Goal: Task Accomplishment & Management: Manage account settings

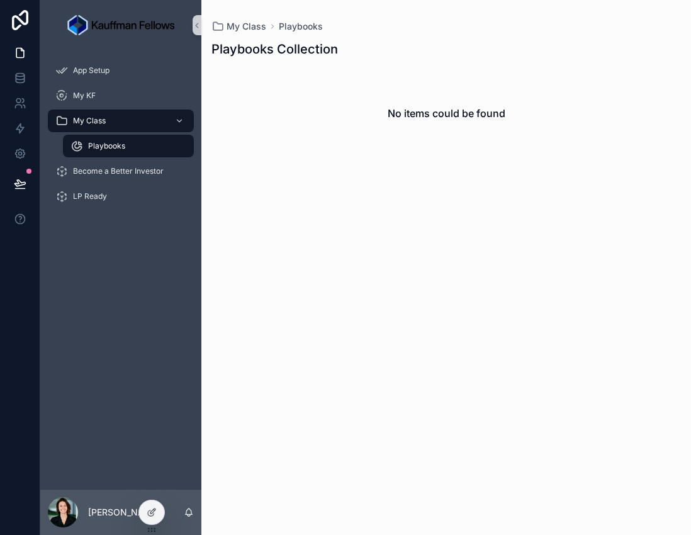
click at [92, 145] on span "Playbooks" at bounding box center [106, 146] width 37 height 10
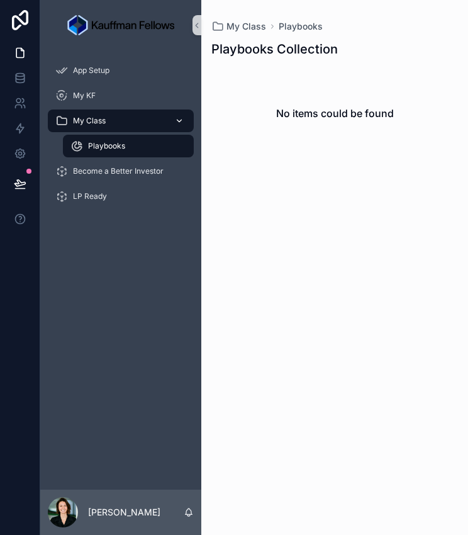
click at [177, 119] on icon "scrollable content" at bounding box center [179, 120] width 9 height 9
click at [109, 171] on span "Become a Better Investor" at bounding box center [118, 171] width 91 height 10
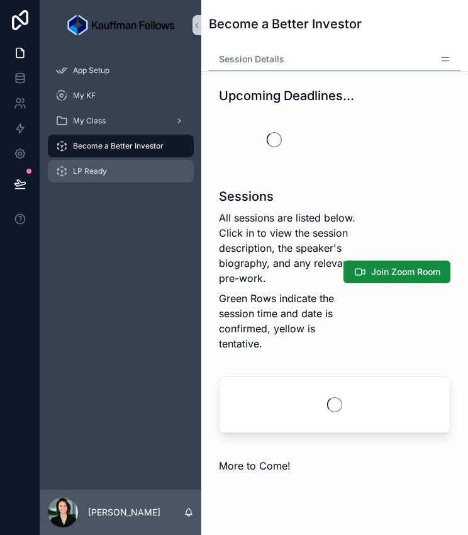
click at [113, 172] on div "LP Ready" at bounding box center [120, 171] width 131 height 20
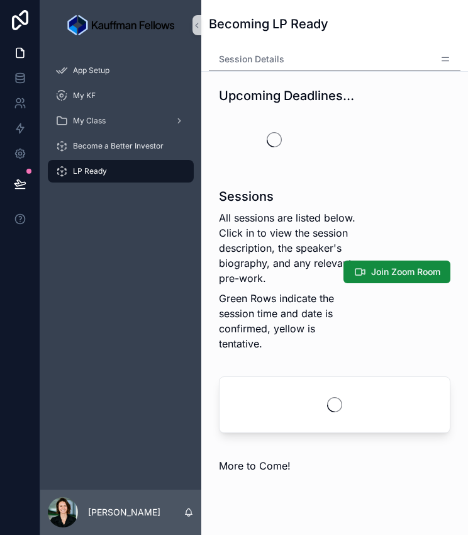
click at [127, 265] on div "App Setup My KF My Class Become a Better Investor LP Ready" at bounding box center [120, 269] width 161 height 439
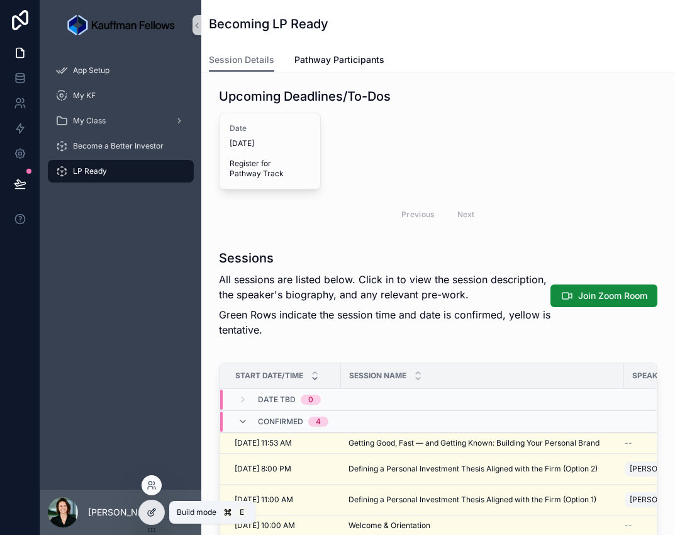
click at [154, 513] on icon at bounding box center [152, 512] width 10 height 10
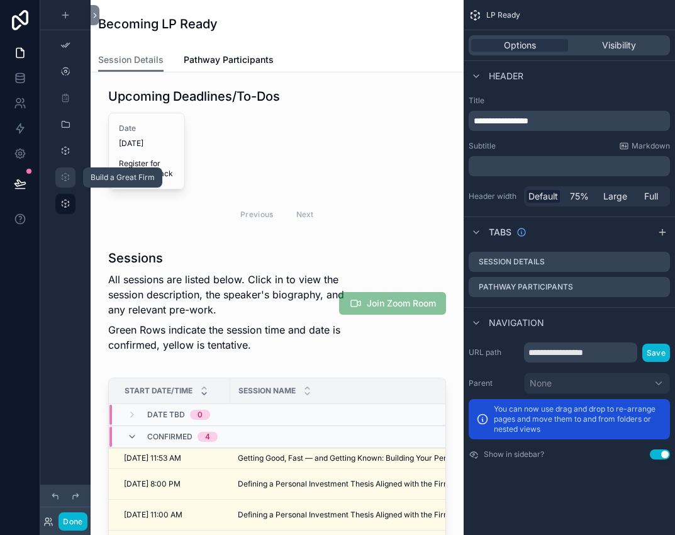
click at [72, 177] on div "scrollable content" at bounding box center [65, 177] width 15 height 20
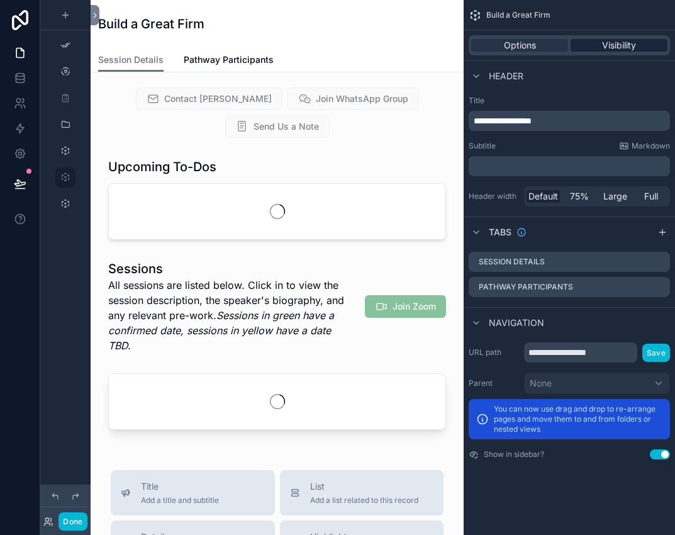
click at [615, 44] on span "Visibility" at bounding box center [619, 45] width 34 height 13
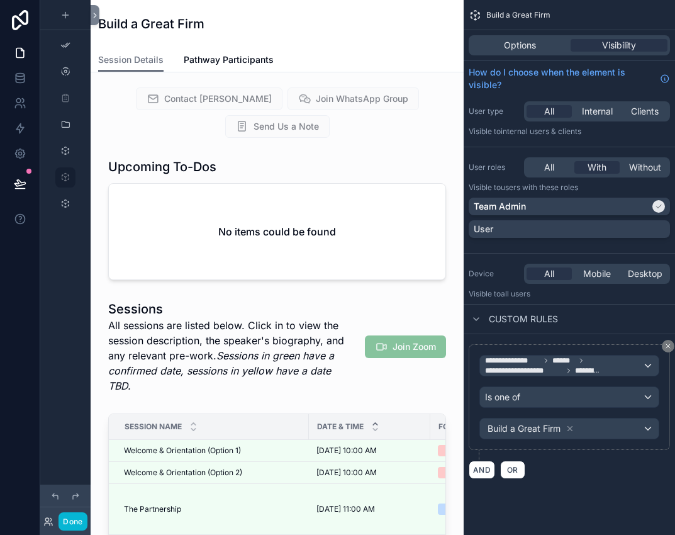
click at [574, 484] on div "**********" at bounding box center [569, 411] width 211 height 155
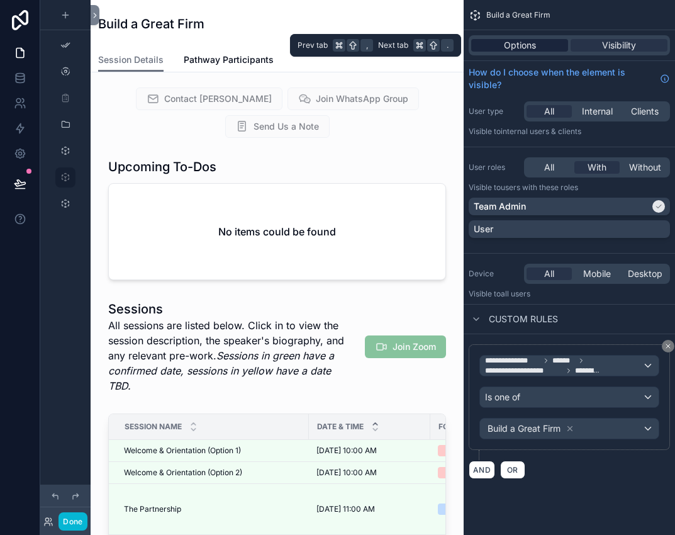
click at [534, 48] on span "Options" at bounding box center [520, 45] width 32 height 13
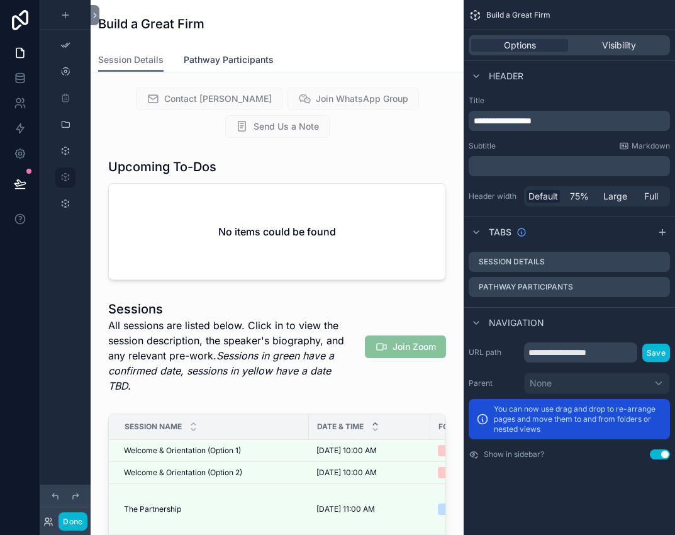
click at [218, 62] on span "Pathway Participants" at bounding box center [229, 59] width 90 height 13
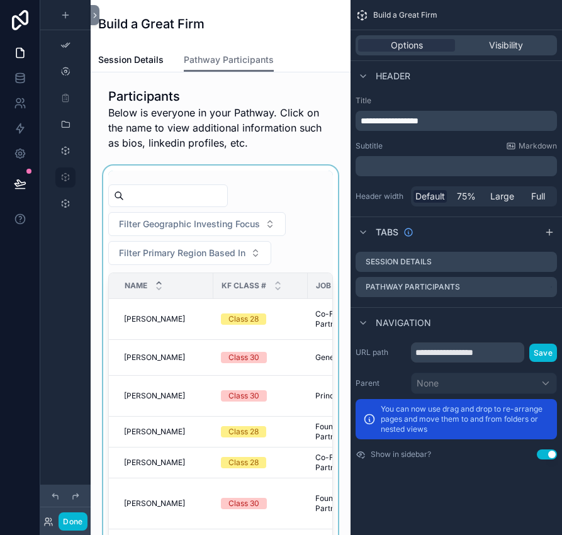
click at [295, 243] on div "scrollable content" at bounding box center [221, 422] width 240 height 515
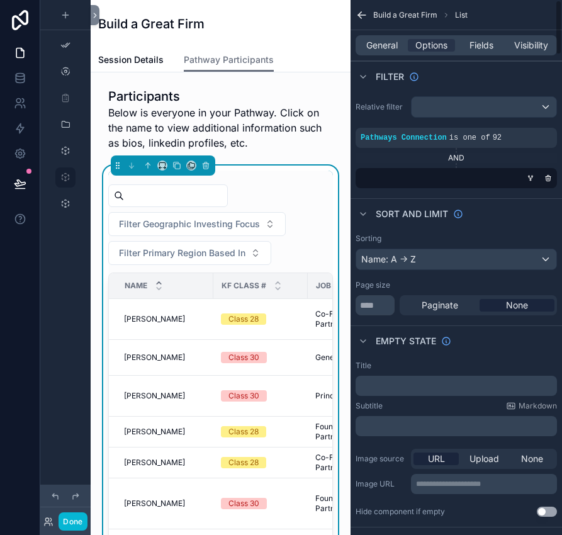
click at [382, 54] on div "General Options Fields Visibility" at bounding box center [455, 45] width 201 height 20
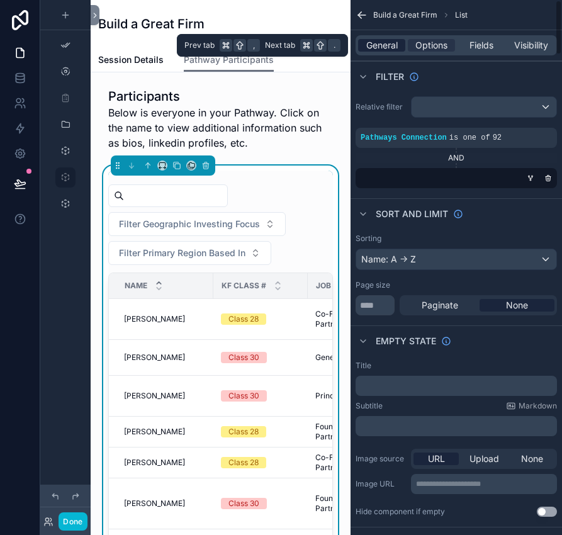
click at [382, 48] on span "General" at bounding box center [381, 45] width 31 height 13
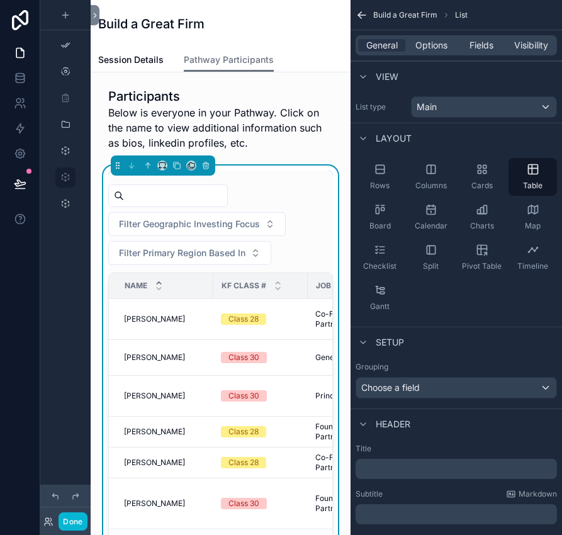
click at [317, 179] on div "Filter Geographic Investing Focus Filter Primary Region Based In Name KF Class …" at bounding box center [220, 423] width 225 height 505
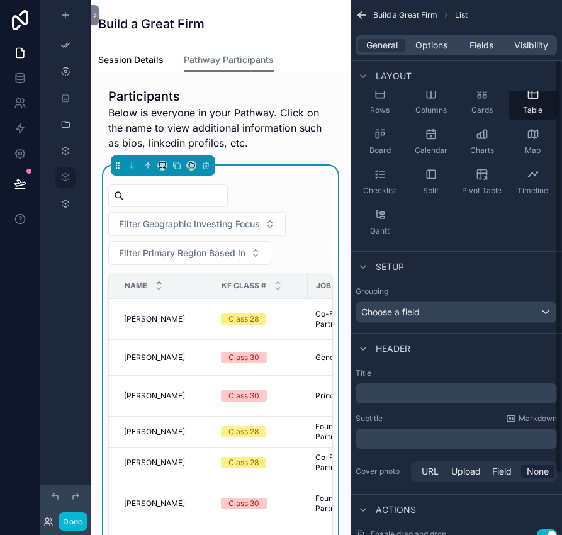
scroll to position [77, 0]
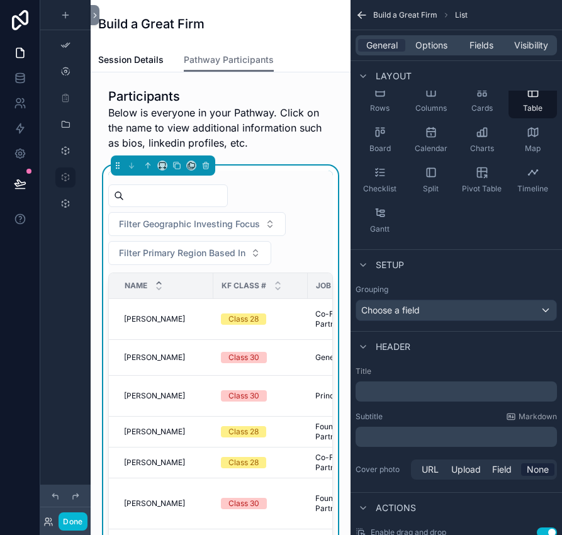
click at [425, 264] on div "Setup" at bounding box center [455, 264] width 211 height 30
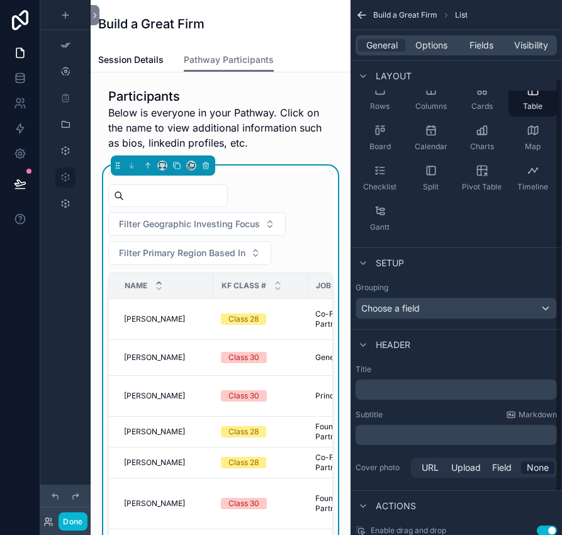
scroll to position [157, 0]
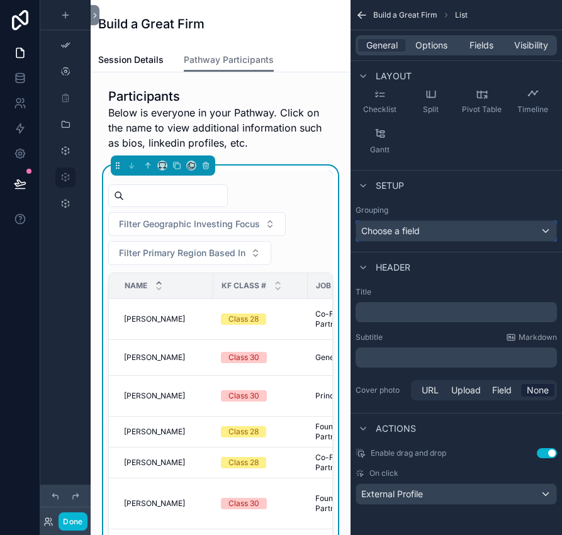
click at [400, 229] on div "Choose a field" at bounding box center [456, 231] width 200 height 20
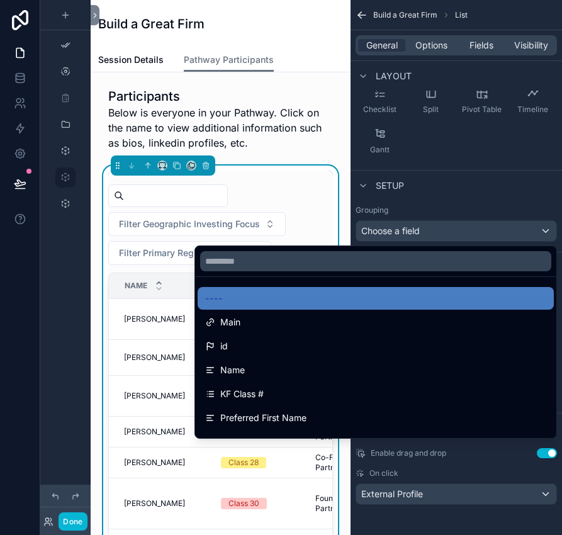
click at [400, 229] on div "scrollable content" at bounding box center [281, 267] width 562 height 535
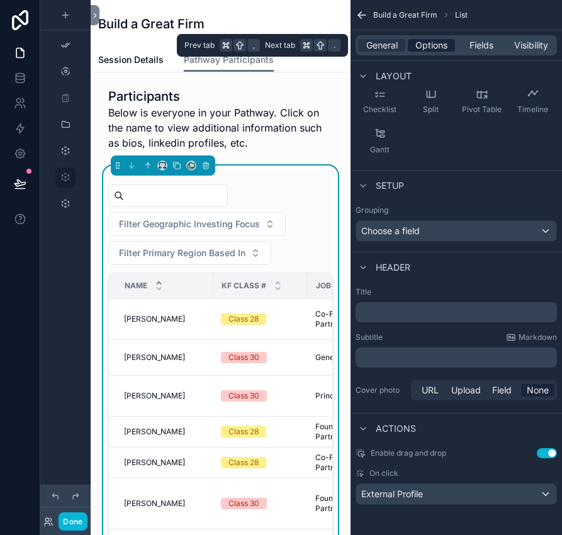
click at [437, 40] on span "Options" at bounding box center [431, 45] width 32 height 13
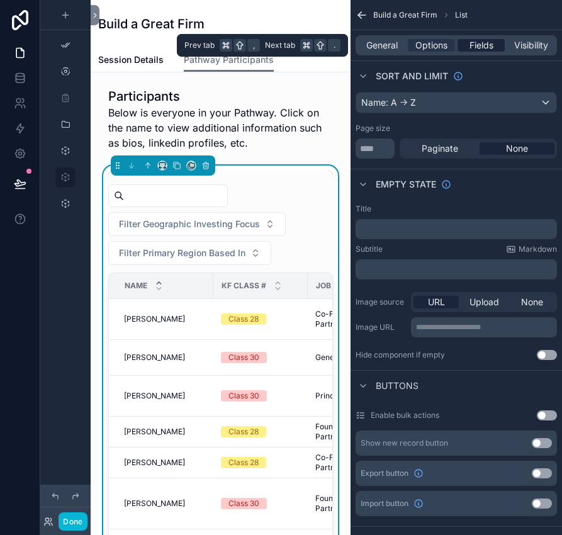
click at [476, 45] on span "Fields" at bounding box center [481, 45] width 24 height 13
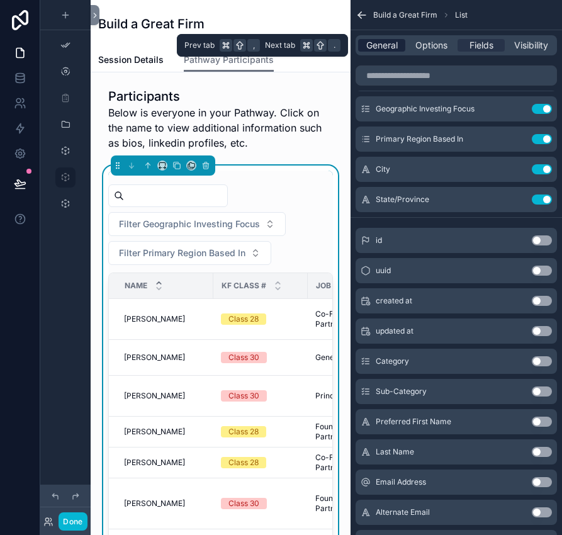
click at [381, 40] on span "General" at bounding box center [381, 45] width 31 height 13
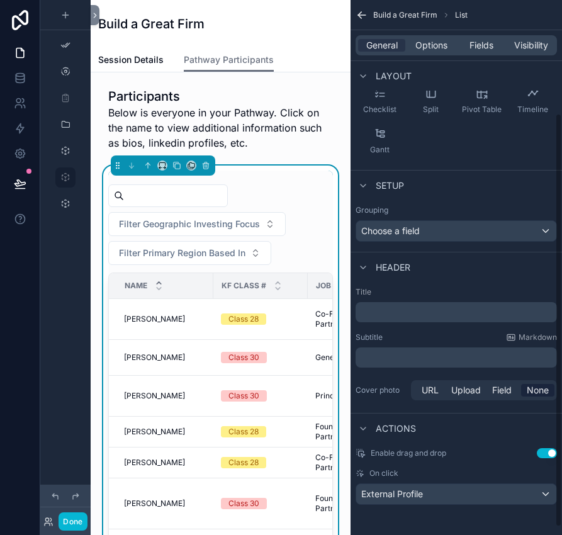
scroll to position [144, 0]
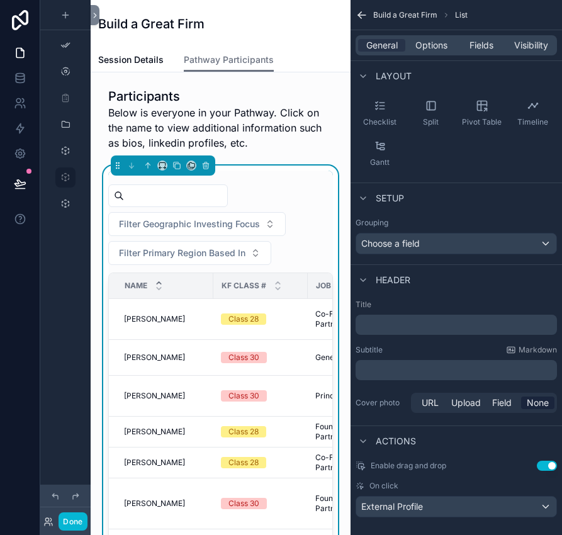
click at [495, 34] on div "General Options Fields Visibility" at bounding box center [455, 45] width 211 height 30
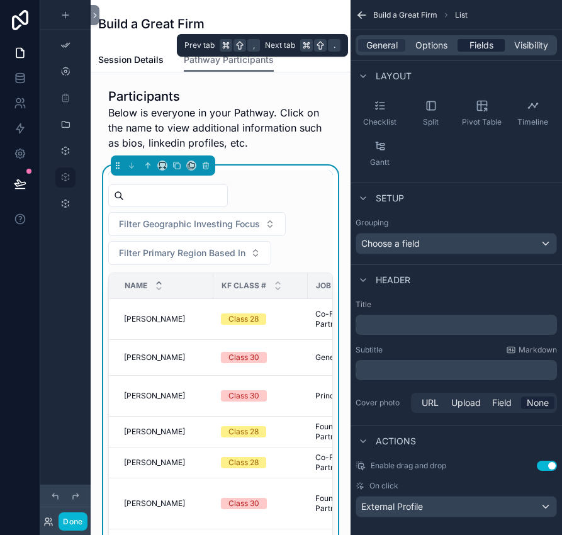
click at [487, 43] on span "Fields" at bounding box center [481, 45] width 24 height 13
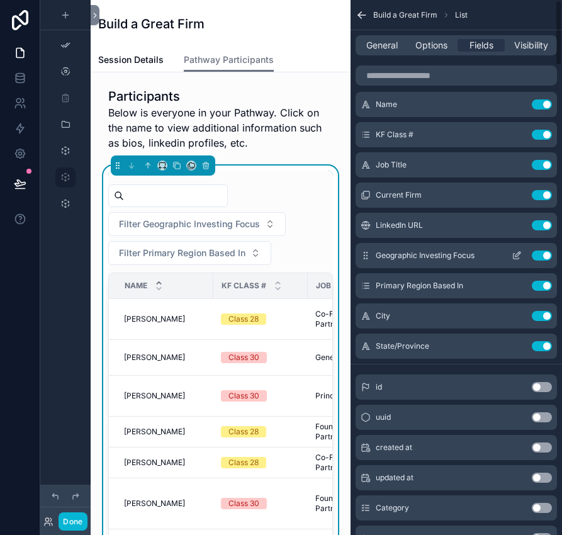
scroll to position [0, 0]
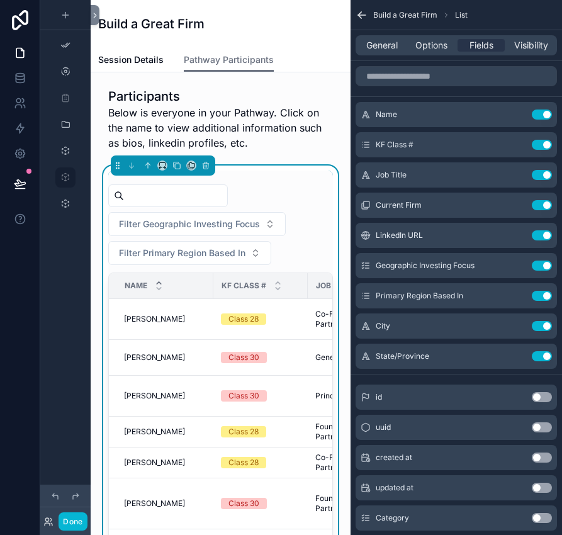
click at [359, 16] on icon "scrollable content" at bounding box center [361, 15] width 13 height 13
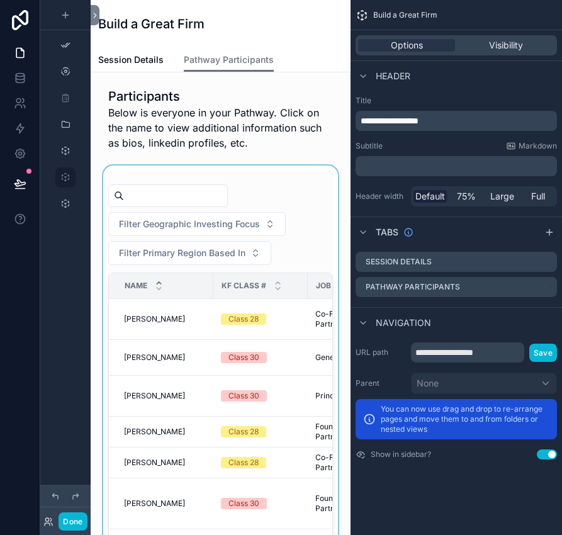
click at [293, 181] on div "scrollable content" at bounding box center [221, 422] width 240 height 515
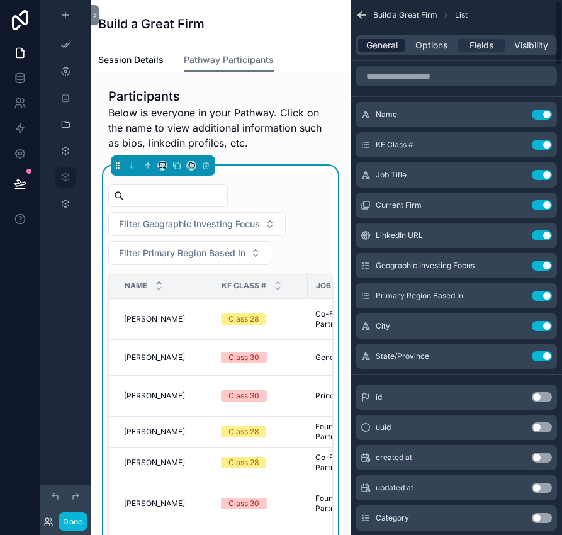
click at [383, 42] on span "General" at bounding box center [381, 45] width 31 height 13
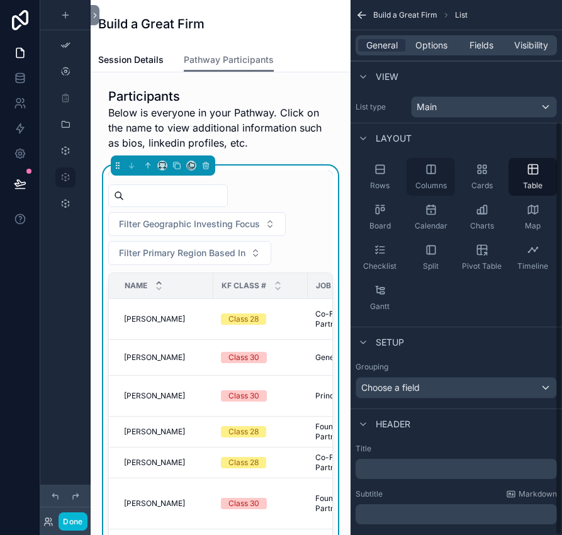
scroll to position [157, 0]
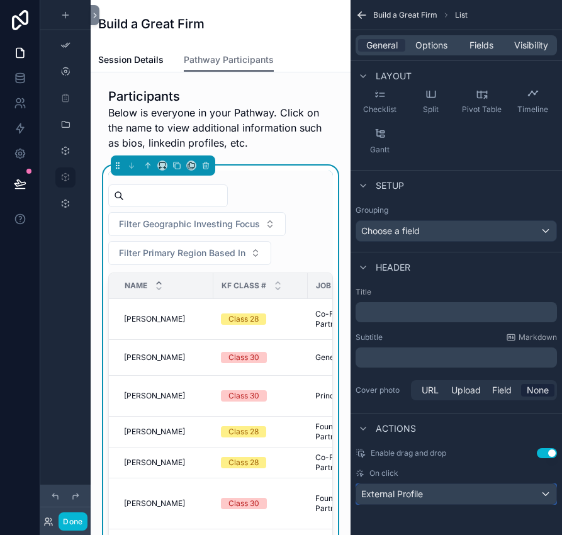
click at [453, 496] on div "External Profile" at bounding box center [456, 494] width 200 height 20
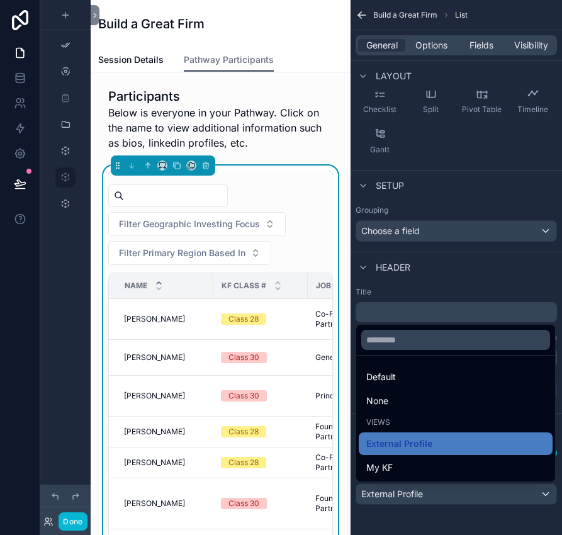
click at [431, 519] on div "scrollable content" at bounding box center [281, 267] width 562 height 535
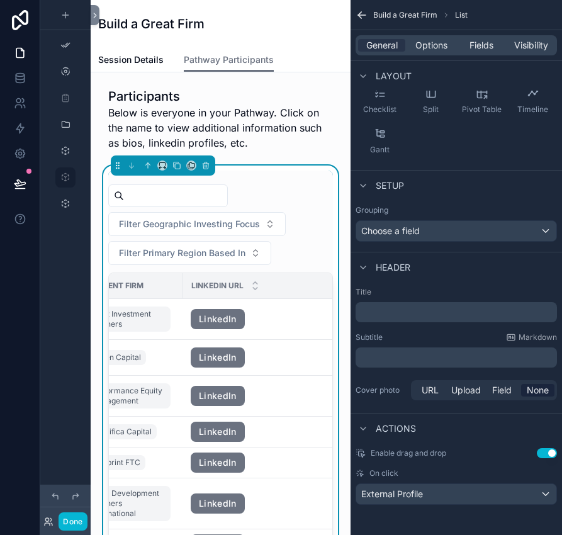
scroll to position [0, 340]
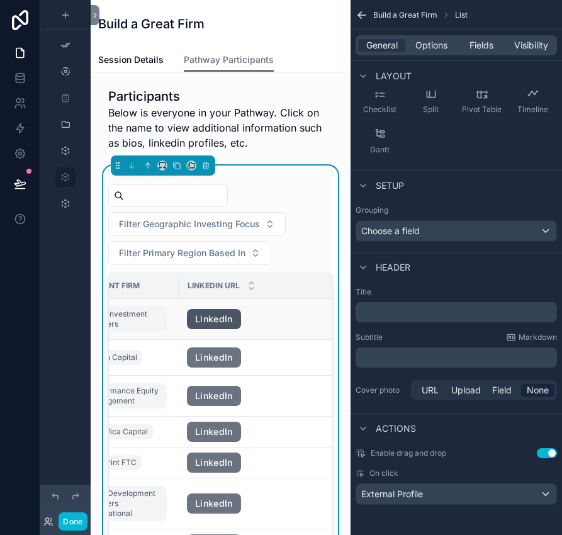
click at [208, 317] on link "LinkedIn" at bounding box center [214, 319] width 54 height 20
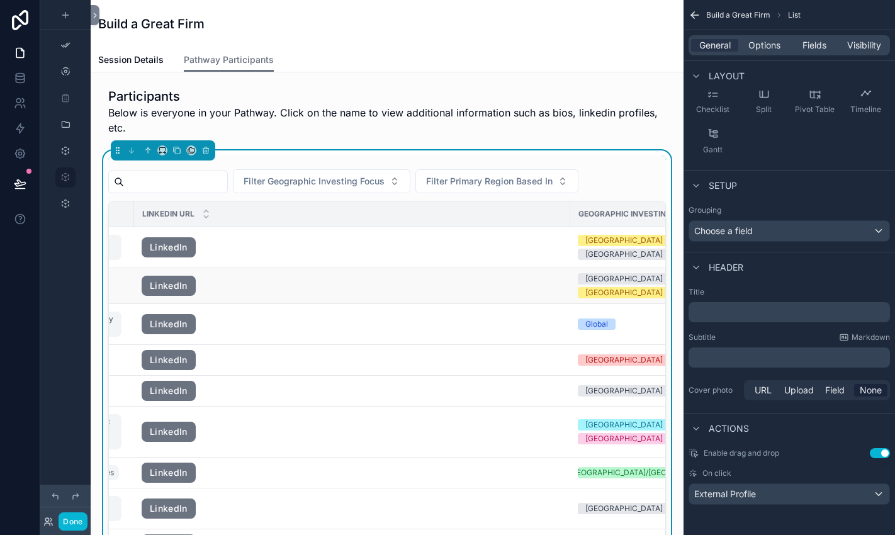
scroll to position [0, 367]
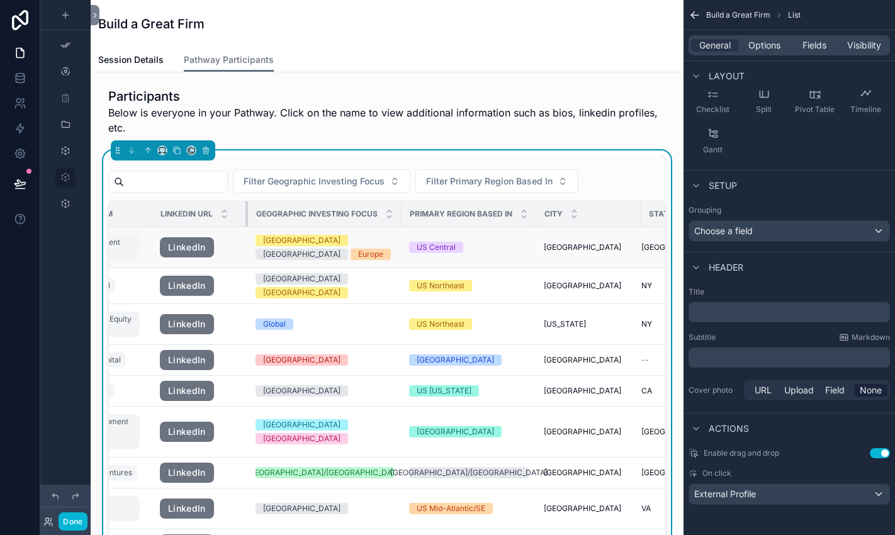
drag, startPoint x: 577, startPoint y: 214, endPoint x: 230, endPoint y: 240, distance: 347.6
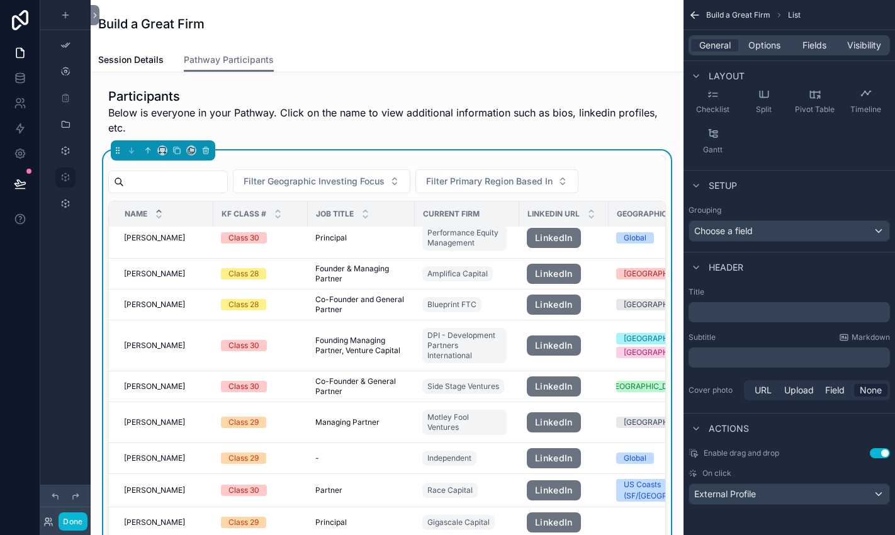
scroll to position [0, 0]
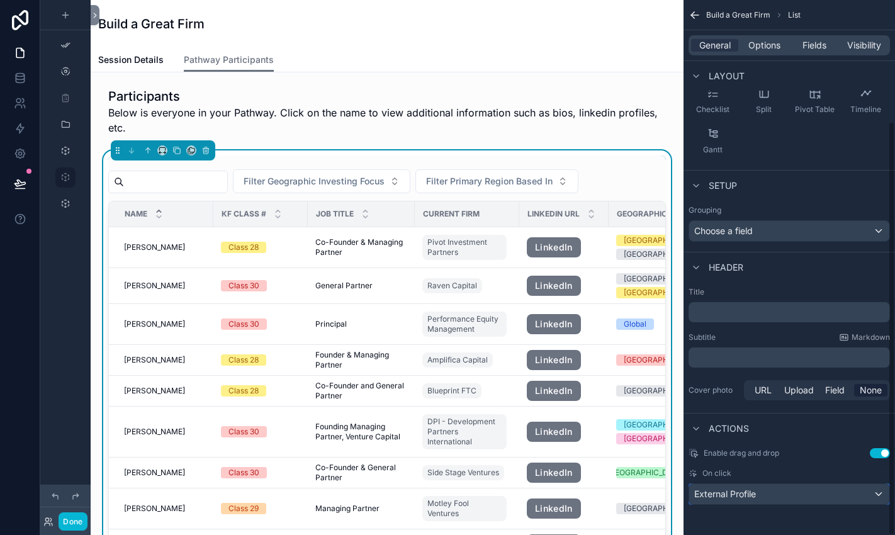
click at [792, 493] on div "External Profile" at bounding box center [789, 494] width 200 height 20
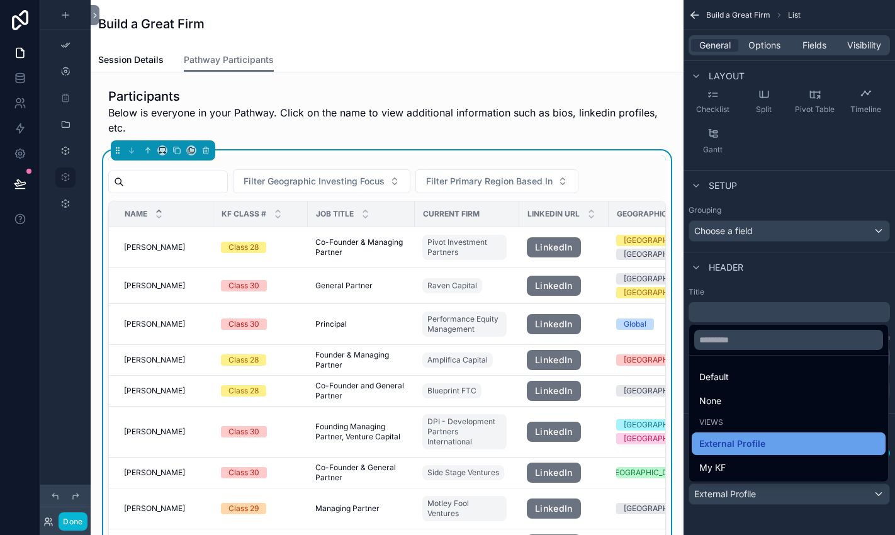
click at [746, 442] on span "External Profile" at bounding box center [732, 443] width 66 height 15
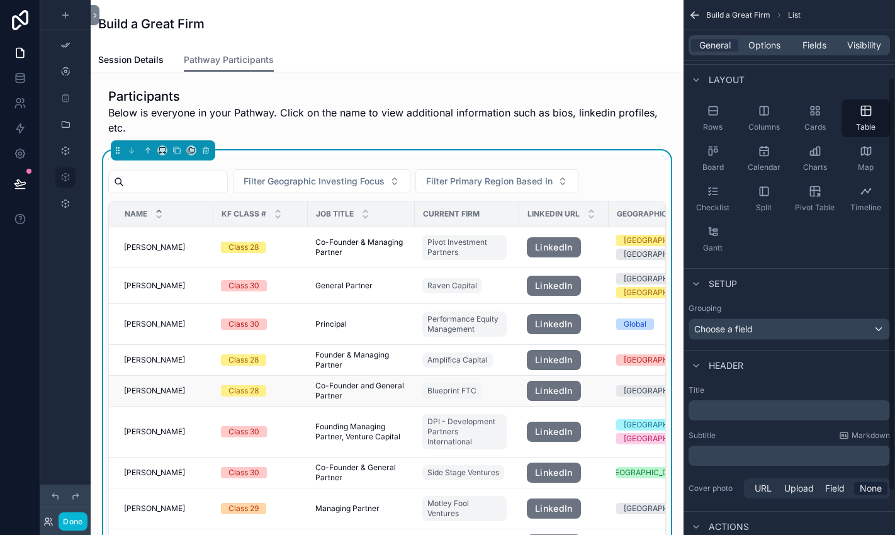
scroll to position [157, 0]
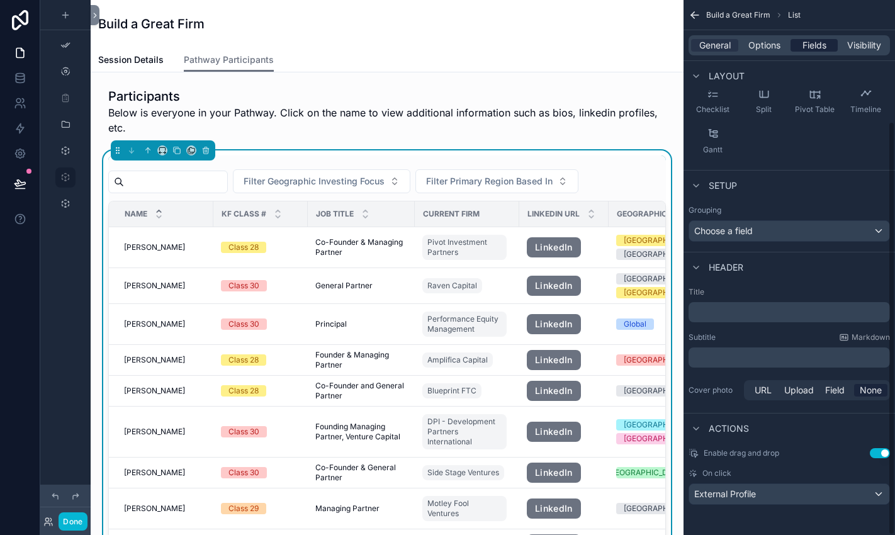
click at [813, 46] on span "Fields" at bounding box center [814, 45] width 24 height 13
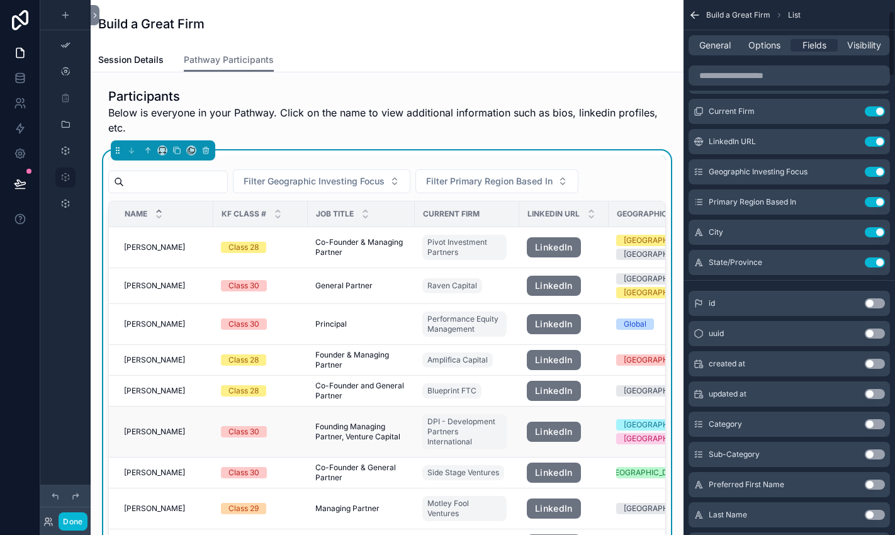
scroll to position [86, 0]
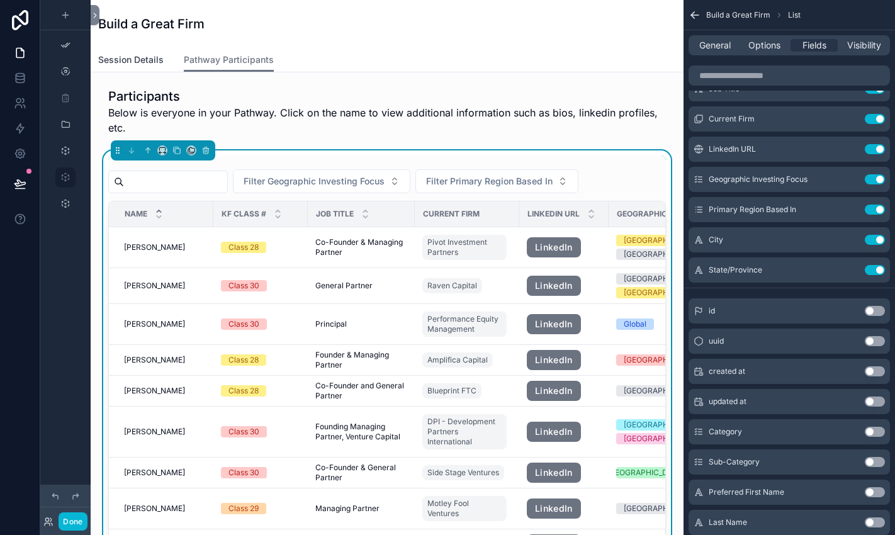
click at [145, 61] on span "Session Details" at bounding box center [130, 59] width 65 height 13
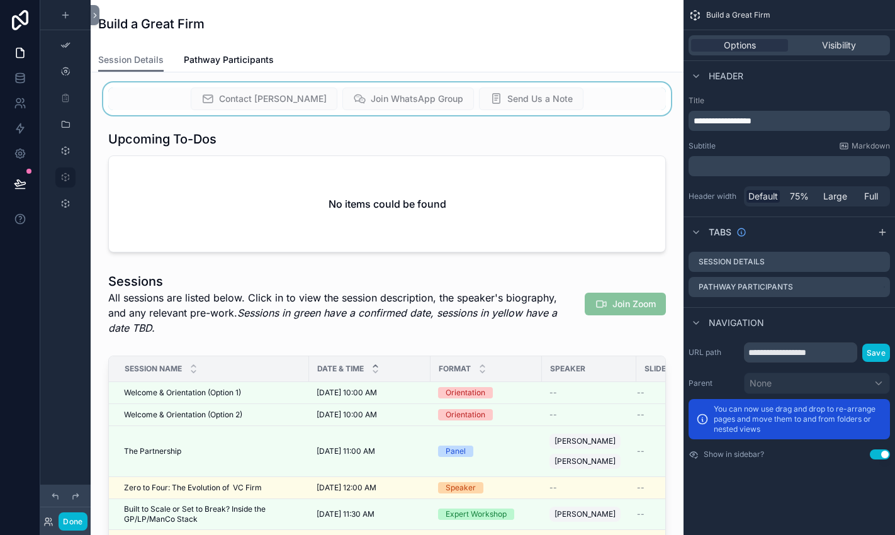
click at [599, 105] on div "scrollable content" at bounding box center [387, 98] width 573 height 33
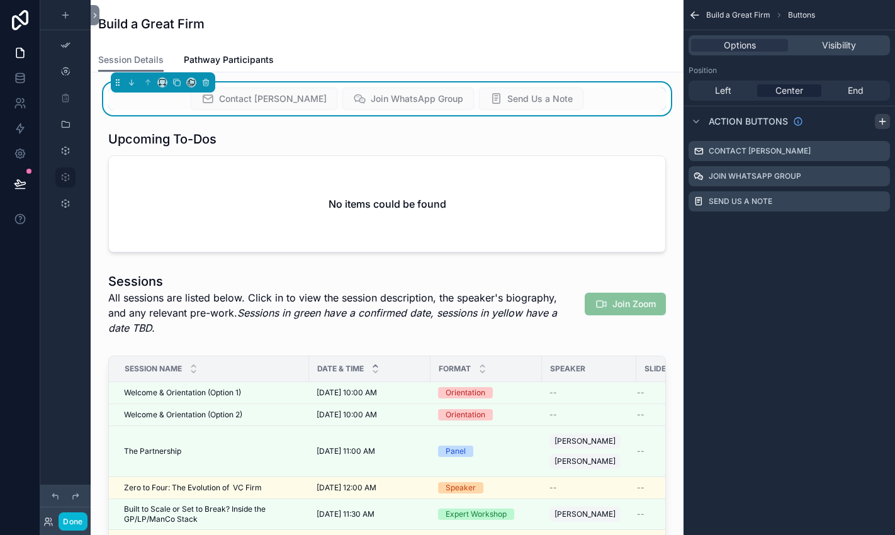
click at [885, 119] on icon "scrollable content" at bounding box center [882, 121] width 10 height 10
click at [767, 221] on div "Action #4" at bounding box center [788, 226] width 201 height 20
click at [881, 227] on icon "scrollable content" at bounding box center [880, 226] width 10 height 10
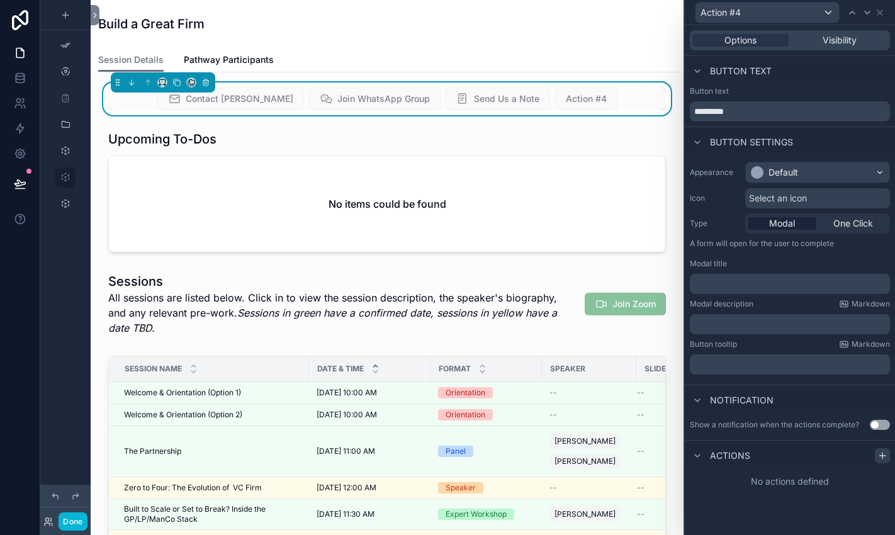
click at [884, 456] on icon at bounding box center [882, 455] width 10 height 10
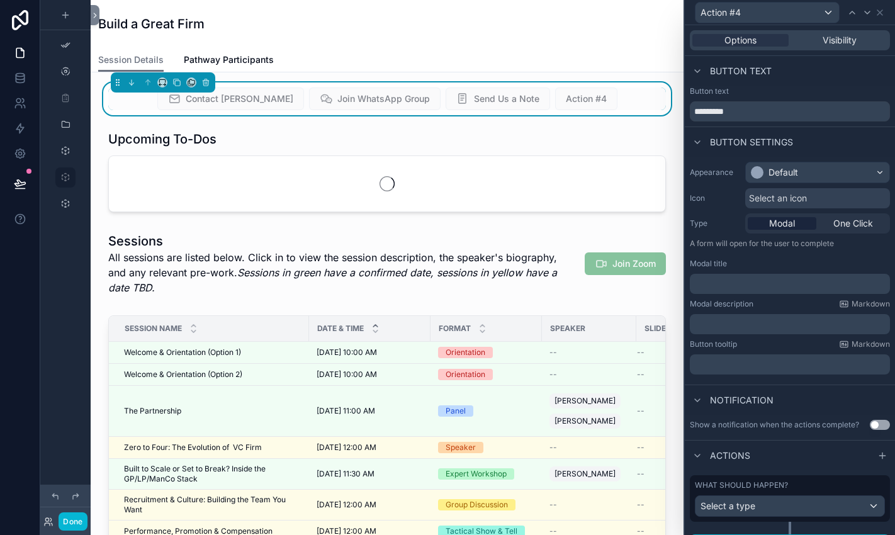
scroll to position [24, 0]
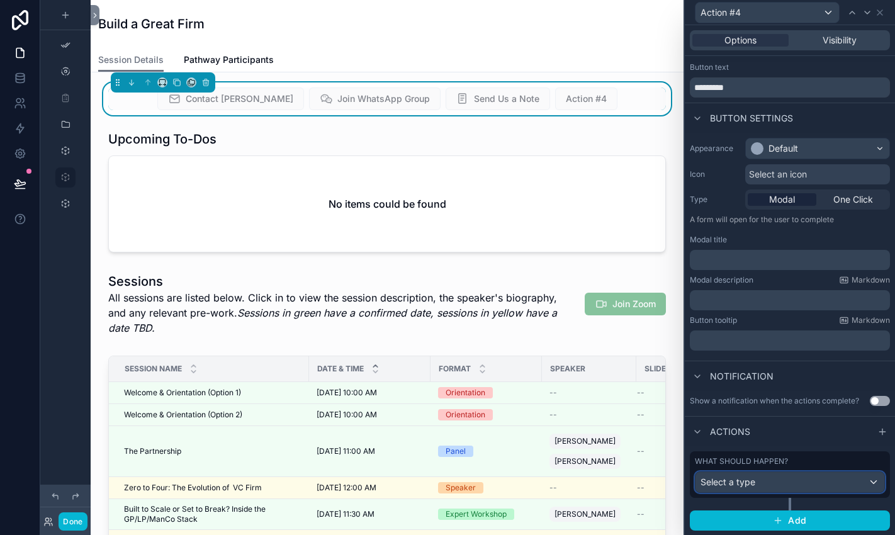
click at [764, 488] on div "Select a type" at bounding box center [789, 482] width 189 height 20
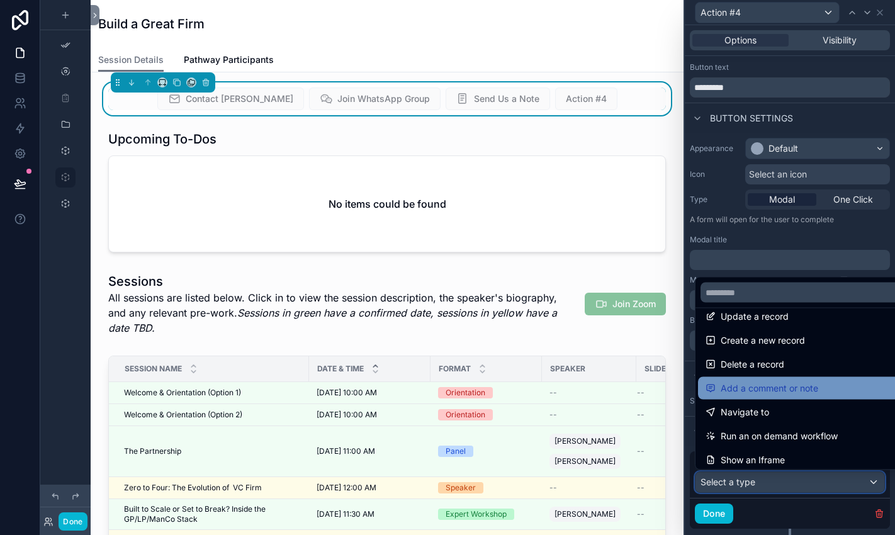
scroll to position [0, 0]
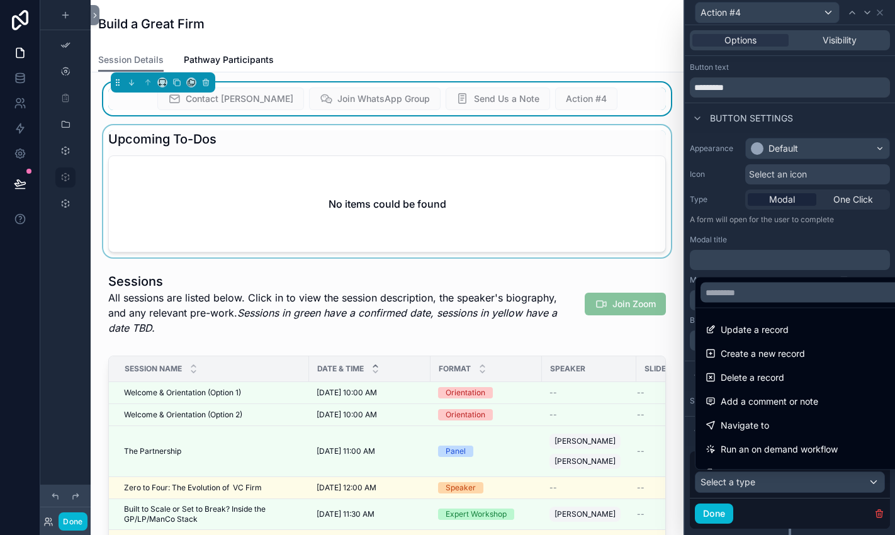
click at [185, 156] on div "scrollable content" at bounding box center [387, 191] width 573 height 132
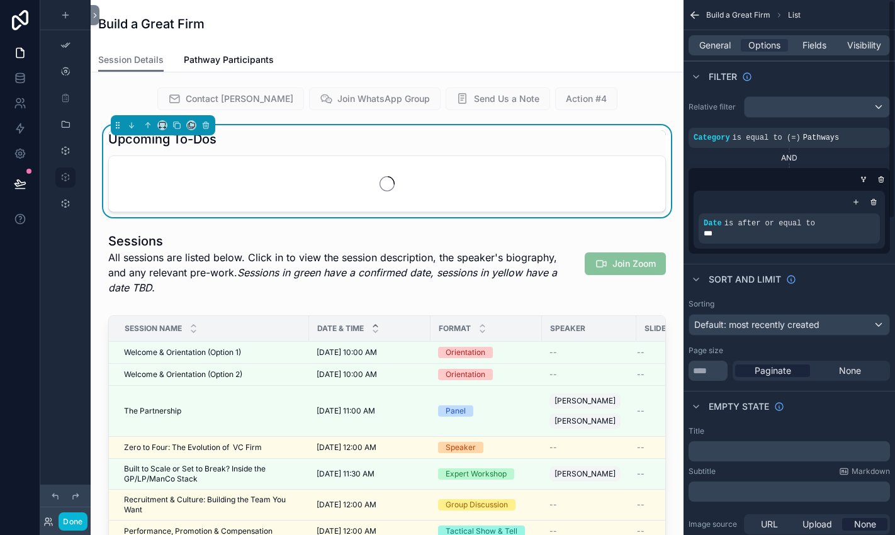
click at [330, 140] on div "Upcoming To-Dos" at bounding box center [386, 139] width 557 height 18
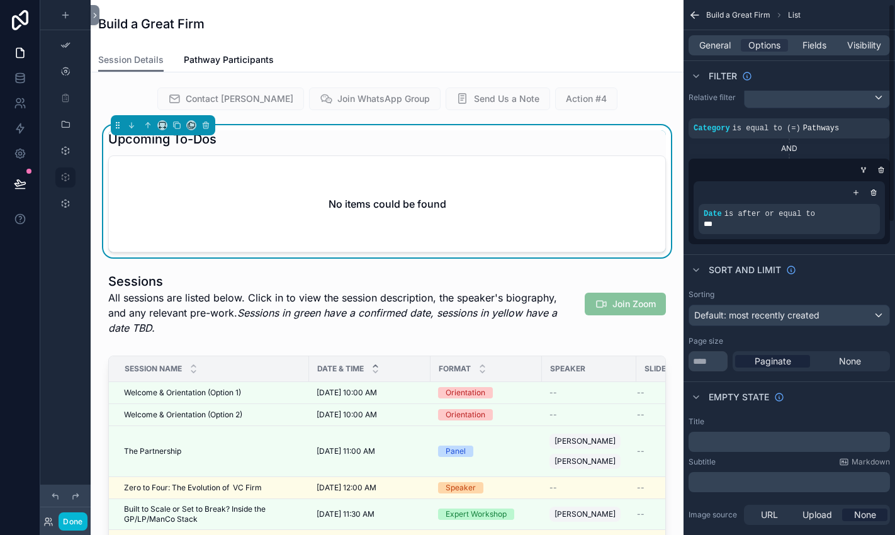
scroll to position [11, 0]
click at [756, 316] on span "Default: most recently created" at bounding box center [756, 313] width 125 height 11
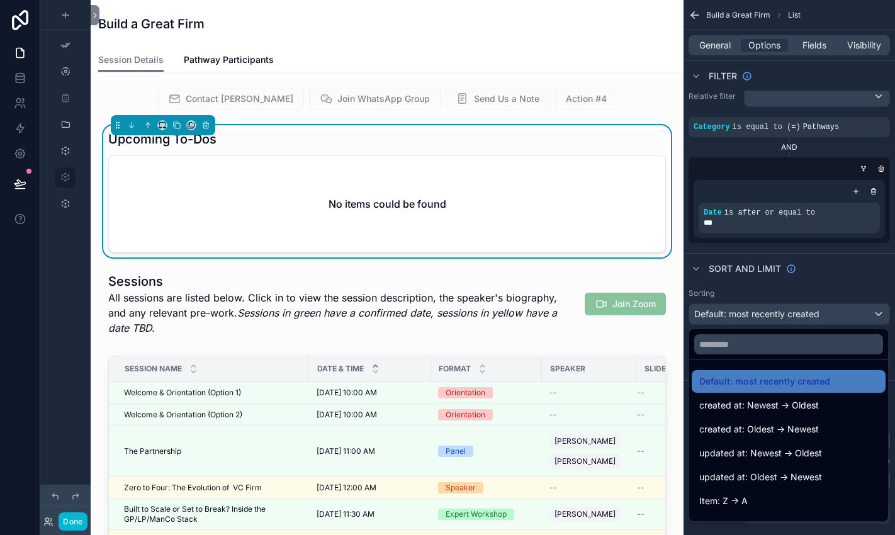
click at [752, 284] on div "scrollable content" at bounding box center [447, 267] width 895 height 535
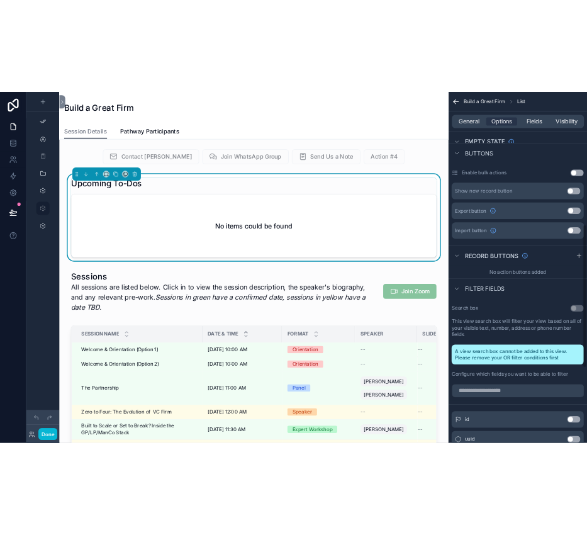
scroll to position [496, 0]
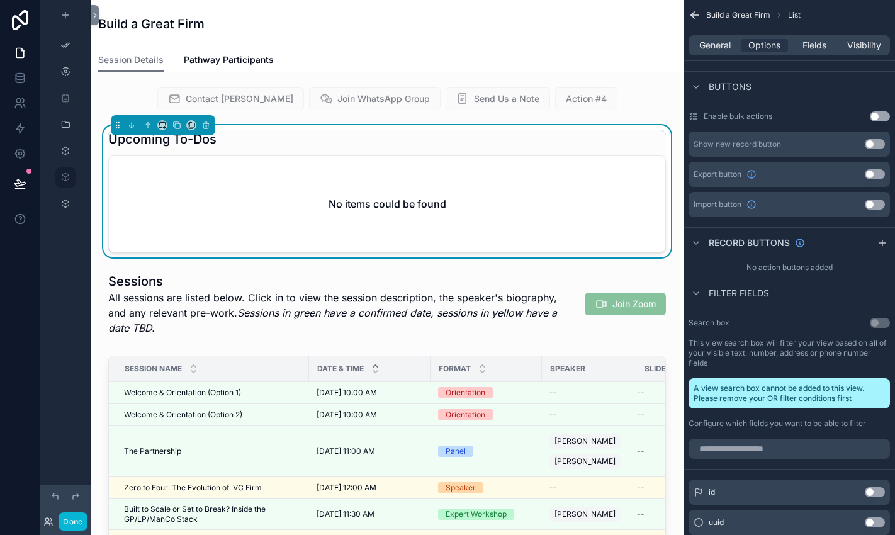
click at [18, 99] on icon at bounding box center [20, 103] width 13 height 13
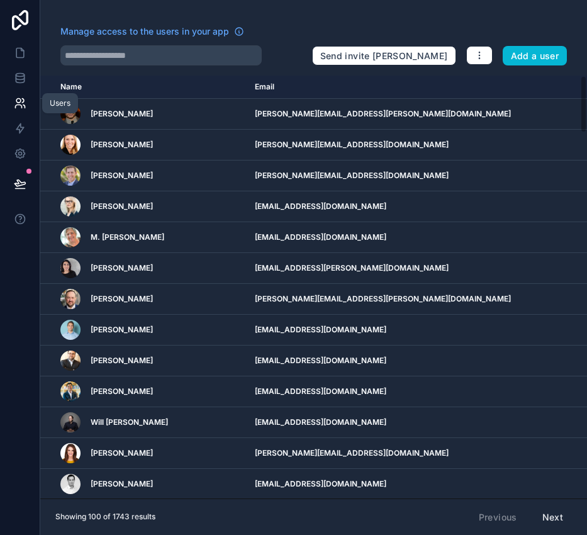
click at [20, 101] on icon at bounding box center [18, 101] width 4 height 4
click at [25, 101] on icon at bounding box center [20, 103] width 13 height 13
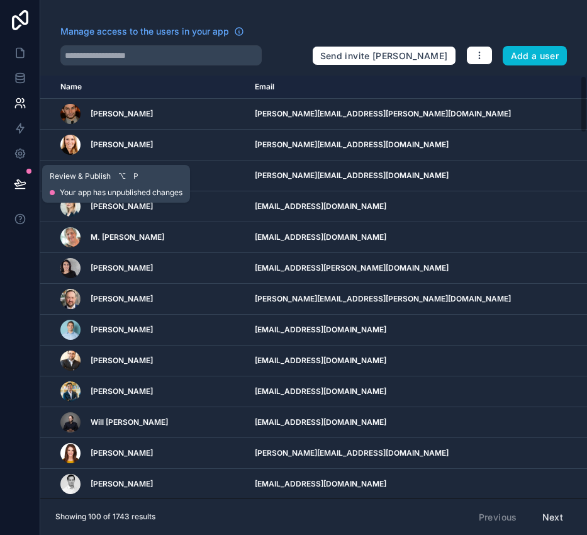
click at [22, 184] on icon at bounding box center [19, 183] width 11 height 6
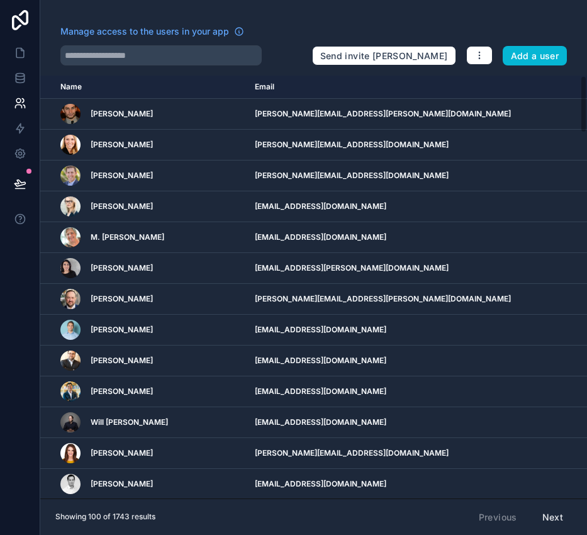
click at [27, 336] on div at bounding box center [20, 267] width 40 height 535
click at [18, 16] on icon at bounding box center [20, 20] width 16 height 20
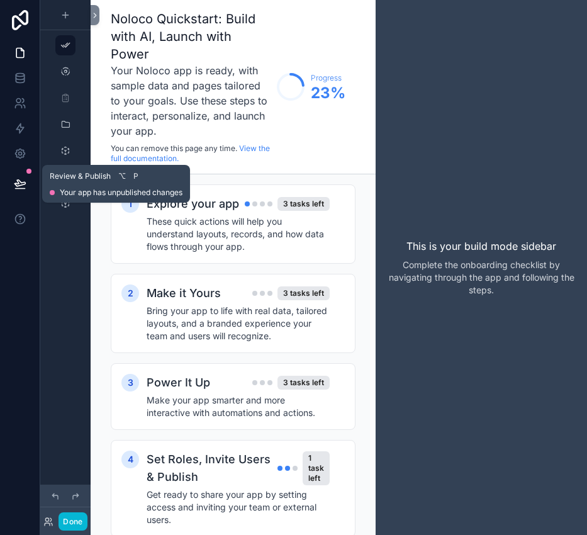
click at [12, 184] on button at bounding box center [20, 183] width 28 height 35
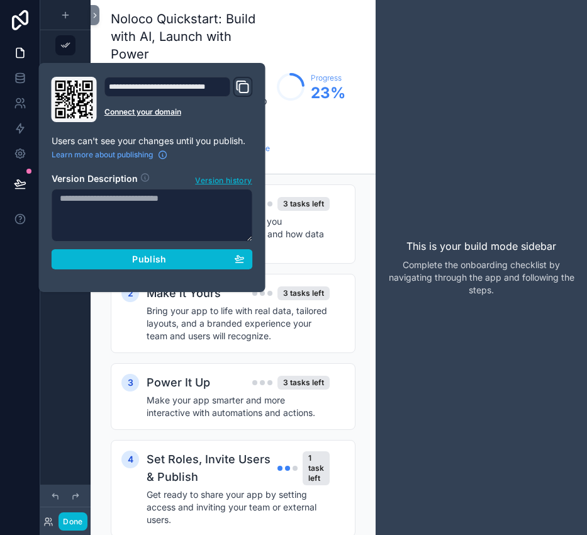
click at [58, 352] on div "scrollable content" at bounding box center [65, 260] width 50 height 520
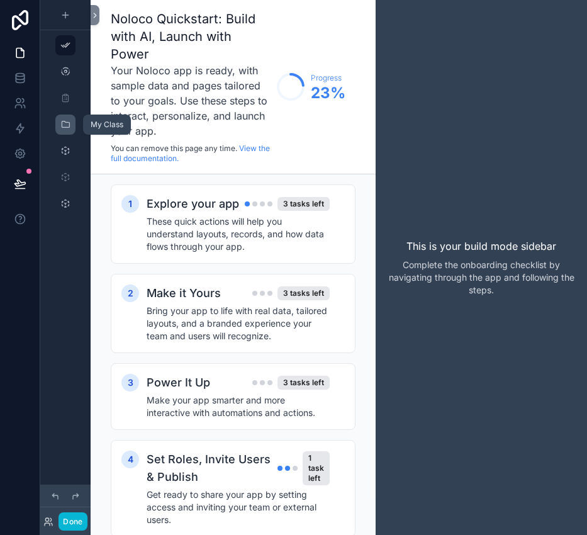
click at [61, 130] on div "scrollable content" at bounding box center [65, 125] width 15 height 20
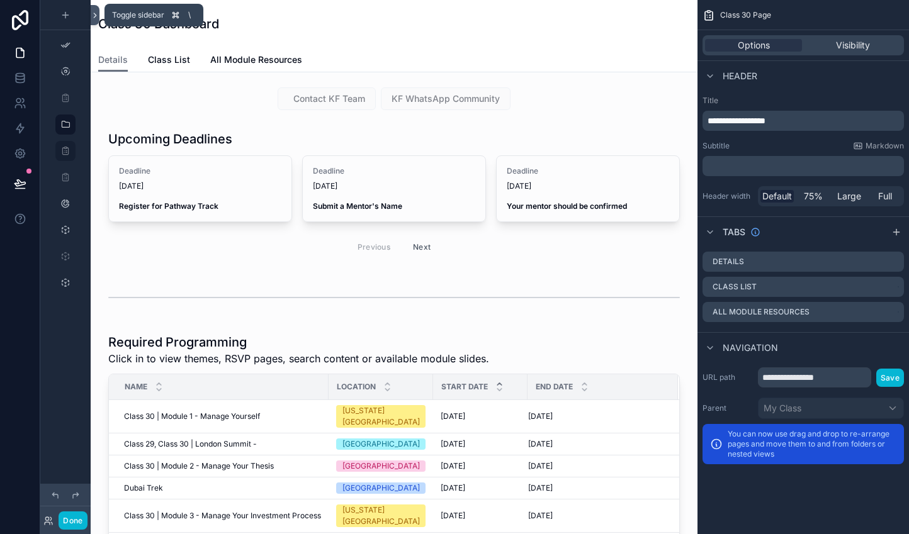
click at [98, 14] on icon at bounding box center [95, 15] width 9 height 9
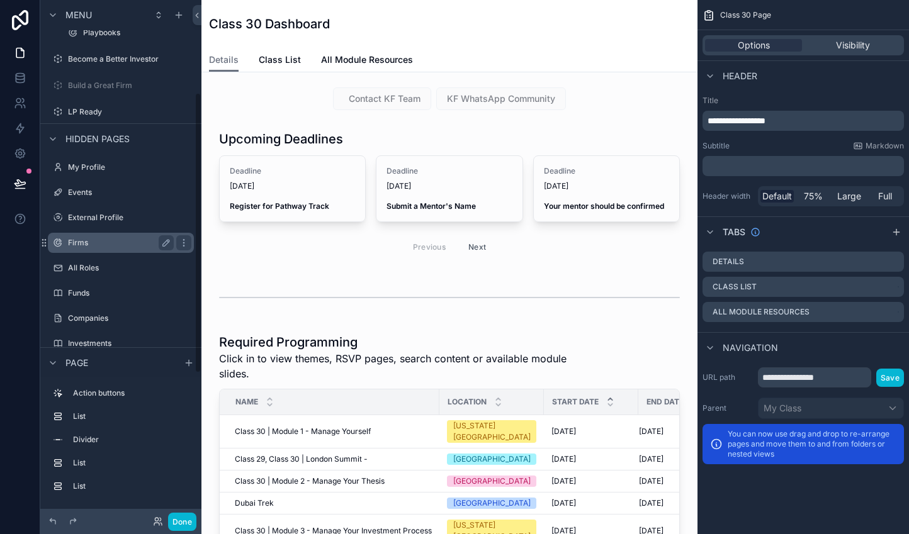
scroll to position [175, 0]
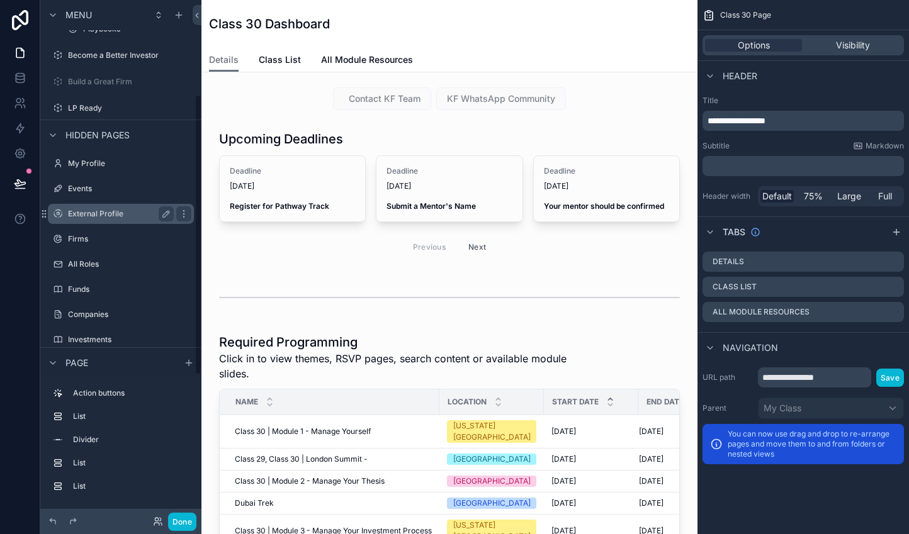
click at [107, 210] on label "External Profile" at bounding box center [118, 214] width 101 height 10
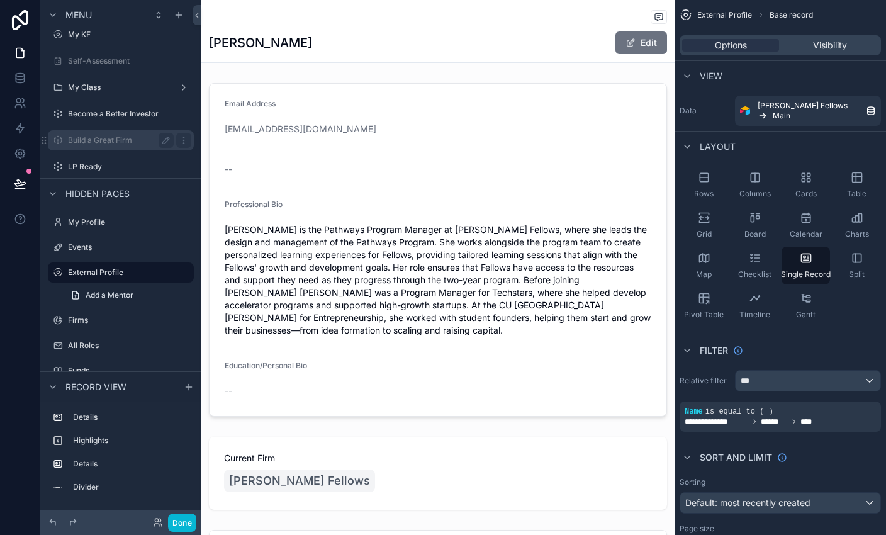
click at [83, 142] on label "Build a Great Firm" at bounding box center [118, 140] width 101 height 10
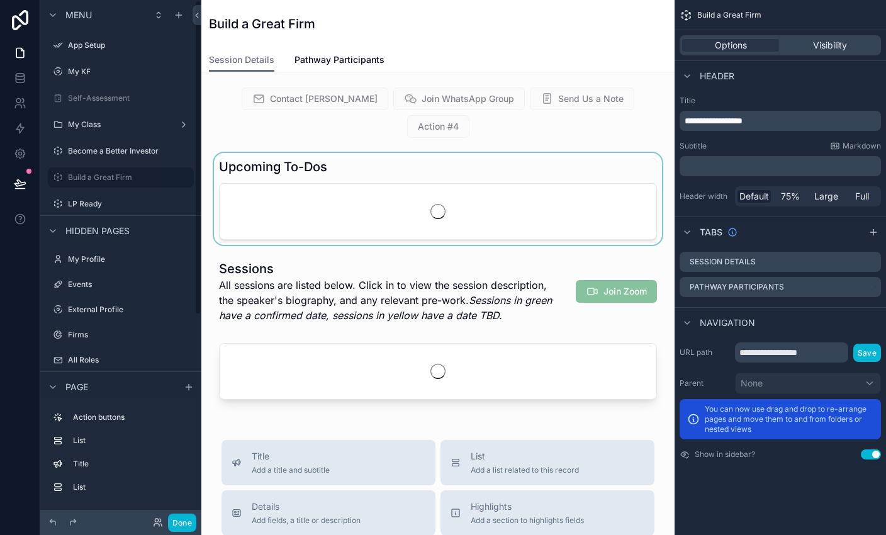
click at [350, 159] on div "scrollable content" at bounding box center [437, 199] width 453 height 92
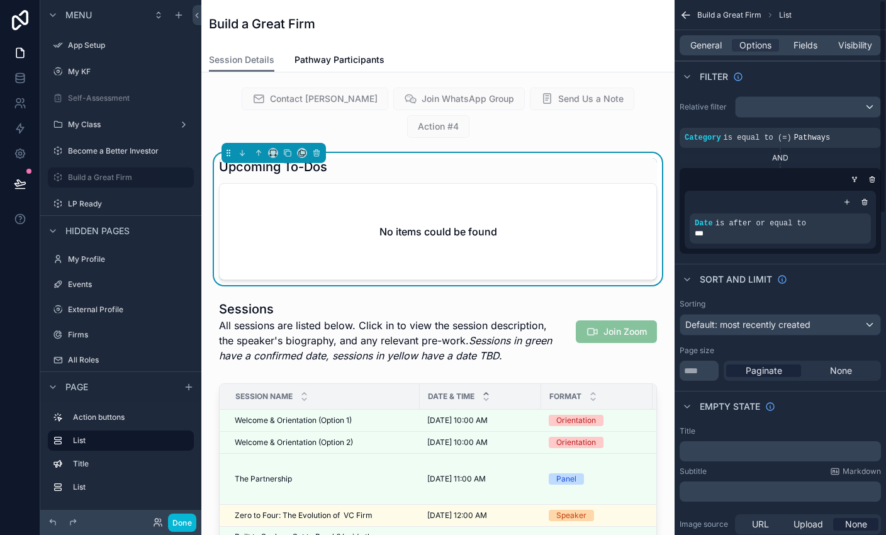
click at [586, 46] on div "Build a Great Firm" at bounding box center [438, 24] width 458 height 48
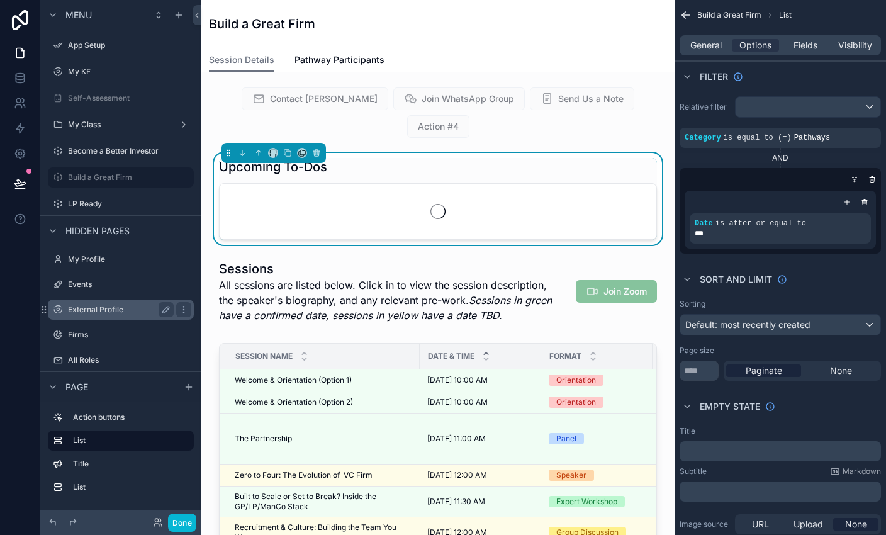
click at [89, 303] on div "External Profile" at bounding box center [121, 309] width 106 height 15
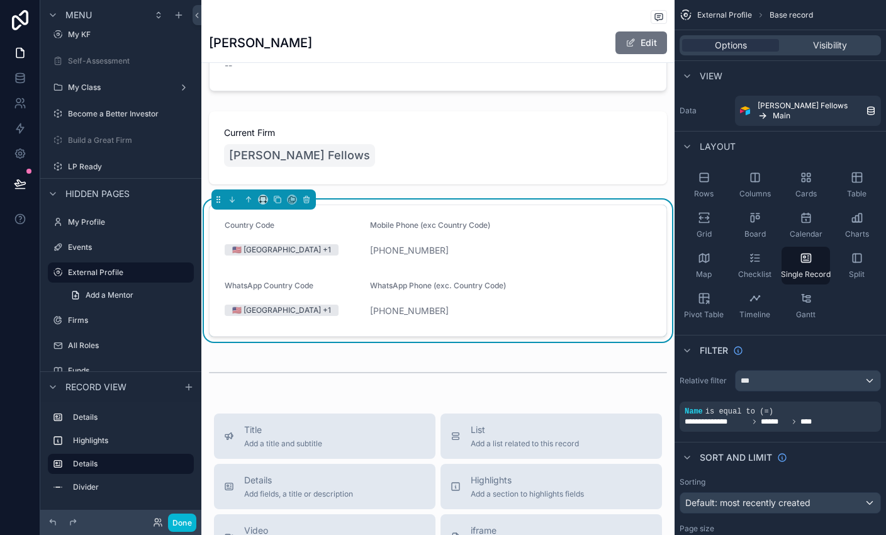
scroll to position [478, 0]
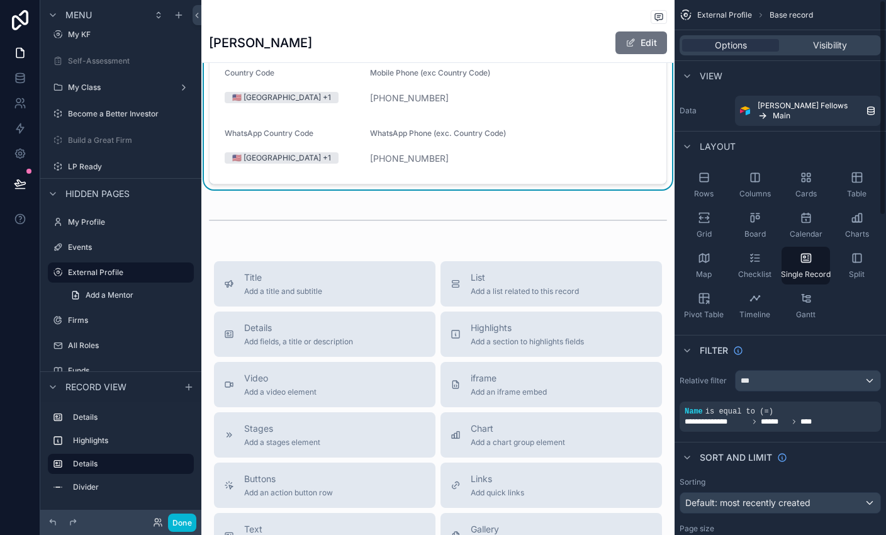
click at [586, 54] on div "Options Visibility" at bounding box center [780, 45] width 201 height 20
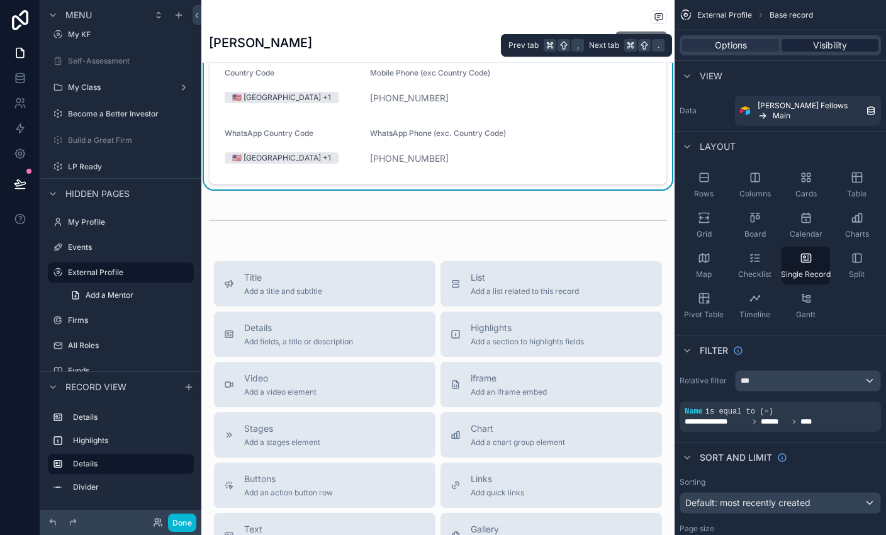
click at [586, 48] on span "Visibility" at bounding box center [830, 45] width 34 height 13
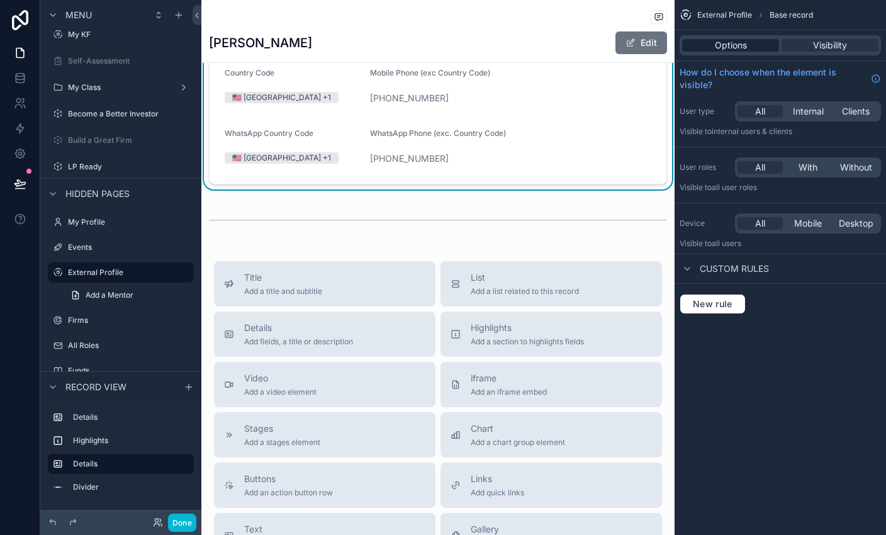
click at [586, 39] on span "Options" at bounding box center [731, 45] width 32 height 13
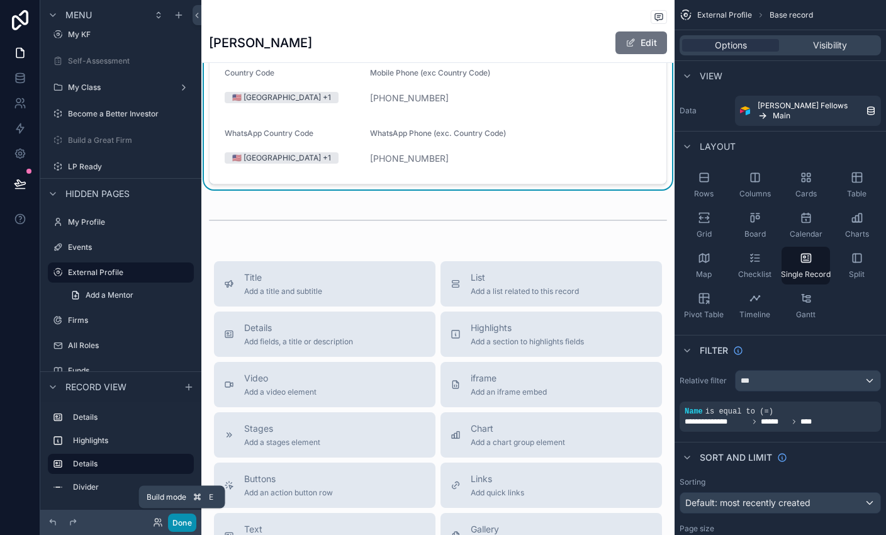
click at [181, 523] on button "Done" at bounding box center [182, 522] width 28 height 18
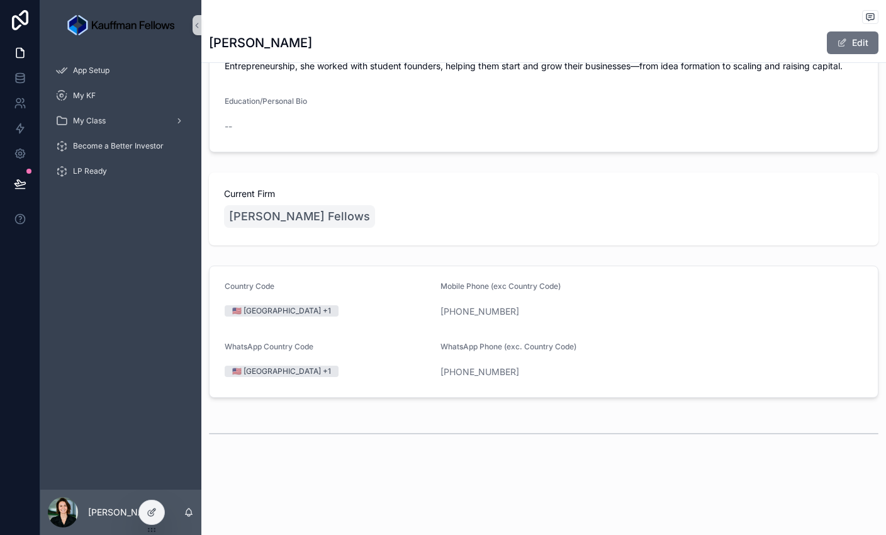
scroll to position [227, 0]
click at [154, 515] on icon at bounding box center [152, 512] width 10 height 10
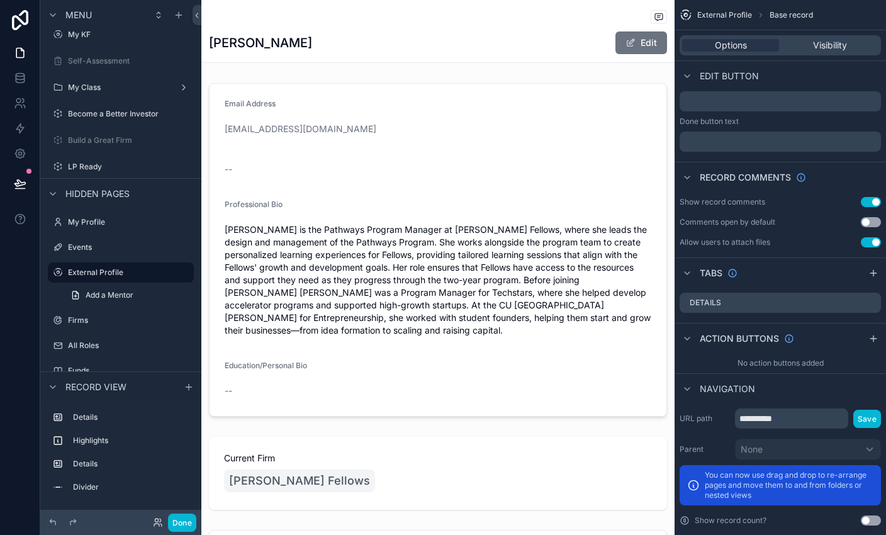
scroll to position [766, 0]
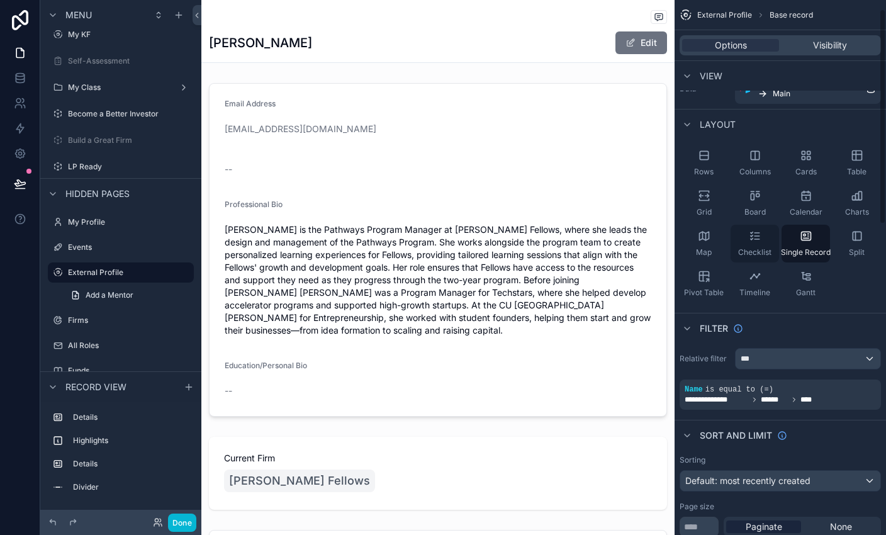
scroll to position [0, 0]
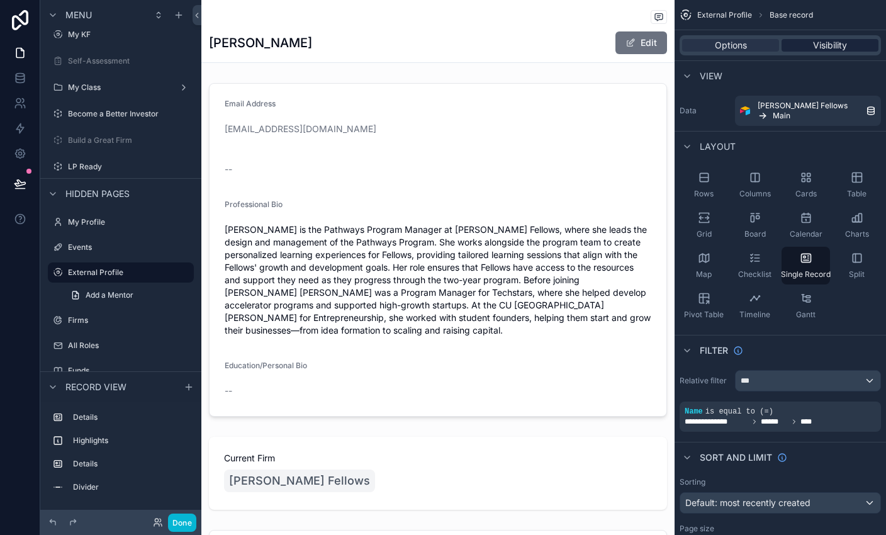
click at [586, 42] on span "Visibility" at bounding box center [830, 45] width 34 height 13
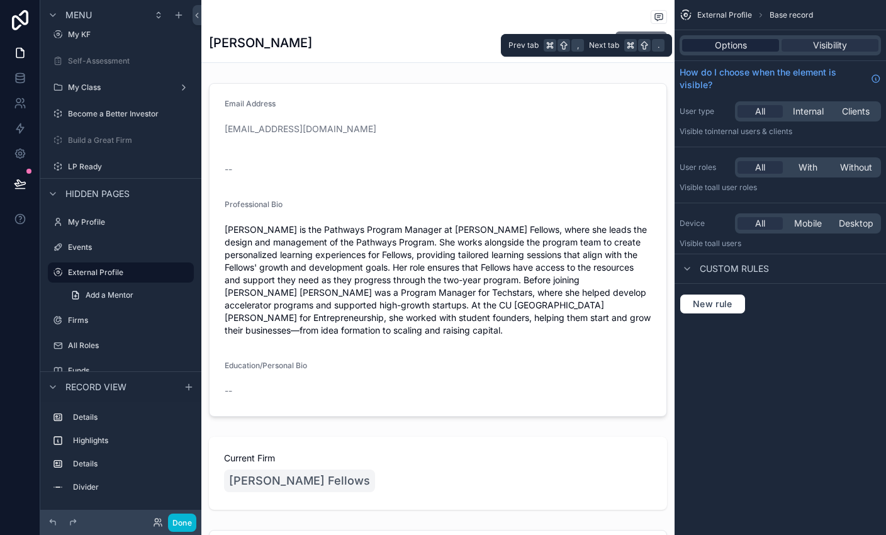
click at [586, 50] on div "Options" at bounding box center [730, 45] width 97 height 13
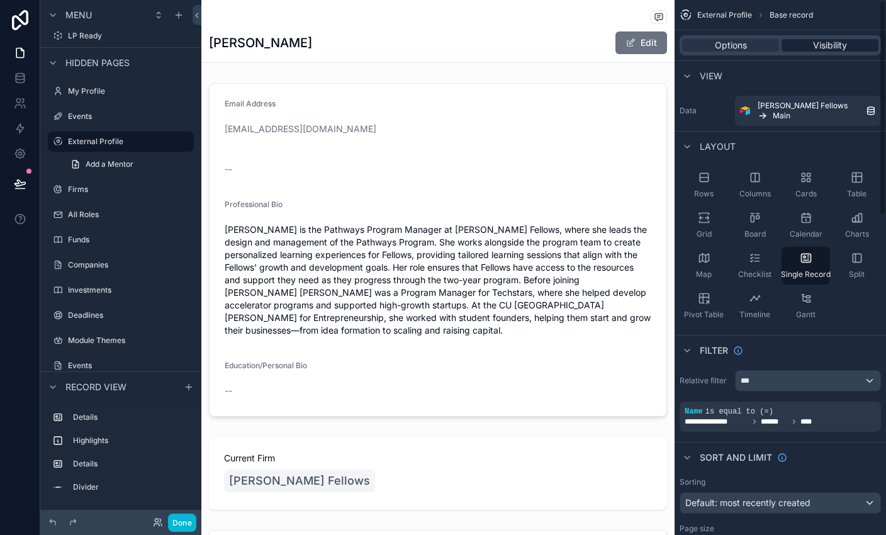
click at [586, 48] on span "Visibility" at bounding box center [830, 45] width 34 height 13
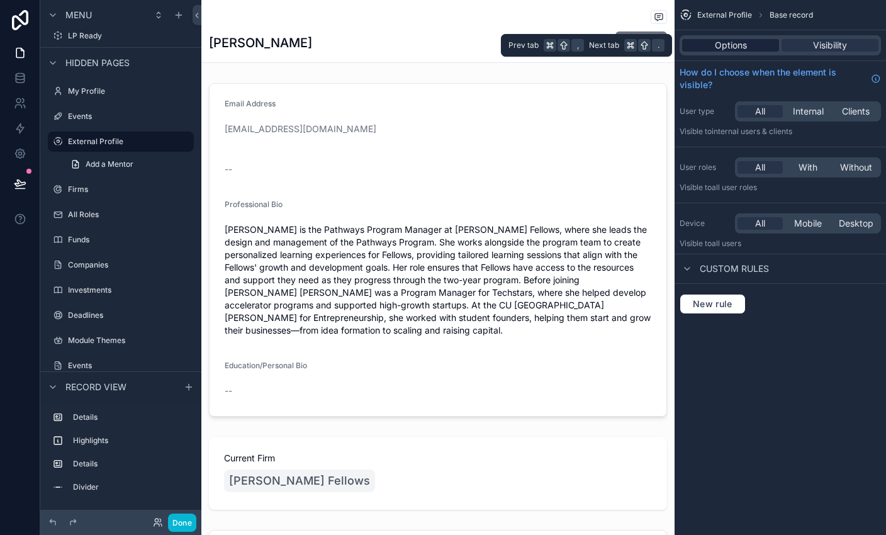
click at [586, 41] on span "Options" at bounding box center [731, 45] width 32 height 13
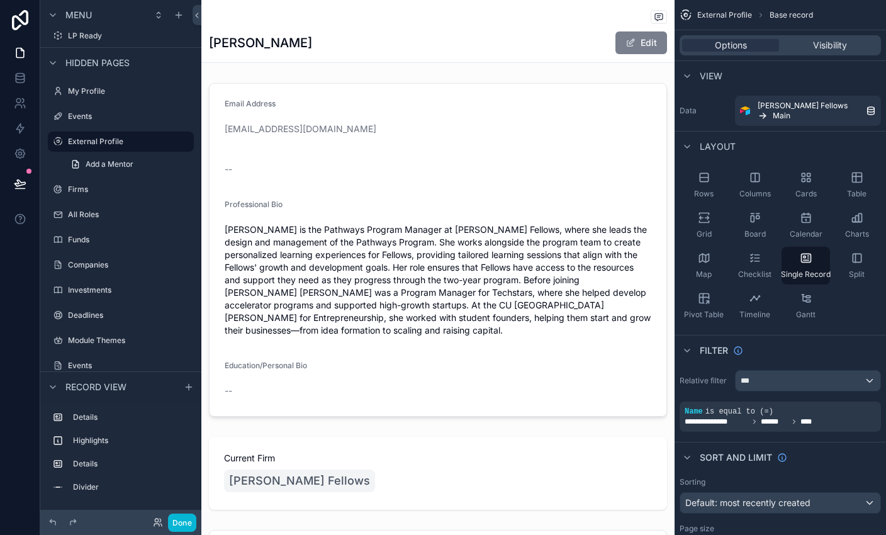
click at [586, 44] on button "Edit" at bounding box center [641, 42] width 52 height 23
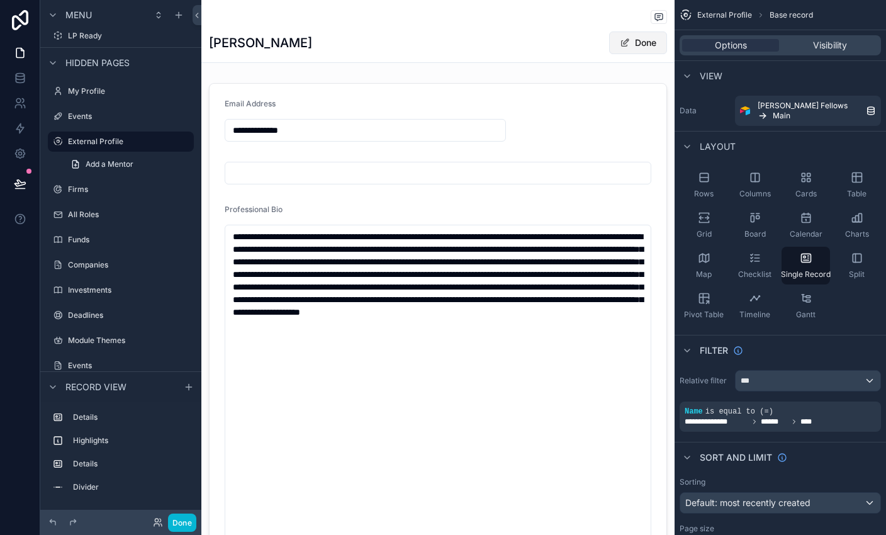
click at [586, 37] on button "Done" at bounding box center [638, 42] width 58 height 23
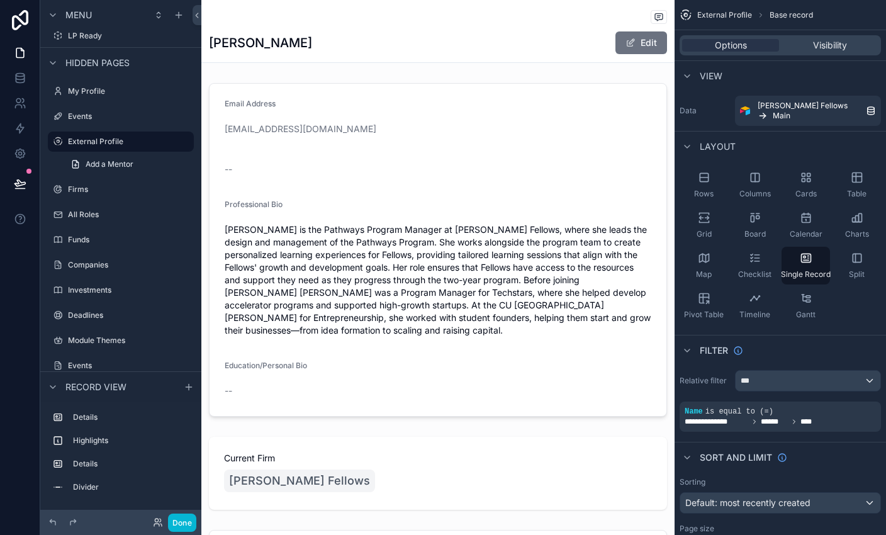
click at [358, 14] on div "scrollable content" at bounding box center [438, 18] width 458 height 16
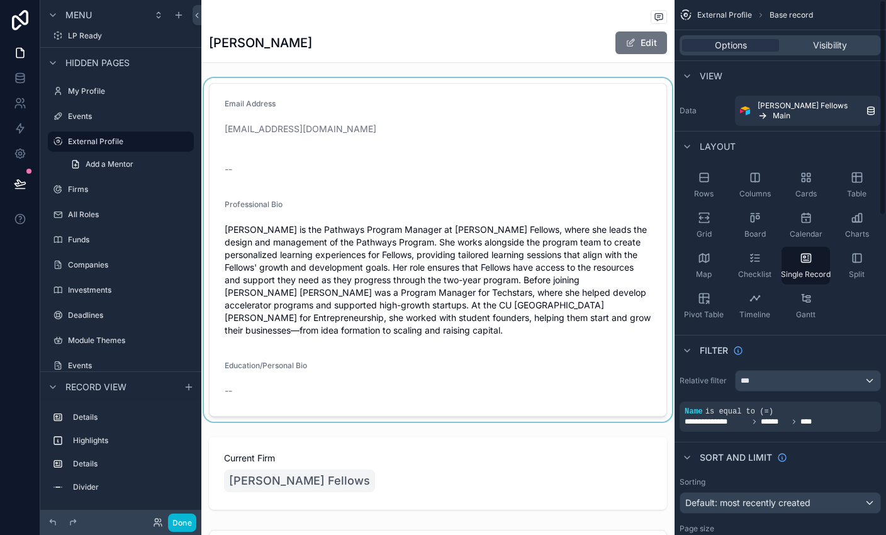
click at [570, 92] on div "scrollable content" at bounding box center [437, 250] width 473 height 344
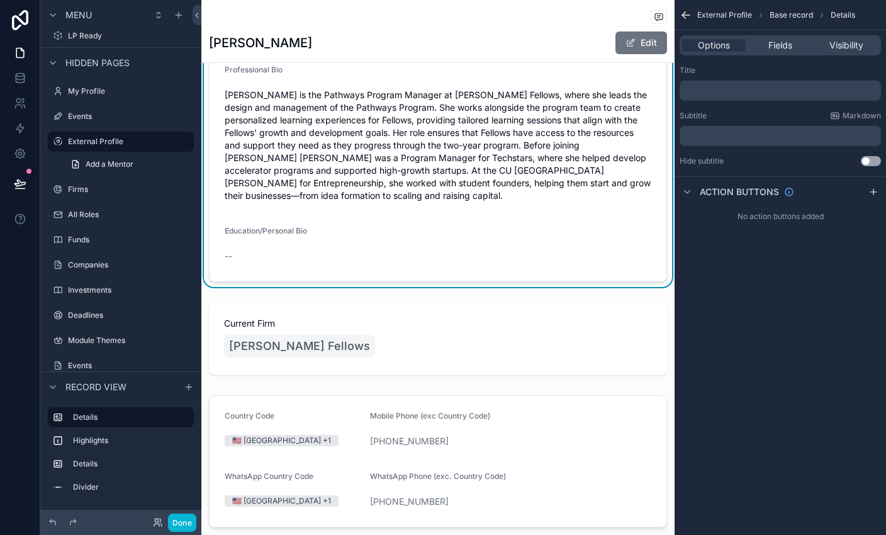
scroll to position [138, 0]
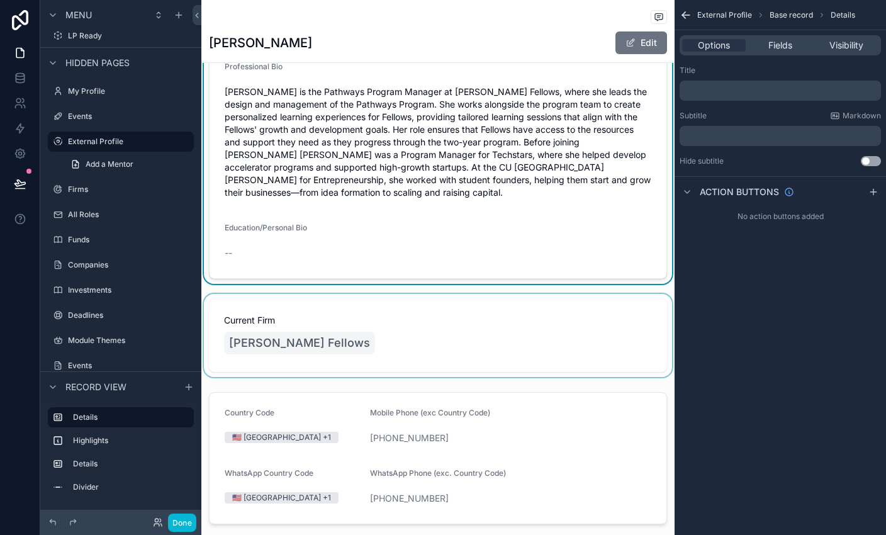
click at [556, 332] on div "scrollable content" at bounding box center [437, 335] width 473 height 83
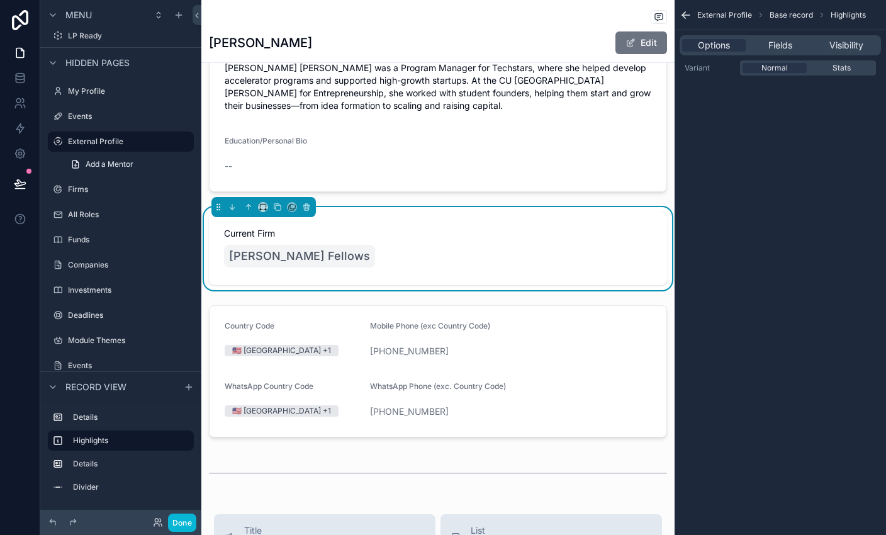
scroll to position [288, 0]
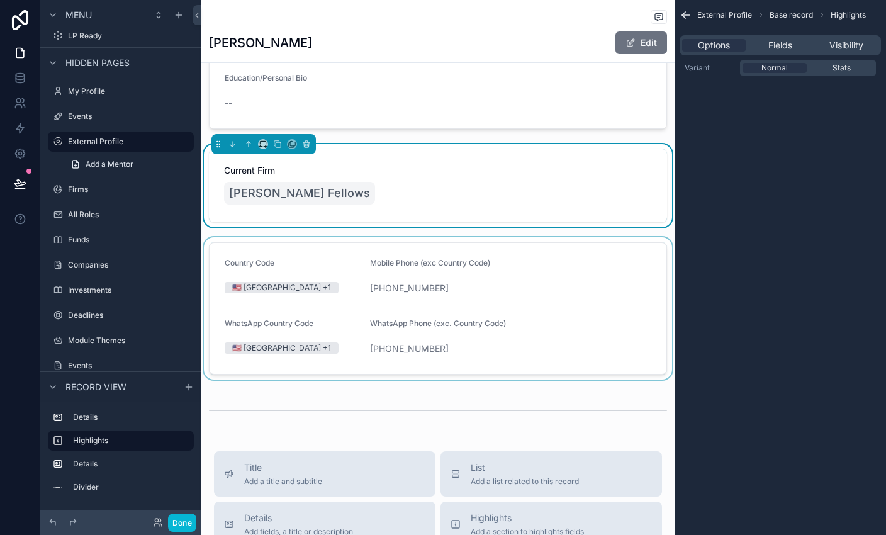
click at [520, 263] on div "scrollable content" at bounding box center [437, 308] width 473 height 142
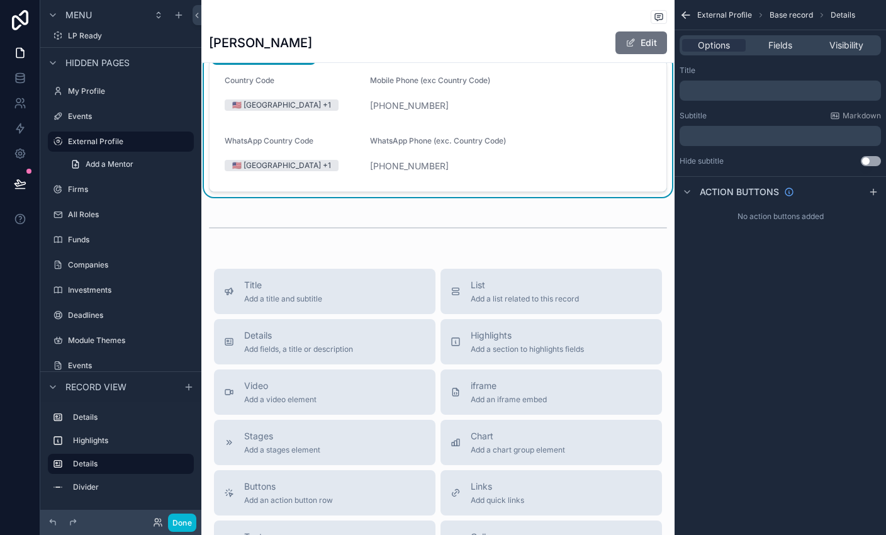
scroll to position [464, 0]
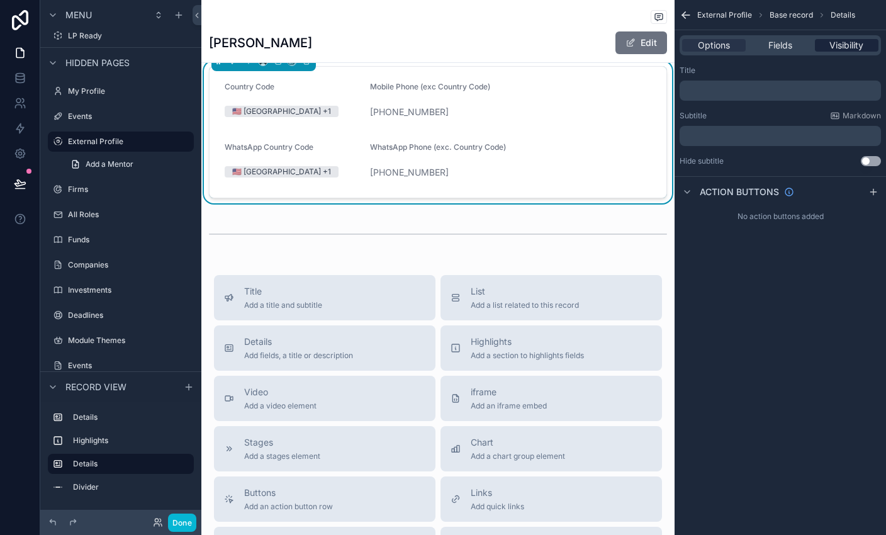
click at [586, 45] on span "Visibility" at bounding box center [846, 45] width 34 height 13
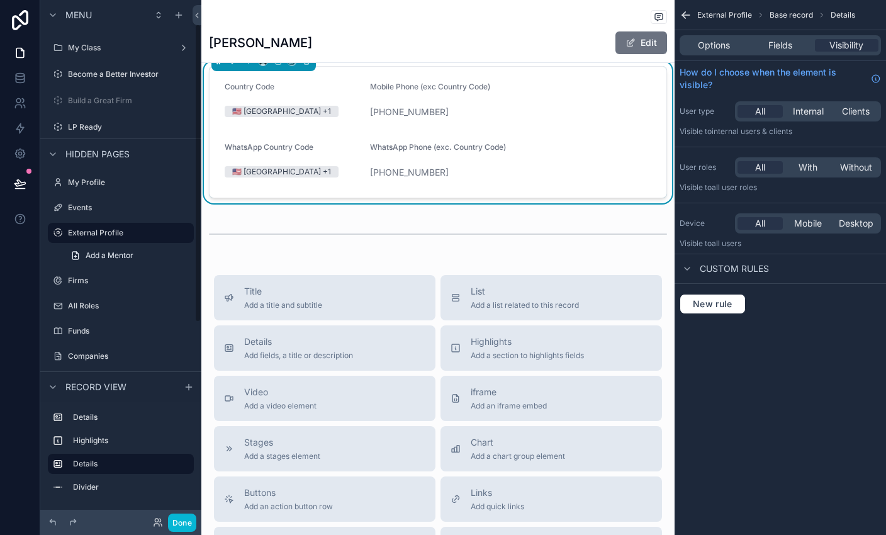
scroll to position [0, 0]
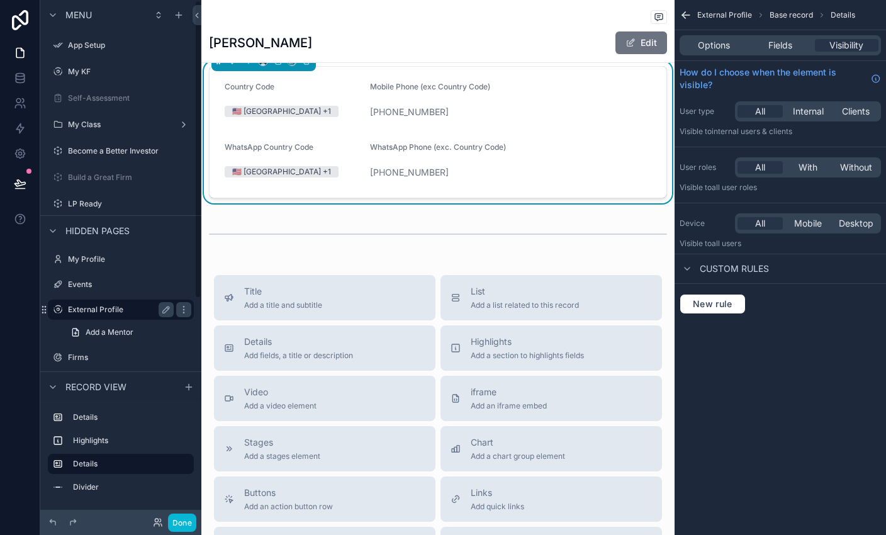
click at [115, 306] on label "External Profile" at bounding box center [118, 310] width 101 height 10
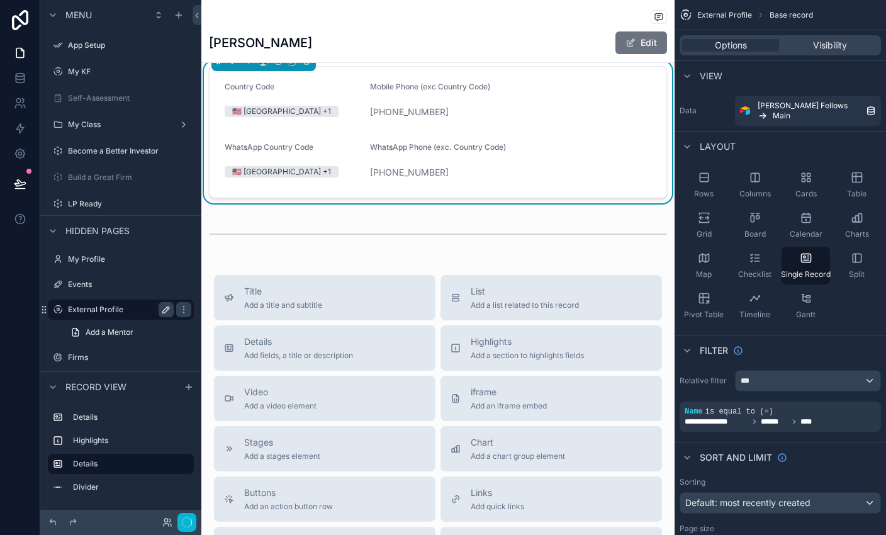
click at [163, 306] on icon "scrollable content" at bounding box center [166, 310] width 10 height 10
click at [168, 313] on icon "scrollable content" at bounding box center [166, 310] width 10 height 10
click at [184, 306] on icon "scrollable content" at bounding box center [183, 306] width 1 height 1
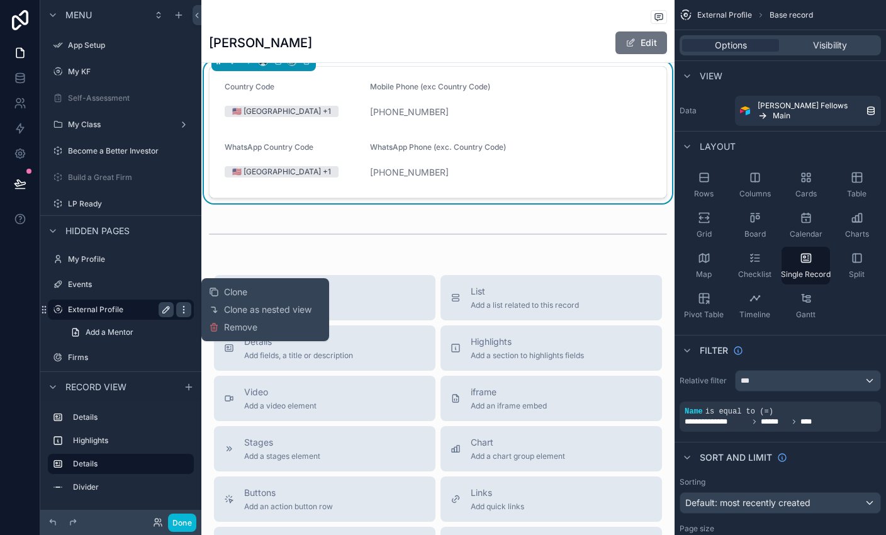
click at [184, 307] on icon "scrollable content" at bounding box center [183, 306] width 1 height 1
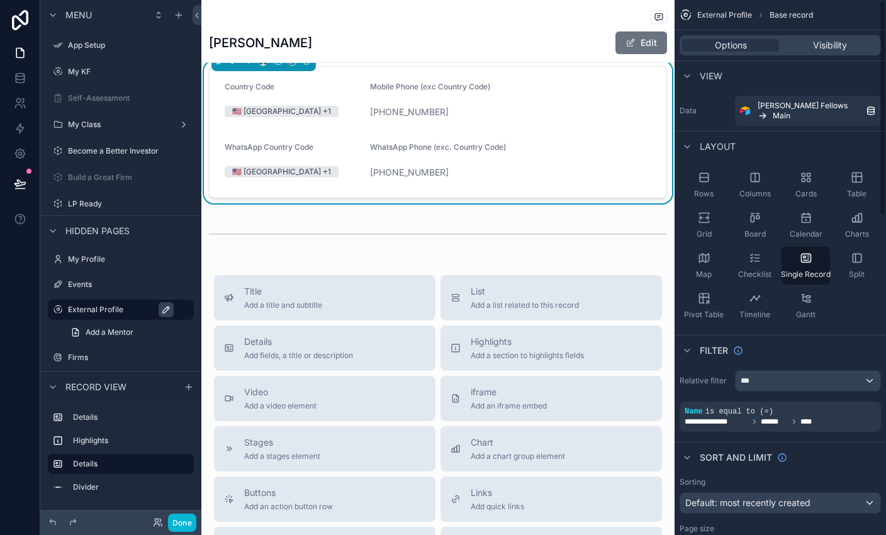
click at [586, 346] on div "Filter" at bounding box center [779, 350] width 211 height 30
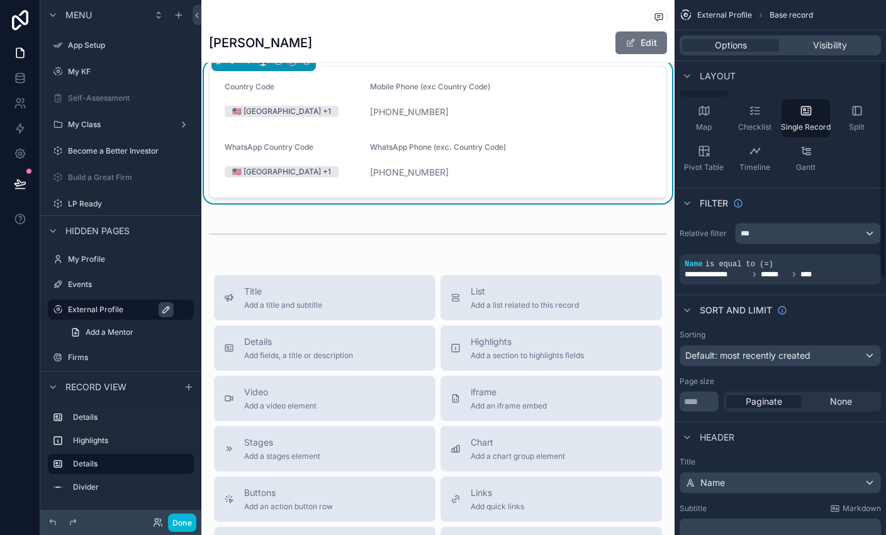
scroll to position [159, 0]
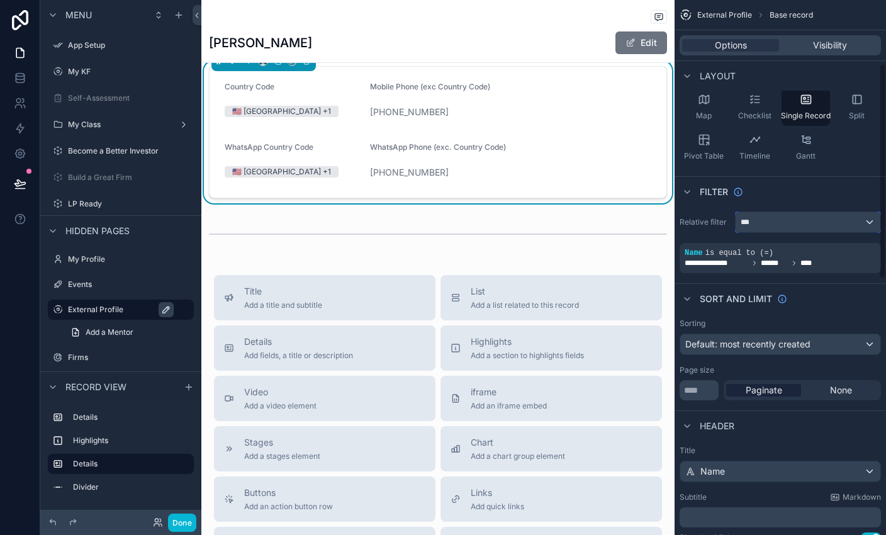
click at [586, 212] on div "***" at bounding box center [808, 222] width 145 height 20
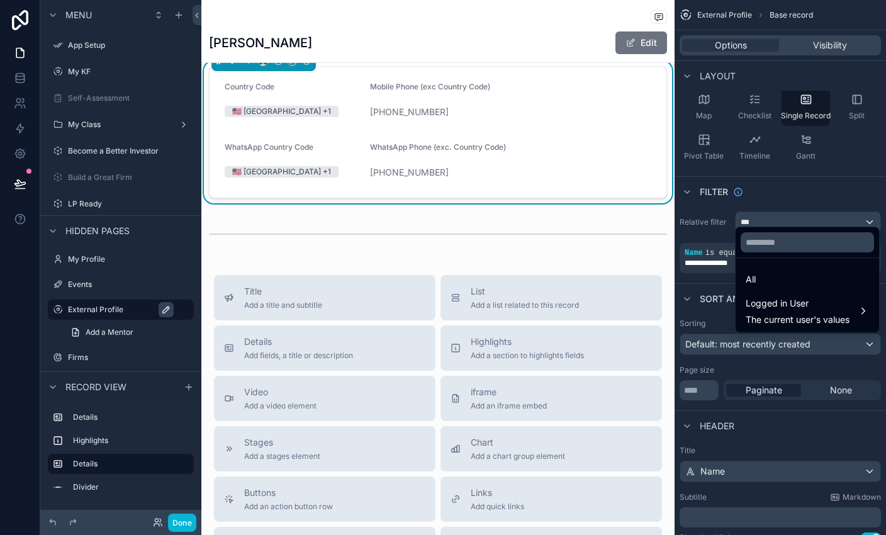
click at [586, 209] on div "scrollable content" at bounding box center [443, 267] width 886 height 535
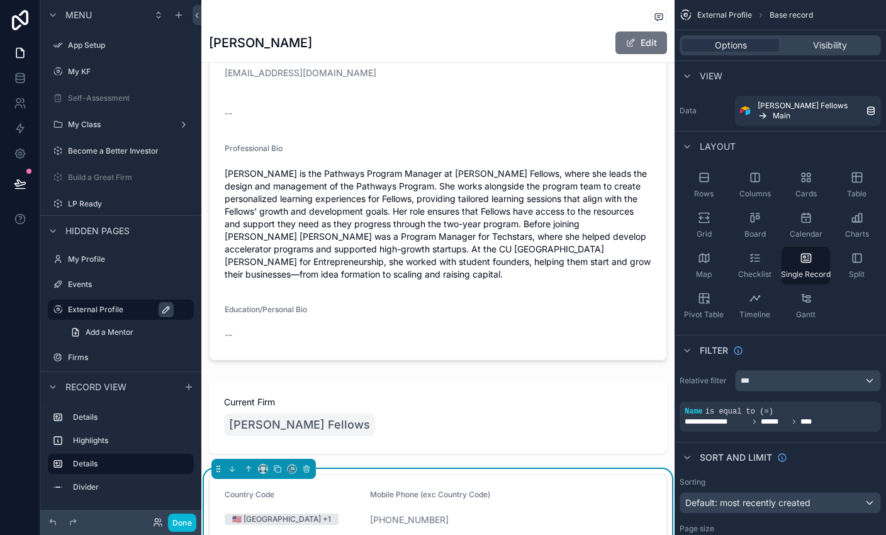
scroll to position [0, 0]
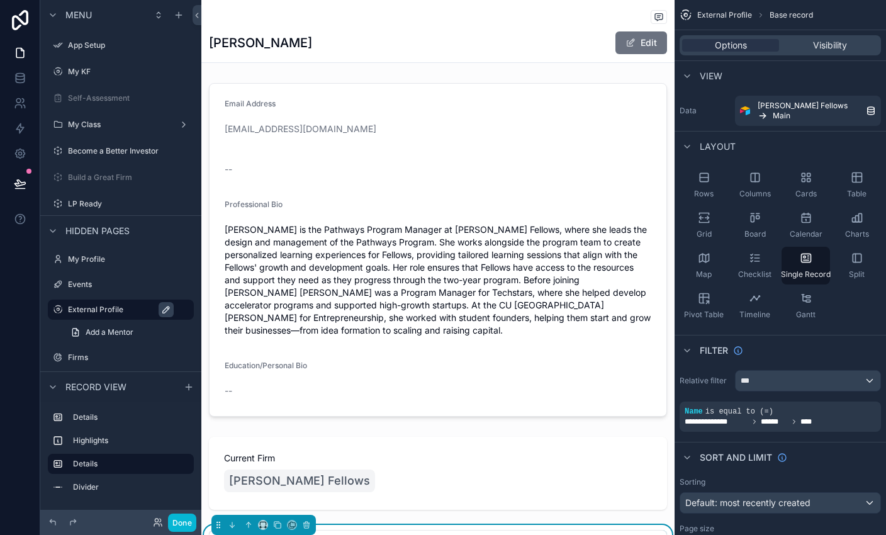
click at [382, 51] on div "[PERSON_NAME] Edit" at bounding box center [438, 43] width 458 height 24
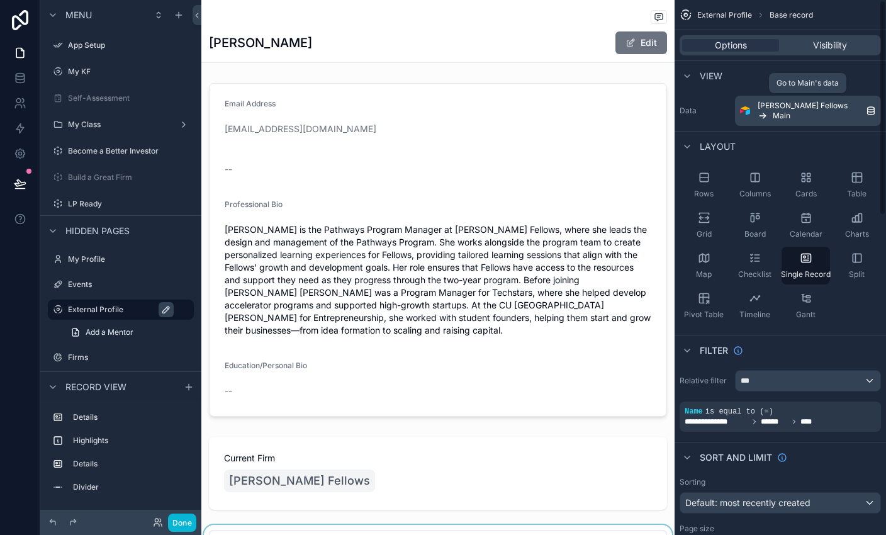
click at [586, 110] on span "[PERSON_NAME] Fellows" at bounding box center [803, 106] width 90 height 10
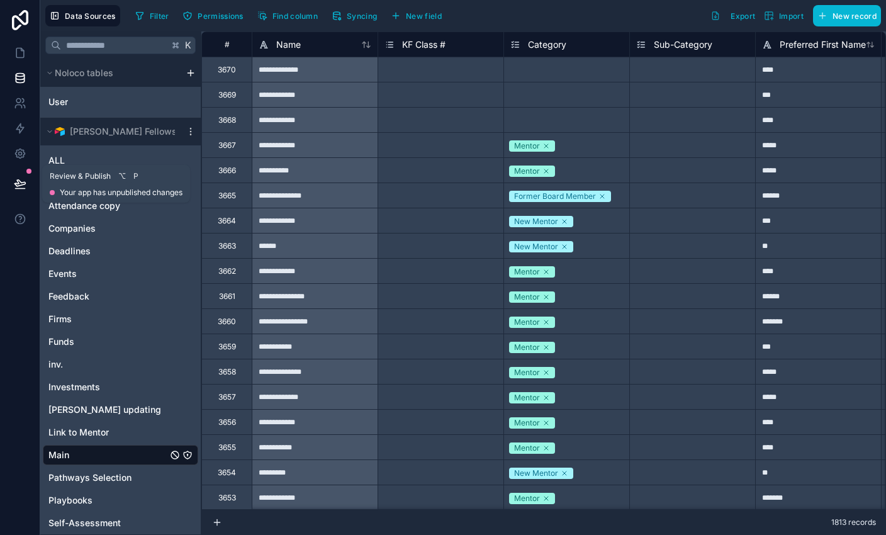
click at [23, 176] on button at bounding box center [20, 183] width 28 height 35
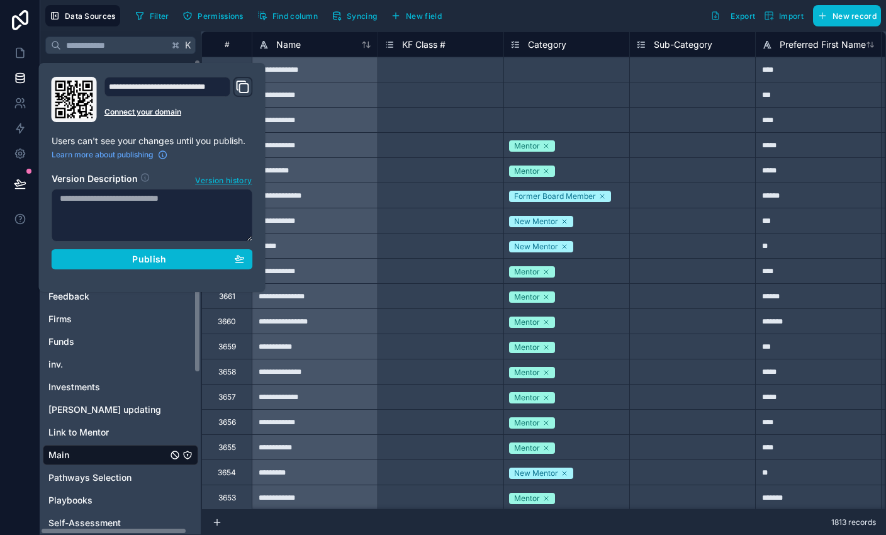
click at [43, 38] on div "K" at bounding box center [120, 45] width 160 height 28
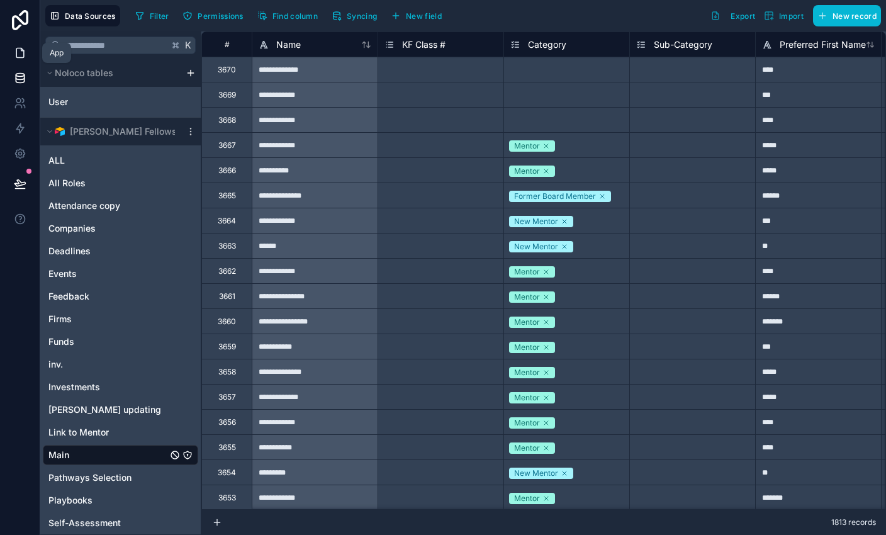
click at [15, 55] on icon at bounding box center [20, 53] width 13 height 13
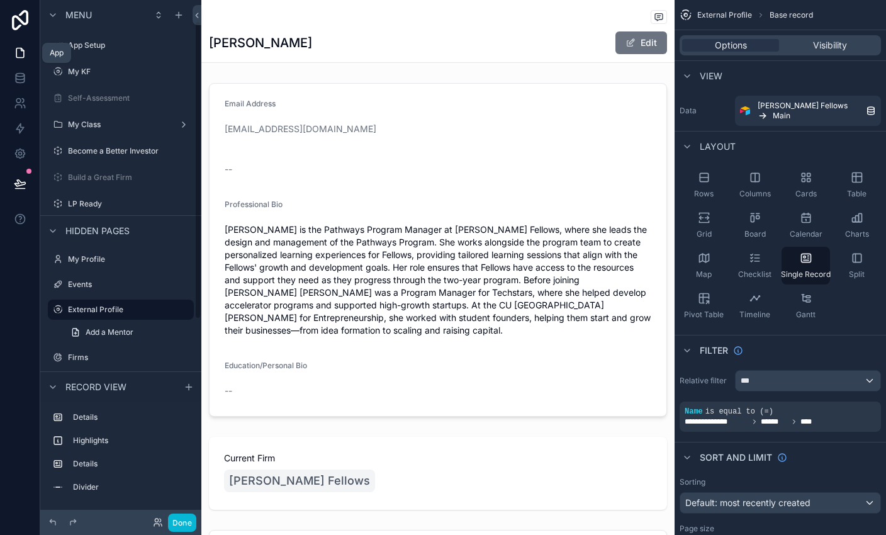
scroll to position [37, 0]
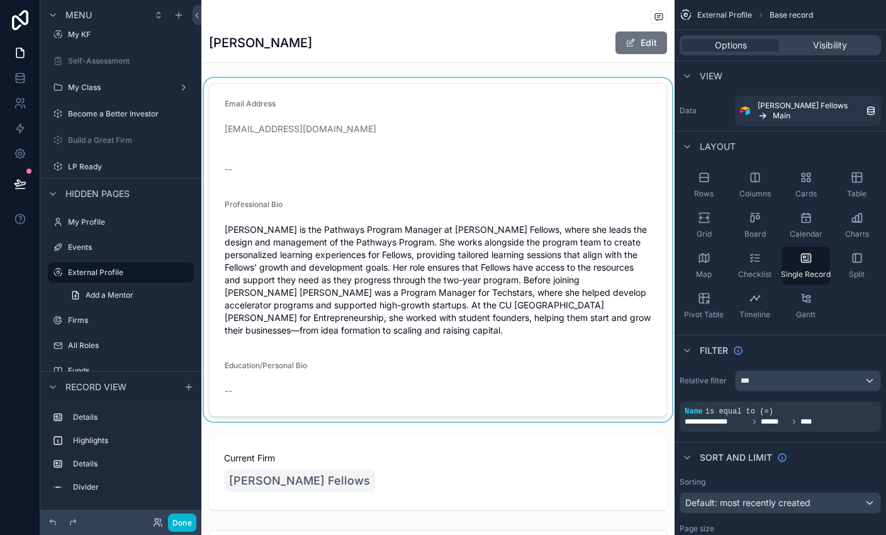
click at [380, 150] on div "scrollable content" at bounding box center [437, 250] width 473 height 344
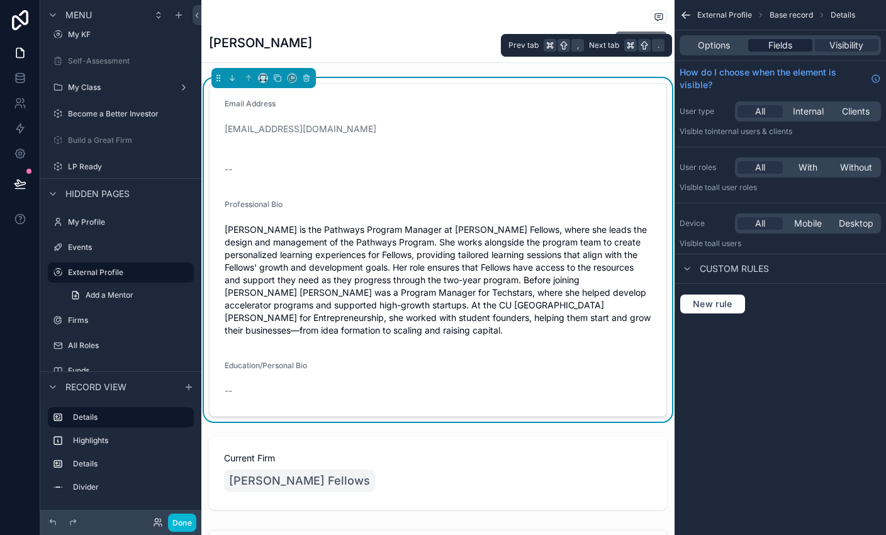
click at [586, 39] on span "Fields" at bounding box center [780, 45] width 24 height 13
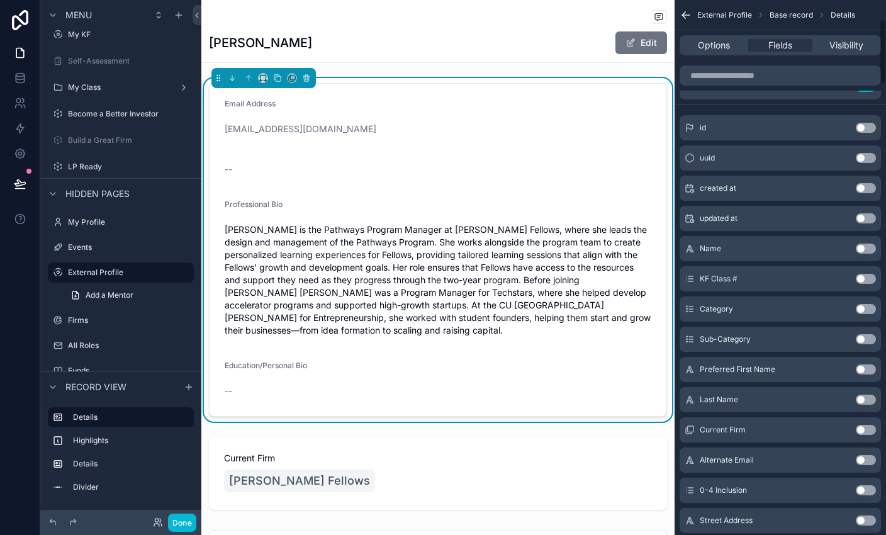
scroll to position [160, 0]
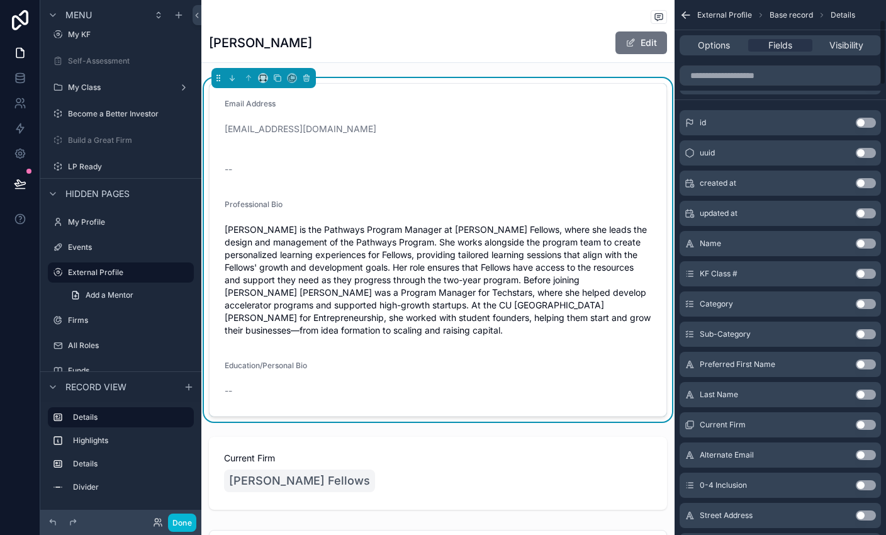
click at [586, 272] on button "Use setting" at bounding box center [866, 274] width 20 height 10
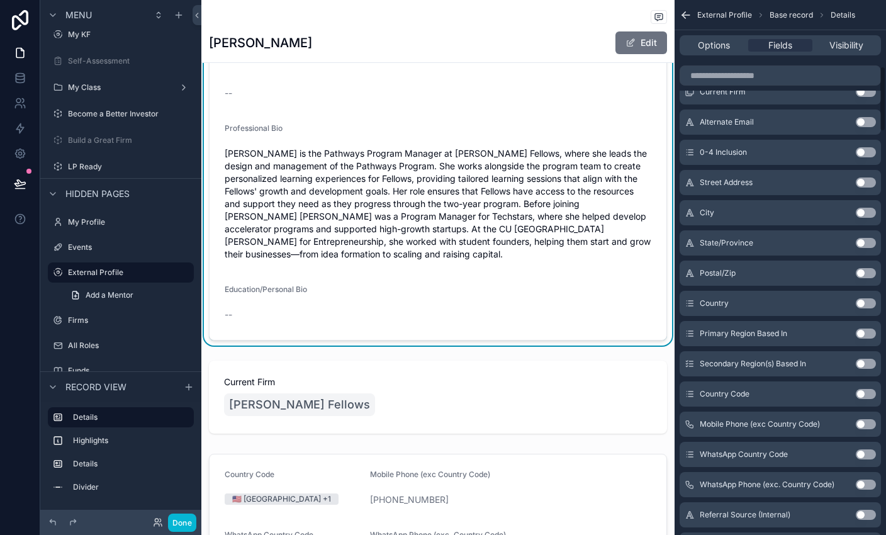
scroll to position [540, 0]
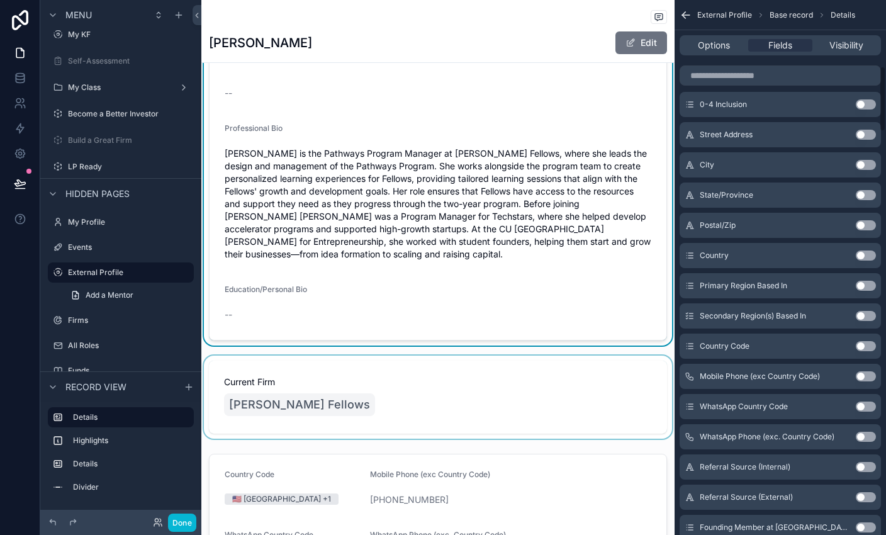
click at [471, 434] on div "scrollable content" at bounding box center [437, 396] width 473 height 83
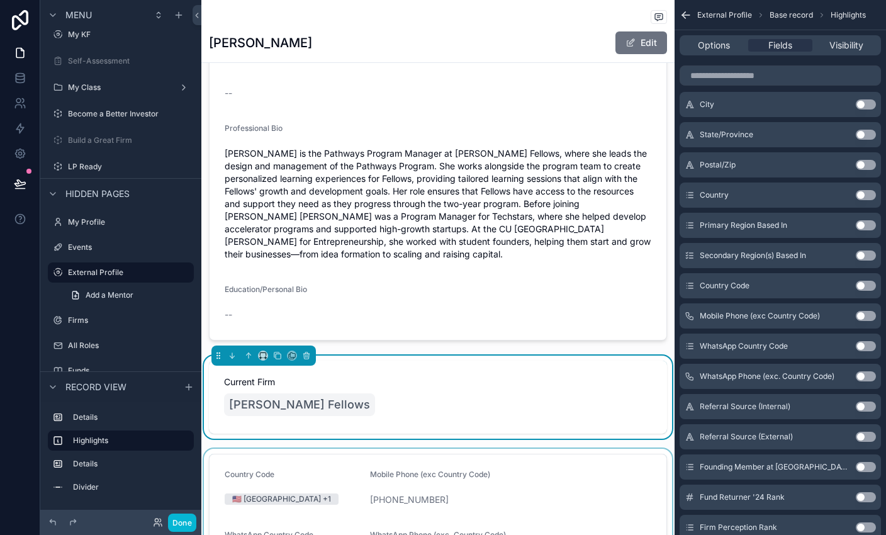
click at [484, 469] on div "scrollable content" at bounding box center [437, 520] width 473 height 142
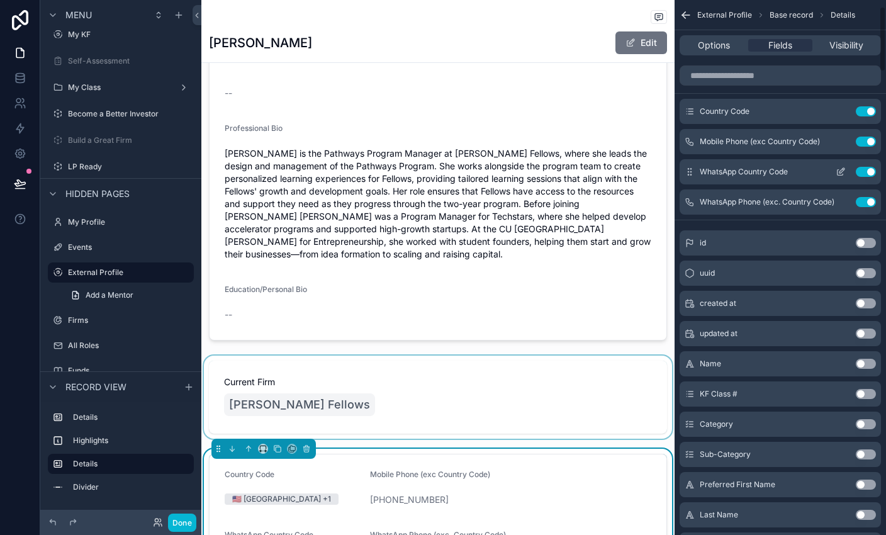
scroll to position [5, 0]
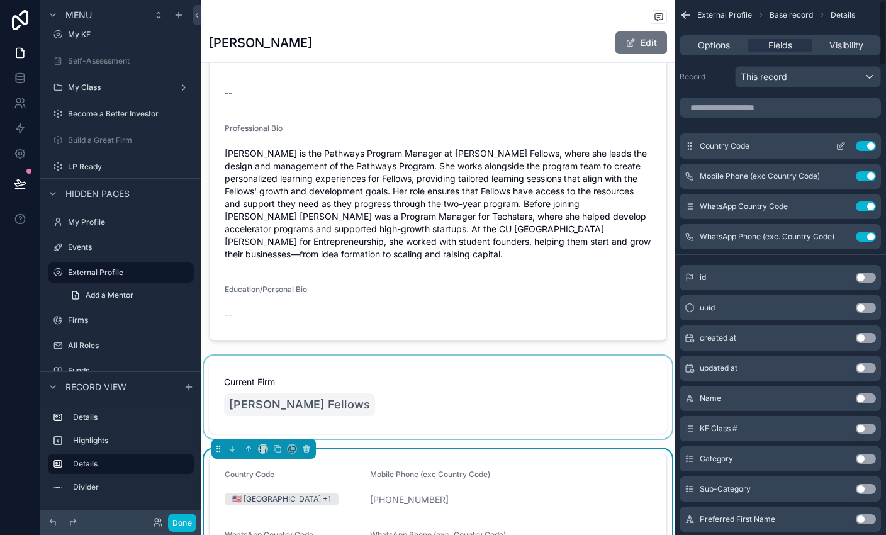
click at [586, 147] on button "Use setting" at bounding box center [866, 146] width 20 height 10
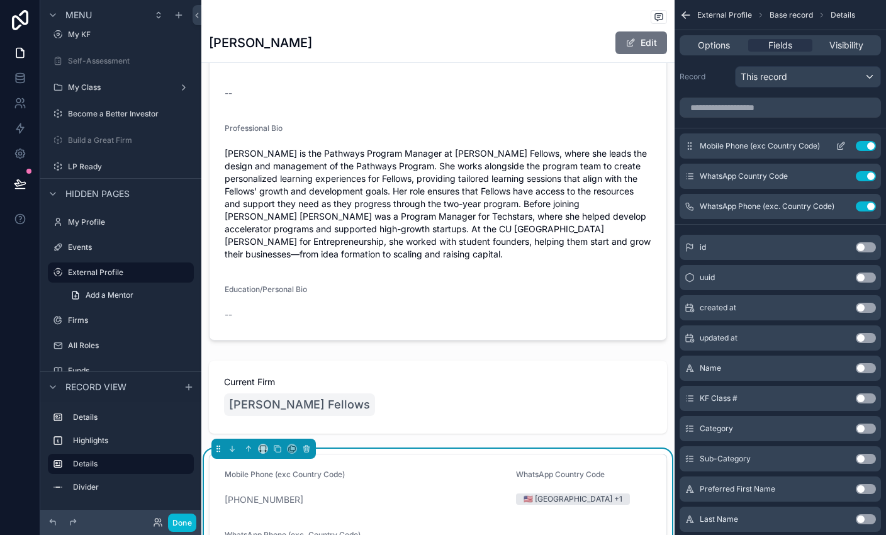
click at [586, 146] on button "Use setting" at bounding box center [866, 146] width 20 height 10
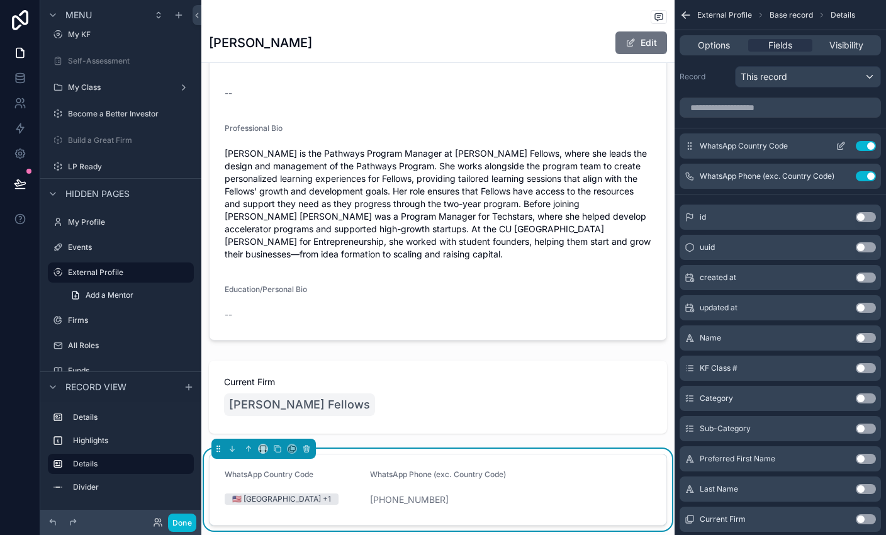
click at [586, 146] on button "Use setting" at bounding box center [866, 146] width 20 height 10
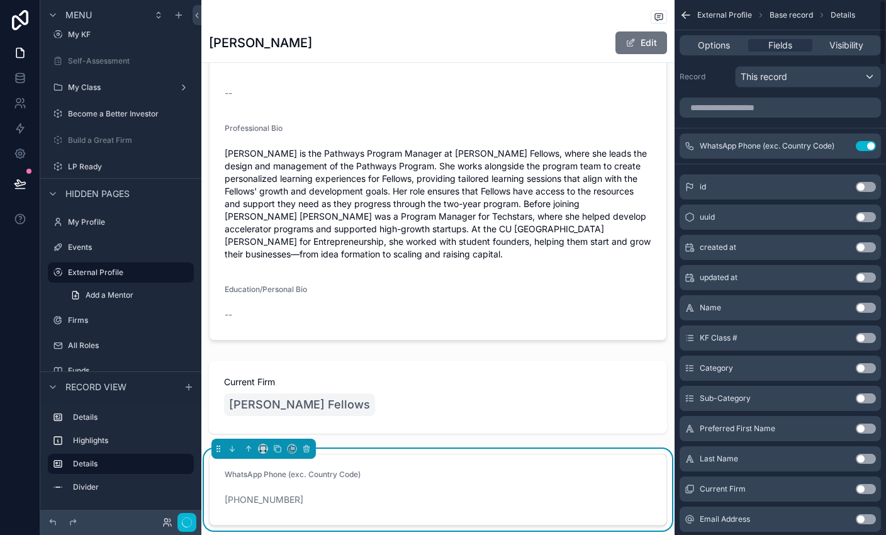
click at [586, 146] on button "Use setting" at bounding box center [866, 146] width 20 height 10
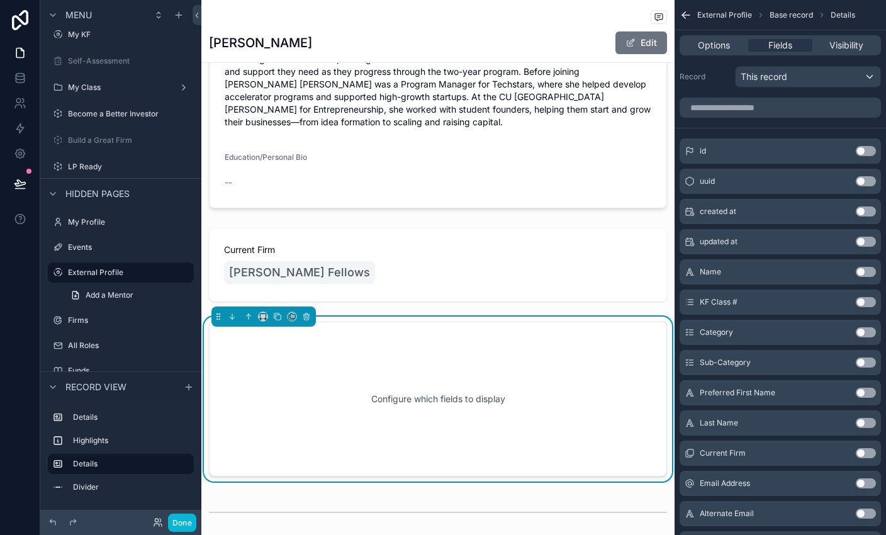
scroll to position [212, 0]
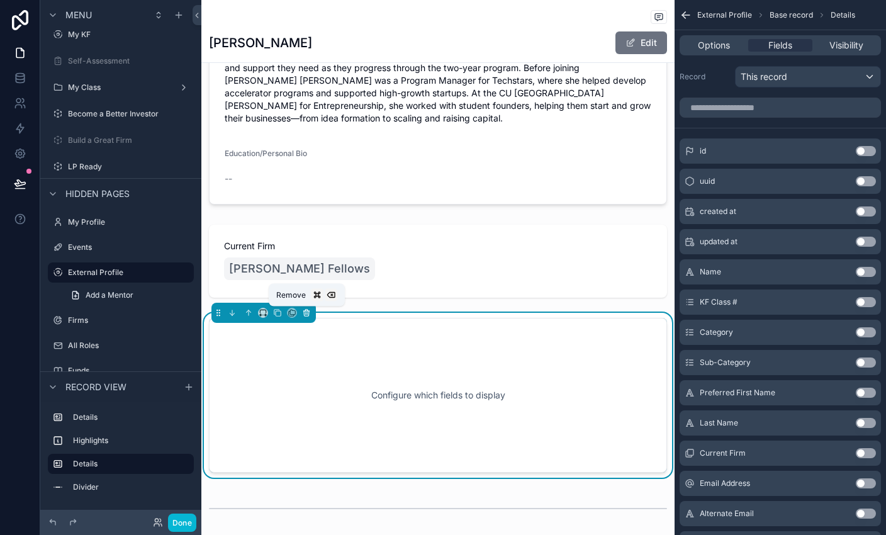
click at [309, 312] on icon "scrollable content" at bounding box center [306, 313] width 5 height 5
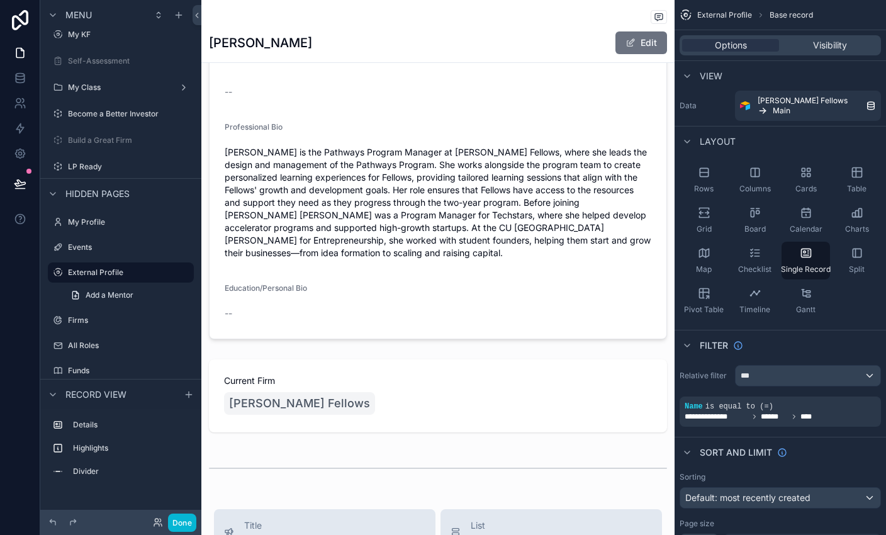
scroll to position [0, 0]
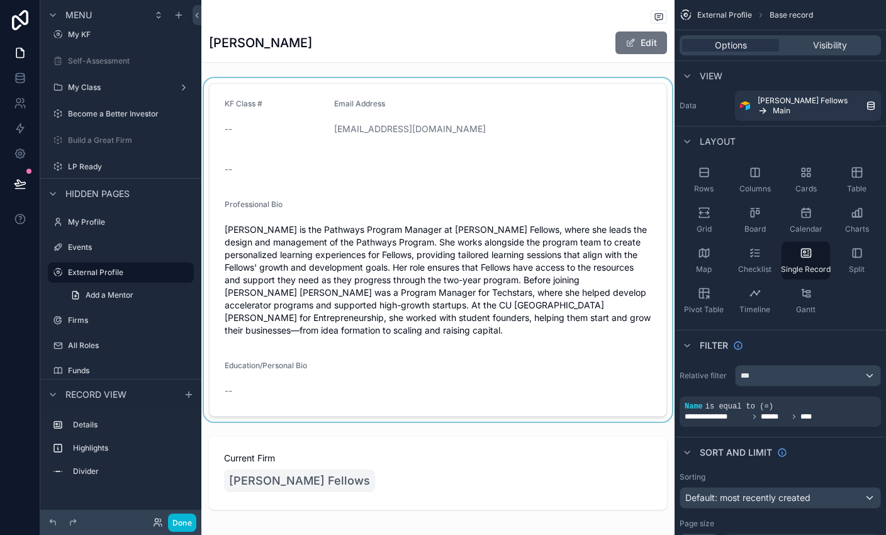
click at [358, 107] on div "scrollable content" at bounding box center [437, 250] width 473 height 344
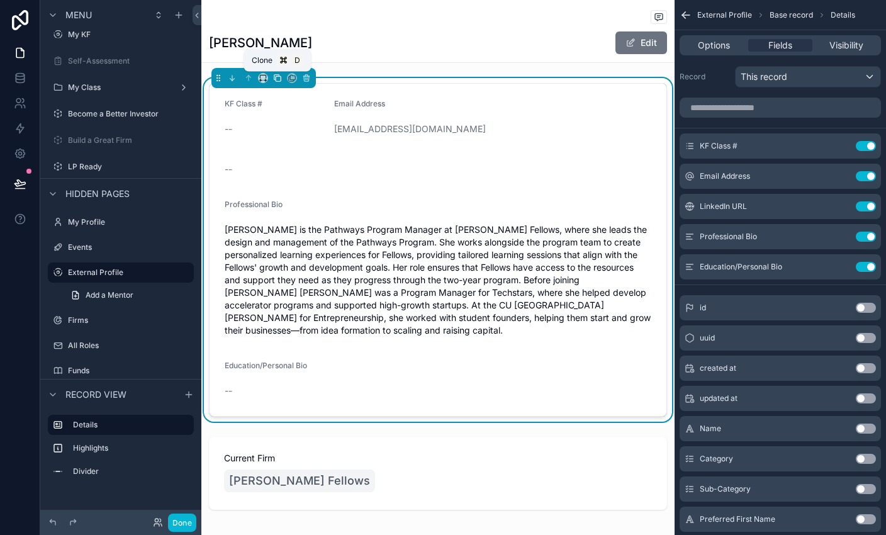
click at [280, 79] on icon "scrollable content" at bounding box center [278, 78] width 5 height 5
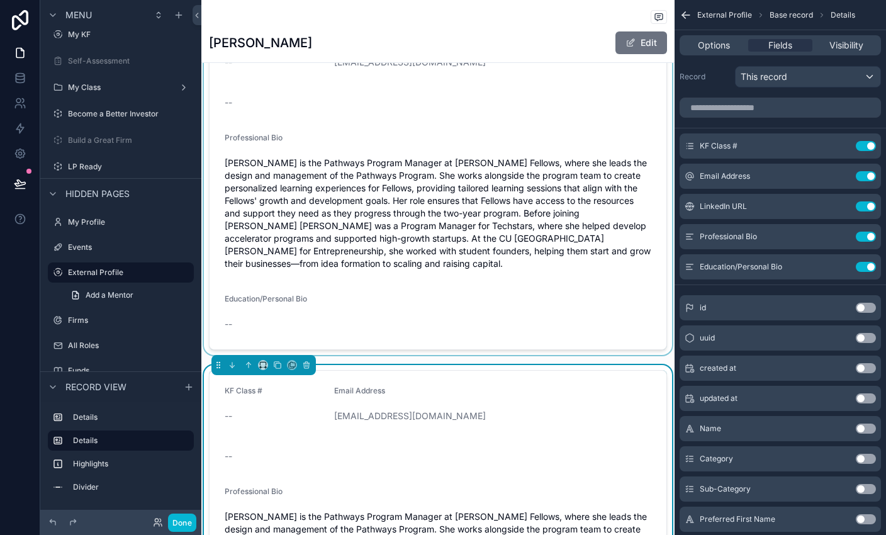
scroll to position [63, 0]
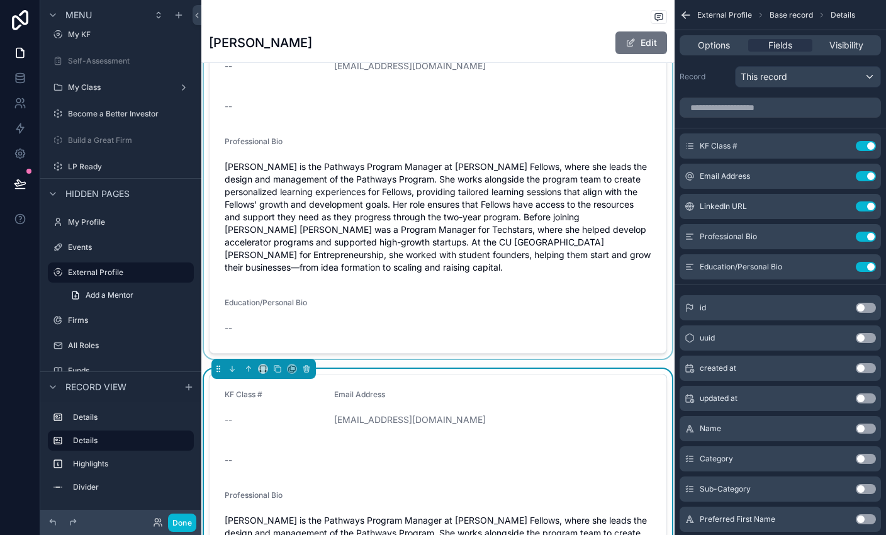
click at [380, 294] on div "scrollable content" at bounding box center [437, 187] width 473 height 344
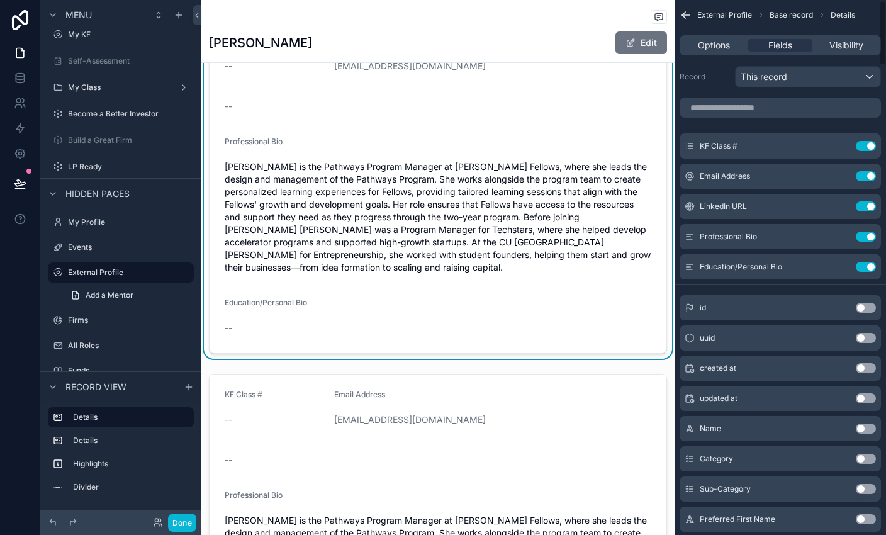
drag, startPoint x: 863, startPoint y: 233, endPoint x: 863, endPoint y: 254, distance: 20.8
click at [586, 233] on button "Use setting" at bounding box center [866, 237] width 20 height 10
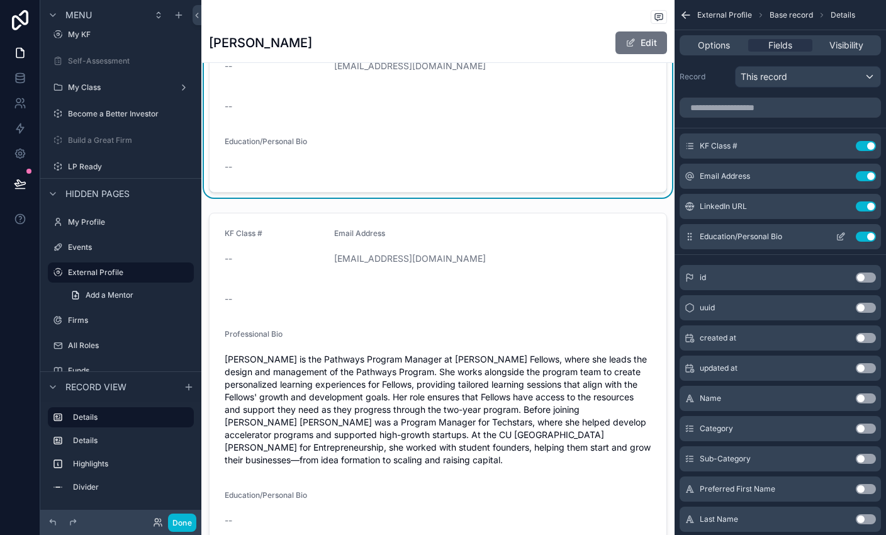
click at [586, 235] on button "Use setting" at bounding box center [866, 237] width 20 height 10
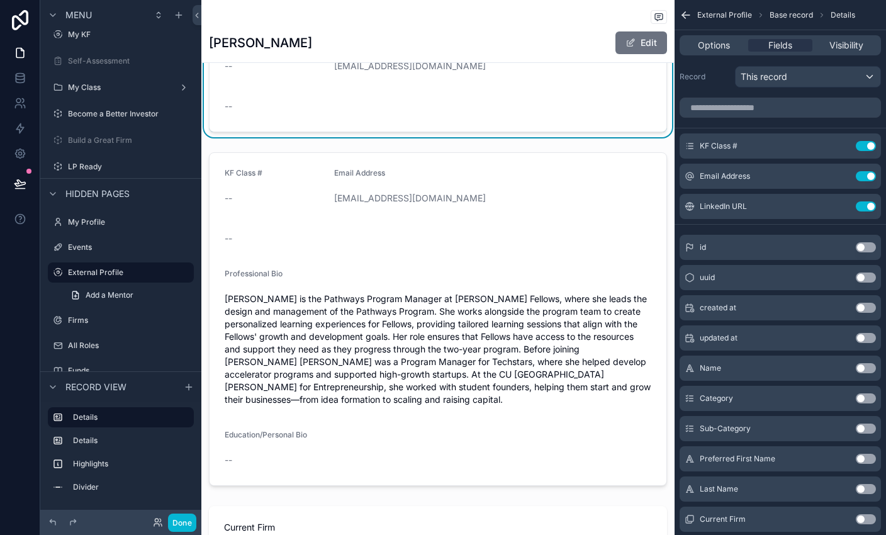
click at [522, 139] on div "KF Class # -- Email Address [EMAIL_ADDRESS][DOMAIN_NAME] -- KF Class # -- Email…" at bounding box center [437, 325] width 473 height 620
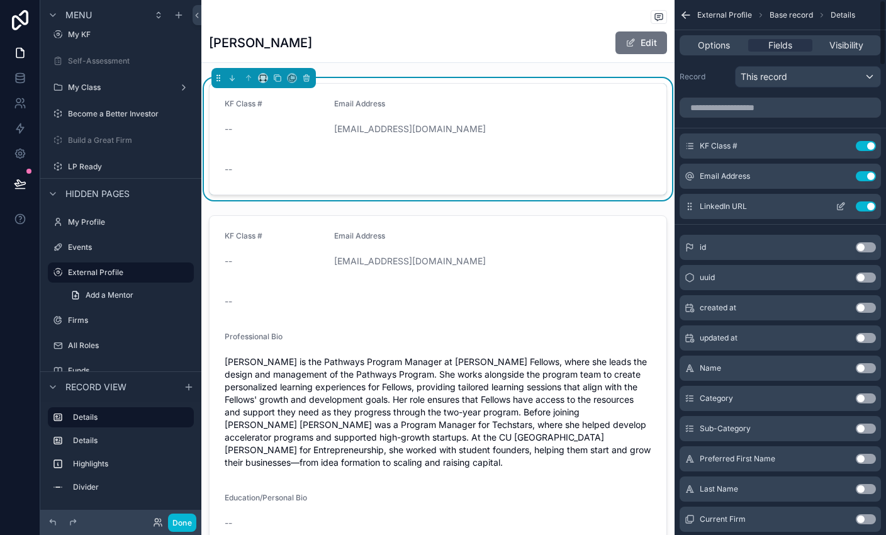
scroll to position [0, 0]
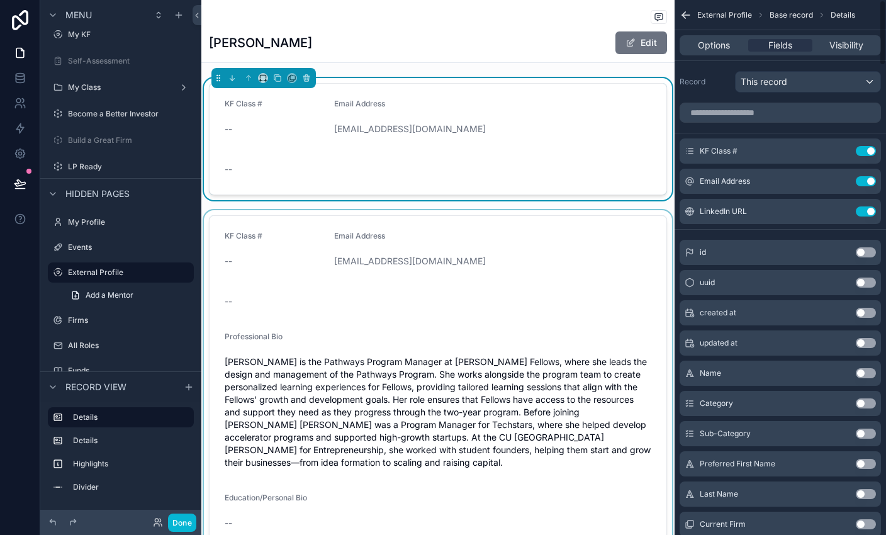
click at [541, 335] on div "scrollable content" at bounding box center [437, 382] width 473 height 344
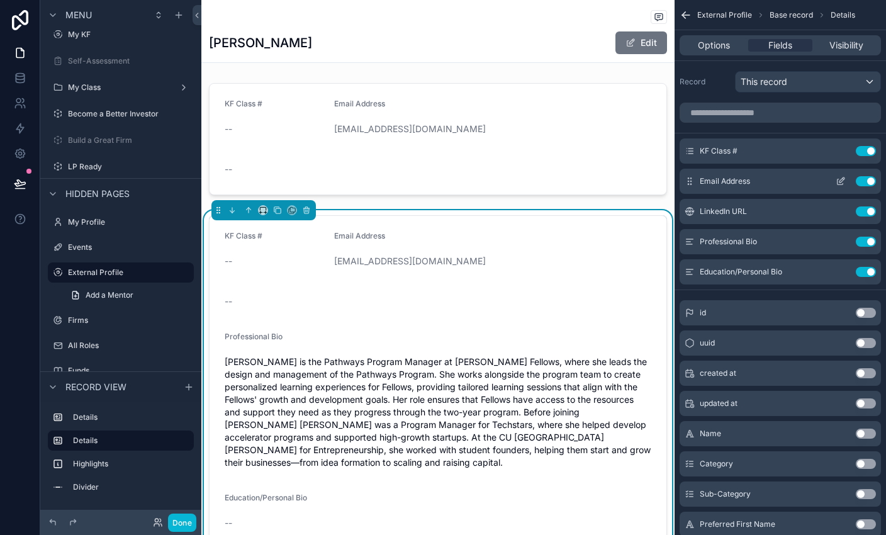
click at [586, 178] on button "Use setting" at bounding box center [866, 181] width 20 height 10
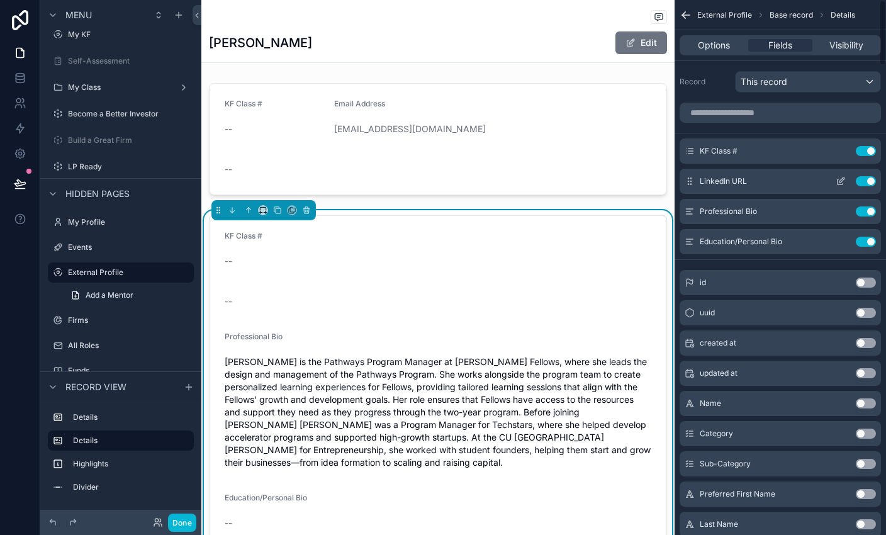
click at [586, 180] on button "Use setting" at bounding box center [866, 181] width 20 height 10
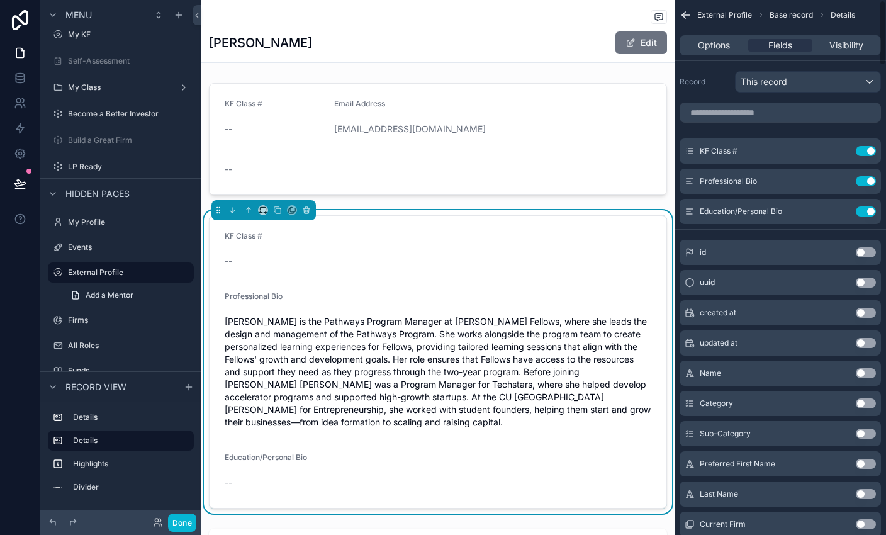
click at [586, 204] on div "KF Class # -- Email Address [EMAIL_ADDRESS][DOMAIN_NAME] -- KF Class # -- Profe…" at bounding box center [437, 368] width 473 height 580
click at [472, 30] on div "[PERSON_NAME] Edit" at bounding box center [438, 31] width 458 height 62
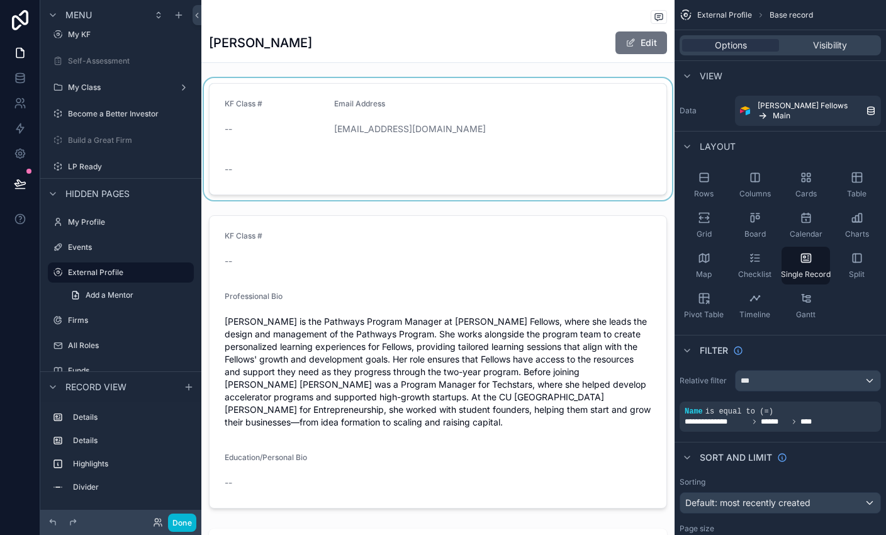
click at [448, 123] on div "scrollable content" at bounding box center [437, 139] width 473 height 122
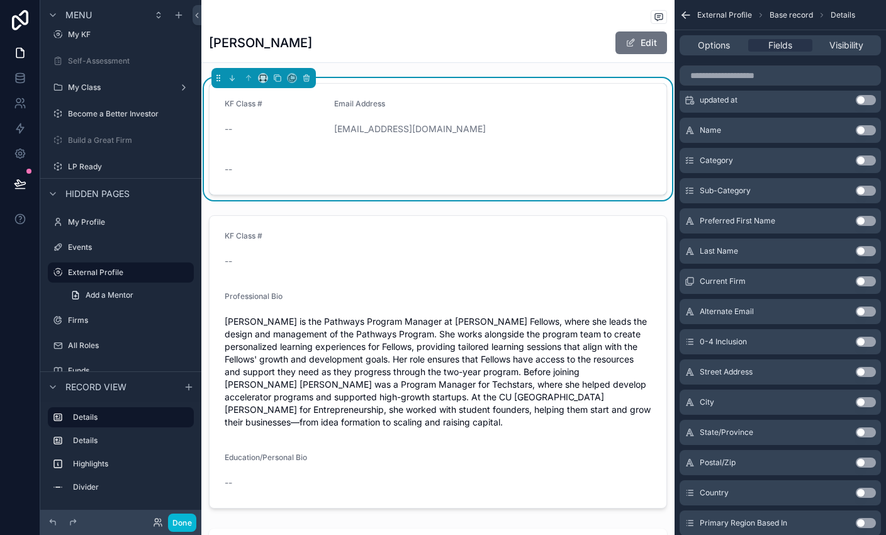
click at [586, 284] on button "Use setting" at bounding box center [866, 281] width 20 height 10
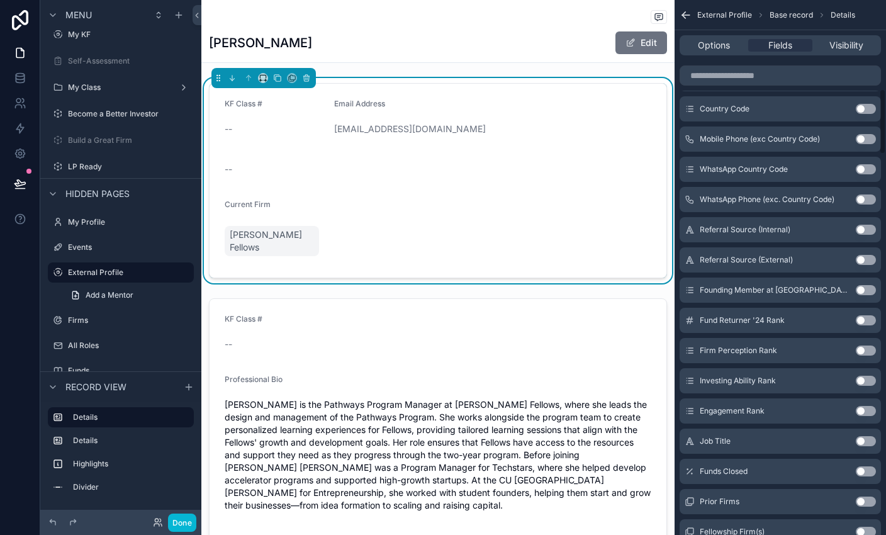
scroll to position [769, 0]
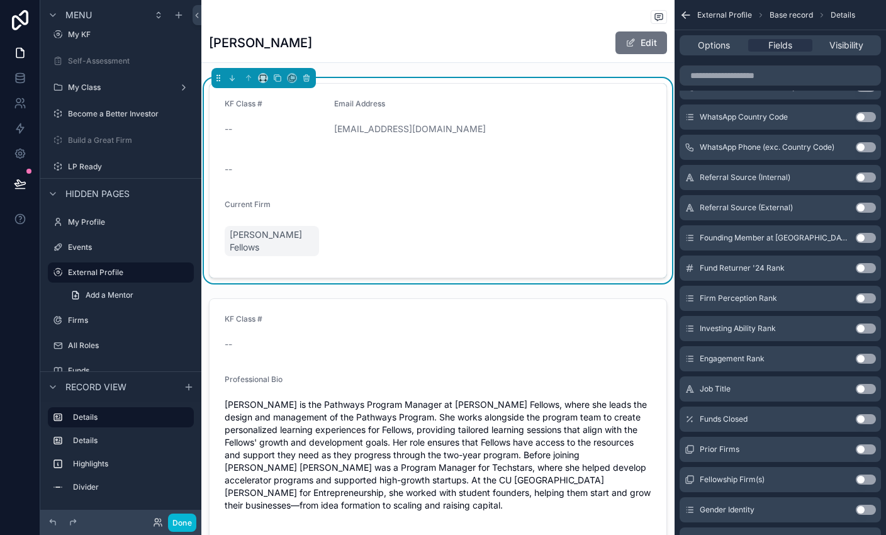
click at [586, 389] on button "Use setting" at bounding box center [866, 389] width 20 height 10
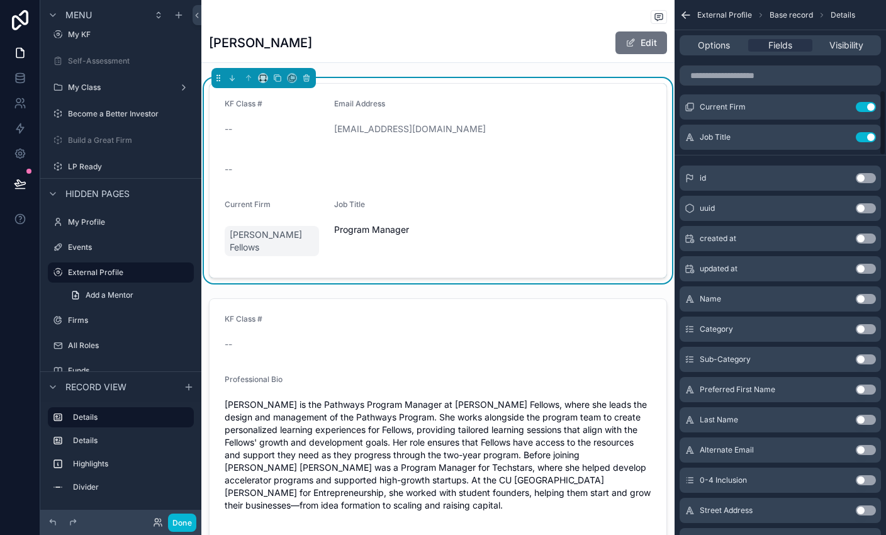
scroll to position [0, 0]
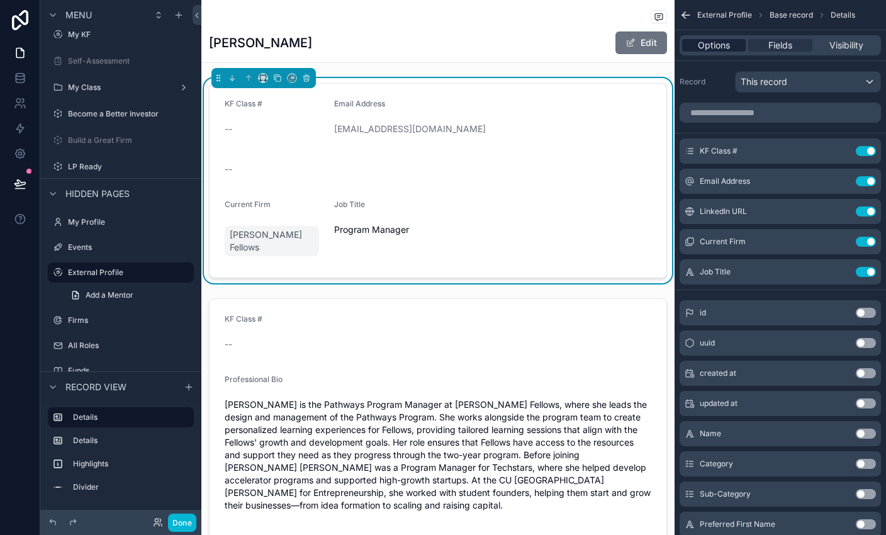
click at [586, 49] on span "Options" at bounding box center [714, 45] width 32 height 13
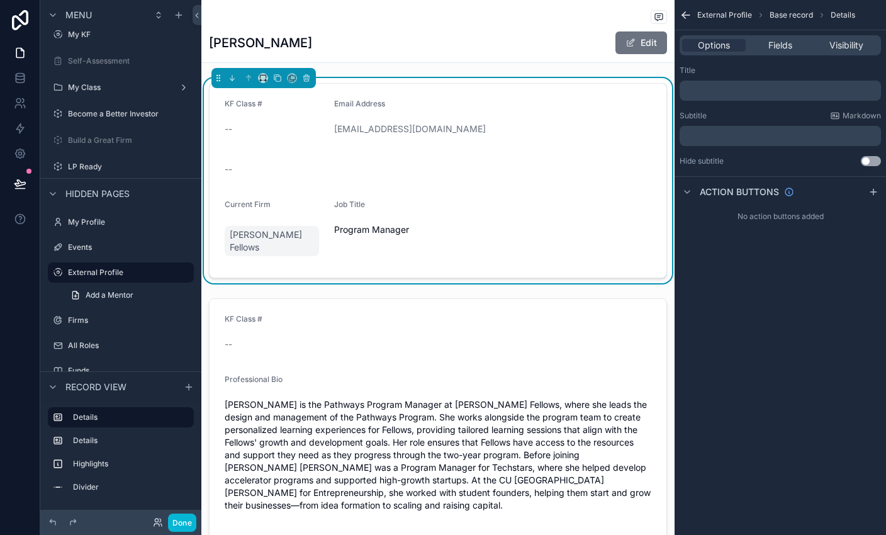
click at [542, 123] on div "[EMAIL_ADDRESS][DOMAIN_NAME]" at bounding box center [474, 129] width 281 height 13
click at [586, 44] on span "Visibility" at bounding box center [846, 45] width 34 height 13
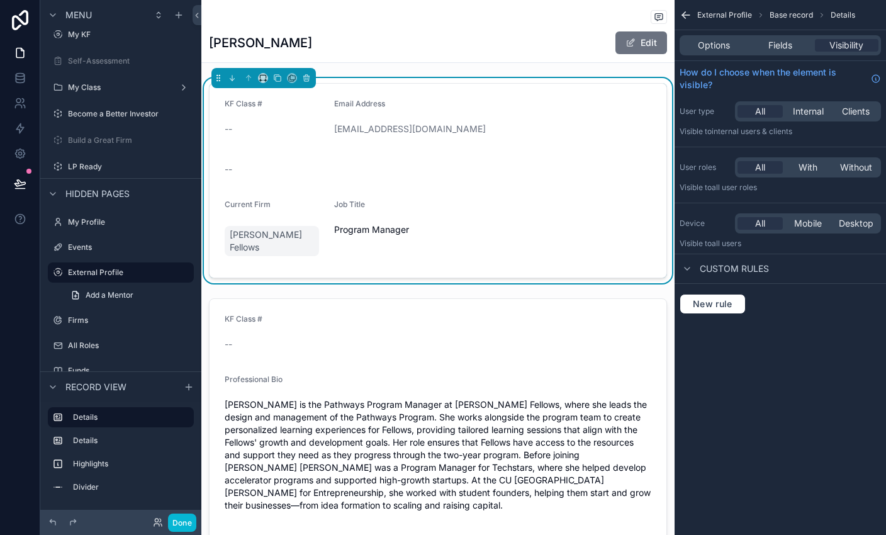
click at [586, 51] on div "Fields" at bounding box center [780, 45] width 64 height 13
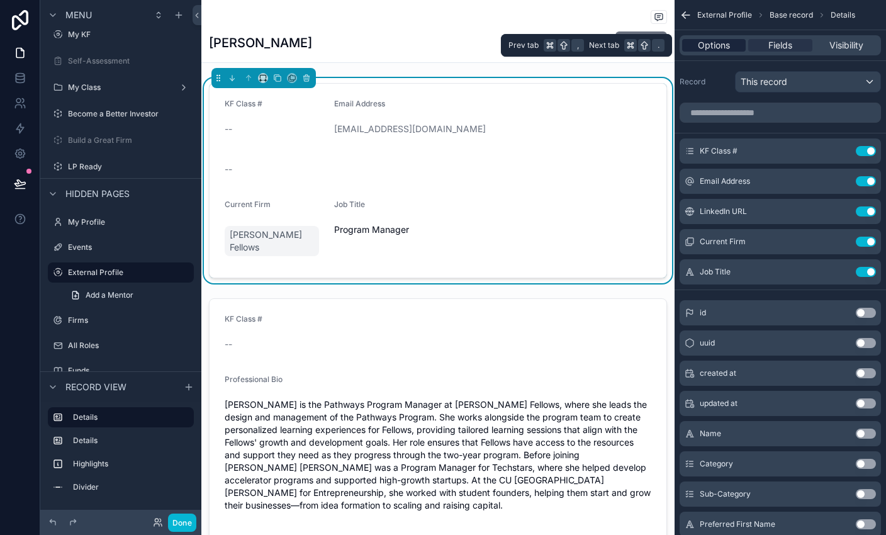
click at [586, 47] on span "Options" at bounding box center [714, 45] width 32 height 13
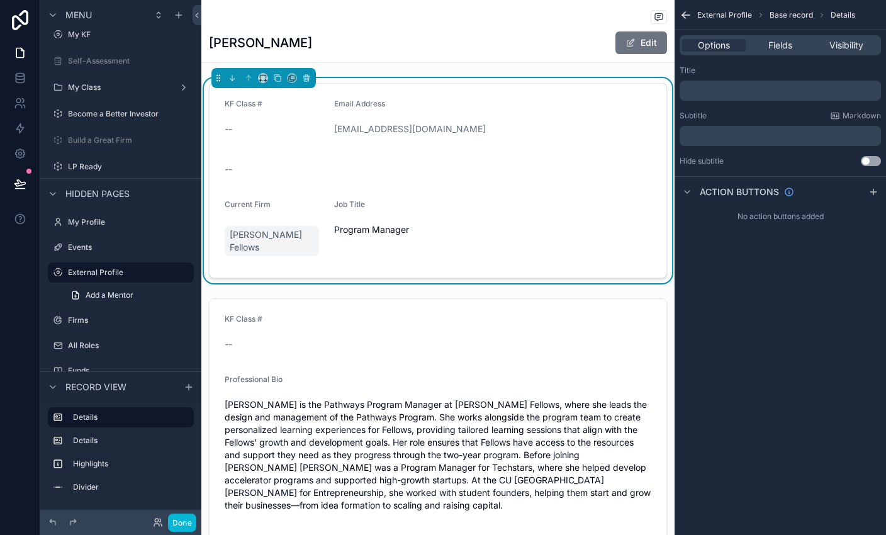
click at [586, 159] on button "Use setting" at bounding box center [871, 161] width 20 height 10
click at [586, 48] on span "Fields" at bounding box center [780, 45] width 24 height 13
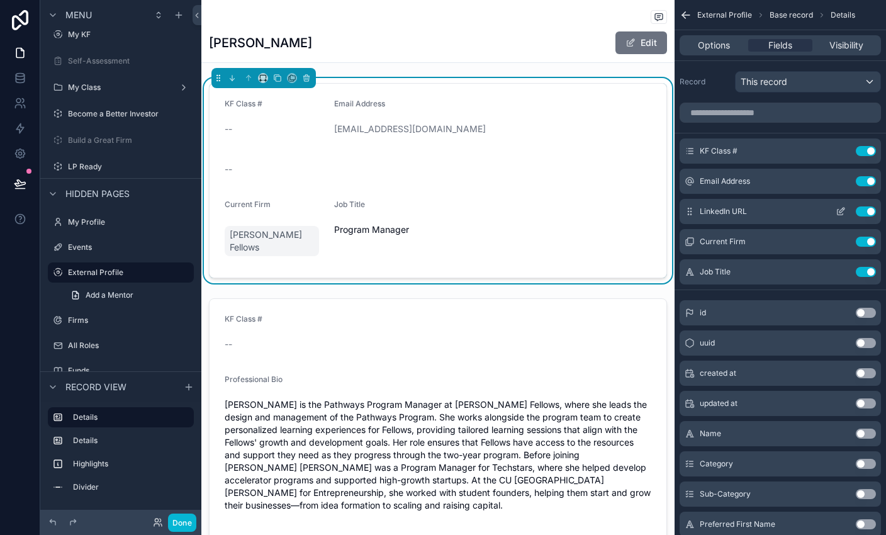
click at [586, 210] on icon "scrollable content" at bounding box center [841, 211] width 10 height 10
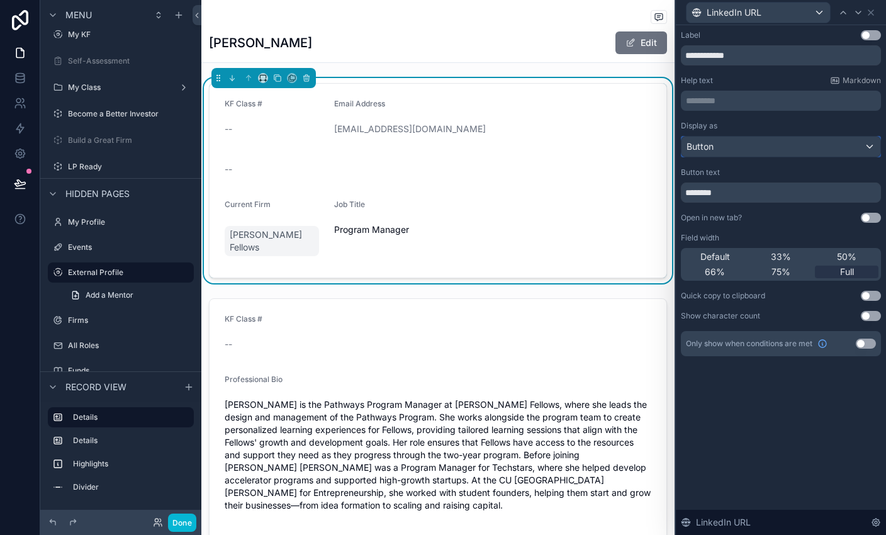
click at [586, 142] on div "Button" at bounding box center [780, 147] width 199 height 20
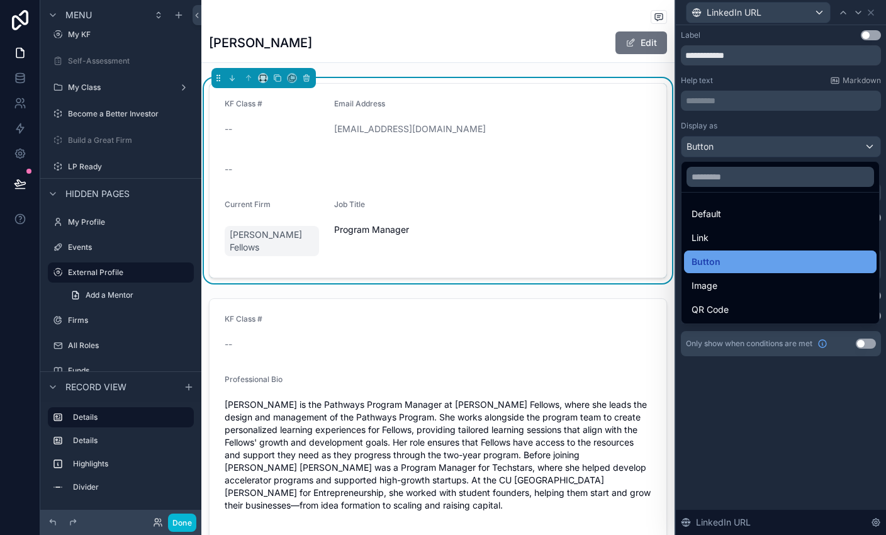
click at [586, 259] on div "Button" at bounding box center [779, 261] width 177 height 15
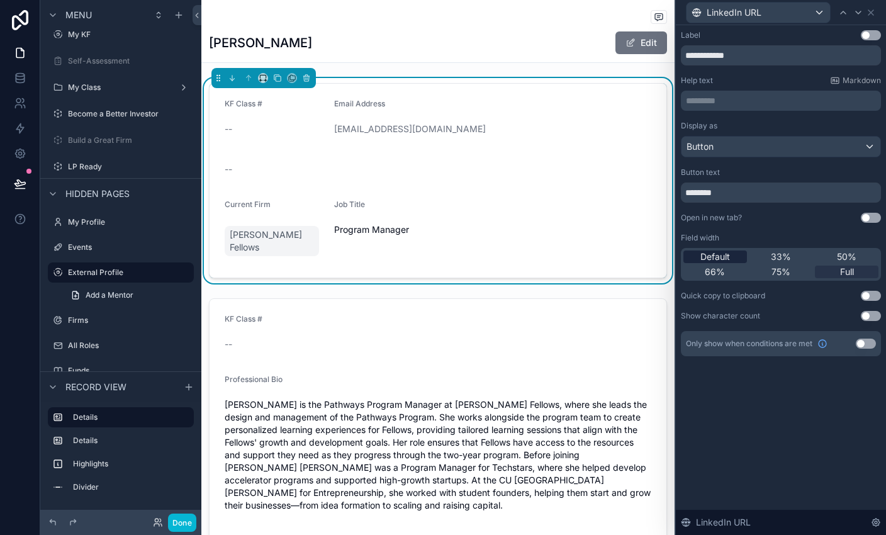
click at [586, 256] on span "Default" at bounding box center [715, 256] width 30 height 13
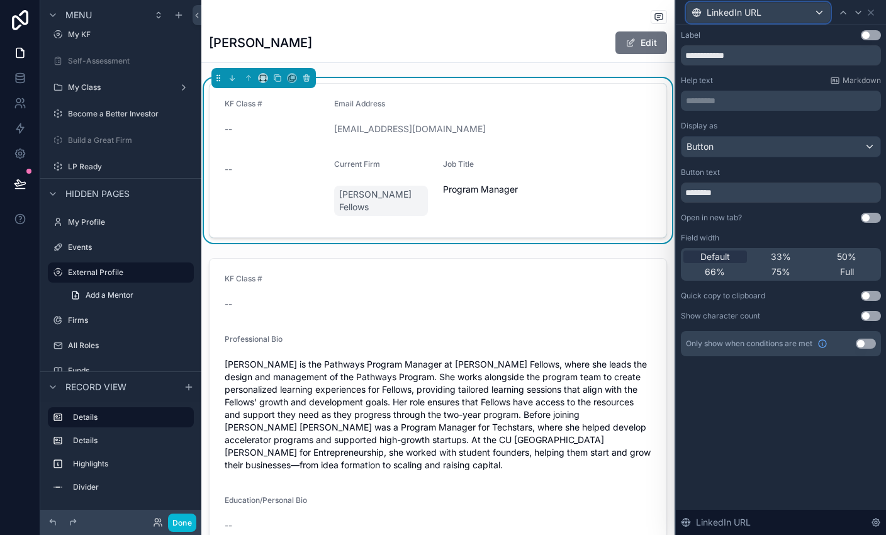
click at [586, 13] on div "LinkedIn URL" at bounding box center [757, 13] width 143 height 20
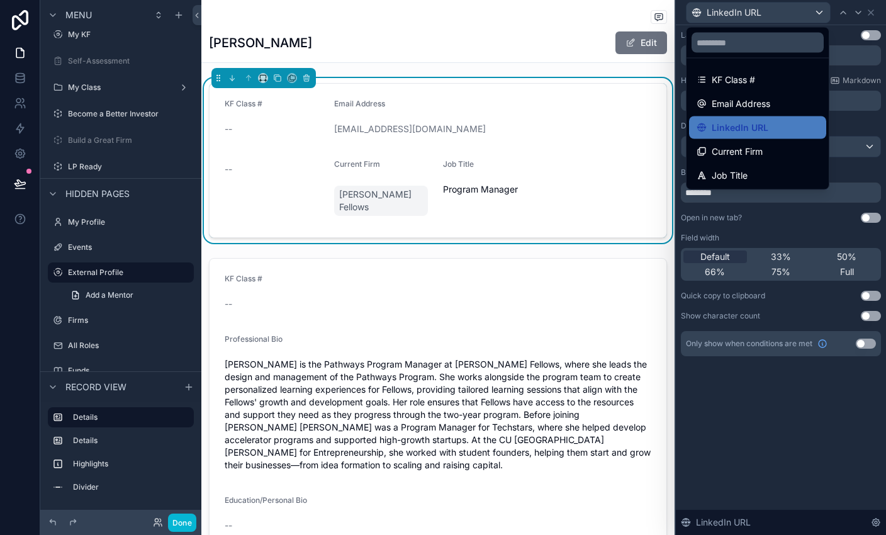
click at [586, 26] on div at bounding box center [781, 267] width 210 height 535
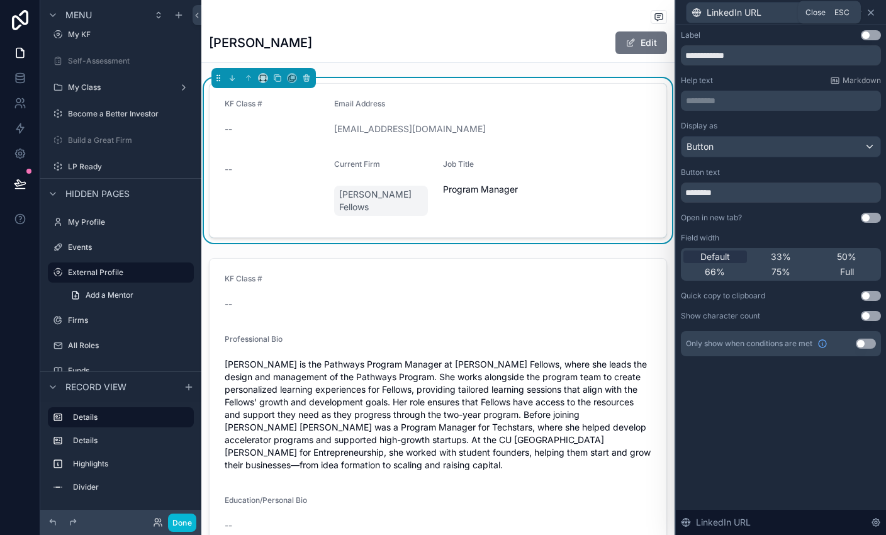
click at [586, 12] on icon at bounding box center [870, 12] width 5 height 5
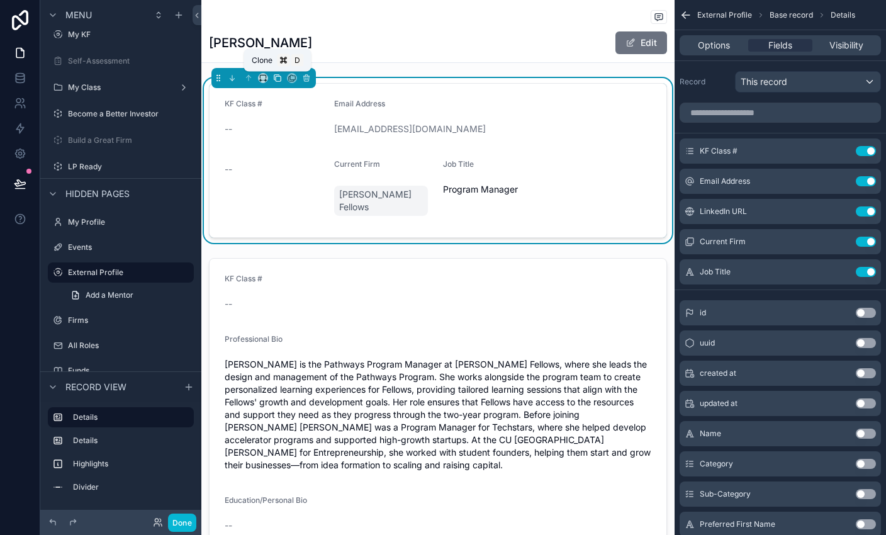
click at [279, 76] on icon "scrollable content" at bounding box center [277, 78] width 9 height 9
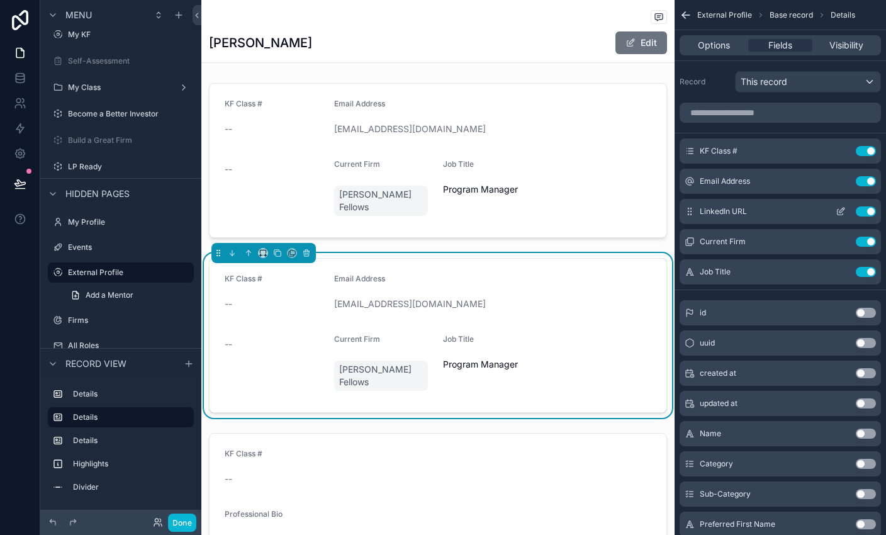
click at [586, 210] on button "Use setting" at bounding box center [866, 211] width 20 height 10
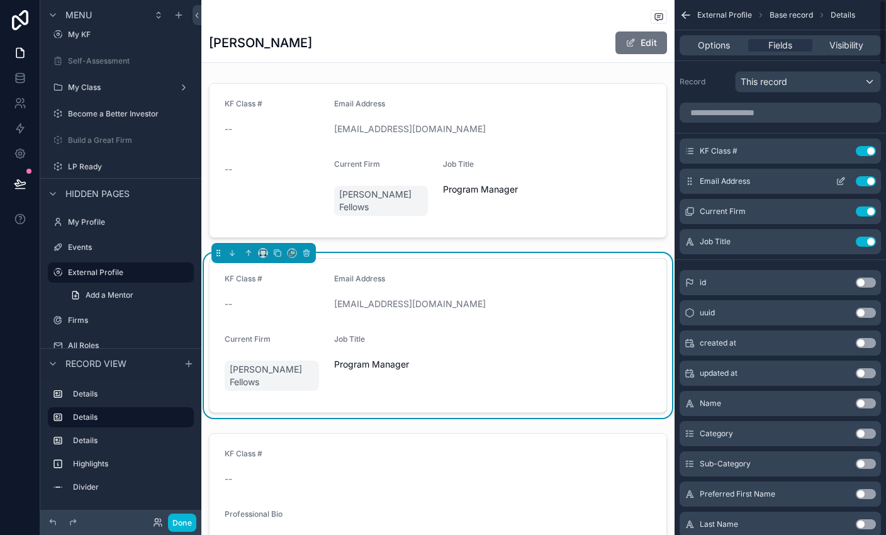
click at [586, 172] on div "Email Address Use setting" at bounding box center [780, 181] width 201 height 25
click at [586, 177] on button "Use setting" at bounding box center [866, 181] width 20 height 10
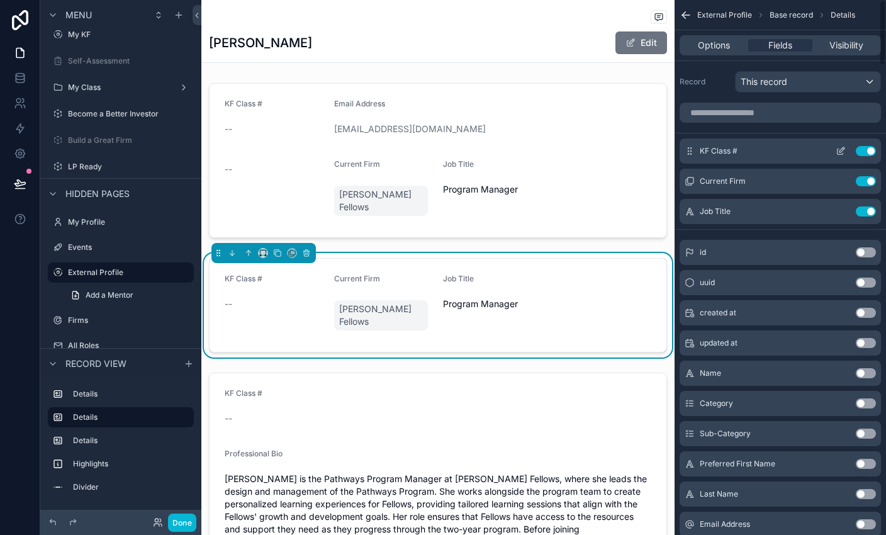
click at [586, 150] on button "Use setting" at bounding box center [866, 151] width 20 height 10
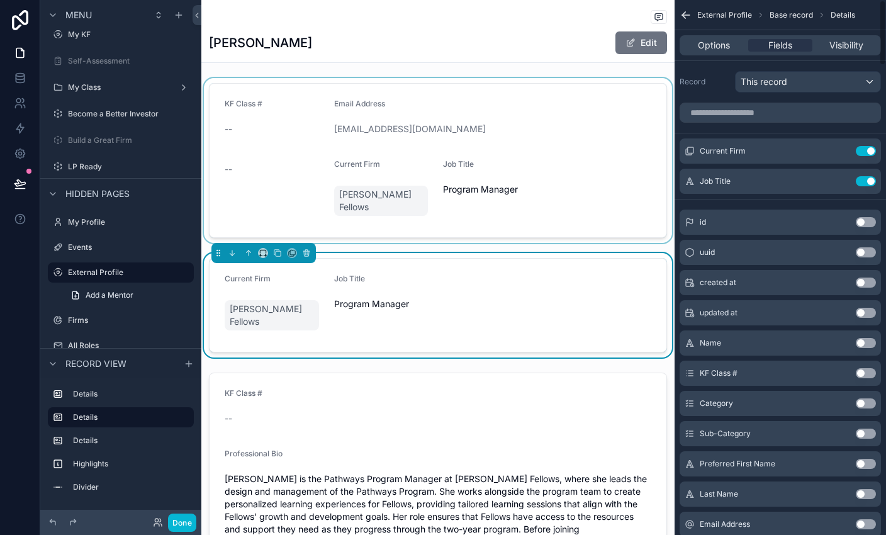
click at [520, 133] on div "scrollable content" at bounding box center [437, 160] width 473 height 165
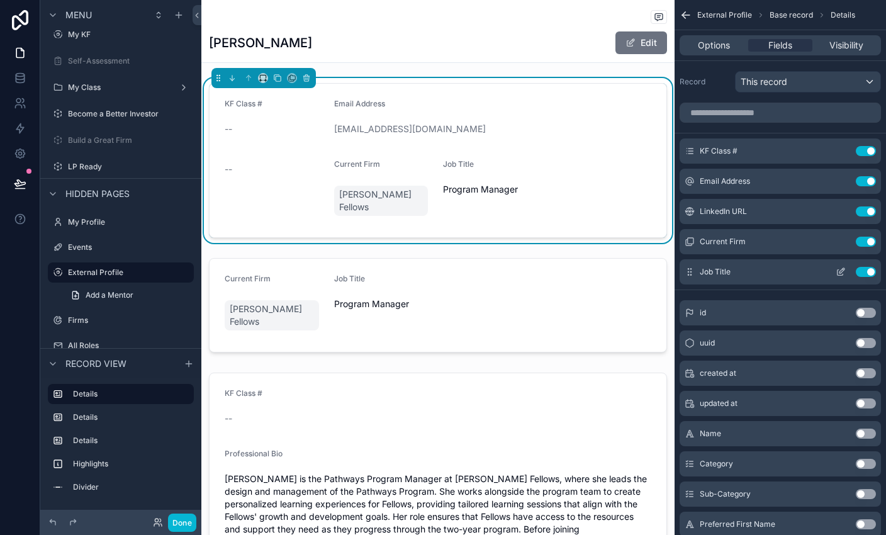
click at [586, 272] on button "Use setting" at bounding box center [866, 272] width 20 height 10
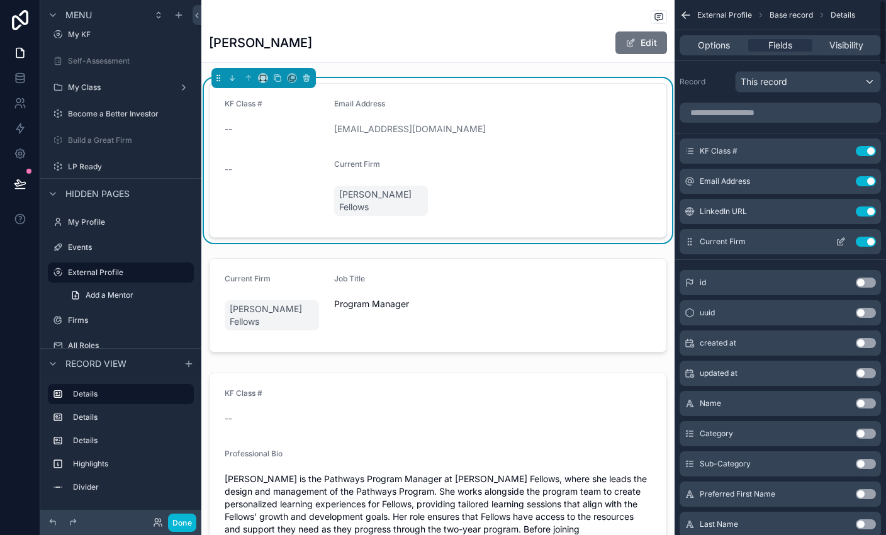
click at [586, 241] on button "Use setting" at bounding box center [866, 242] width 20 height 10
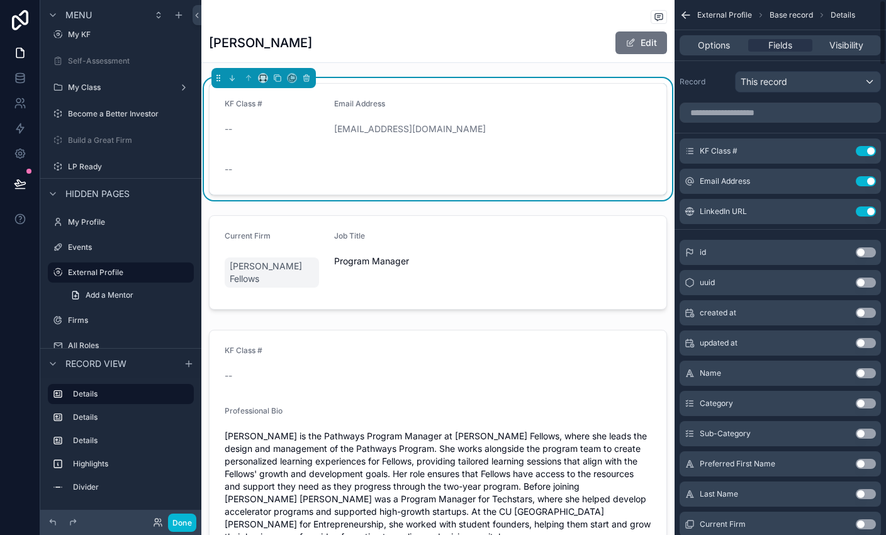
click at [586, 43] on div "Edit" at bounding box center [620, 43] width 94 height 24
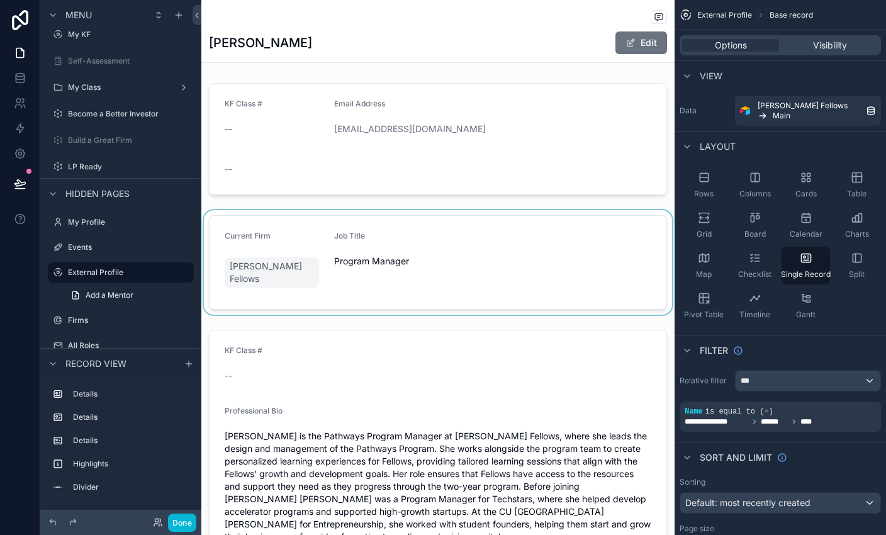
click at [535, 244] on div "scrollable content" at bounding box center [437, 262] width 473 height 104
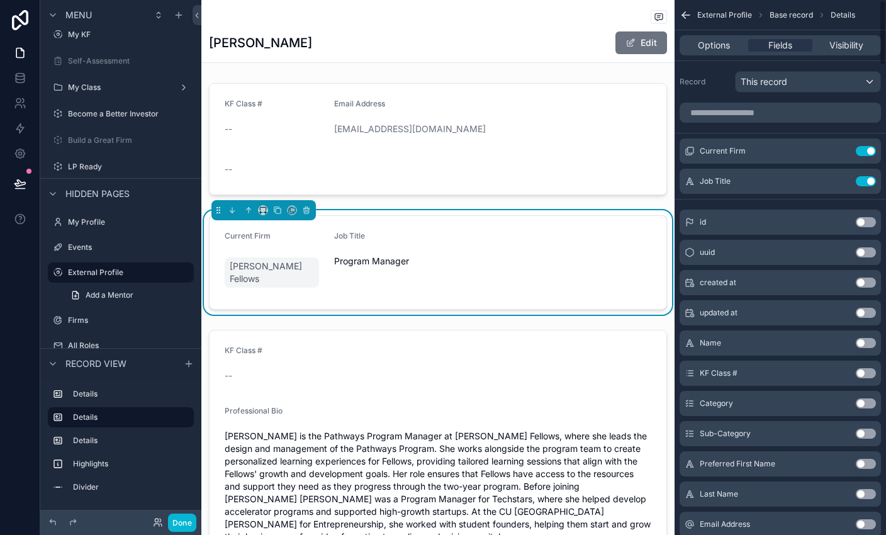
click at [586, 306] on div "KF Class # -- Email Address [EMAIL_ADDRESS][DOMAIN_NAME] -- Current Firm [PERSO…" at bounding box center [437, 425] width 473 height 695
click at [517, 10] on div "scrollable content" at bounding box center [438, 18] width 458 height 16
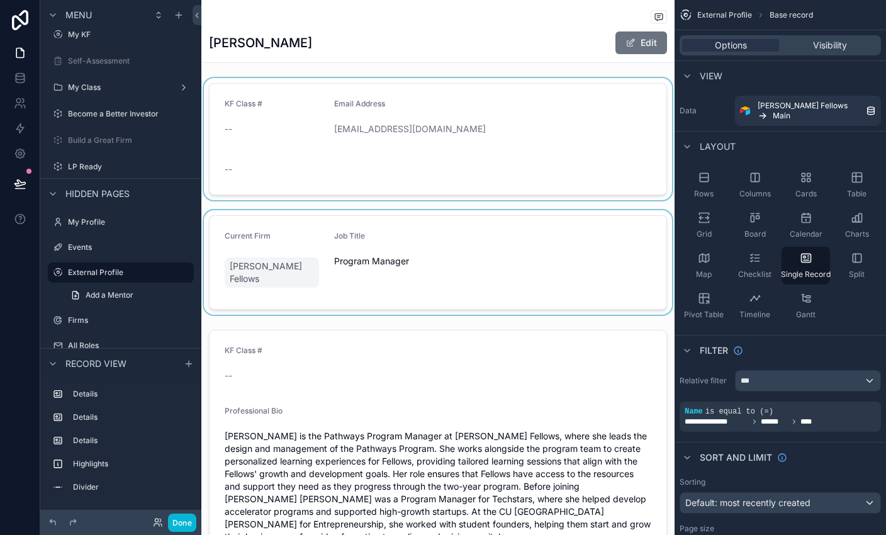
click at [542, 169] on div "scrollable content" at bounding box center [437, 139] width 473 height 122
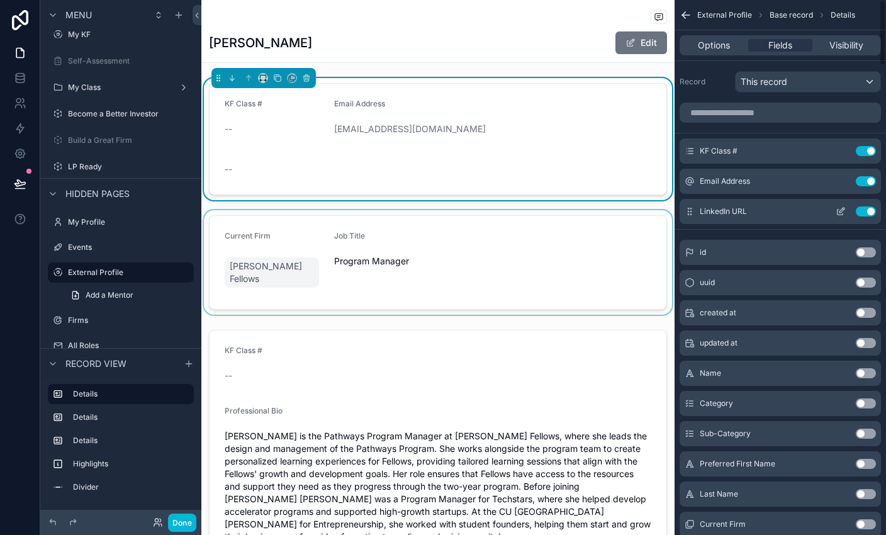
click at [586, 213] on icon "scrollable content" at bounding box center [841, 211] width 10 height 10
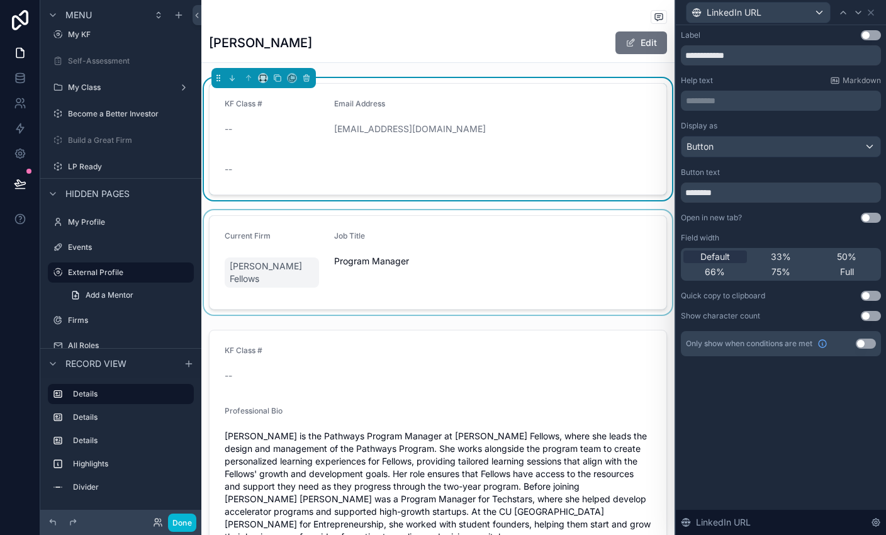
click at [586, 220] on button "Use setting" at bounding box center [871, 218] width 20 height 10
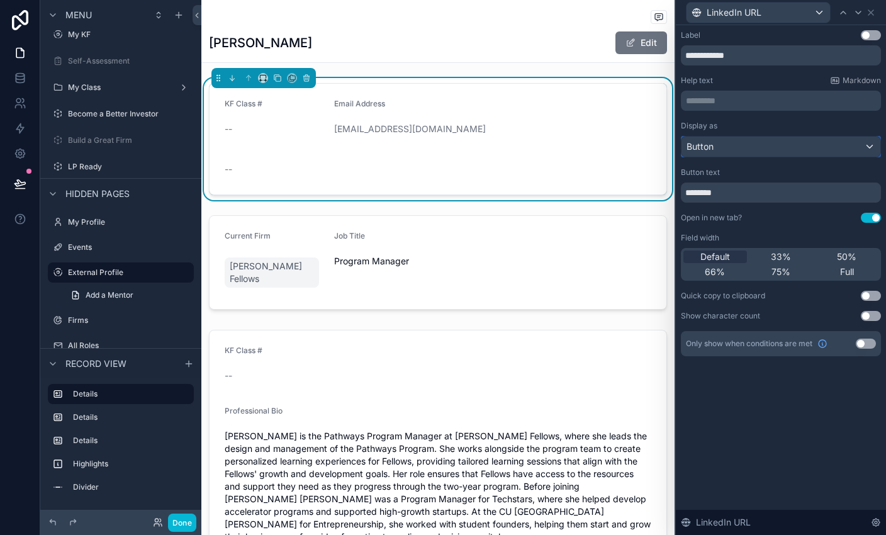
click at [586, 150] on div "Button" at bounding box center [780, 147] width 199 height 20
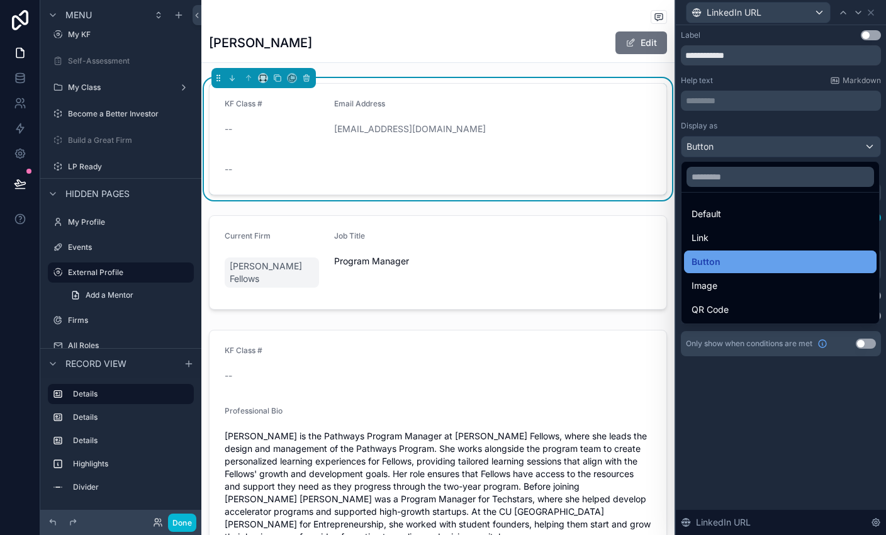
click at [586, 257] on div "Button" at bounding box center [779, 261] width 177 height 15
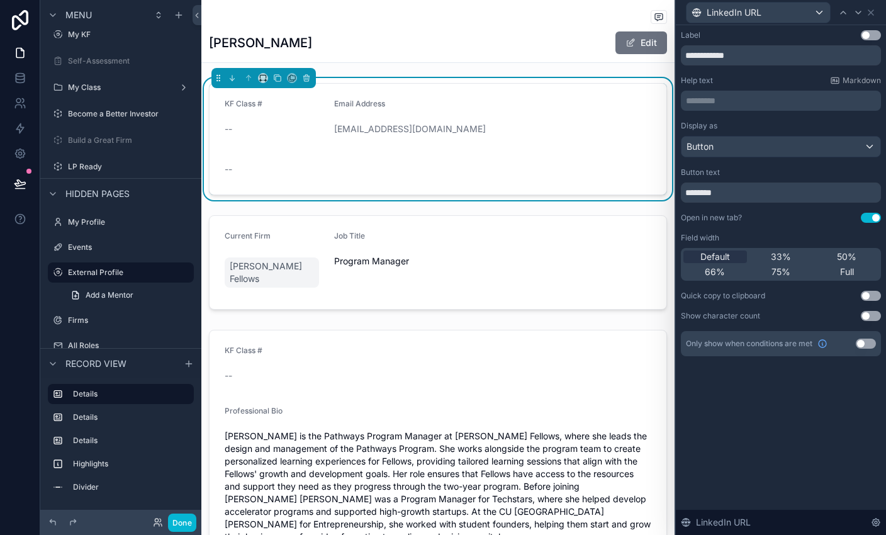
click at [586, 106] on p "********* ﻿" at bounding box center [782, 100] width 193 height 13
click at [586, 82] on div "Help text Markdown" at bounding box center [781, 81] width 200 height 10
click at [586, 57] on input "**********" at bounding box center [781, 55] width 200 height 20
type input "********"
click at [586, 82] on div "Help text Markdown" at bounding box center [781, 81] width 200 height 10
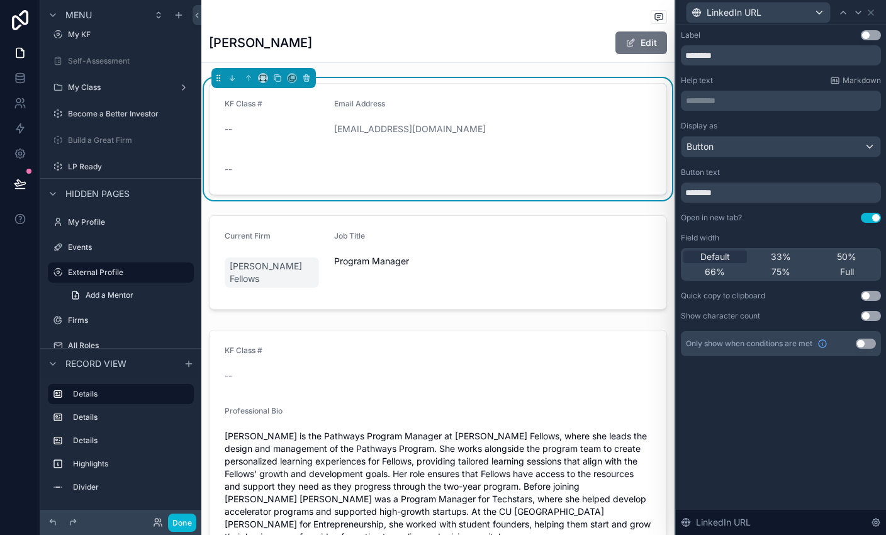
click at [586, 344] on button "Use setting" at bounding box center [866, 343] width 20 height 10
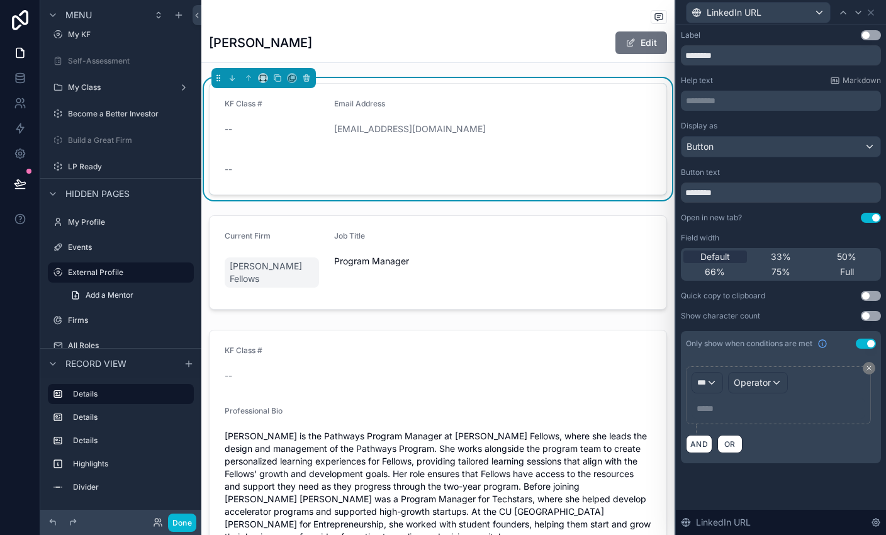
click at [586, 344] on button "Use setting" at bounding box center [866, 343] width 20 height 10
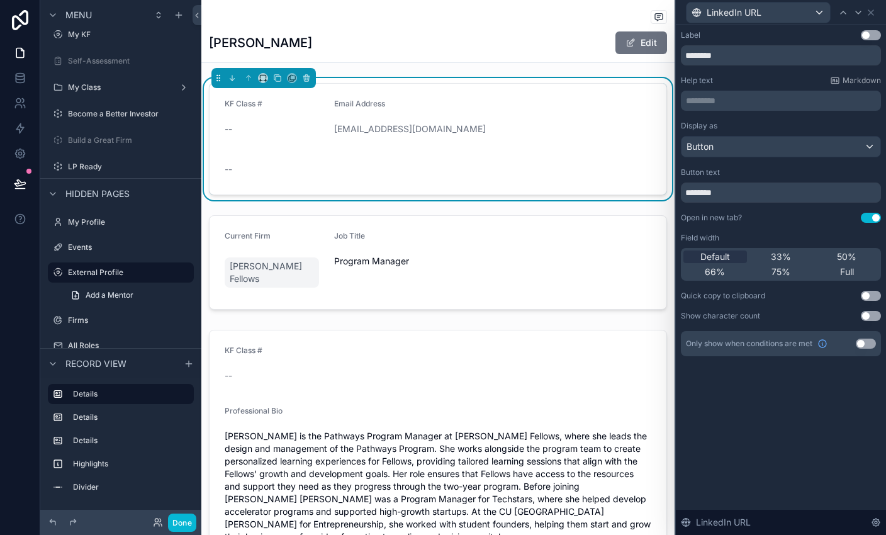
click at [586, 33] on button "Use setting" at bounding box center [871, 35] width 20 height 10
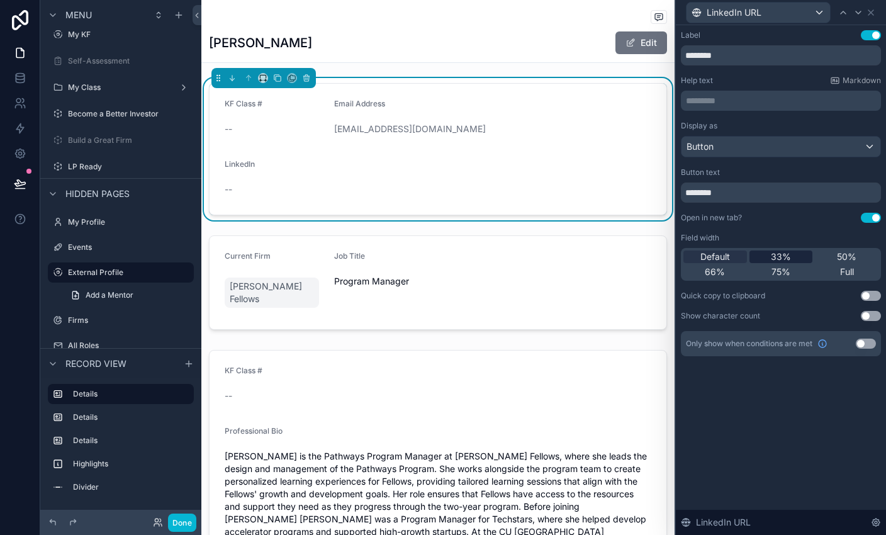
click at [586, 257] on div "33%" at bounding box center [781, 256] width 64 height 13
click at [586, 278] on div "Default 33% 50% 66% 75% Full" at bounding box center [781, 264] width 200 height 33
click at [586, 269] on div "75%" at bounding box center [781, 272] width 64 height 13
click at [586, 254] on span "50%" at bounding box center [847, 256] width 20 height 13
click at [586, 283] on div "Display as Button Button text ******** Open in new tab? Use setting Field width…" at bounding box center [781, 221] width 200 height 200
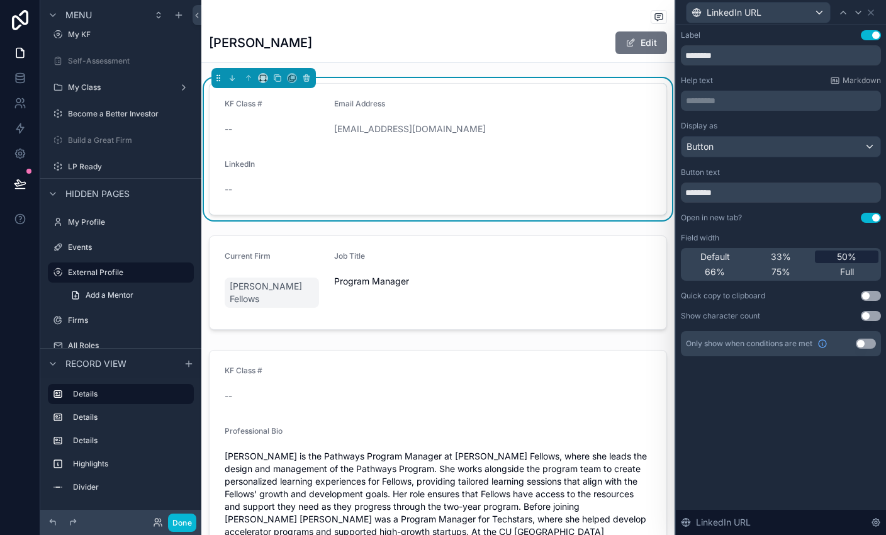
click at [586, 260] on span "50%" at bounding box center [847, 256] width 20 height 13
click at [586, 260] on span "33%" at bounding box center [781, 256] width 20 height 13
click at [586, 254] on span "Default" at bounding box center [715, 256] width 30 height 13
click at [586, 272] on div "66%" at bounding box center [715, 272] width 64 height 13
click at [586, 14] on icon at bounding box center [871, 13] width 10 height 10
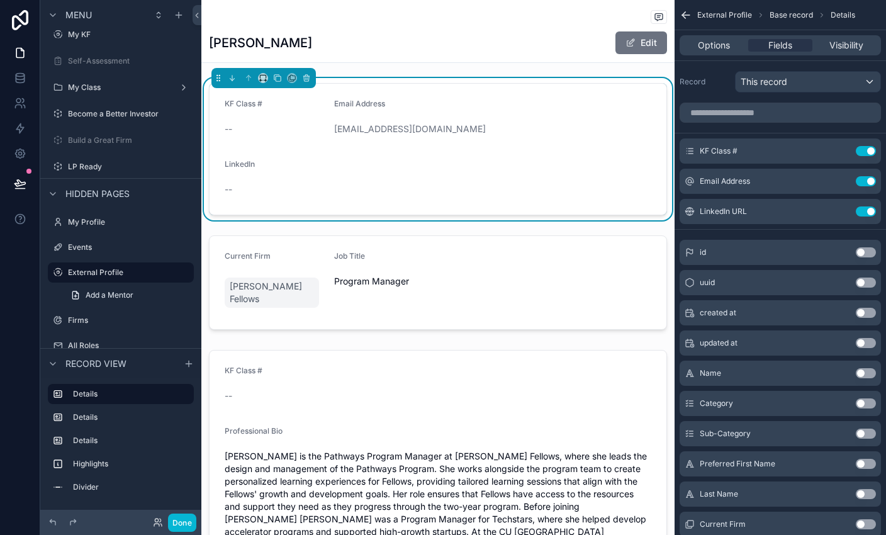
click at [483, 115] on div "Email Address [EMAIL_ADDRESS][DOMAIN_NAME]" at bounding box center [474, 119] width 281 height 40
click at [371, 108] on span "Email Address" at bounding box center [359, 103] width 51 height 9
click at [396, 111] on div "Email Address" at bounding box center [474, 106] width 281 height 15
click at [361, 107] on span "Email Address" at bounding box center [359, 103] width 51 height 9
click at [586, 184] on span "Email Address" at bounding box center [725, 181] width 50 height 10
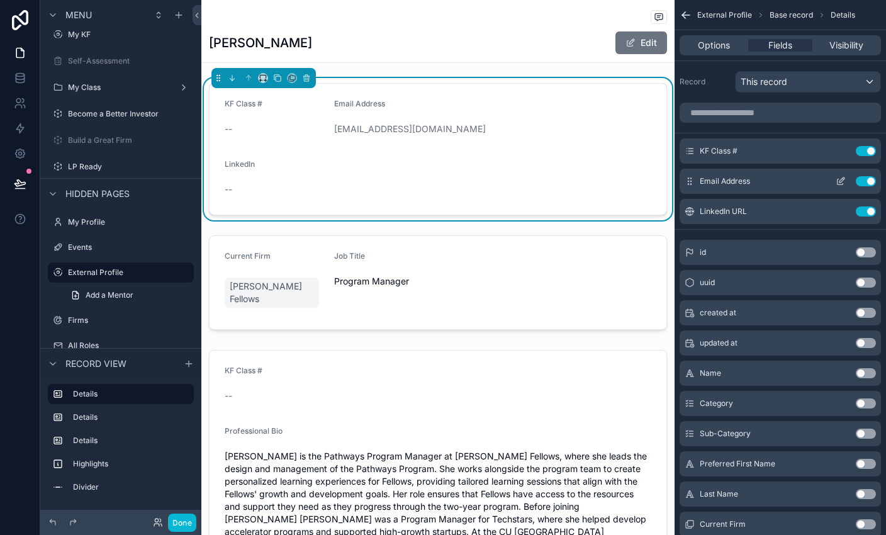
click at [586, 181] on icon "scrollable content" at bounding box center [841, 181] width 10 height 10
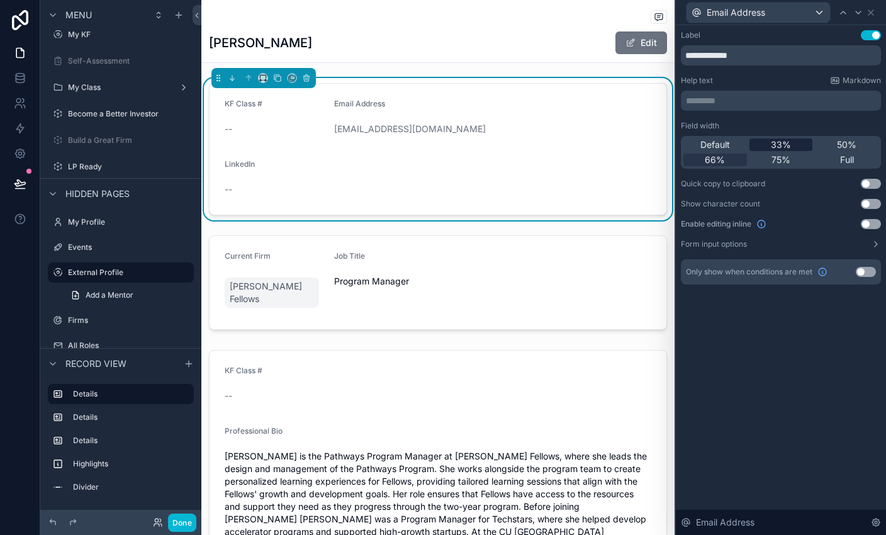
click at [586, 143] on span "33%" at bounding box center [781, 144] width 20 height 13
click at [586, 11] on div "Email Address" at bounding box center [781, 12] width 200 height 25
click at [586, 11] on icon at bounding box center [871, 13] width 10 height 10
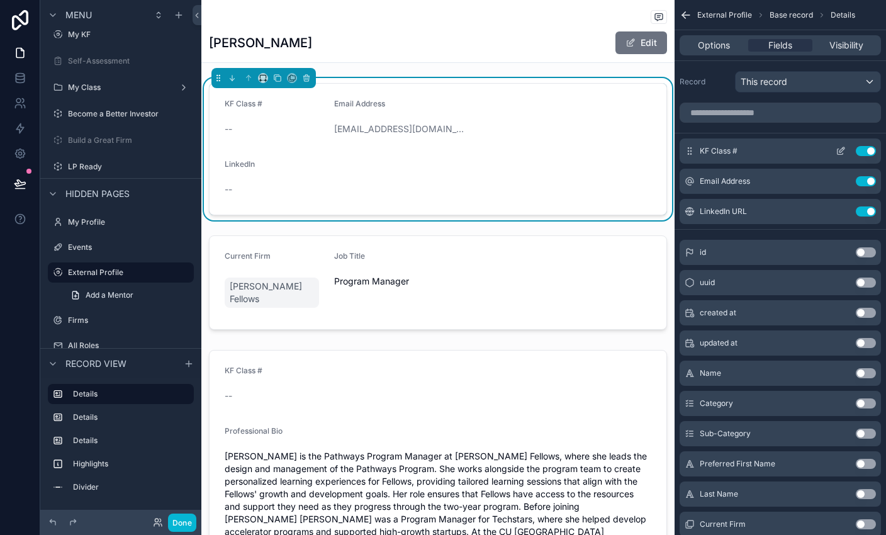
click at [586, 154] on icon "scrollable content" at bounding box center [840, 152] width 6 height 6
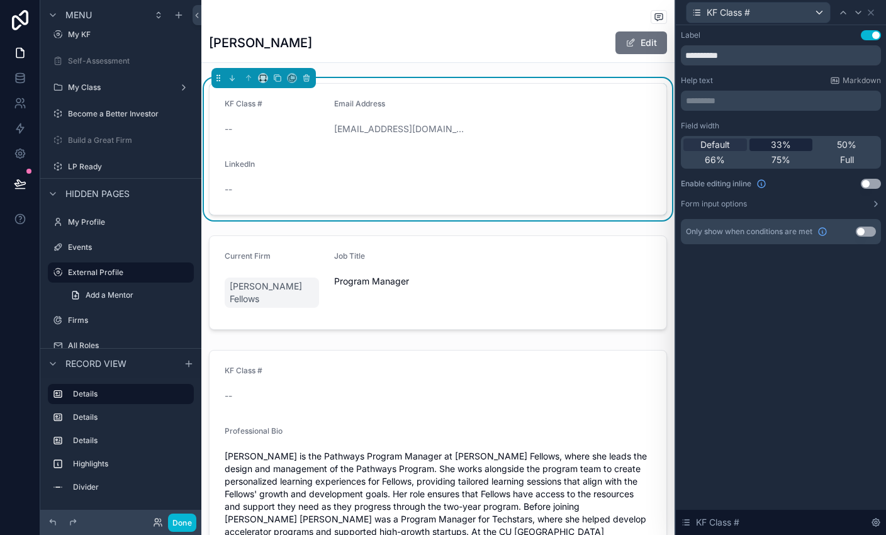
click at [586, 147] on span "33%" at bounding box center [781, 144] width 20 height 13
click at [586, 8] on icon at bounding box center [871, 13] width 10 height 10
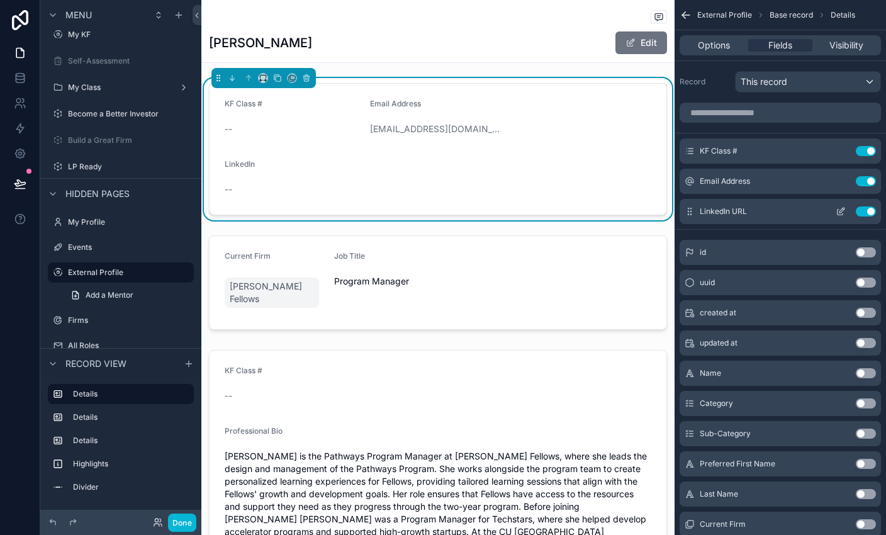
click at [586, 215] on button "scrollable content" at bounding box center [841, 211] width 20 height 10
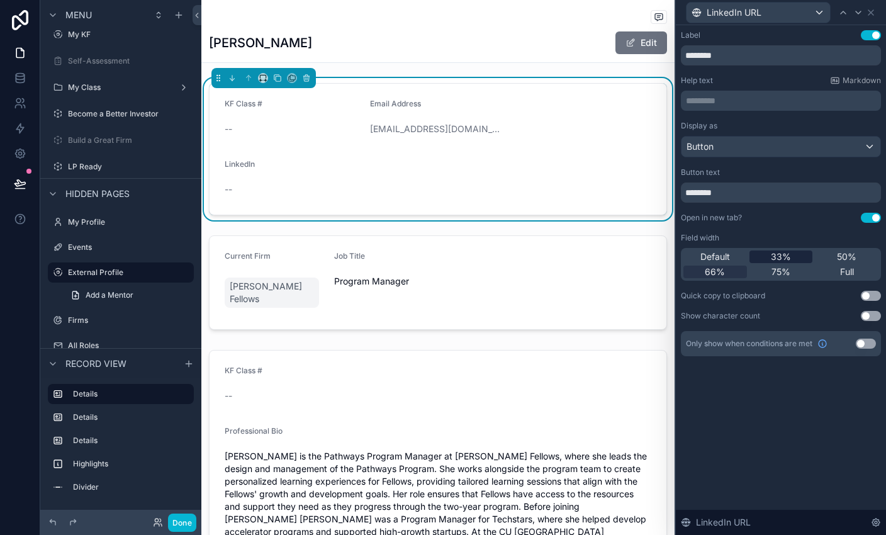
click at [586, 257] on span "33%" at bounding box center [781, 256] width 20 height 13
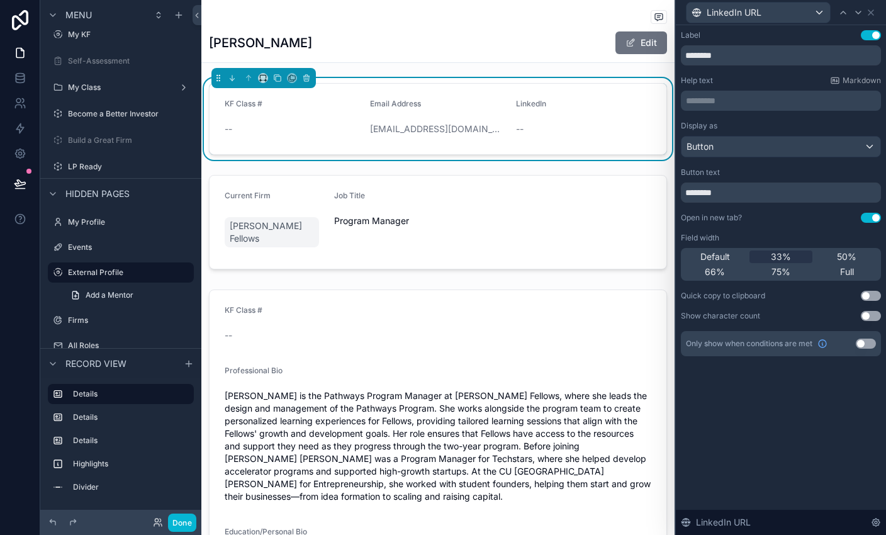
click at [574, 40] on div "Edit" at bounding box center [620, 43] width 94 height 24
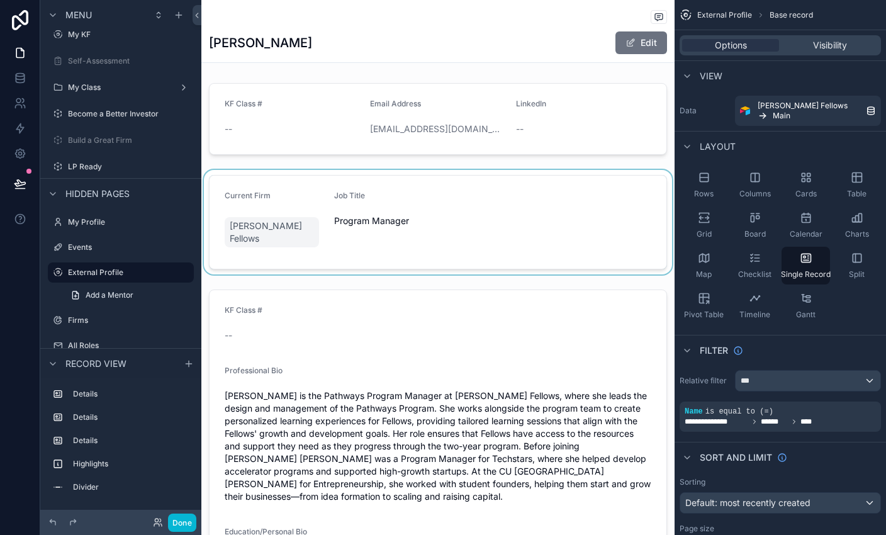
click at [434, 196] on div "scrollable content" at bounding box center [437, 222] width 473 height 104
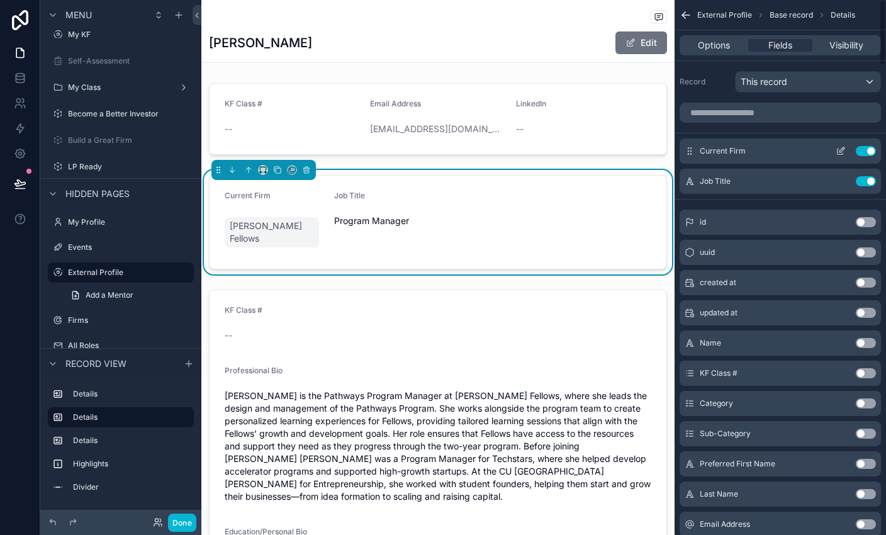
click at [586, 154] on icon "scrollable content" at bounding box center [840, 152] width 6 height 6
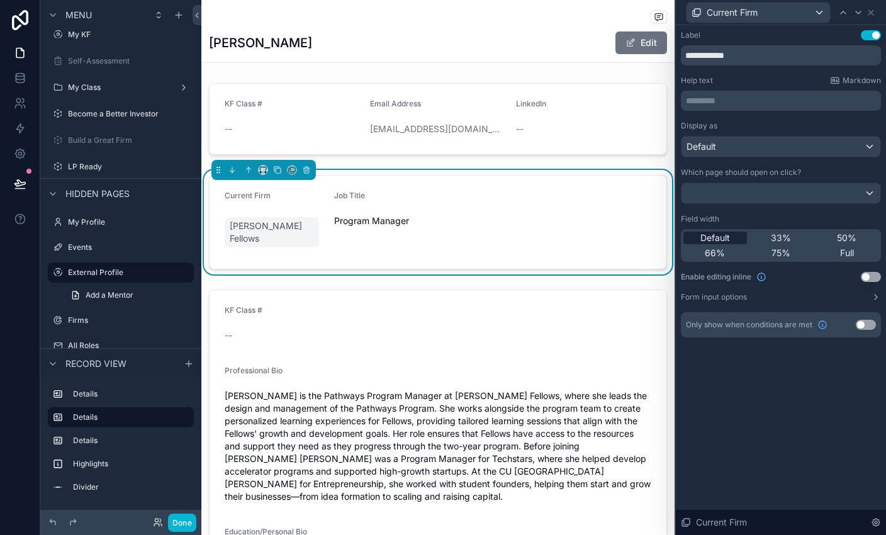
click at [586, 237] on div "Default" at bounding box center [715, 238] width 64 height 13
click at [586, 233] on div "50%" at bounding box center [847, 238] width 64 height 13
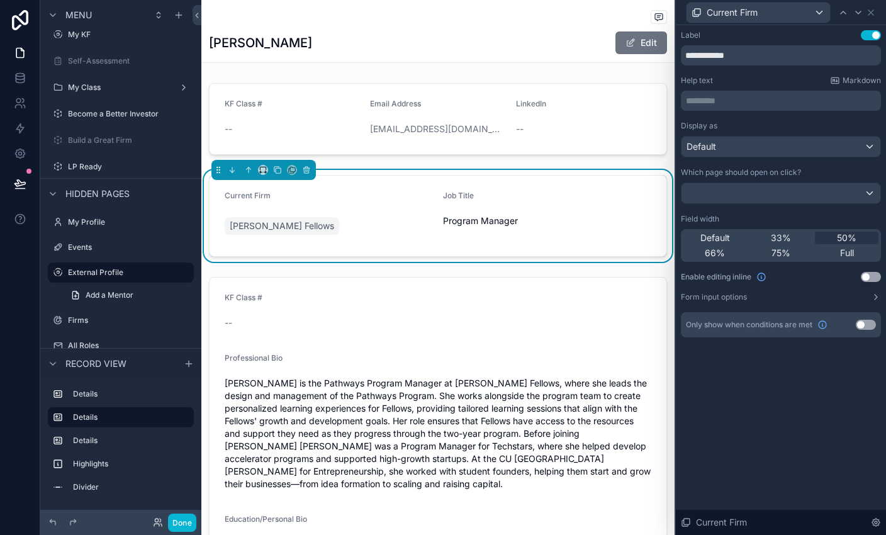
click at [491, 218] on span "Program Manager" at bounding box center [492, 221] width 99 height 13
click at [586, 9] on div "Current Firm" at bounding box center [781, 12] width 200 height 25
click at [586, 12] on icon at bounding box center [871, 13] width 10 height 10
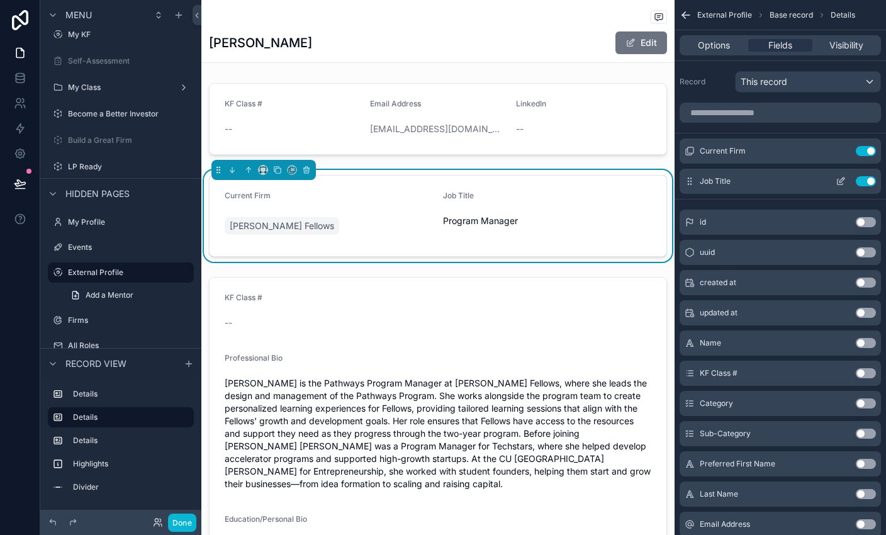
click at [586, 180] on button "scrollable content" at bounding box center [841, 181] width 20 height 10
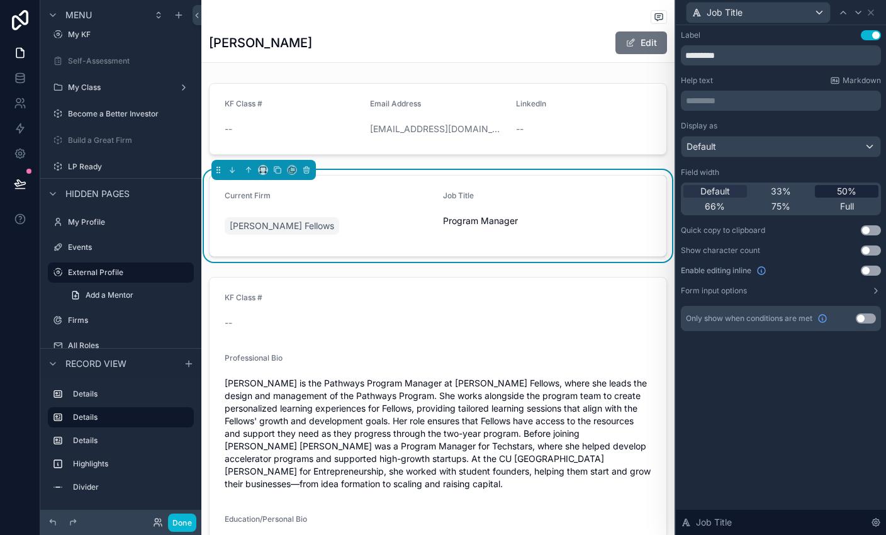
click at [586, 191] on span "50%" at bounding box center [847, 191] width 20 height 13
click at [586, 12] on icon at bounding box center [870, 12] width 5 height 5
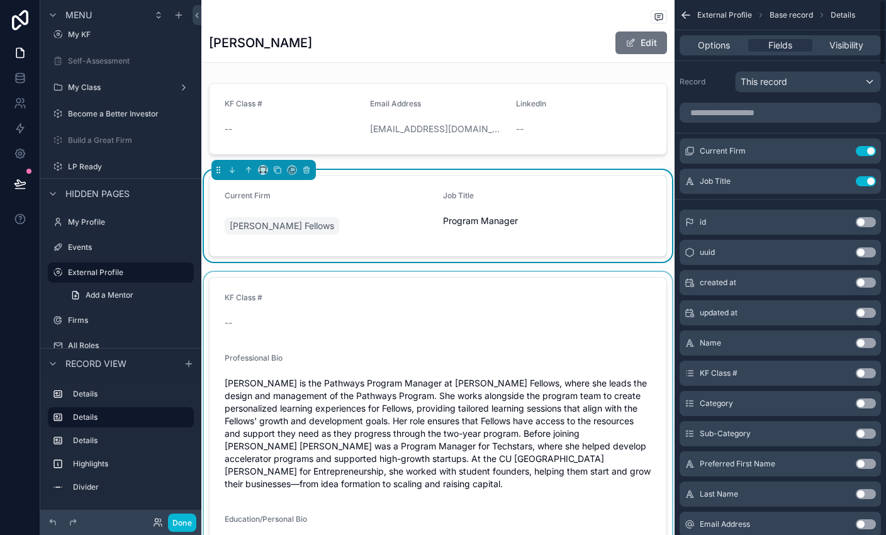
click at [544, 367] on div "scrollable content" at bounding box center [437, 423] width 473 height 303
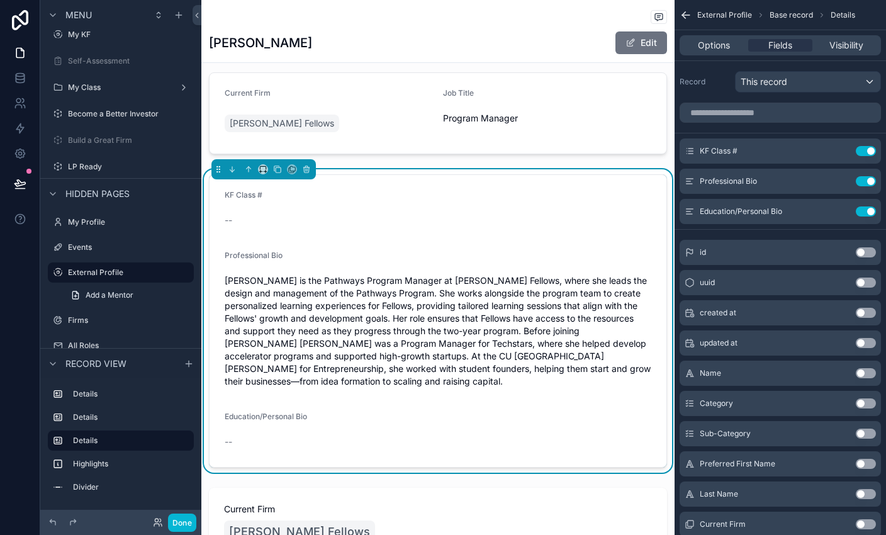
scroll to position [101, 0]
click at [544, 367] on span "[PERSON_NAME] is the Pathways Program Manager at [PERSON_NAME] Fellows, where s…" at bounding box center [438, 332] width 427 height 113
click at [586, 150] on button "Use setting" at bounding box center [866, 151] width 20 height 10
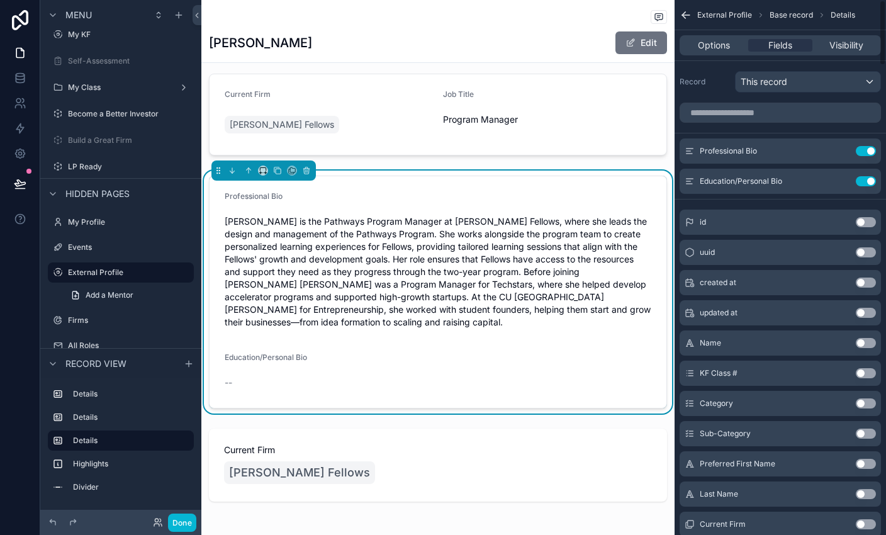
click at [586, 166] on div "KF Class # -- Email Address [EMAIL_ADDRESS][DOMAIN_NAME] LinkedIn -- Current Fi…" at bounding box center [437, 267] width 473 height 581
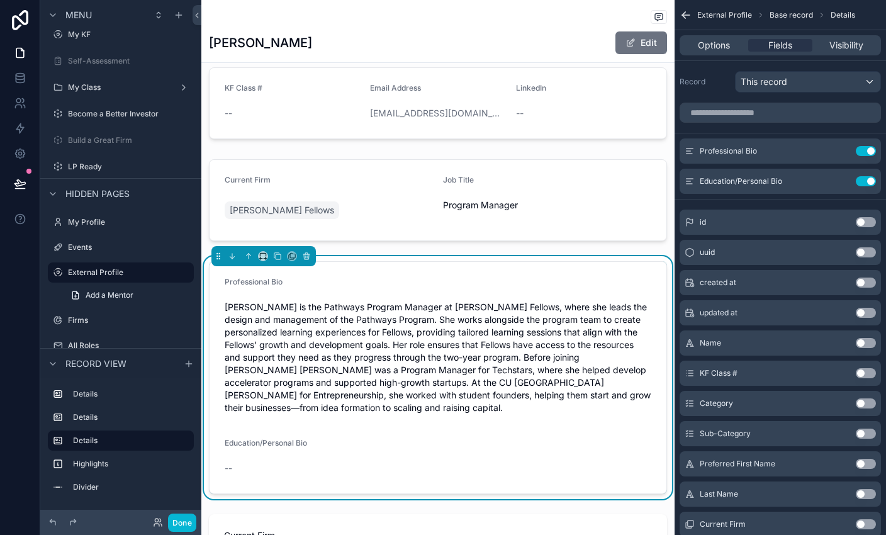
scroll to position [0, 0]
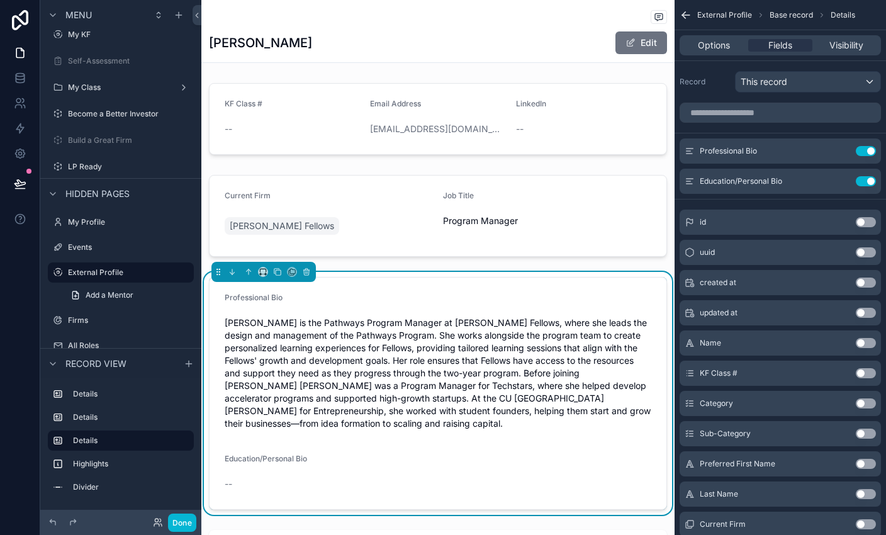
click at [510, 50] on div "[PERSON_NAME] Edit" at bounding box center [438, 43] width 458 height 24
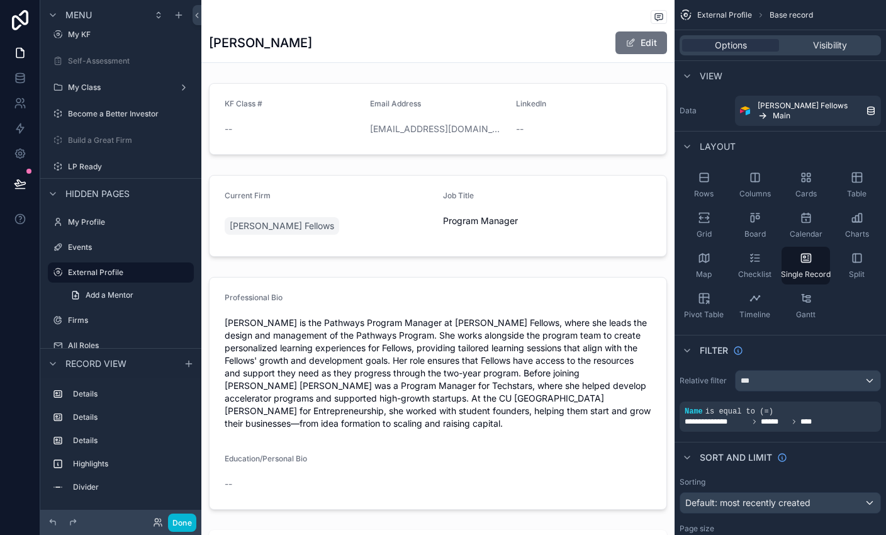
click at [379, 46] on div "[PERSON_NAME] Edit" at bounding box center [438, 43] width 458 height 24
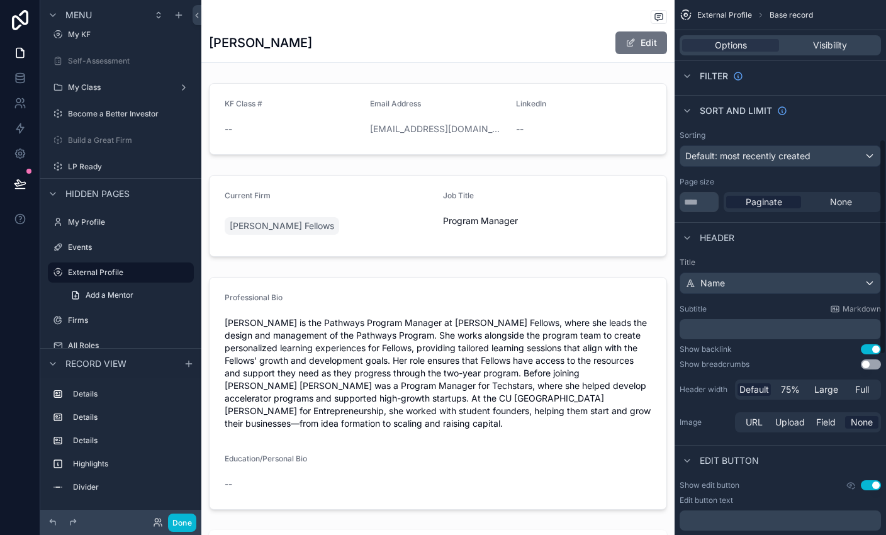
scroll to position [347, 0]
click at [288, 42] on h1 "[PERSON_NAME]" at bounding box center [260, 43] width 103 height 18
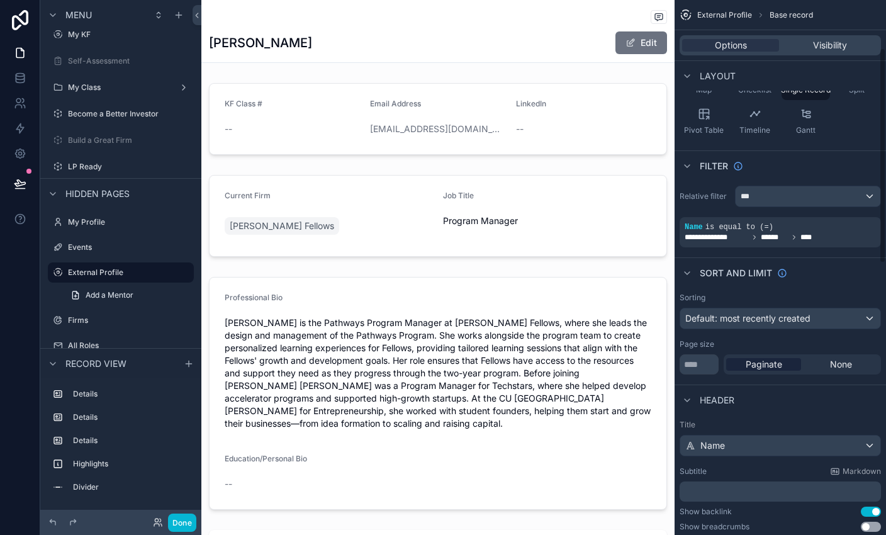
scroll to position [0, 0]
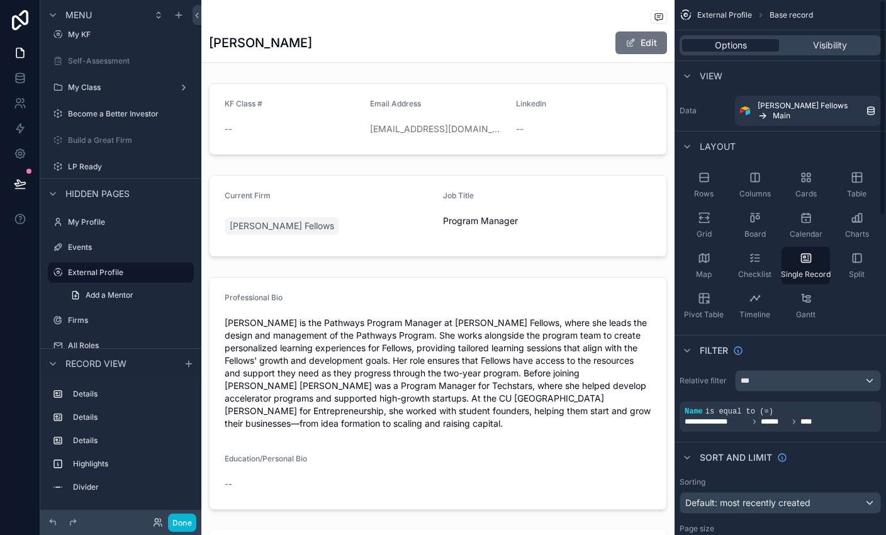
click at [586, 47] on span "Options" at bounding box center [731, 45] width 32 height 13
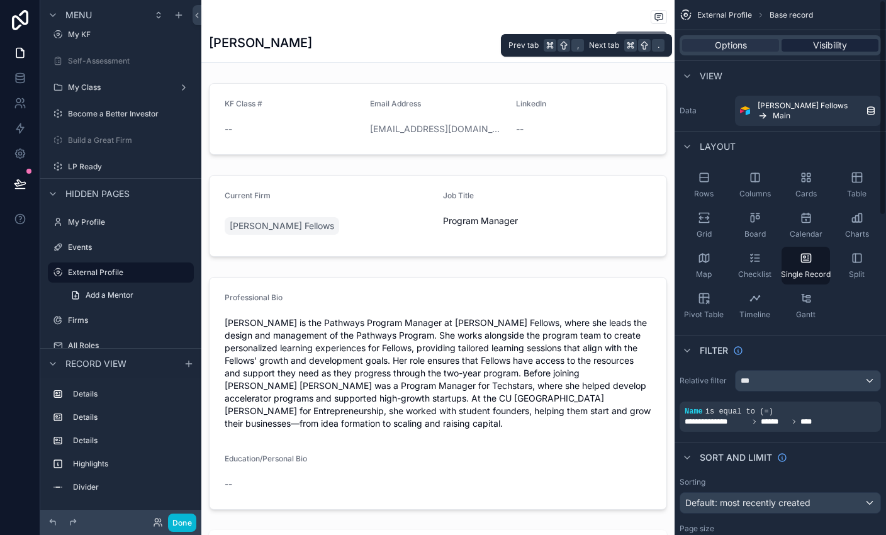
click at [586, 47] on span "Visibility" at bounding box center [830, 45] width 34 height 13
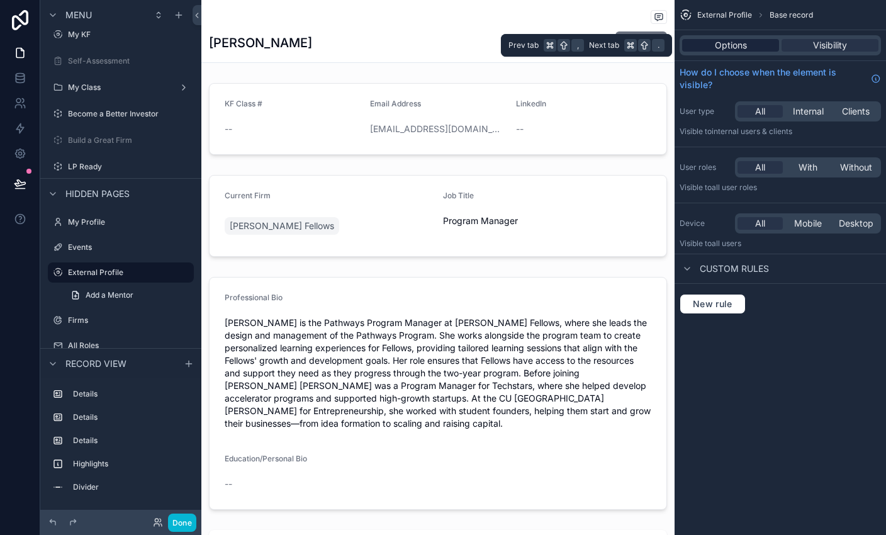
click at [586, 47] on span "Options" at bounding box center [731, 45] width 32 height 13
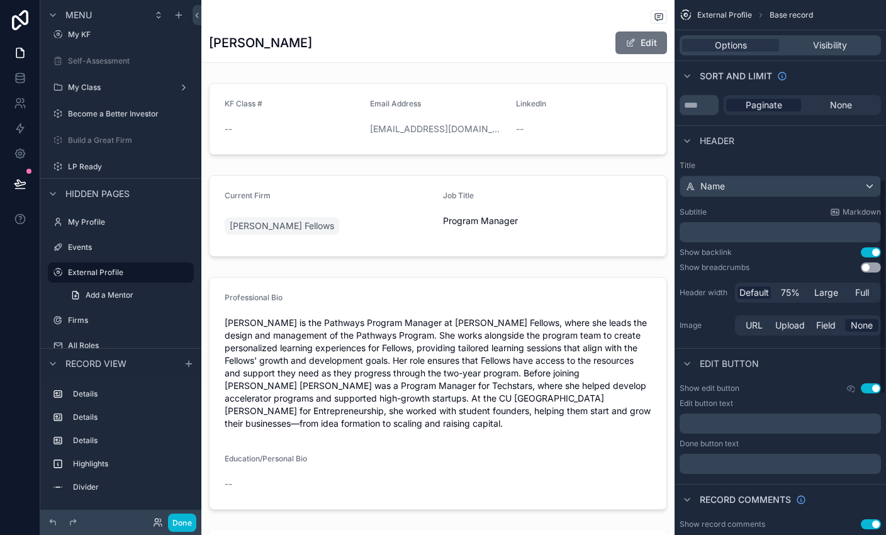
scroll to position [442, 0]
click at [586, 284] on div "Default 75% Large Full" at bounding box center [808, 294] width 146 height 20
click at [586, 288] on span "Large" at bounding box center [826, 294] width 24 height 13
click at [586, 288] on span "Full" at bounding box center [862, 294] width 14 height 13
click at [586, 288] on span "Default" at bounding box center [754, 294] width 30 height 13
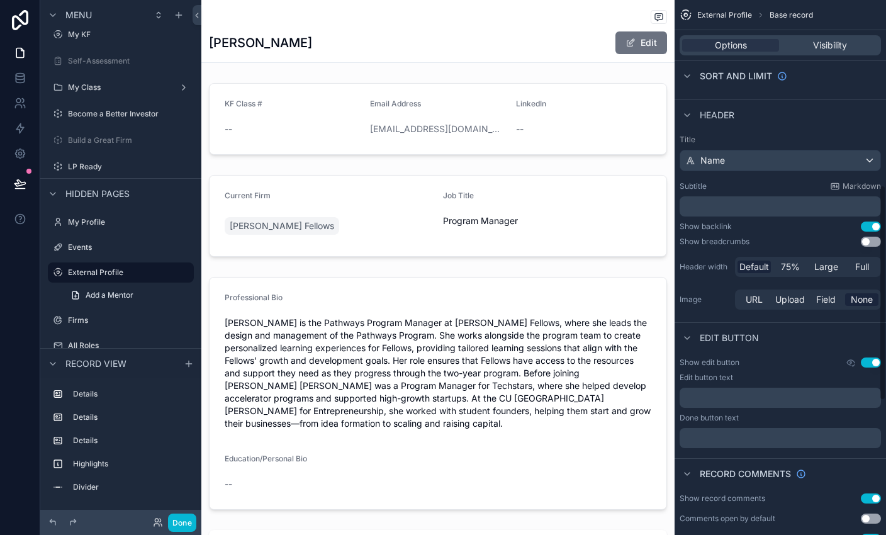
scroll to position [473, 0]
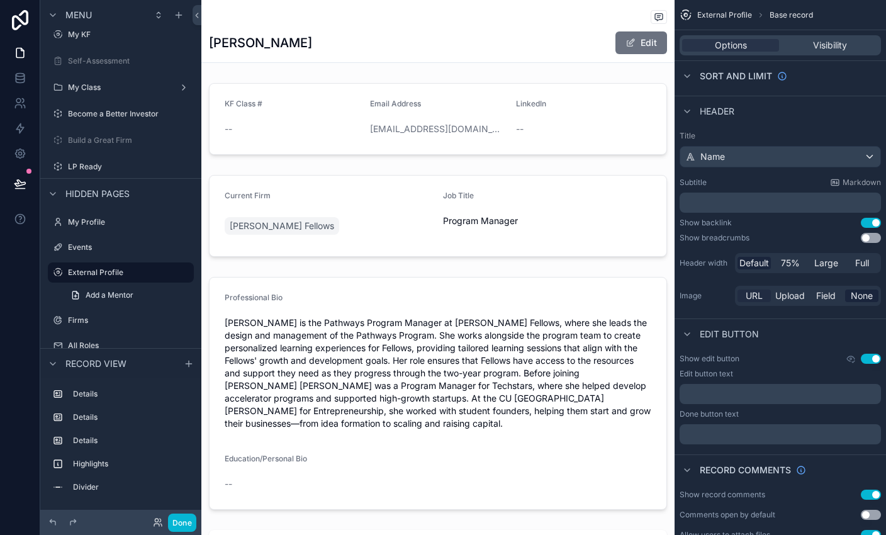
click at [586, 289] on span "URL" at bounding box center [754, 295] width 17 height 13
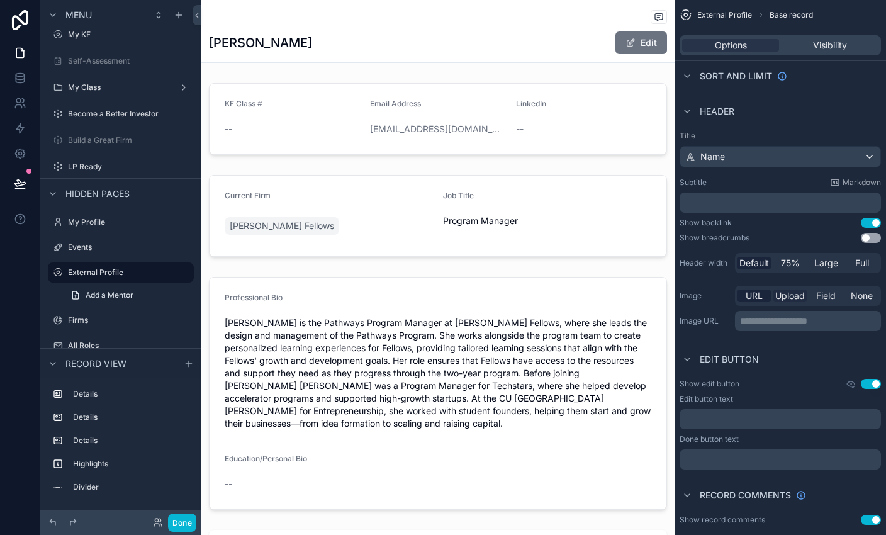
click at [586, 289] on span "Upload" at bounding box center [790, 295] width 30 height 13
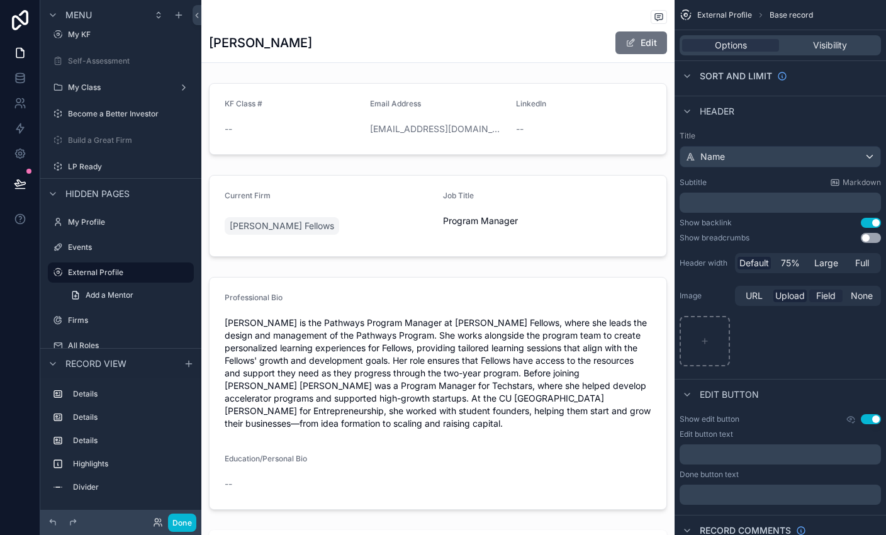
click at [586, 289] on span "Field" at bounding box center [826, 295] width 20 height 13
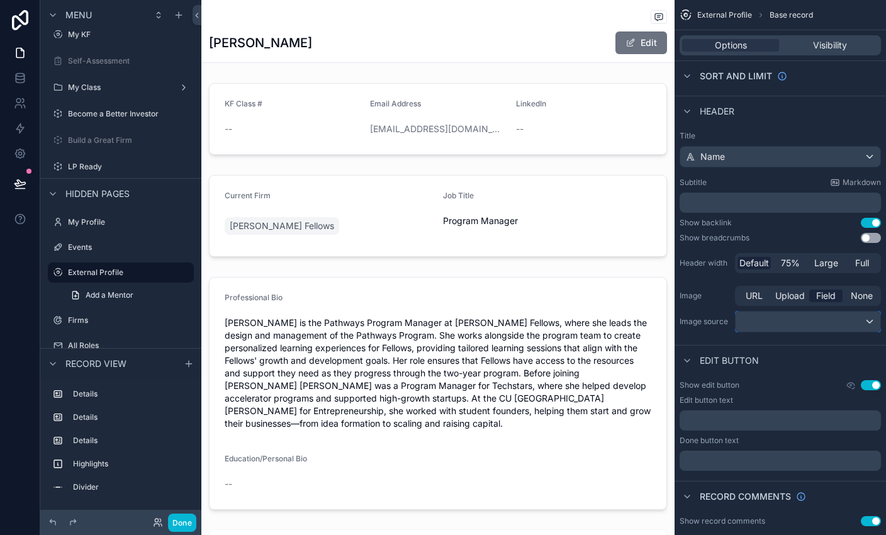
click at [586, 318] on div "scrollable content" at bounding box center [808, 321] width 145 height 20
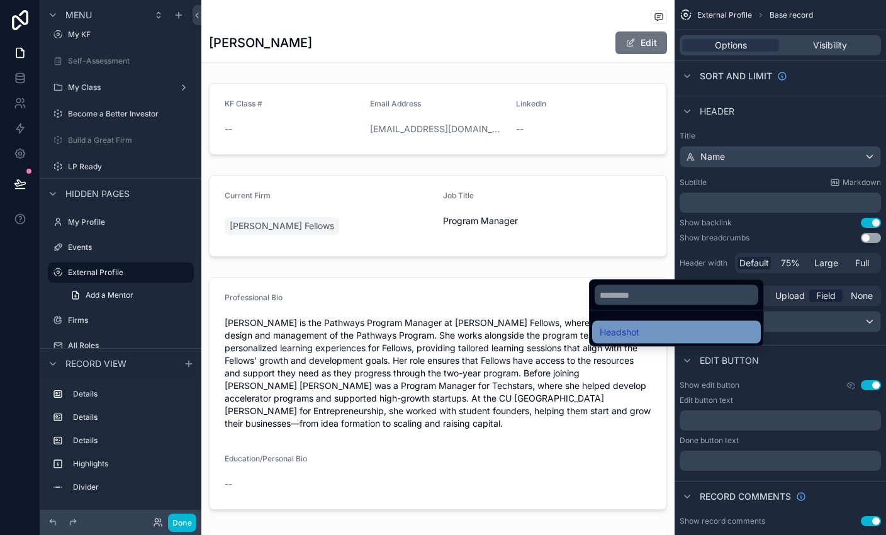
click at [586, 329] on div "Headshot" at bounding box center [677, 332] width 154 height 15
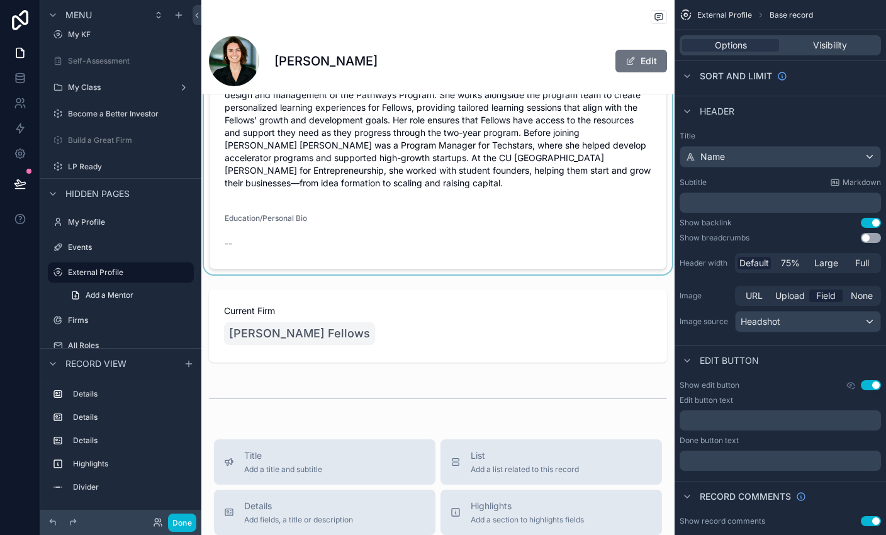
scroll to position [276, 0]
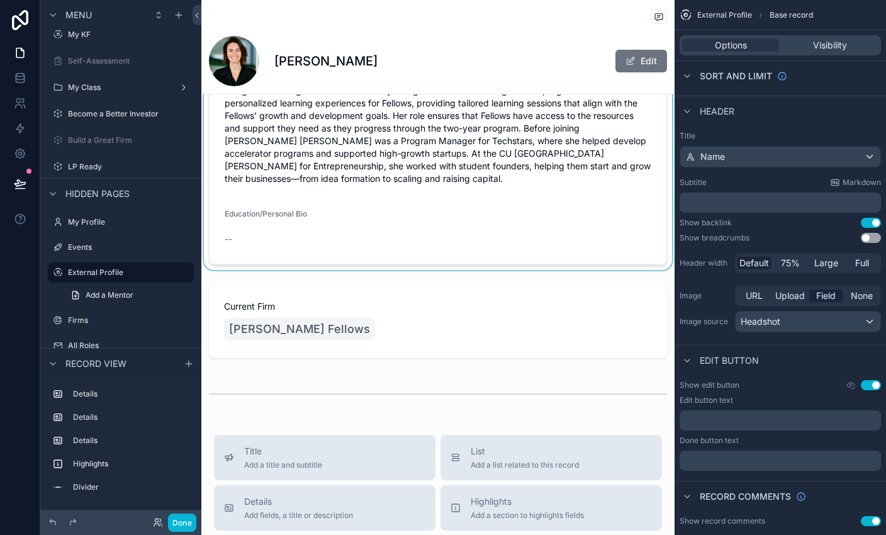
click at [411, 294] on div "scrollable content" at bounding box center [437, 321] width 473 height 83
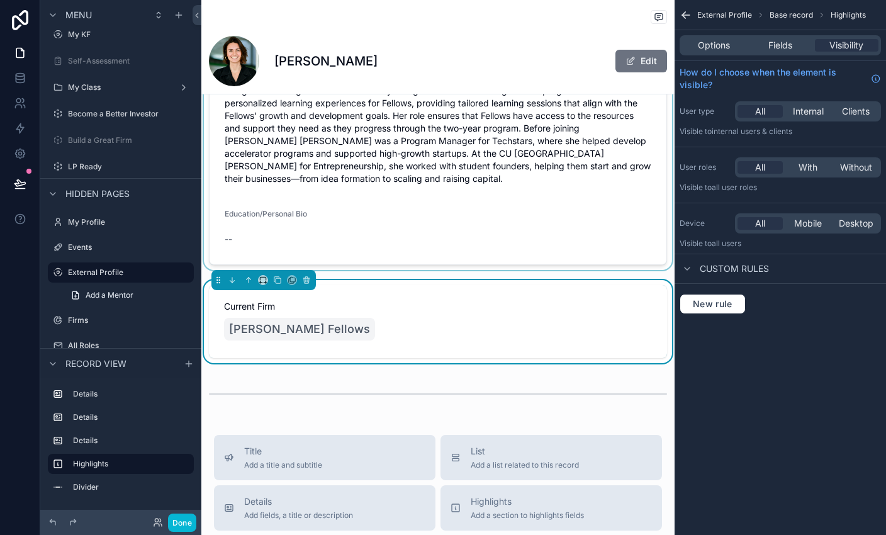
scroll to position [0, 0]
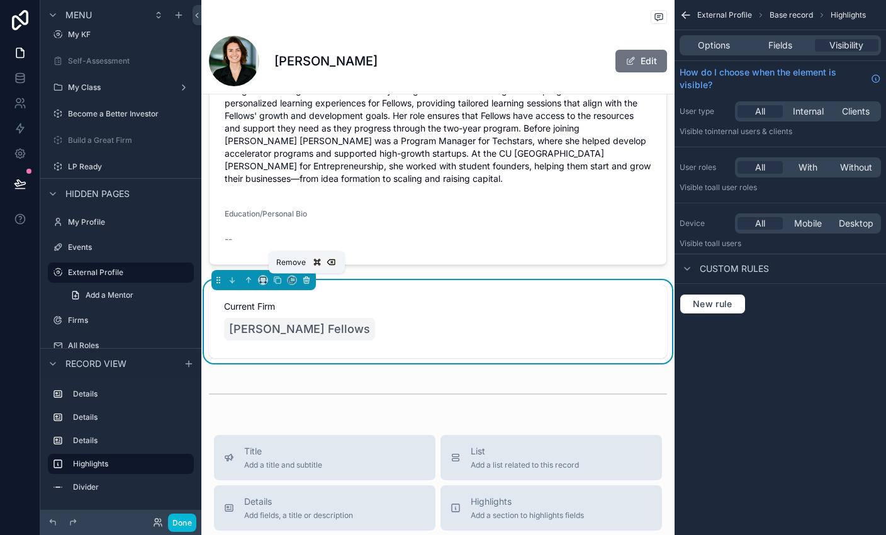
click at [312, 281] on button "scrollable content" at bounding box center [306, 280] width 14 height 14
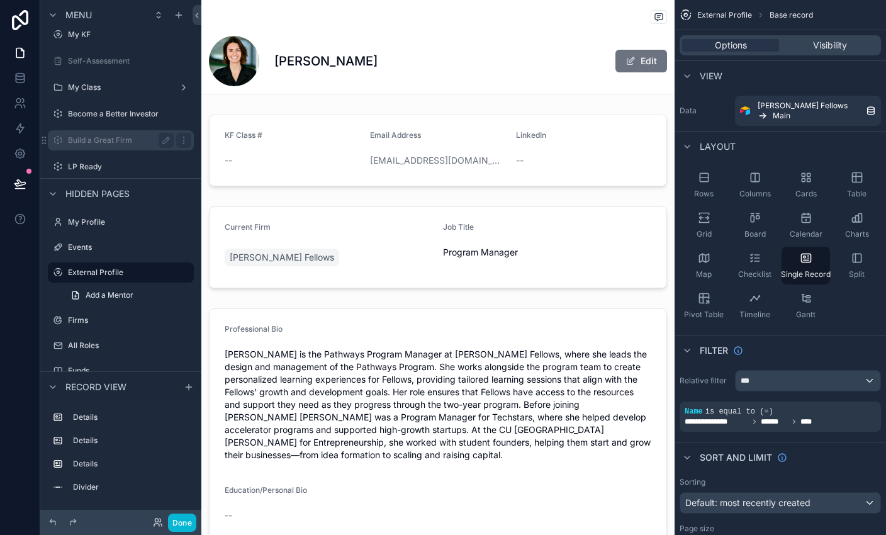
click at [118, 135] on label "Build a Great Firm" at bounding box center [118, 140] width 101 height 10
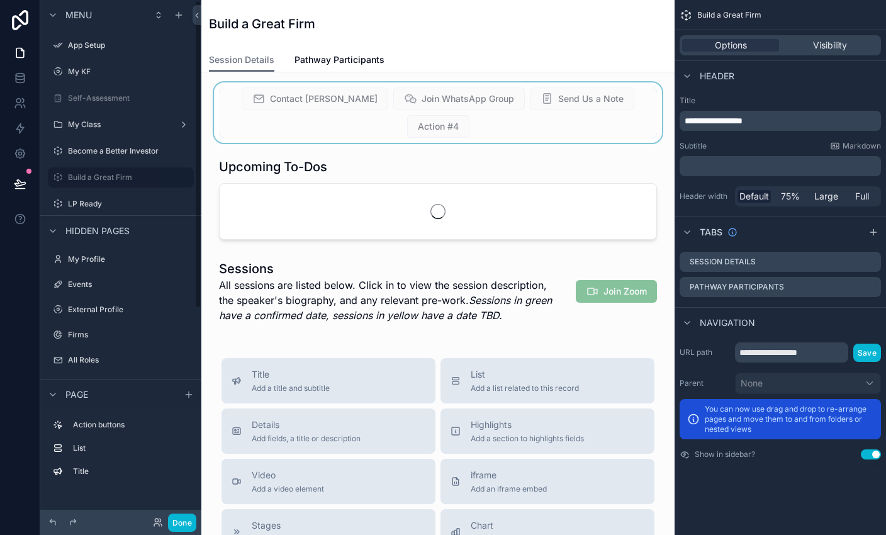
click at [586, 101] on div "scrollable content" at bounding box center [437, 112] width 453 height 60
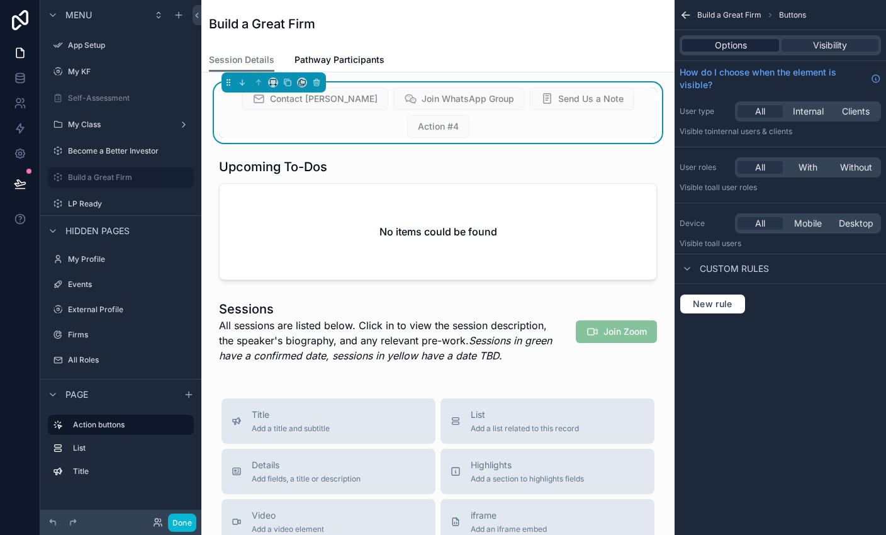
click at [586, 42] on div "Options" at bounding box center [730, 45] width 97 height 13
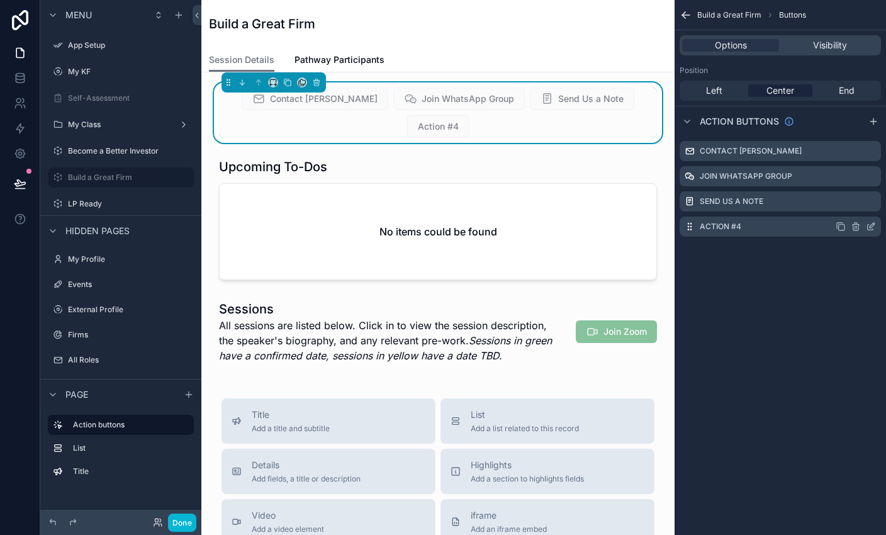
click at [586, 226] on icon "scrollable content" at bounding box center [856, 227] width 0 height 3
click at [586, 210] on icon at bounding box center [851, 206] width 10 height 10
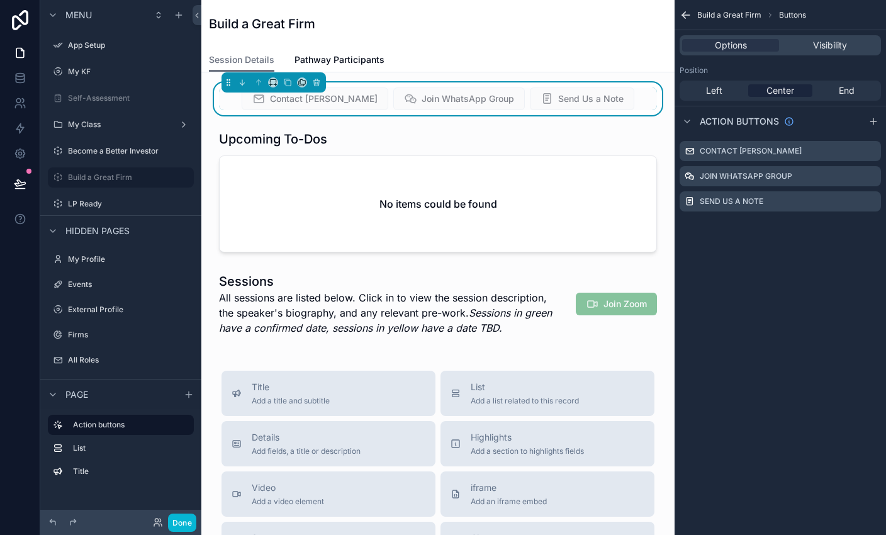
click at [586, 16] on div "Build a Great Firm" at bounding box center [438, 24] width 458 height 18
click at [586, 56] on div "Session Details Pathway Participants" at bounding box center [438, 60] width 458 height 24
click at [586, 177] on div "scrollable content" at bounding box center [437, 191] width 453 height 132
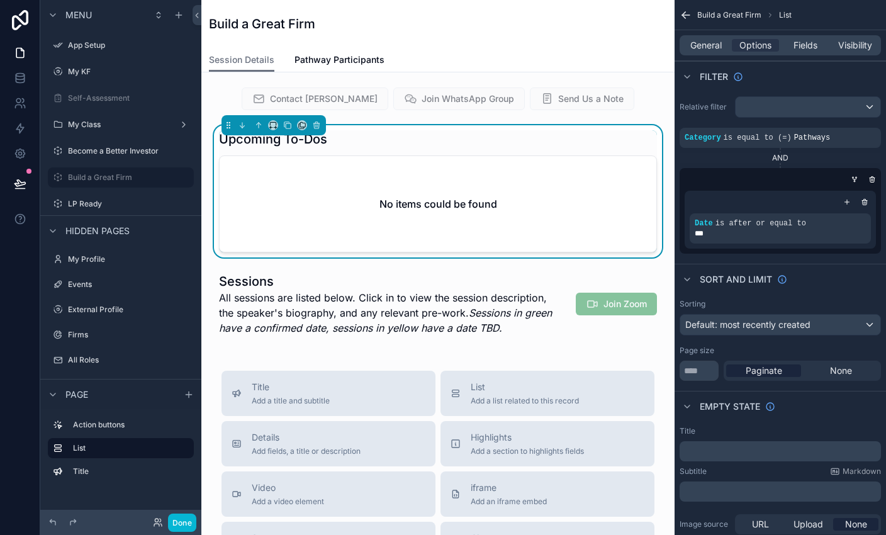
click at [549, 52] on div "Session Details Pathway Participants" at bounding box center [438, 60] width 458 height 24
click at [343, 55] on span "Pathway Participants" at bounding box center [339, 59] width 90 height 13
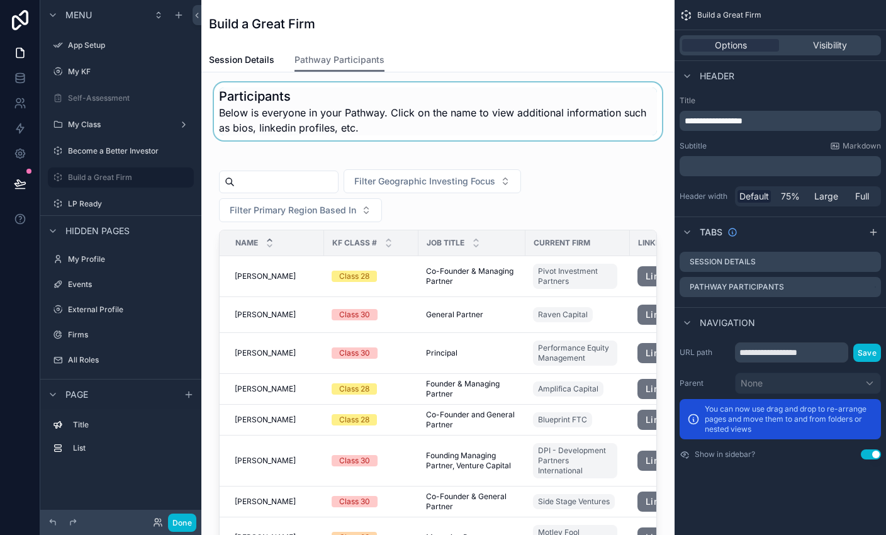
click at [413, 110] on div "scrollable content" at bounding box center [437, 111] width 453 height 58
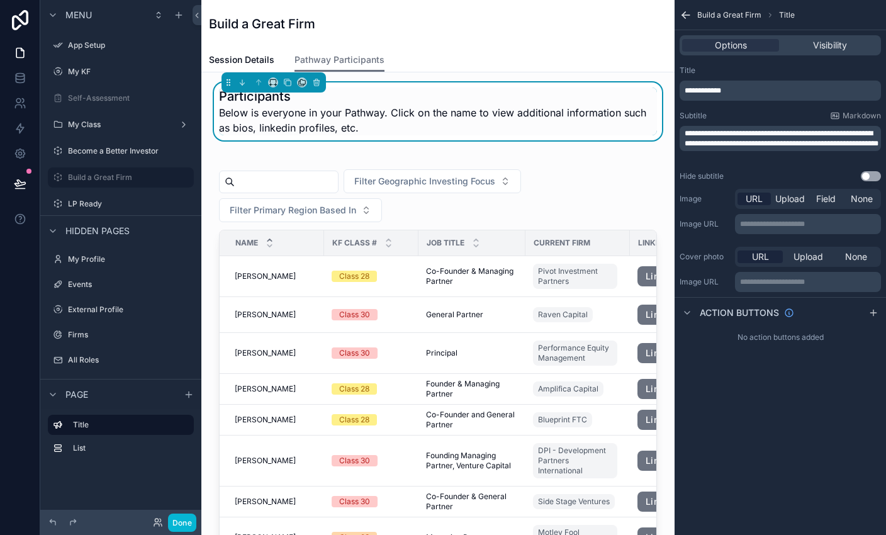
click at [374, 130] on span "Below is everyone in your Pathway. Click on the name to view additional informa…" at bounding box center [438, 120] width 438 height 30
click at [525, 120] on span "Below is everyone in your Pathway. Click on the name to view additional informa…" at bounding box center [438, 120] width 438 height 30
click at [586, 118] on span "Below is everyone in your Pathway. Click on the name to view additional informa…" at bounding box center [438, 120] width 438 height 30
click at [356, 124] on span "Below is everyone in your Pathway. Click on the name to view additional informa…" at bounding box center [438, 120] width 438 height 30
click at [586, 148] on p "**********" at bounding box center [782, 138] width 194 height 20
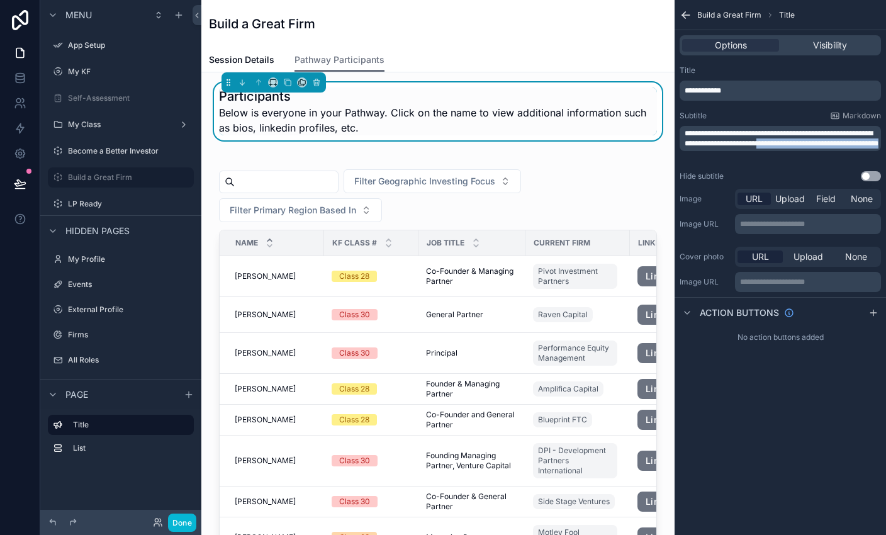
drag, startPoint x: 805, startPoint y: 155, endPoint x: 789, endPoint y: 146, distance: 18.6
click at [586, 146] on p "**********" at bounding box center [782, 138] width 194 height 20
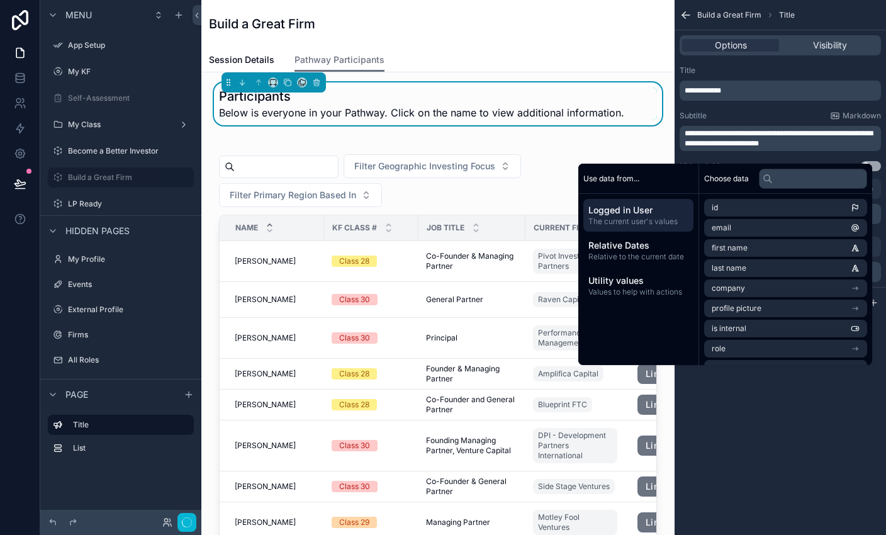
click at [586, 111] on div "Subtitle Markdown" at bounding box center [780, 116] width 201 height 10
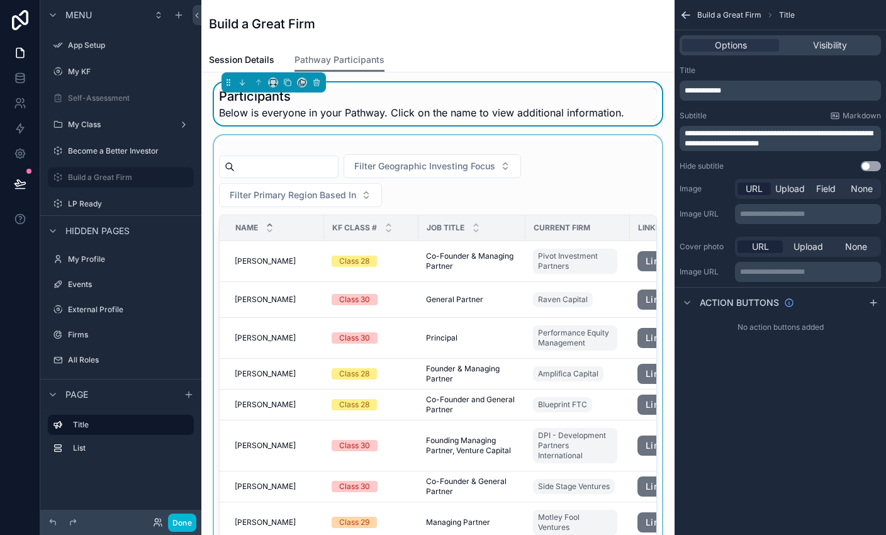
click at [571, 158] on div "scrollable content" at bounding box center [437, 378] width 453 height 487
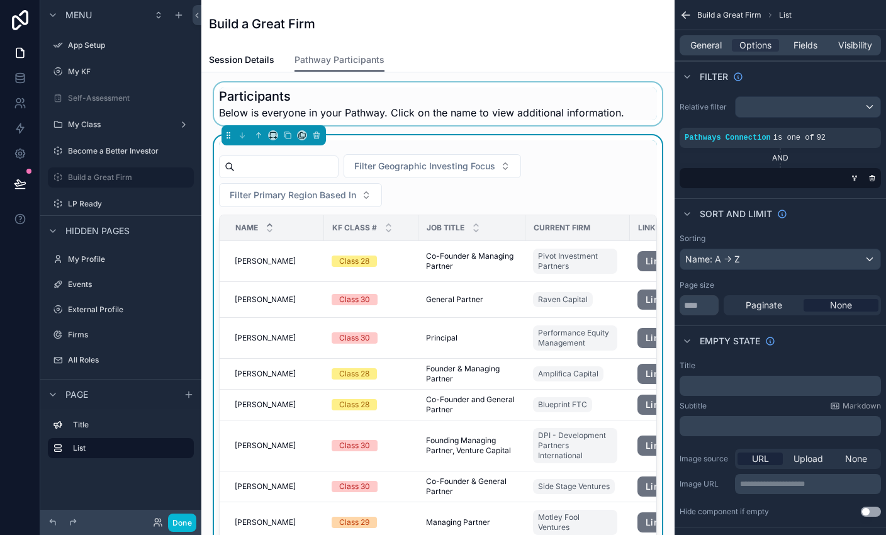
click at [586, 123] on div "scrollable content" at bounding box center [437, 103] width 453 height 43
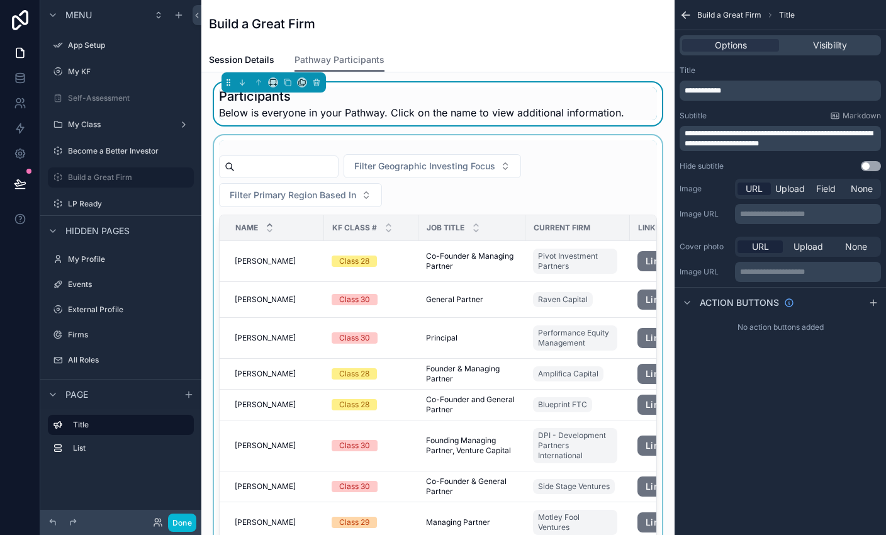
scroll to position [2, 0]
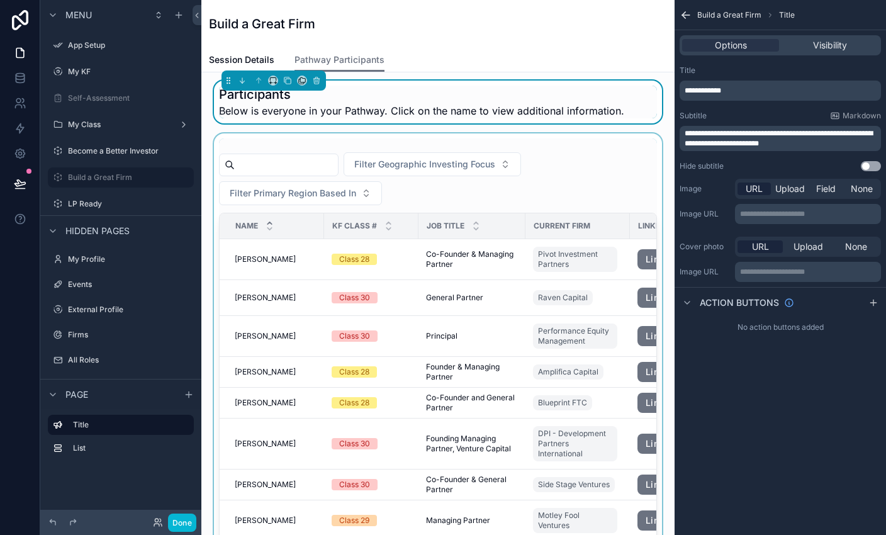
click at [502, 210] on div "scrollable content" at bounding box center [437, 376] width 453 height 487
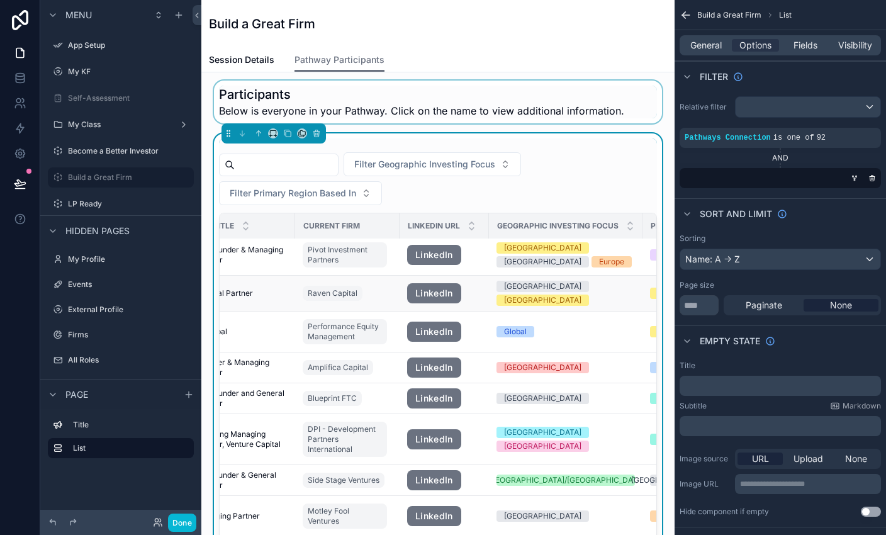
scroll to position [4, 0]
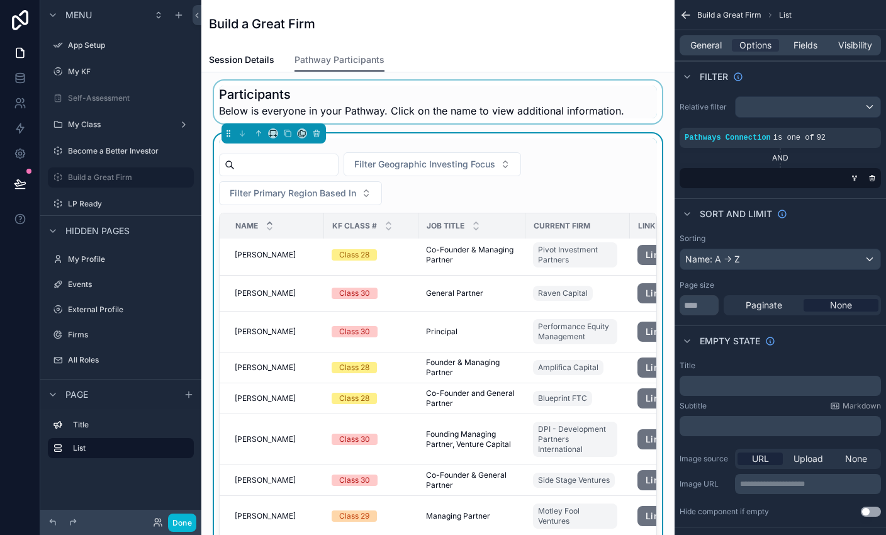
click at [586, 143] on div "scrollable content" at bounding box center [438, 141] width 438 height 6
click at [586, 104] on div "scrollable content" at bounding box center [437, 102] width 453 height 43
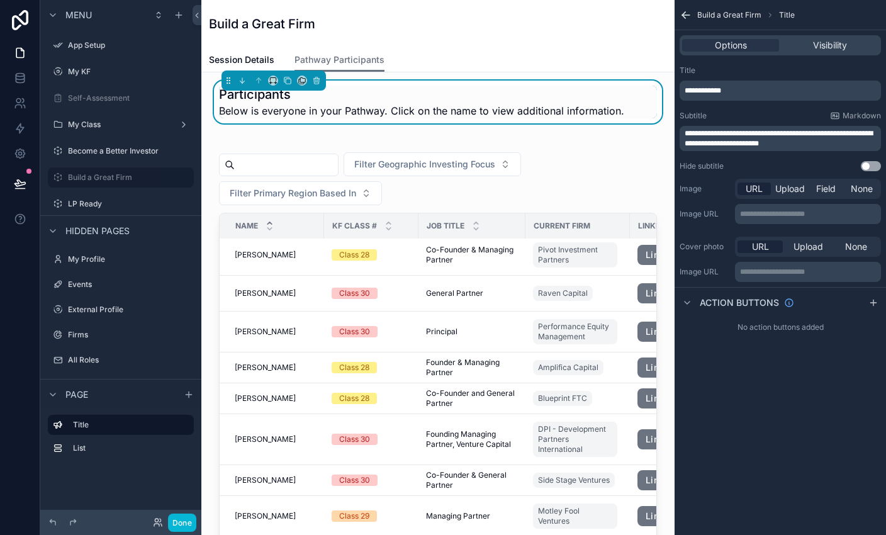
click at [586, 9] on icon "scrollable content" at bounding box center [686, 15] width 13 height 13
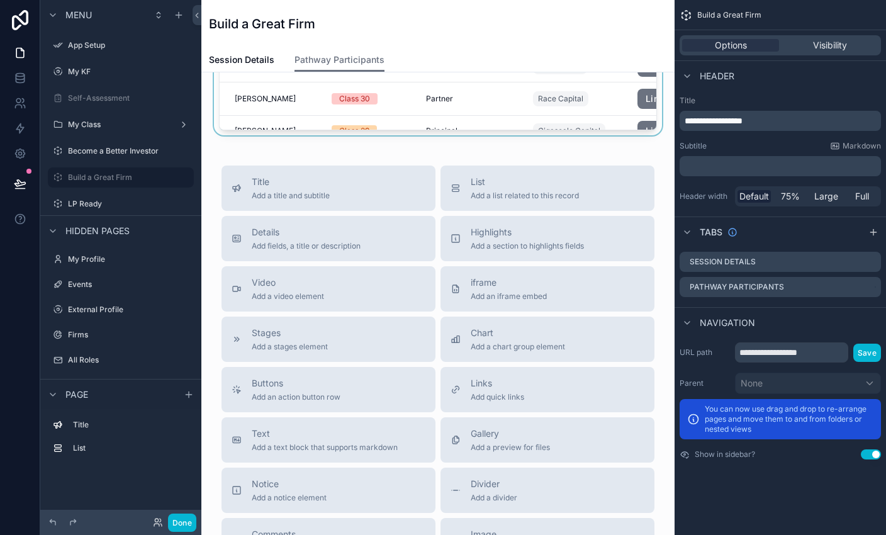
scroll to position [45, 0]
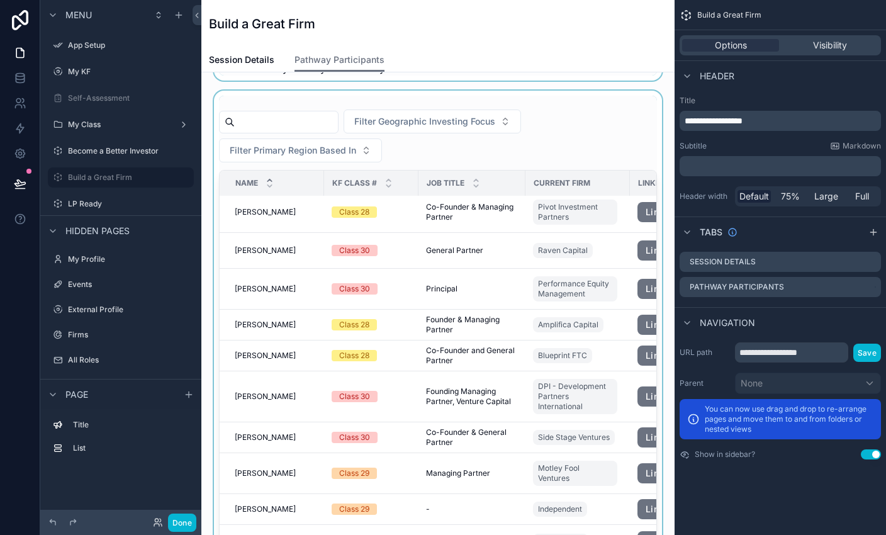
click at [301, 152] on div "scrollable content" at bounding box center [437, 334] width 453 height 487
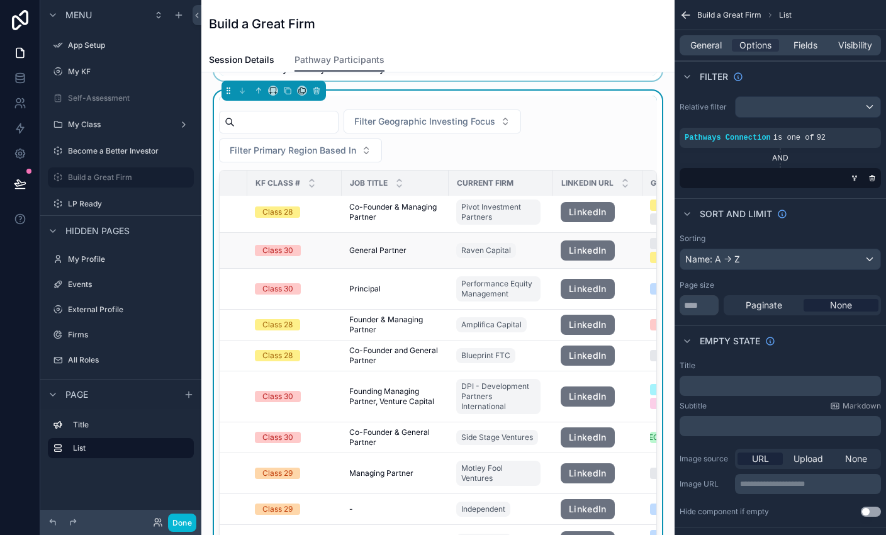
scroll to position [4, 0]
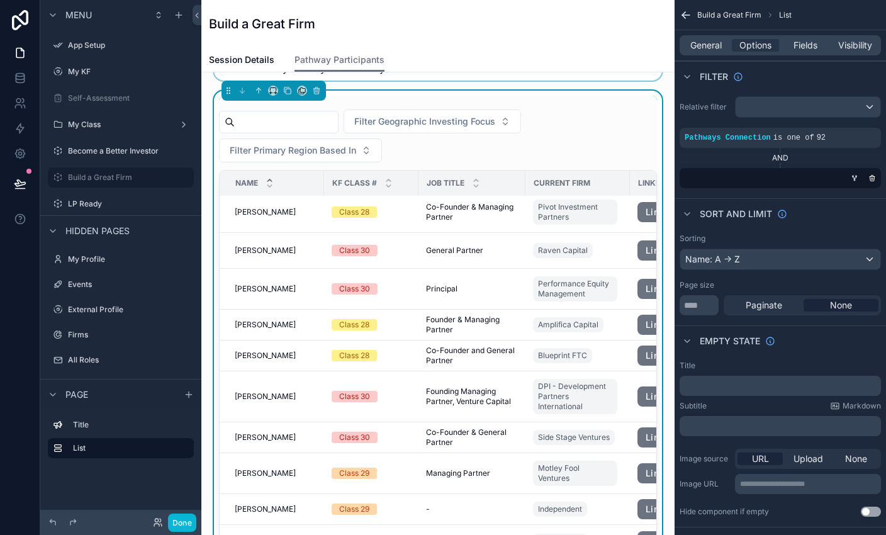
click at [517, 50] on div "Session Details Pathway Participants" at bounding box center [438, 60] width 458 height 24
click at [238, 53] on span "Session Details" at bounding box center [241, 59] width 65 height 13
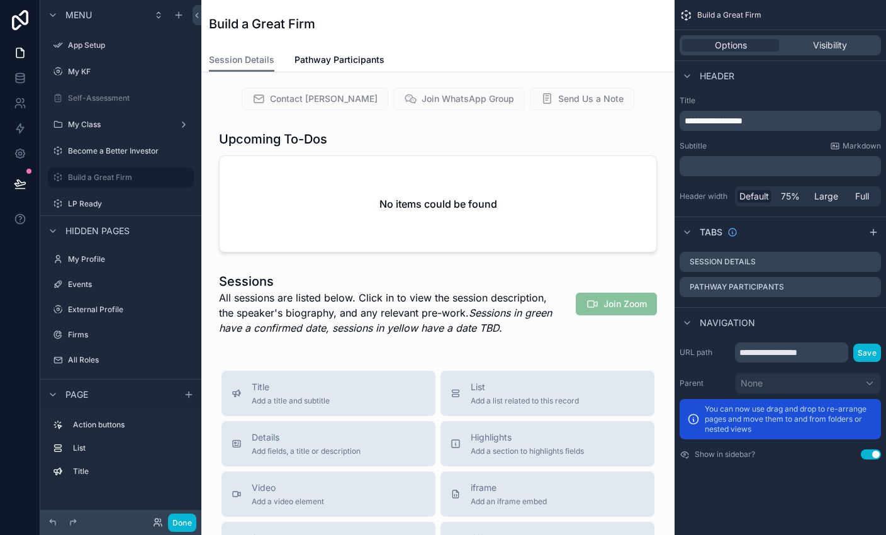
click at [464, 47] on div "Build a Great Firm" at bounding box center [438, 24] width 458 height 48
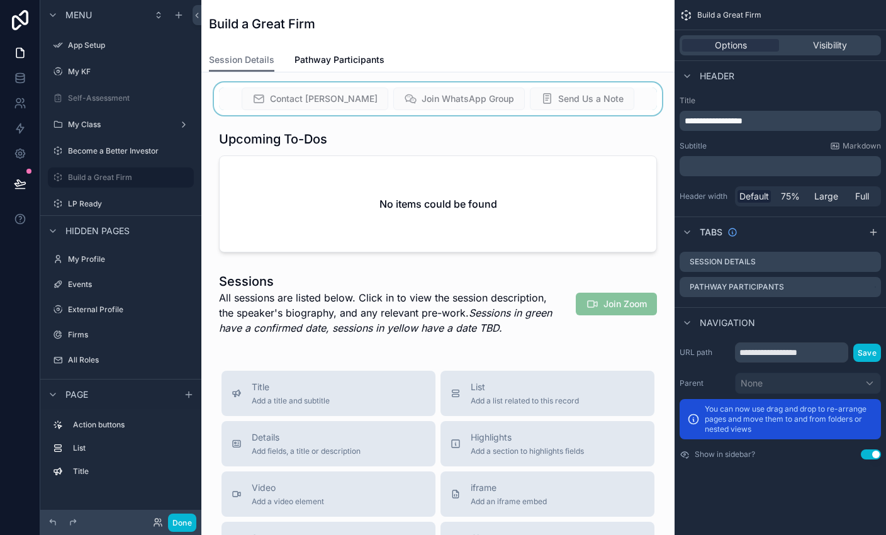
click at [539, 97] on div "scrollable content" at bounding box center [437, 98] width 453 height 33
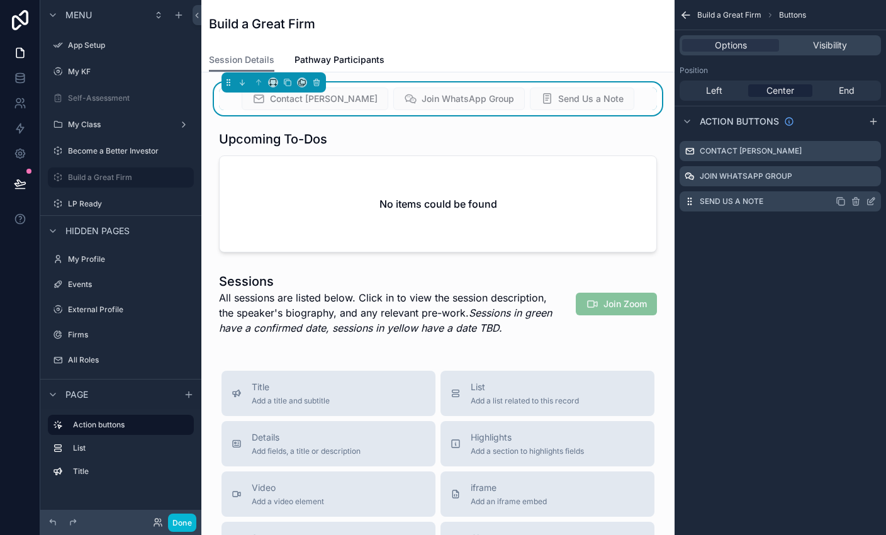
click at [586, 201] on icon "scrollable content" at bounding box center [871, 201] width 10 height 10
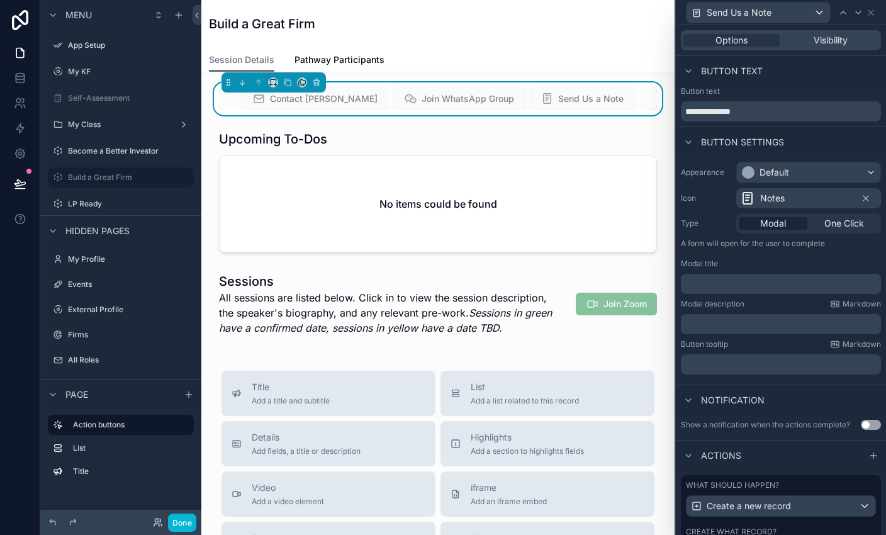
scroll to position [91, 0]
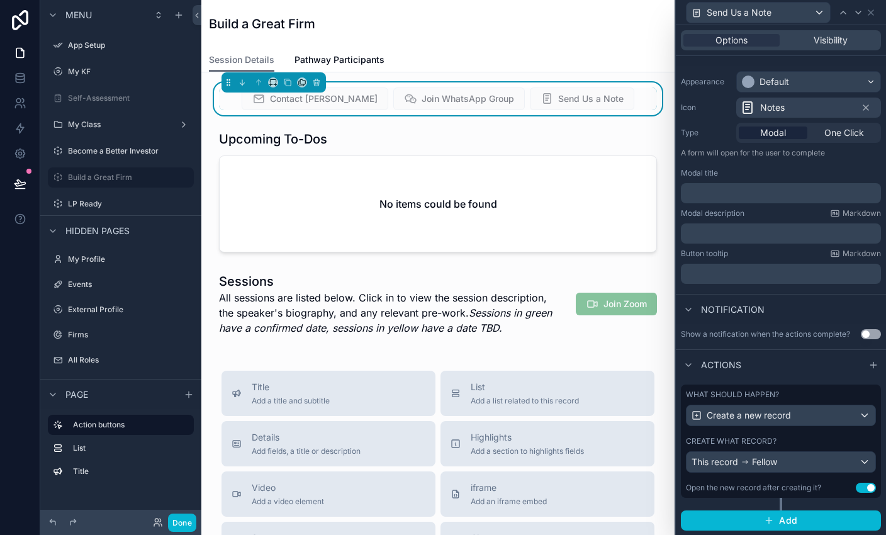
click at [586, 330] on button "Use setting" at bounding box center [871, 334] width 20 height 10
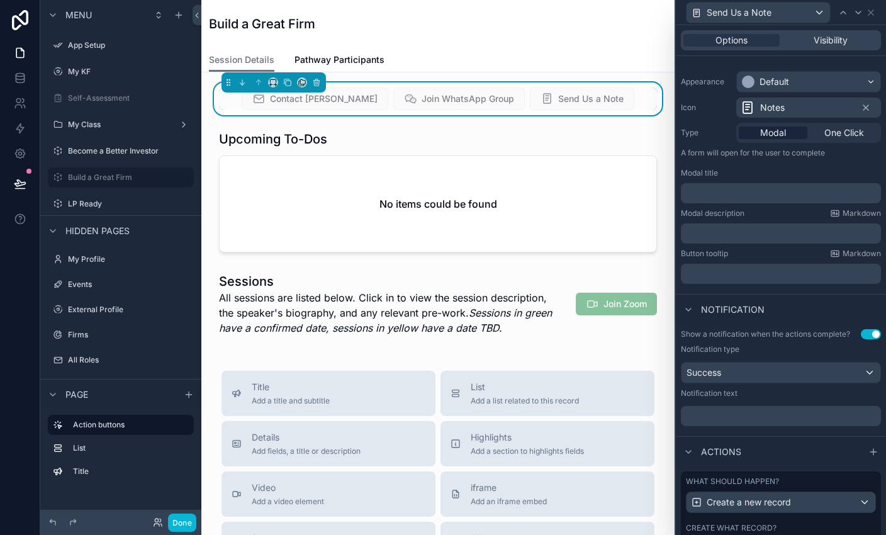
click at [586, 333] on div "Show a notification when the actions complete? Use setting" at bounding box center [781, 334] width 200 height 10
click at [586, 334] on button "Use setting" at bounding box center [871, 334] width 20 height 10
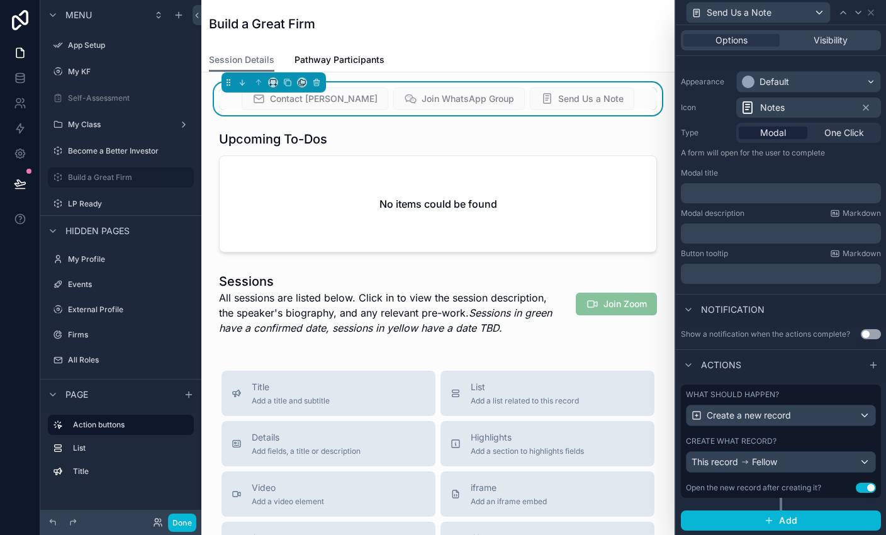
click at [586, 335] on button "Use setting" at bounding box center [871, 334] width 20 height 10
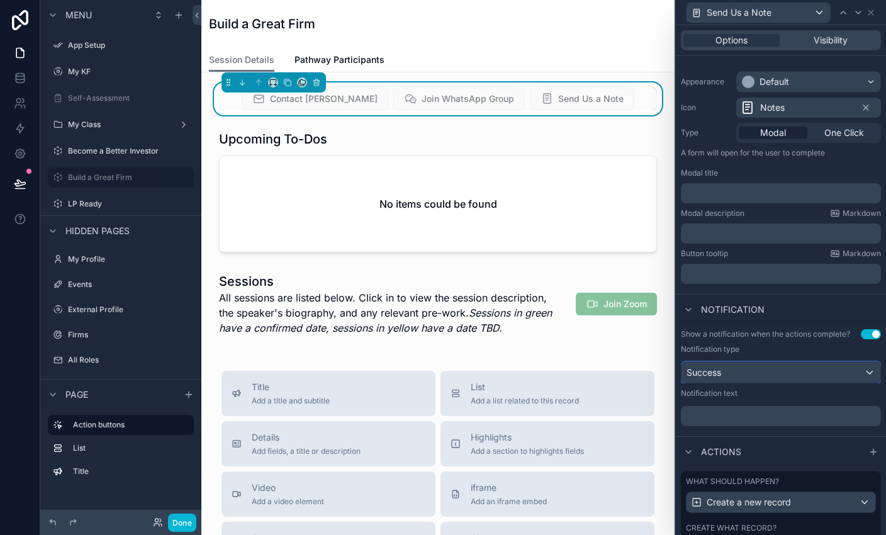
click at [586, 370] on div "Success" at bounding box center [780, 372] width 199 height 20
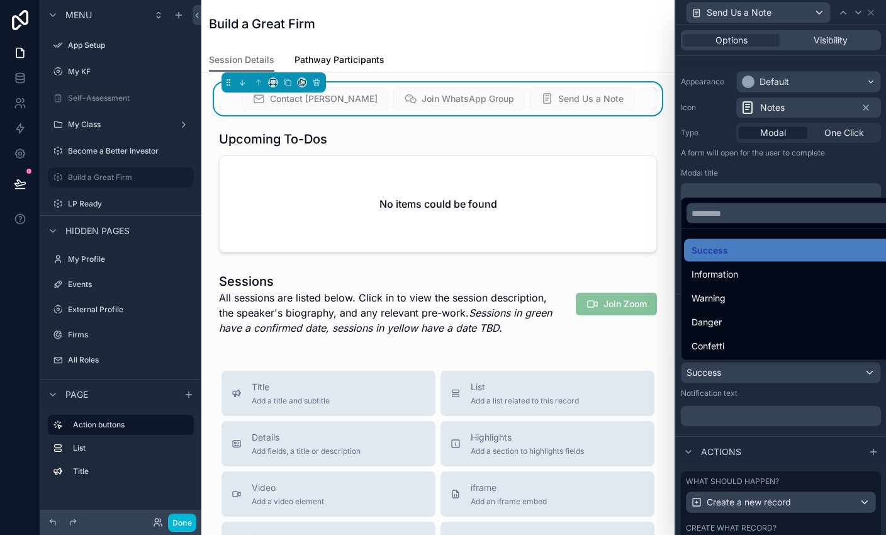
click at [586, 370] on div at bounding box center [781, 267] width 210 height 535
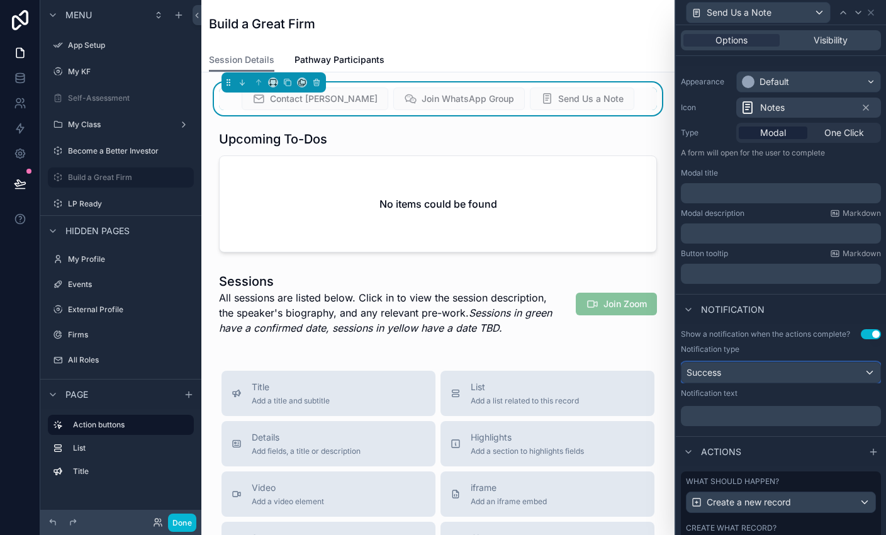
click at [586, 370] on div "Success" at bounding box center [780, 372] width 199 height 20
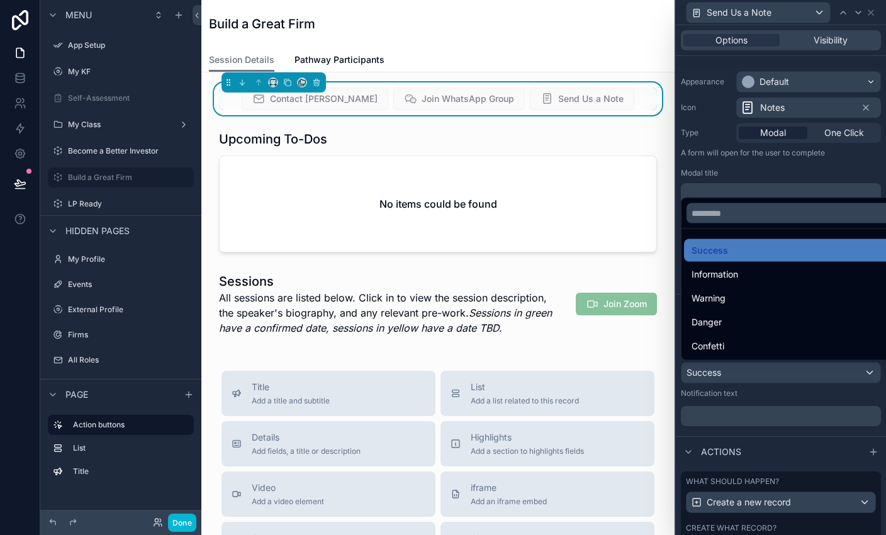
click at [586, 379] on div at bounding box center [781, 267] width 210 height 535
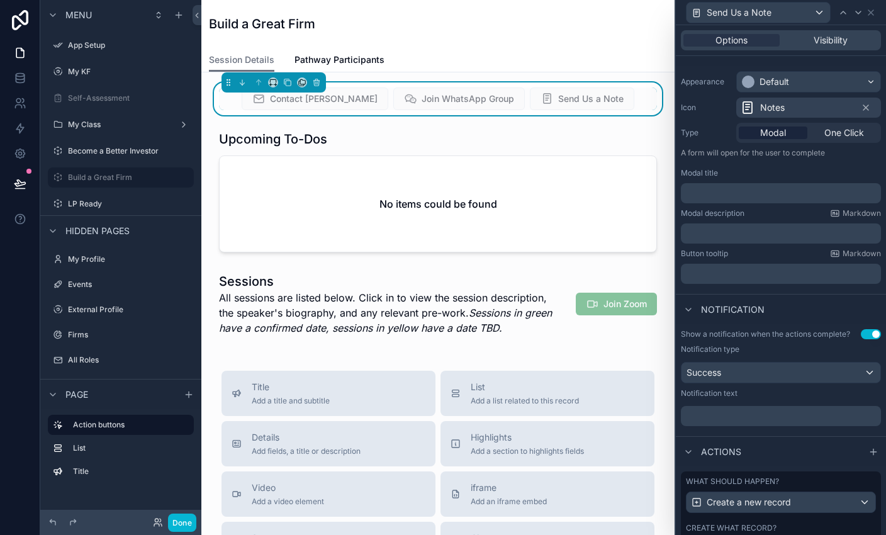
click at [586, 334] on button "Use setting" at bounding box center [871, 334] width 20 height 10
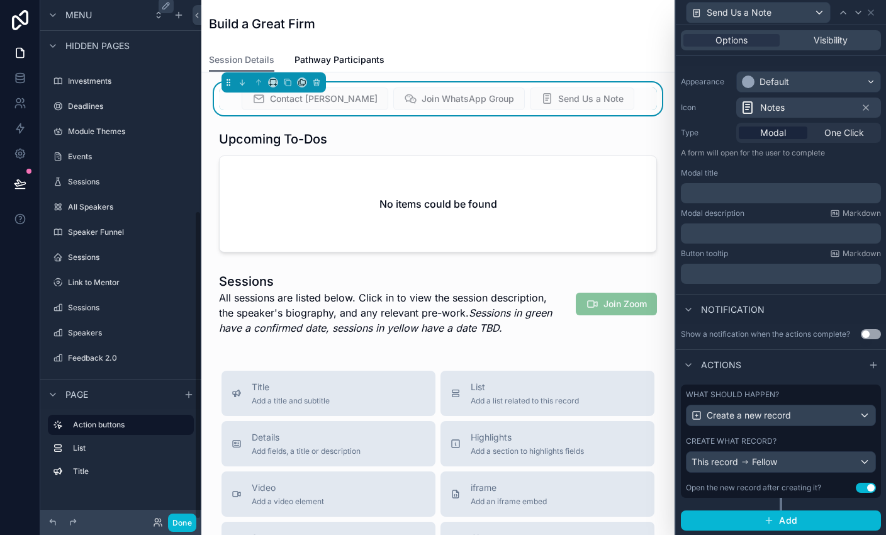
scroll to position [355, 0]
click at [107, 361] on label "Feedback 2.0" at bounding box center [118, 357] width 101 height 10
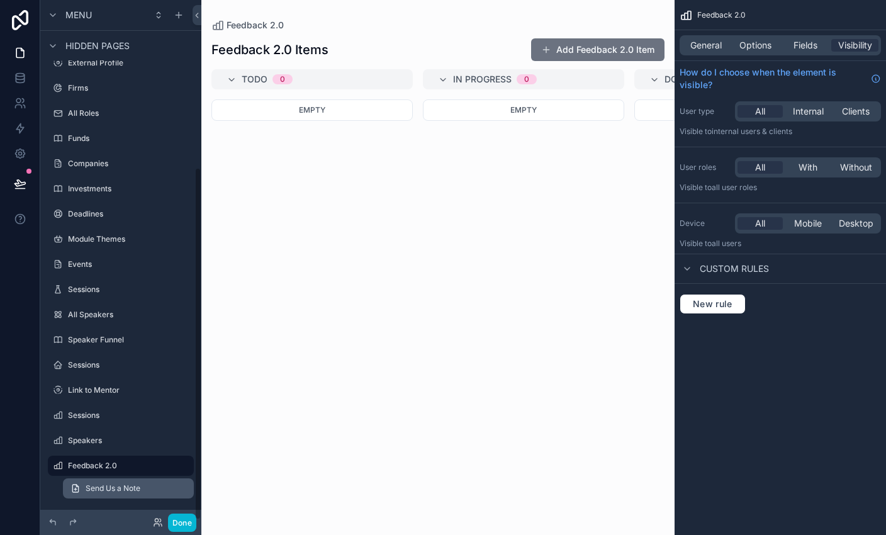
click at [119, 496] on link "Send Us a Note" at bounding box center [128, 488] width 131 height 20
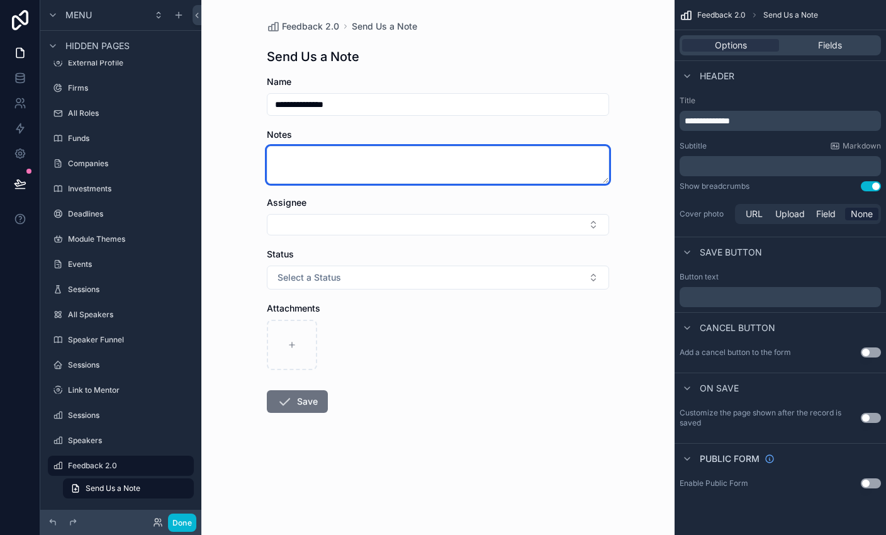
click at [285, 161] on textarea "scrollable content" at bounding box center [438, 165] width 342 height 38
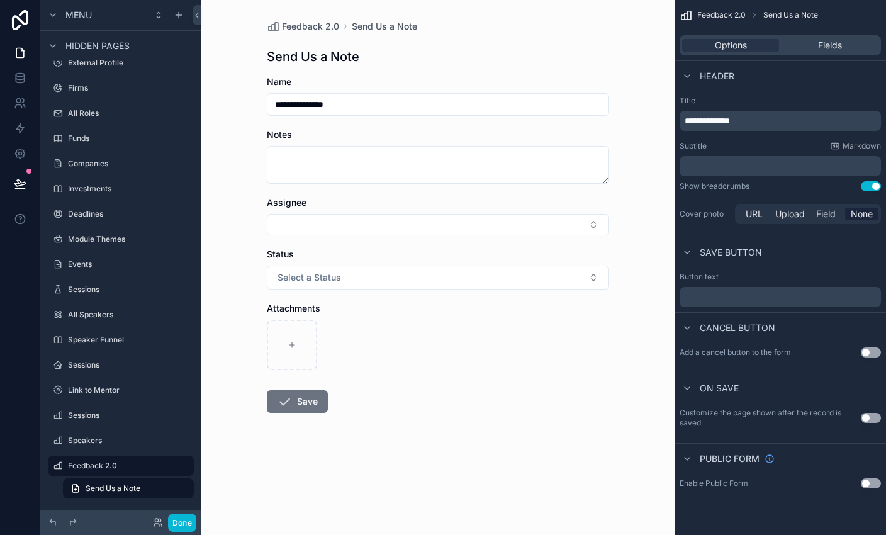
click at [278, 140] on label "Notes" at bounding box center [279, 134] width 25 height 13
click at [184, 465] on icon "scrollable content" at bounding box center [183, 465] width 1 height 1
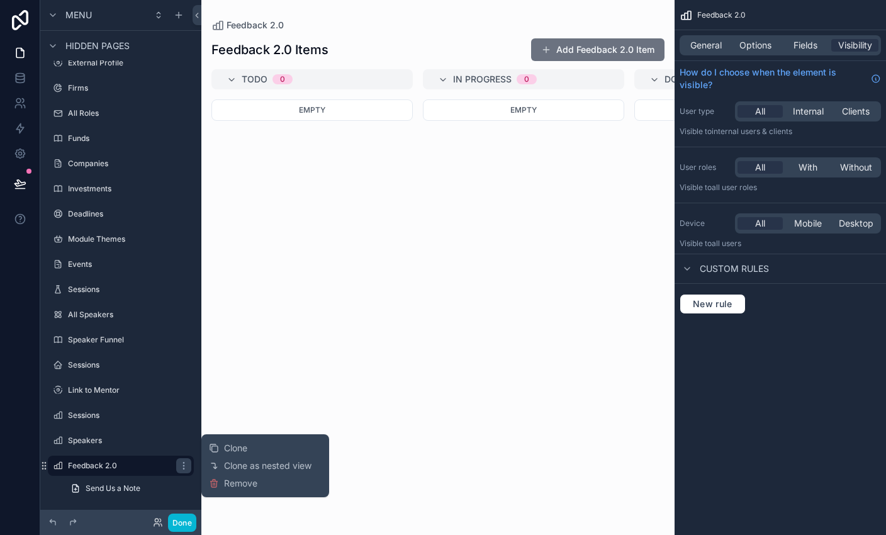
click at [354, 294] on div "Empty" at bounding box center [311, 309] width 201 height 420
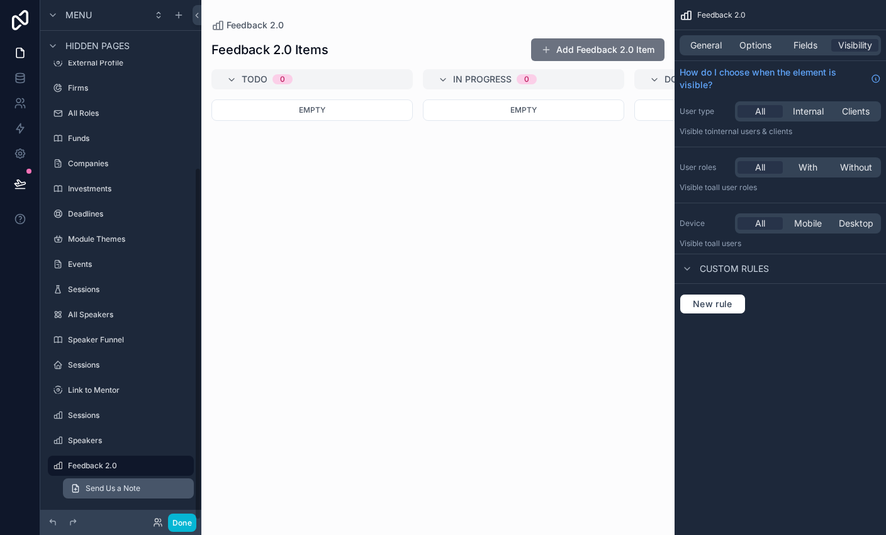
click at [124, 491] on span "Send Us a Note" at bounding box center [113, 488] width 55 height 10
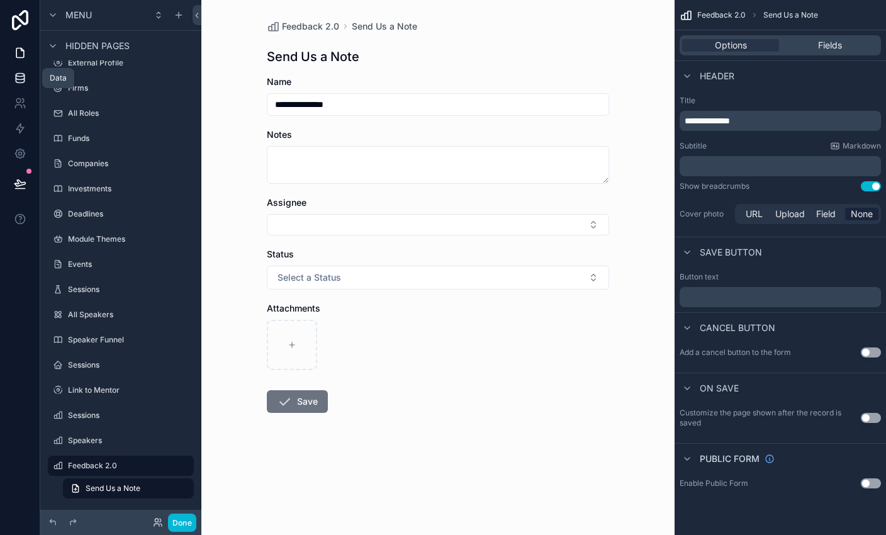
click at [14, 78] on icon at bounding box center [20, 78] width 13 height 13
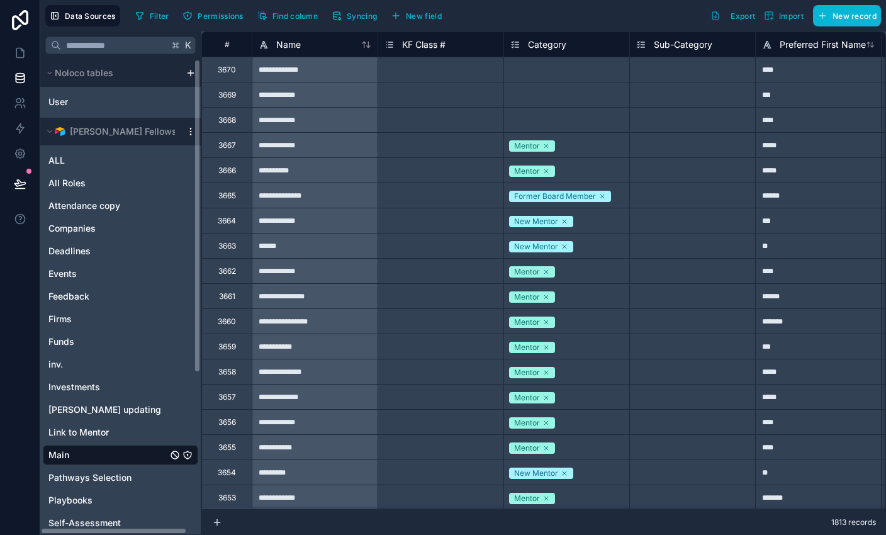
click at [186, 130] on icon "scrollable content" at bounding box center [191, 131] width 10 height 10
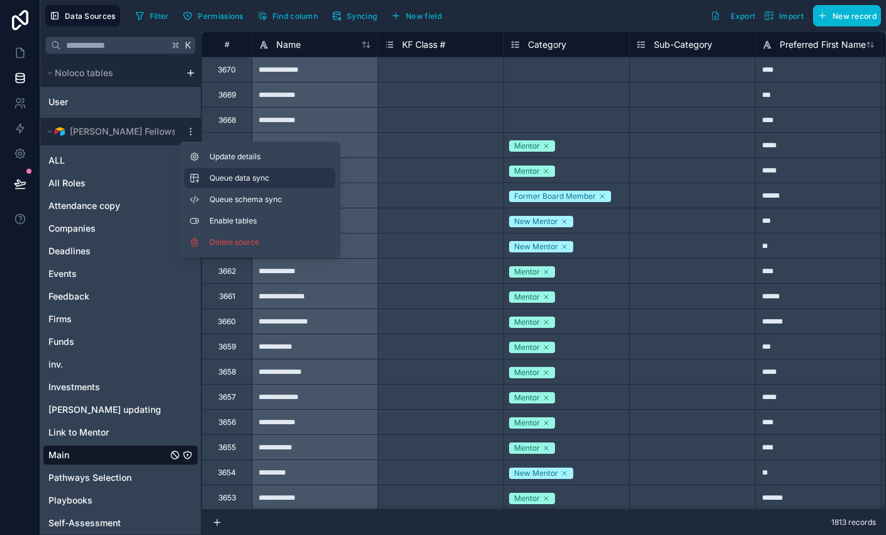
click at [218, 177] on span "Queue data sync" at bounding box center [255, 178] width 91 height 10
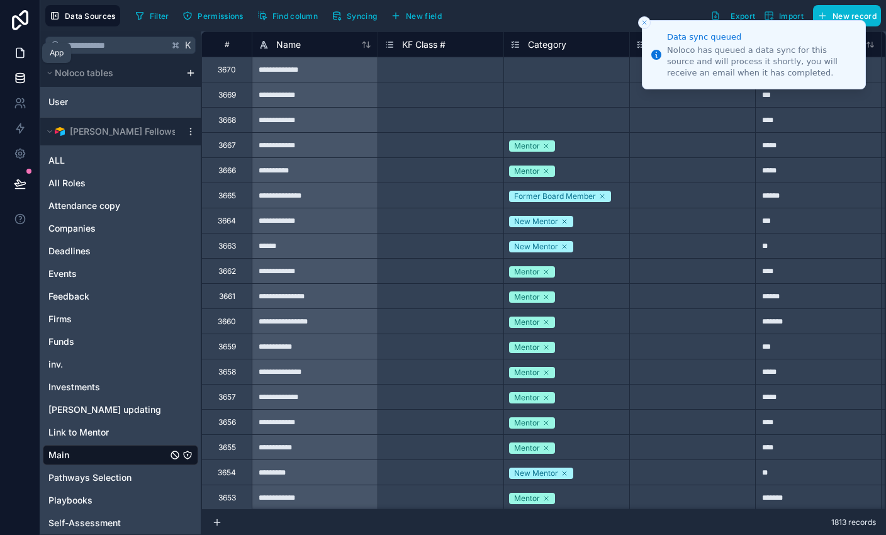
click at [20, 53] on icon at bounding box center [20, 53] width 13 height 13
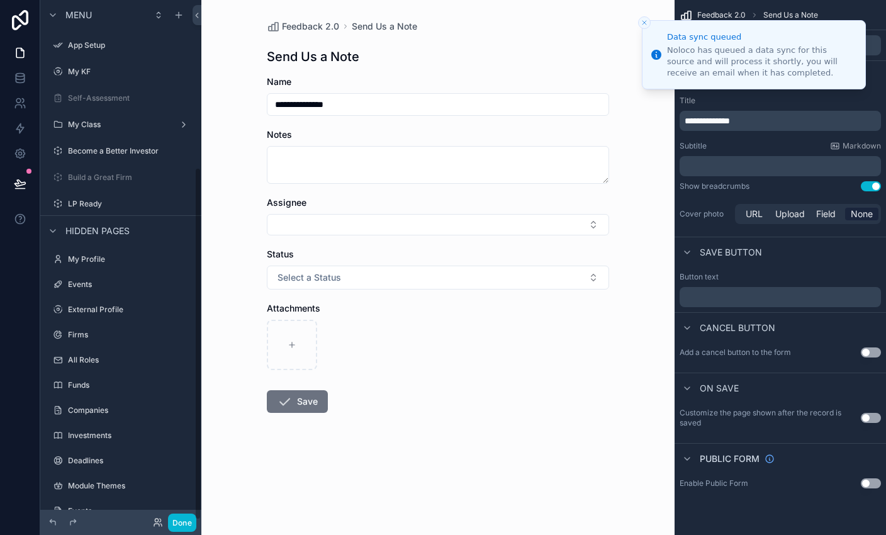
scroll to position [247, 0]
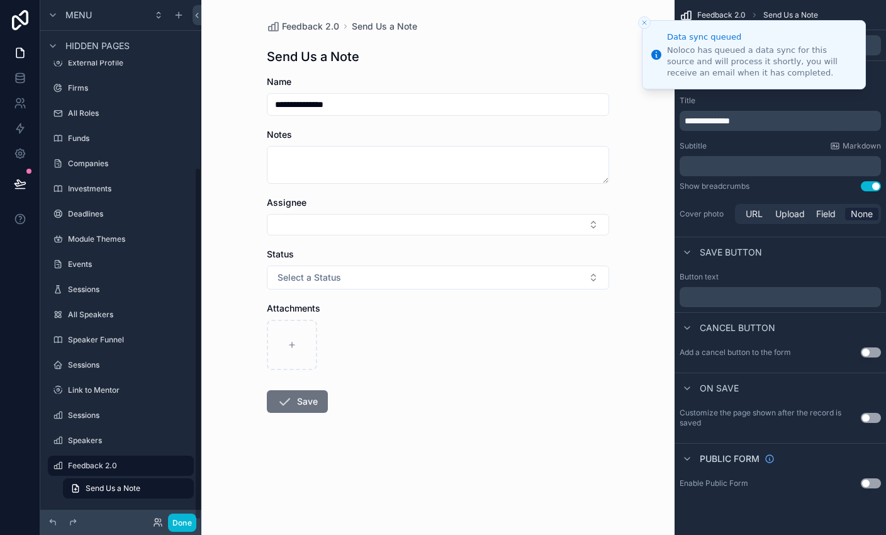
click at [457, 416] on form "**********" at bounding box center [438, 285] width 342 height 418
click at [586, 24] on icon "Close toast" at bounding box center [645, 23] width 8 height 8
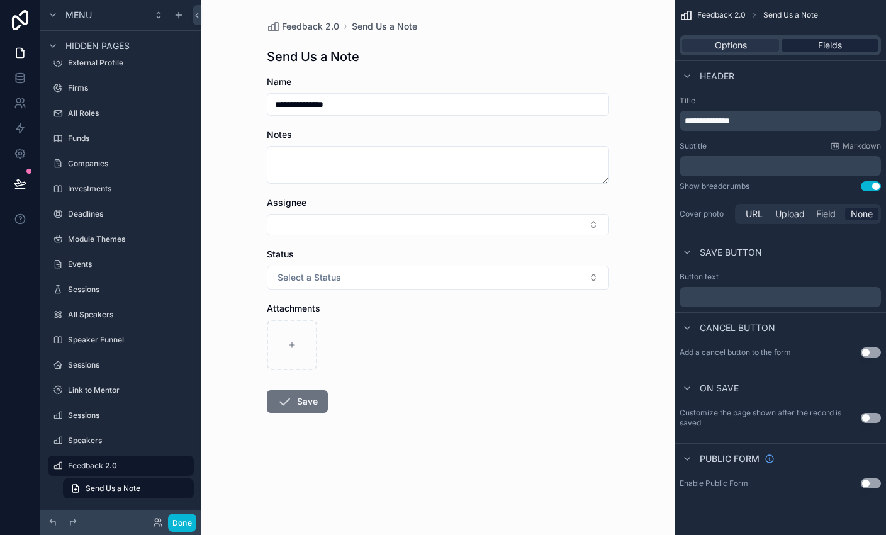
click at [586, 46] on span "Fields" at bounding box center [830, 45] width 24 height 13
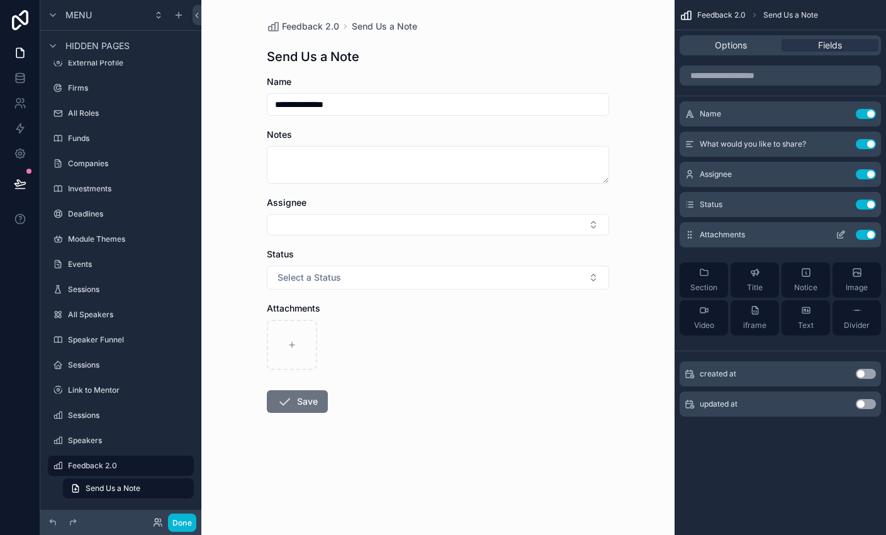
click at [586, 237] on button "Use setting" at bounding box center [866, 235] width 20 height 10
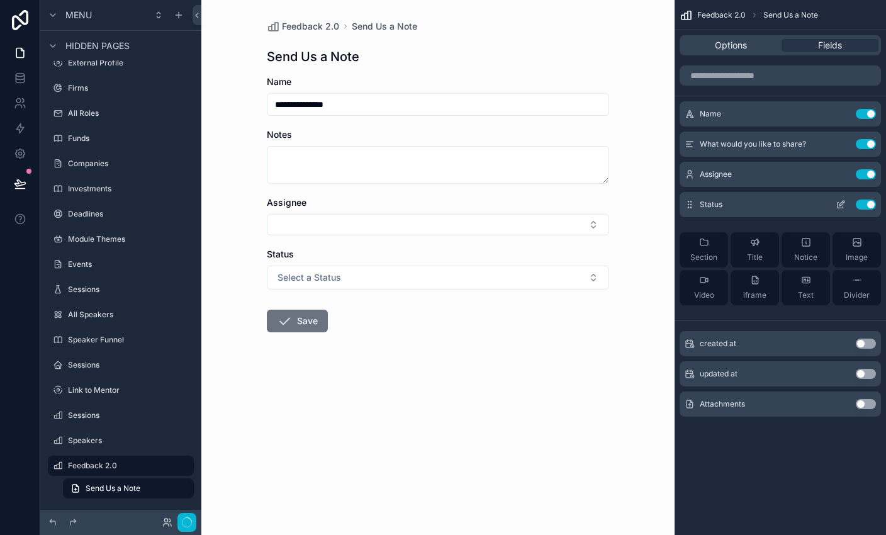
click at [586, 204] on button "Use setting" at bounding box center [866, 204] width 20 height 10
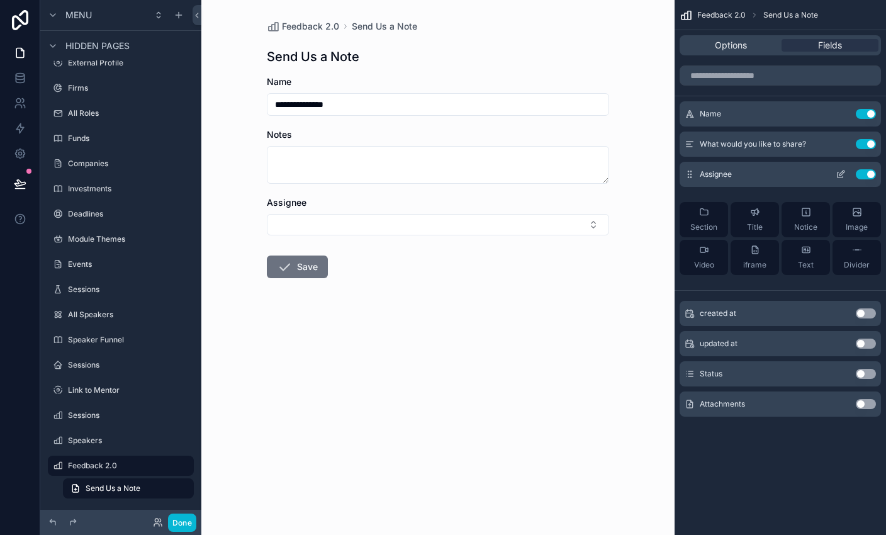
click at [586, 174] on button "Use setting" at bounding box center [866, 174] width 20 height 10
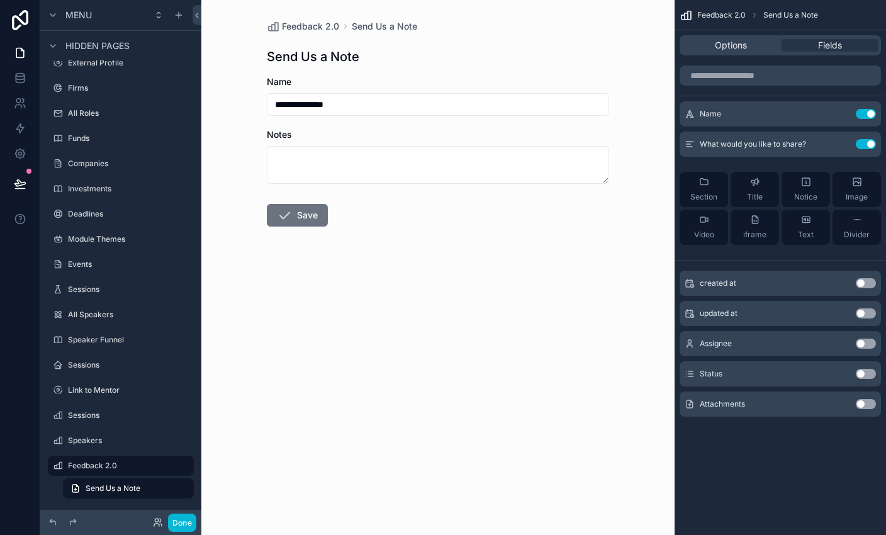
click at [289, 134] on span "Notes" at bounding box center [279, 134] width 25 height 11
click at [280, 135] on span "Notes" at bounding box center [279, 134] width 25 height 11
click at [586, 70] on input "scrollable content" at bounding box center [780, 75] width 201 height 20
click at [586, 47] on div "Options" at bounding box center [730, 45] width 97 height 13
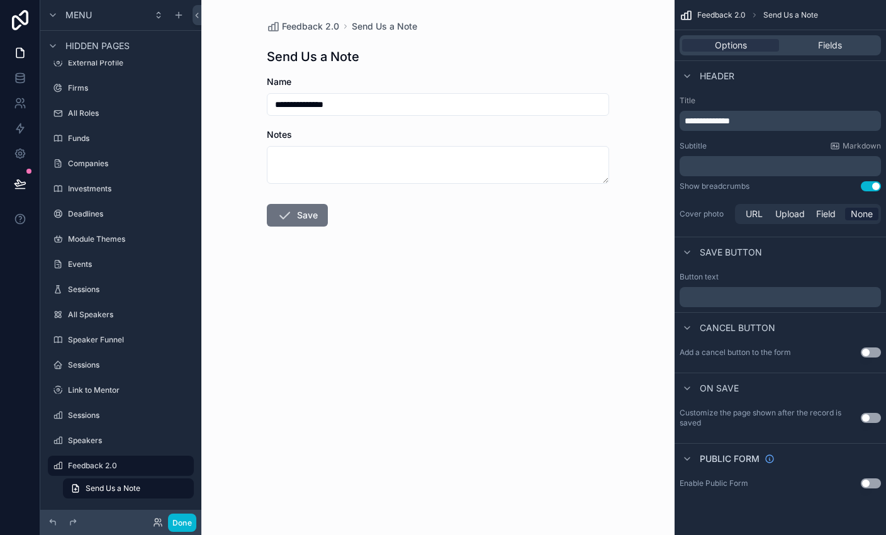
click at [586, 121] on span "**********" at bounding box center [707, 120] width 45 height 9
click at [586, 123] on span "**********" at bounding box center [707, 120] width 45 height 9
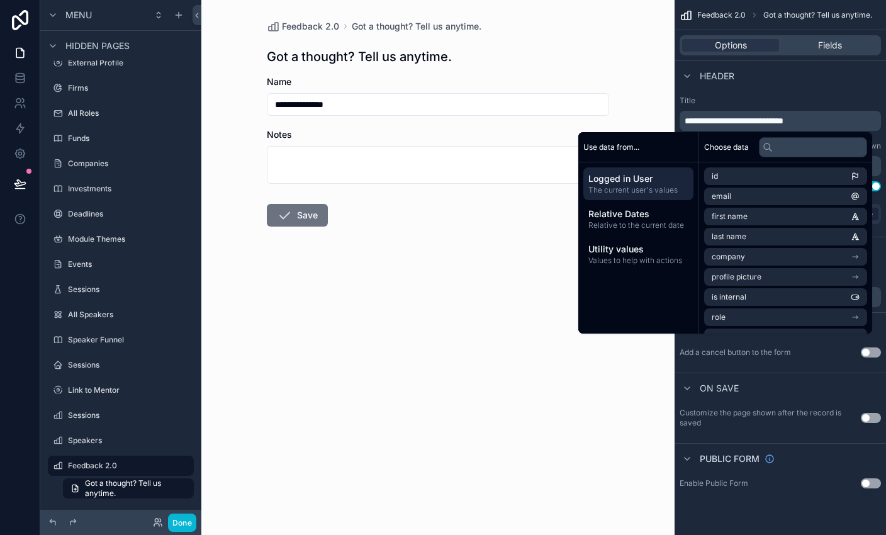
click at [586, 111] on div "**********" at bounding box center [780, 121] width 201 height 20
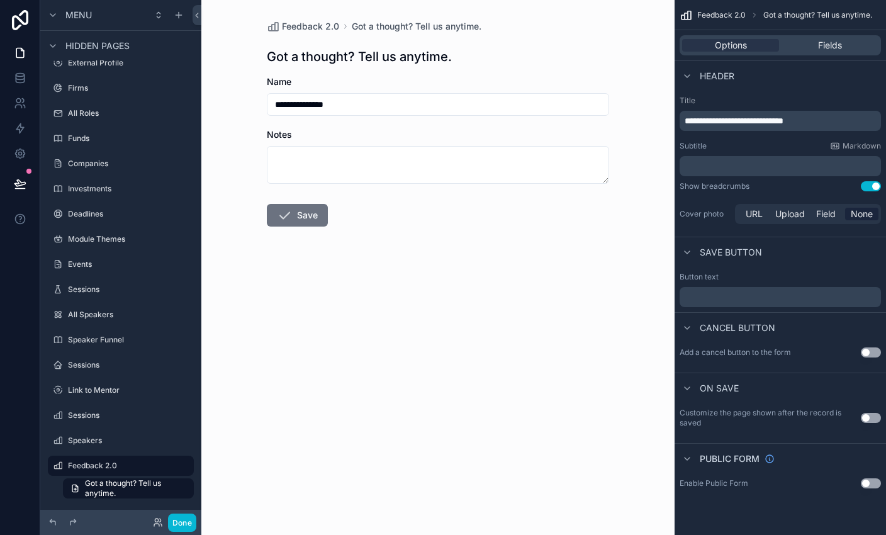
click at [586, 119] on div "**********" at bounding box center [780, 121] width 201 height 20
click at [586, 49] on div "Fields" at bounding box center [829, 45] width 97 height 13
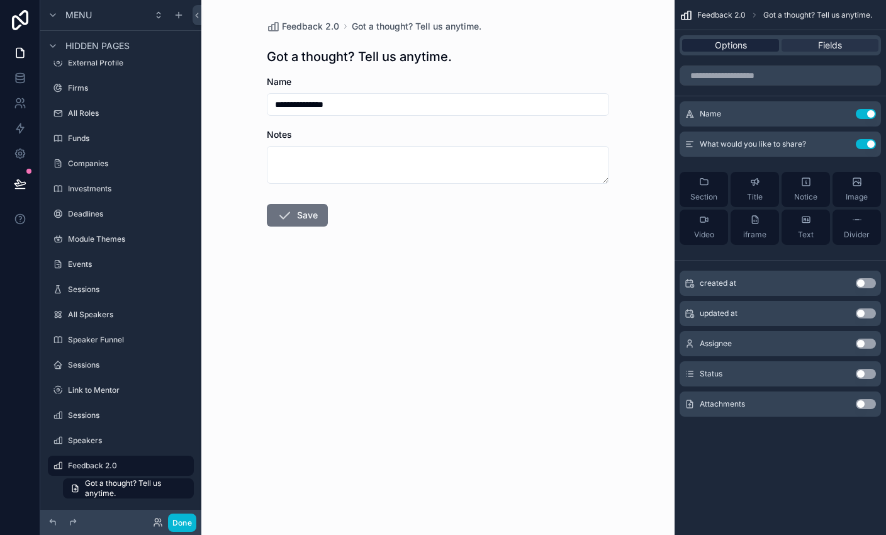
click at [586, 49] on span "Options" at bounding box center [731, 45] width 32 height 13
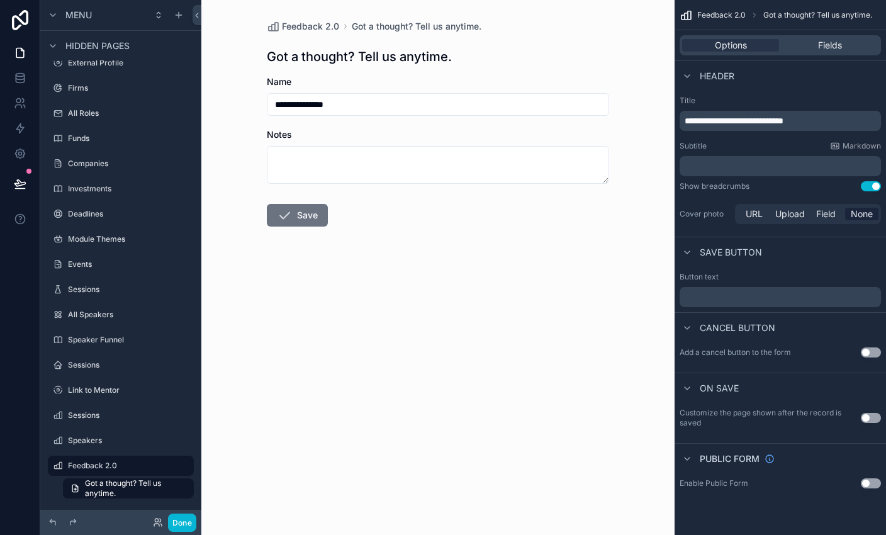
click at [484, 43] on div "**********" at bounding box center [438, 153] width 362 height 307
click at [379, 72] on div "**********" at bounding box center [438, 153] width 362 height 307
click at [393, 315] on div "**********" at bounding box center [437, 267] width 473 height 535
click at [586, 128] on div "**********" at bounding box center [780, 121] width 201 height 20
click at [586, 121] on span "**********" at bounding box center [734, 120] width 99 height 9
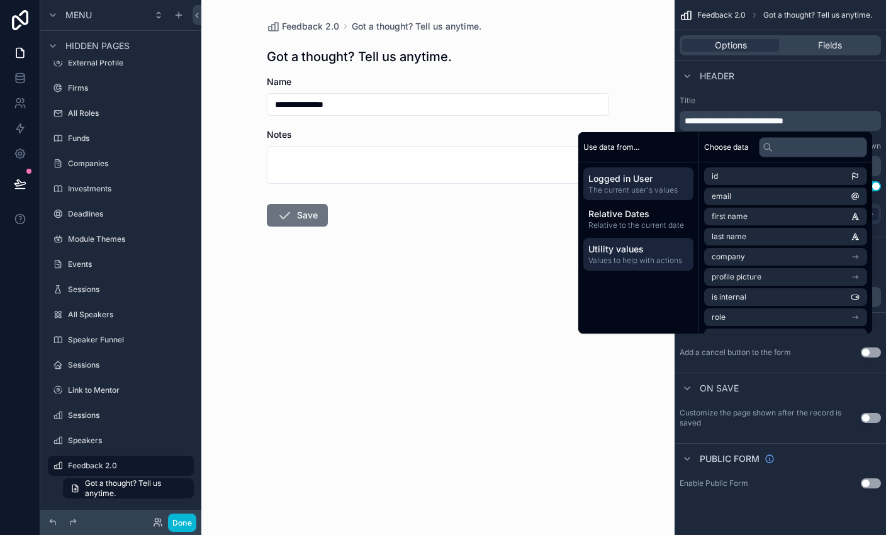
click at [586, 259] on span "Values to help with actions" at bounding box center [638, 260] width 100 height 10
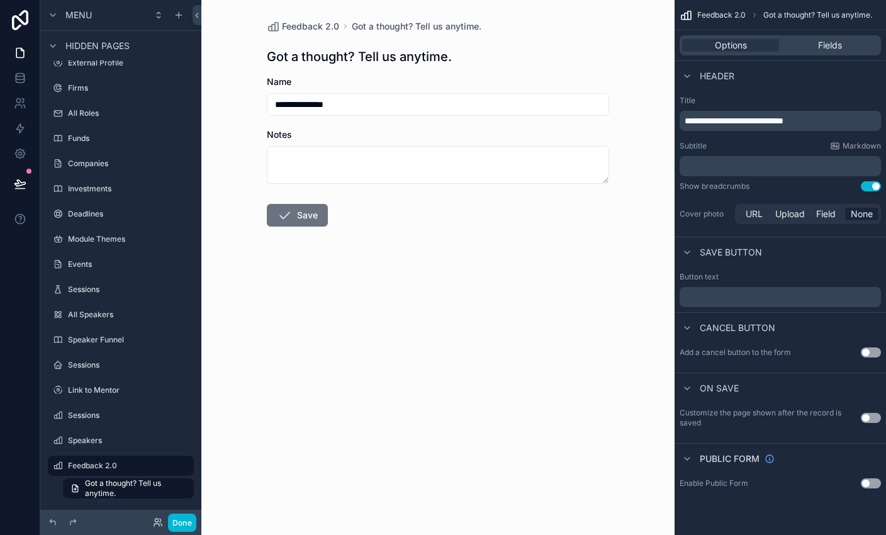
click at [586, 96] on div "**********" at bounding box center [437, 267] width 473 height 535
click at [586, 113] on div "**********" at bounding box center [780, 121] width 201 height 20
click at [586, 123] on span "**********" at bounding box center [734, 120] width 99 height 9
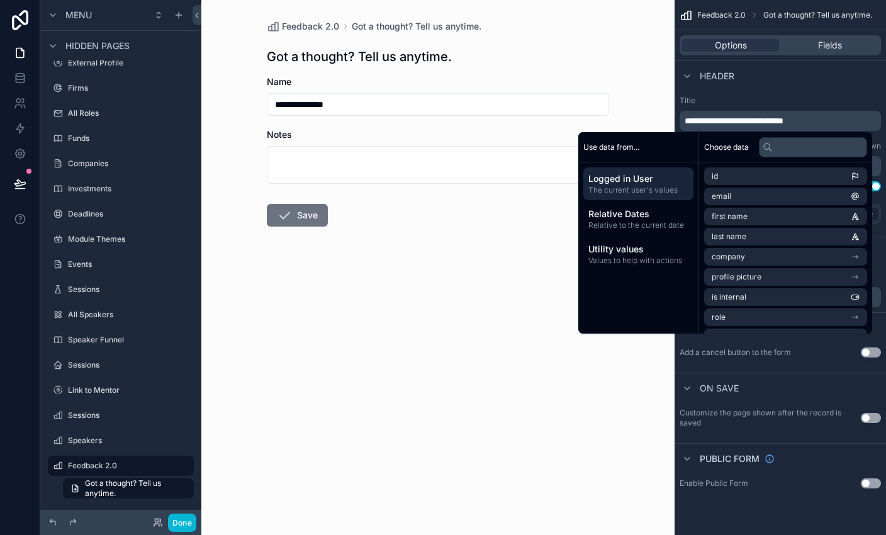
click at [586, 98] on label "Title" at bounding box center [780, 101] width 201 height 10
click at [586, 121] on span "**********" at bounding box center [734, 120] width 99 height 9
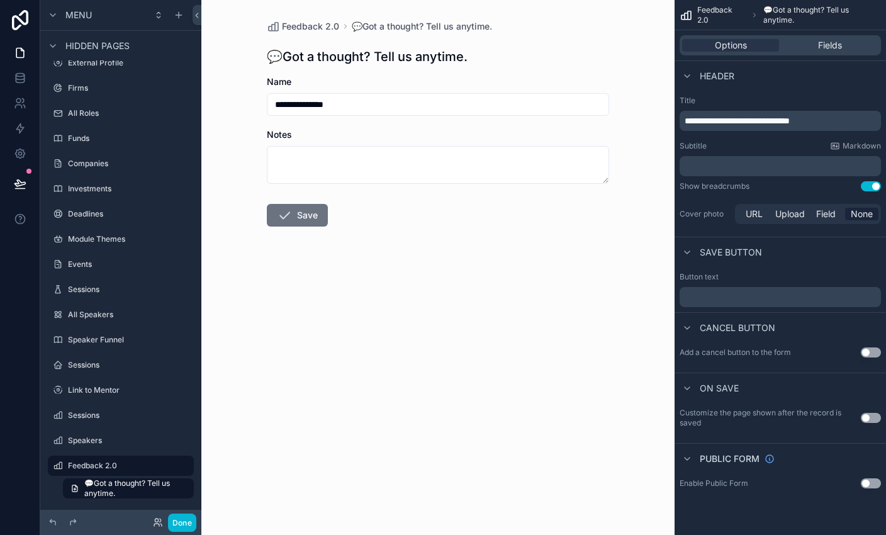
click at [586, 118] on span "**********" at bounding box center [737, 120] width 105 height 9
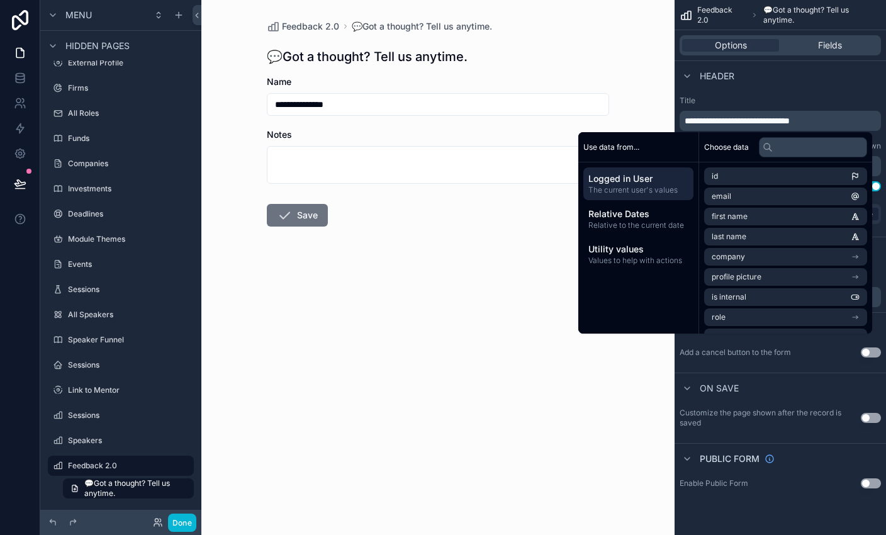
click at [586, 118] on span "**********" at bounding box center [737, 120] width 105 height 9
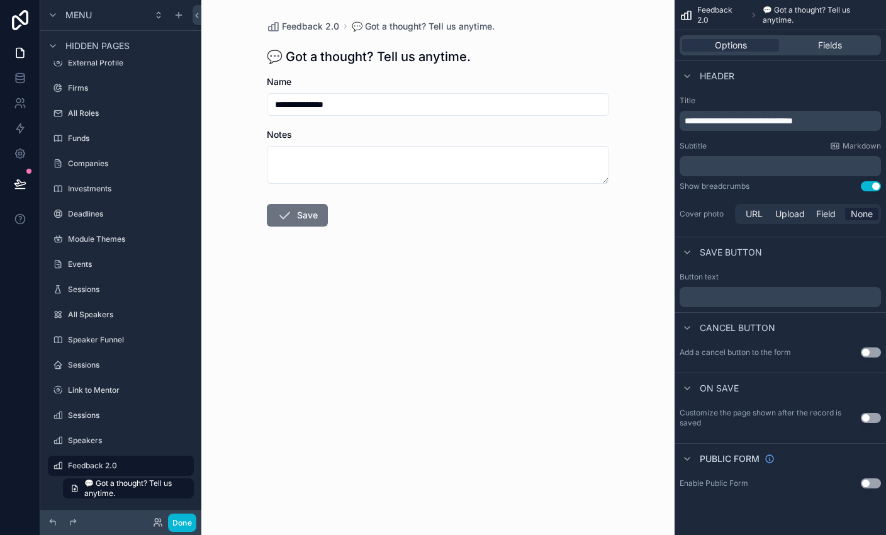
click at [586, 76] on div "**********" at bounding box center [437, 267] width 473 height 535
click at [333, 91] on div "**********" at bounding box center [438, 96] width 342 height 40
click at [347, 88] on div "**********" at bounding box center [438, 96] width 342 height 40
click at [586, 39] on span "Fields" at bounding box center [830, 45] width 24 height 13
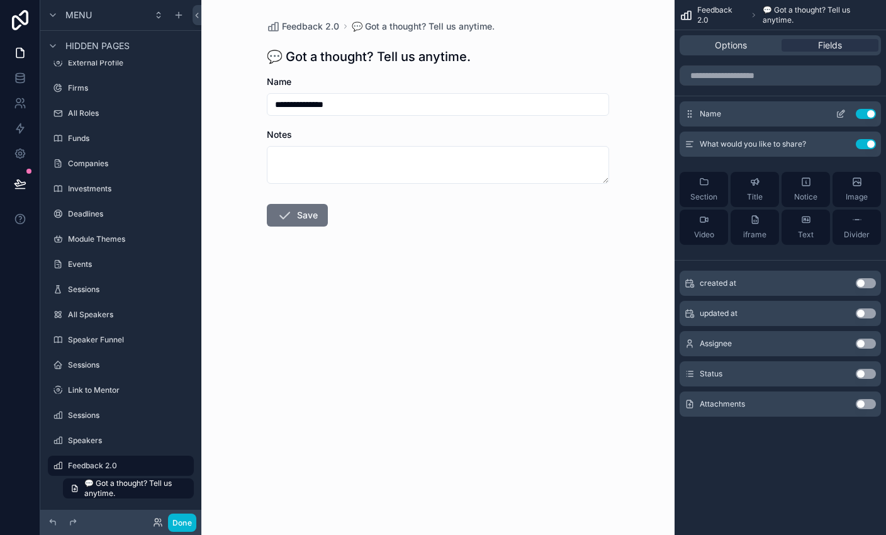
click at [586, 116] on icon "scrollable content" at bounding box center [841, 114] width 10 height 10
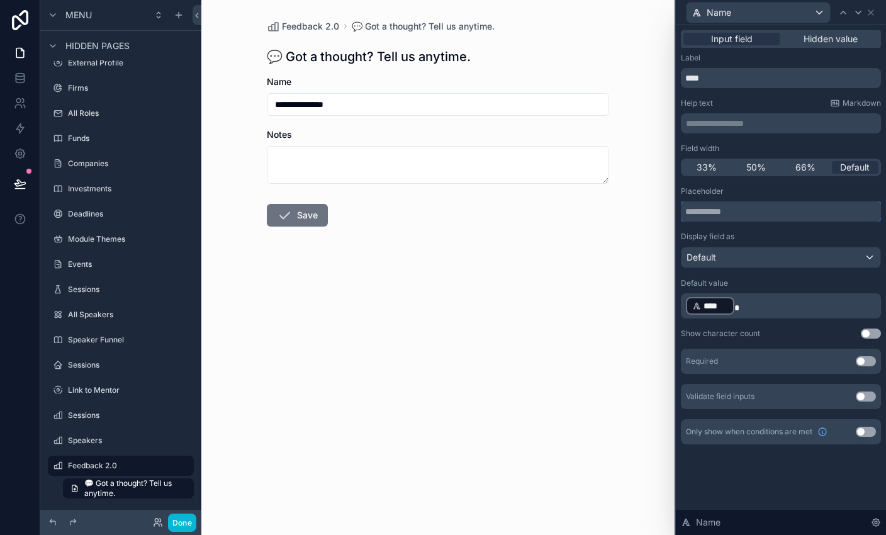
click at [586, 206] on input "text" at bounding box center [781, 211] width 200 height 20
type input "*"
click at [586, 40] on span "Hidden value" at bounding box center [830, 39] width 54 height 13
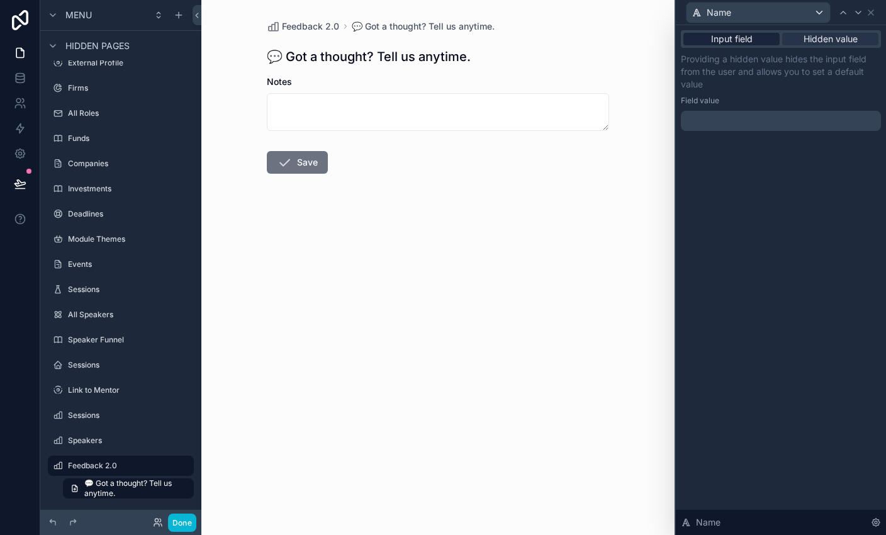
click at [586, 35] on span "Input field" at bounding box center [732, 39] width 42 height 13
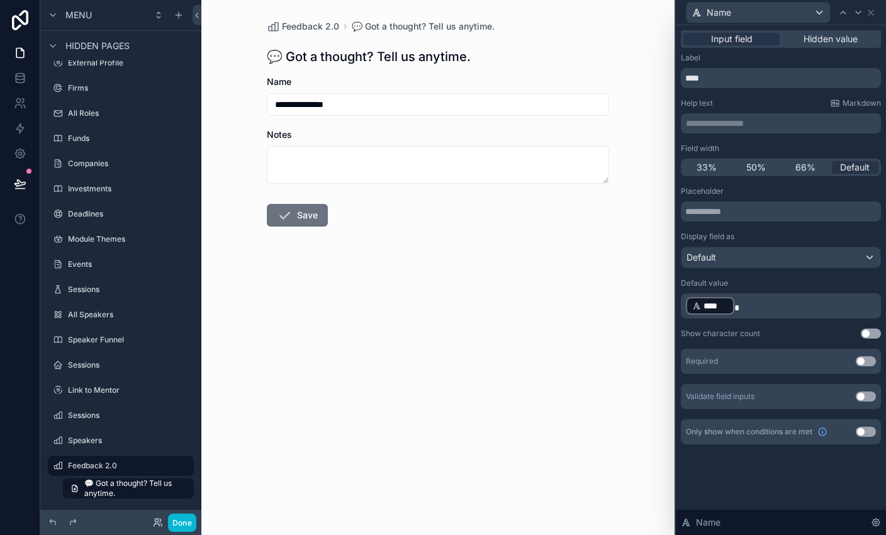
click at [505, 105] on input "**********" at bounding box center [437, 105] width 341 height 18
click at [586, 279] on div "Default value" at bounding box center [781, 283] width 200 height 10
click at [586, 361] on button "Use setting" at bounding box center [866, 361] width 20 height 10
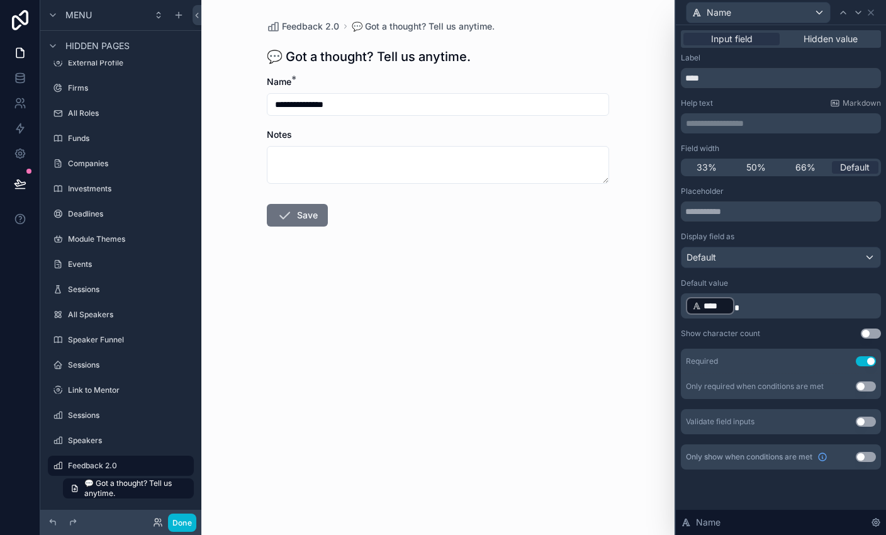
click at [586, 327] on div "Placeholder Display field as Default Default value ﻿ **** ﻿ Show character coun…" at bounding box center [781, 310] width 200 height 248
click at [586, 248] on div "Default" at bounding box center [780, 257] width 199 height 20
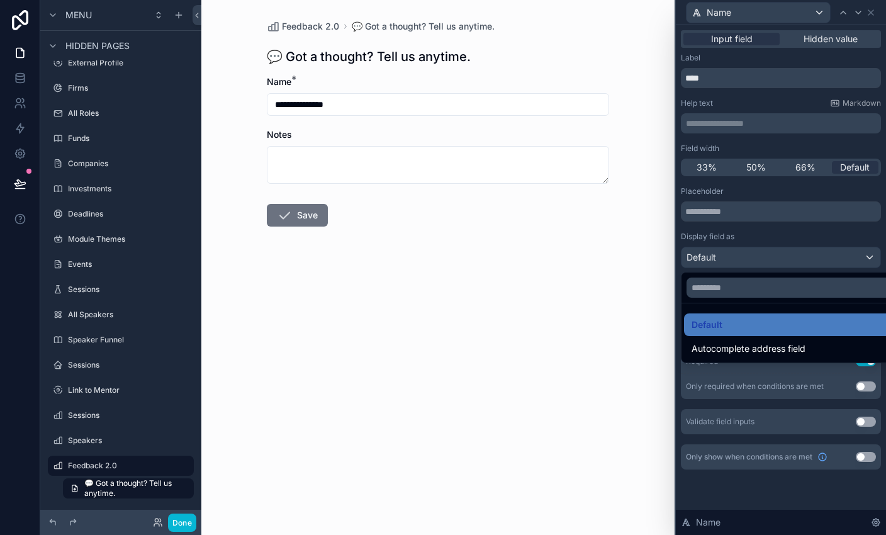
click at [586, 255] on div at bounding box center [781, 267] width 210 height 535
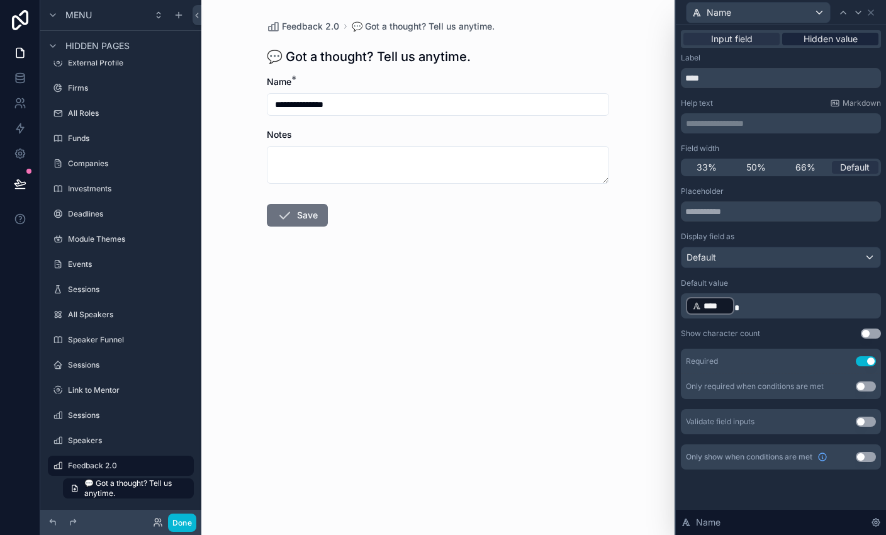
drag, startPoint x: 812, startPoint y: 39, endPoint x: 804, endPoint y: 39, distance: 7.6
click at [586, 39] on span "Hidden value" at bounding box center [830, 39] width 54 height 13
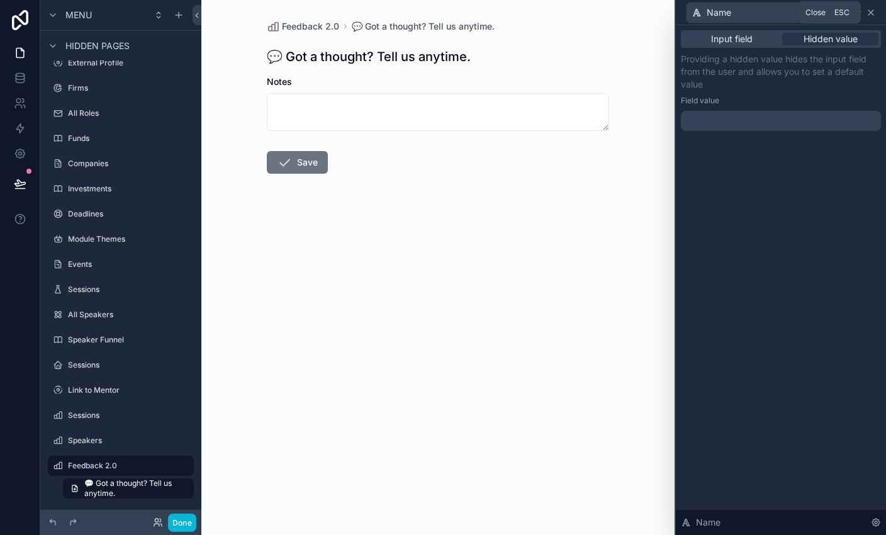
click at [586, 12] on icon at bounding box center [871, 13] width 10 height 10
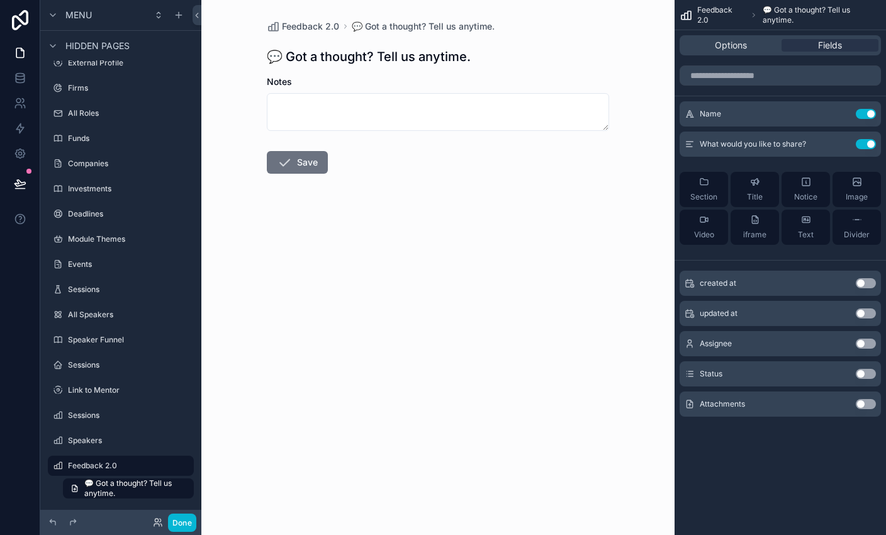
click at [437, 59] on h1 "💬 Got a thought? Tell us anytime." at bounding box center [369, 57] width 204 height 18
click at [354, 89] on div "Notes" at bounding box center [438, 103] width 342 height 55
click at [586, 111] on icon "scrollable content" at bounding box center [842, 111] width 1 height 1
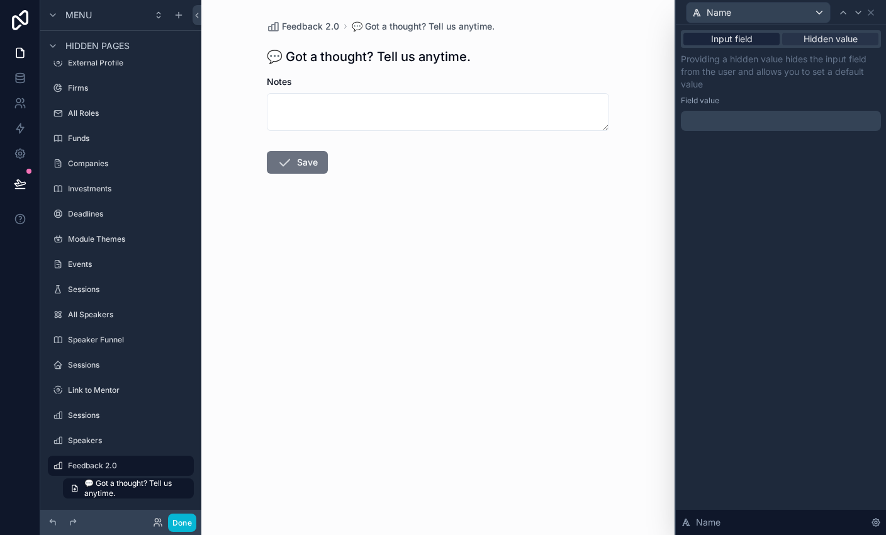
click at [586, 42] on span "Input field" at bounding box center [732, 39] width 42 height 13
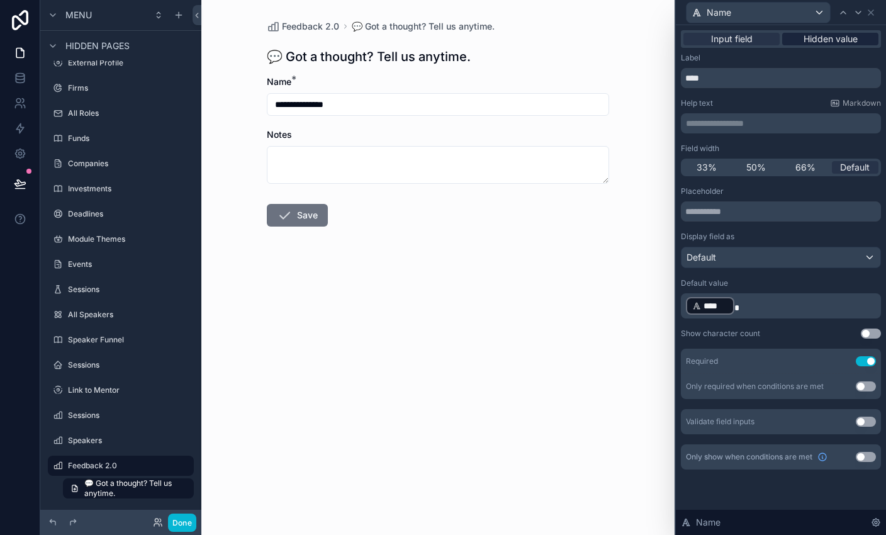
click at [586, 44] on span "Hidden value" at bounding box center [830, 39] width 54 height 13
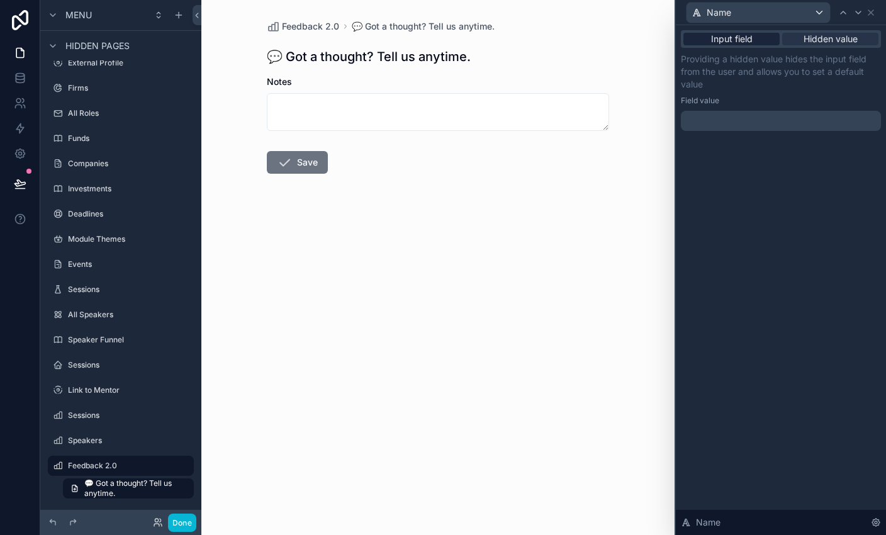
click at [586, 44] on span "Input field" at bounding box center [732, 39] width 42 height 13
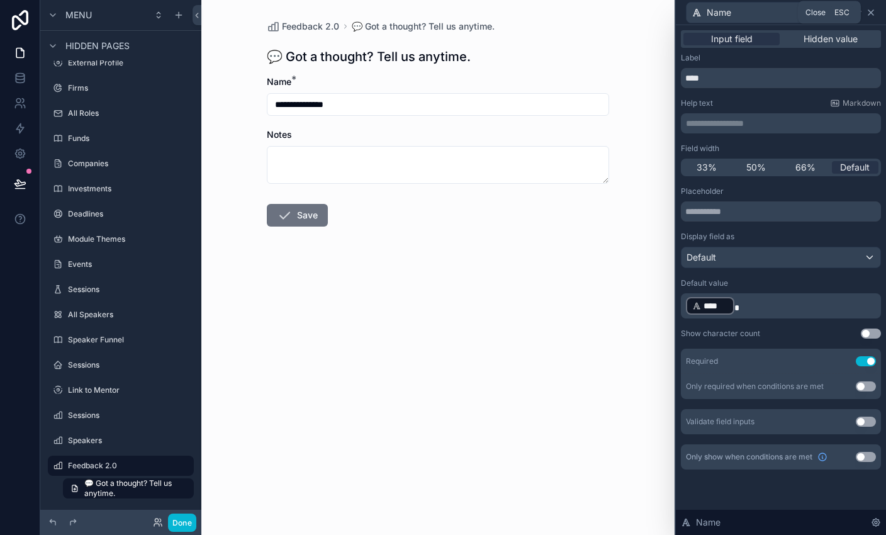
click at [586, 13] on icon at bounding box center [871, 13] width 10 height 10
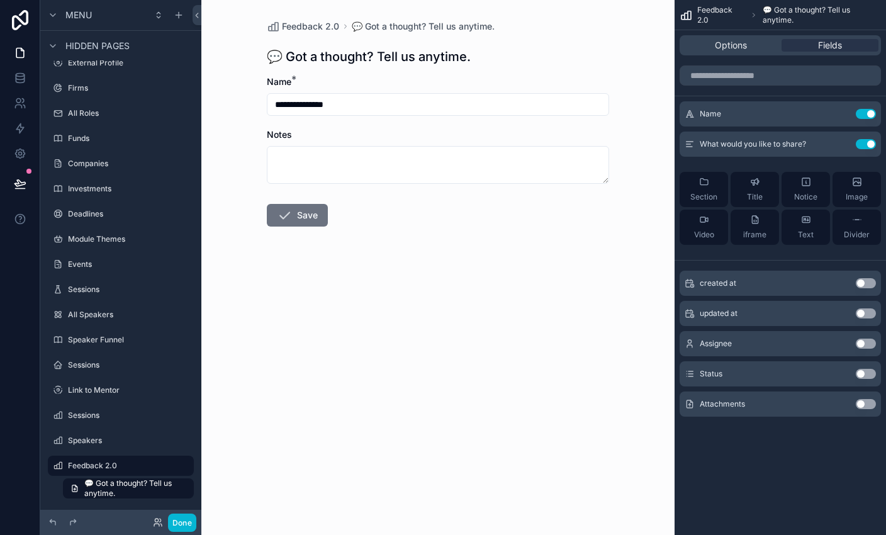
click at [540, 279] on form "**********" at bounding box center [438, 192] width 342 height 232
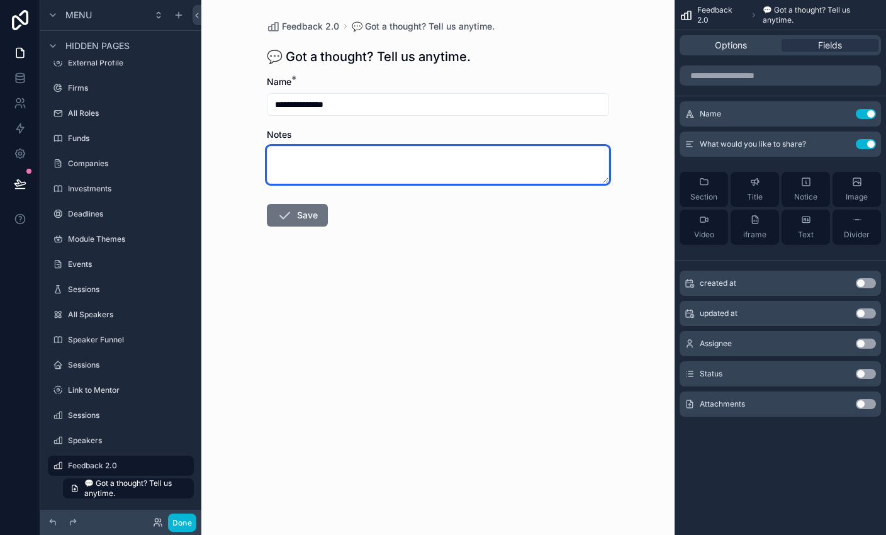
click at [388, 171] on textarea "scrollable content" at bounding box center [438, 165] width 342 height 38
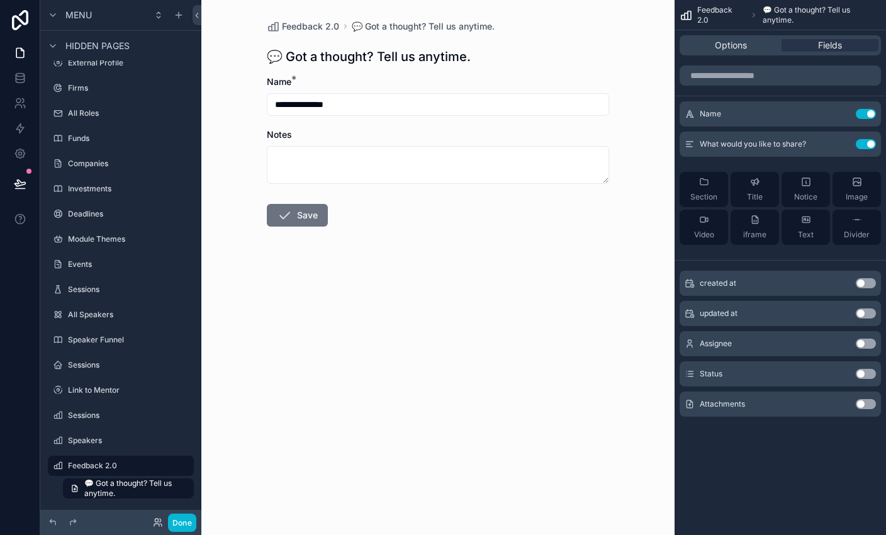
click at [391, 142] on div "Notes" at bounding box center [438, 155] width 342 height 55
click at [586, 145] on icon "scrollable content" at bounding box center [841, 144] width 10 height 10
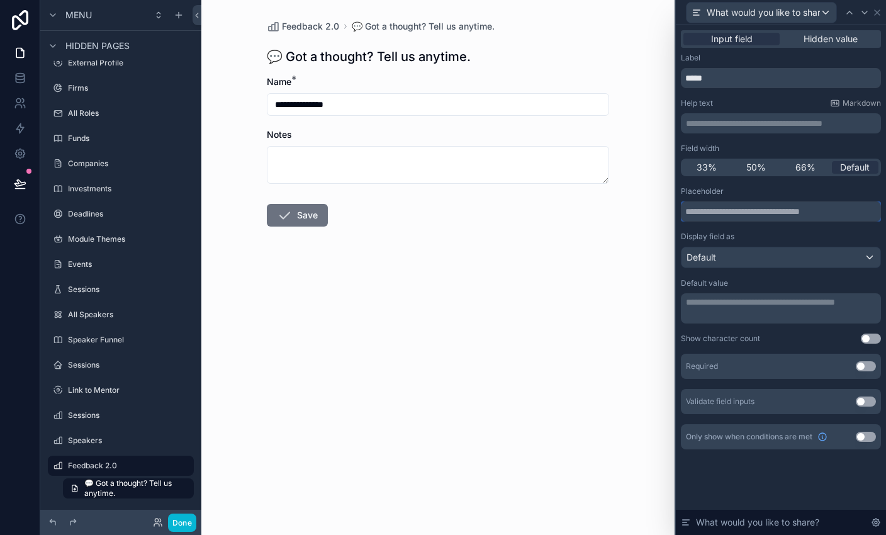
click at [586, 207] on input "text" at bounding box center [781, 211] width 200 height 20
click at [586, 126] on p "**********" at bounding box center [782, 123] width 193 height 13
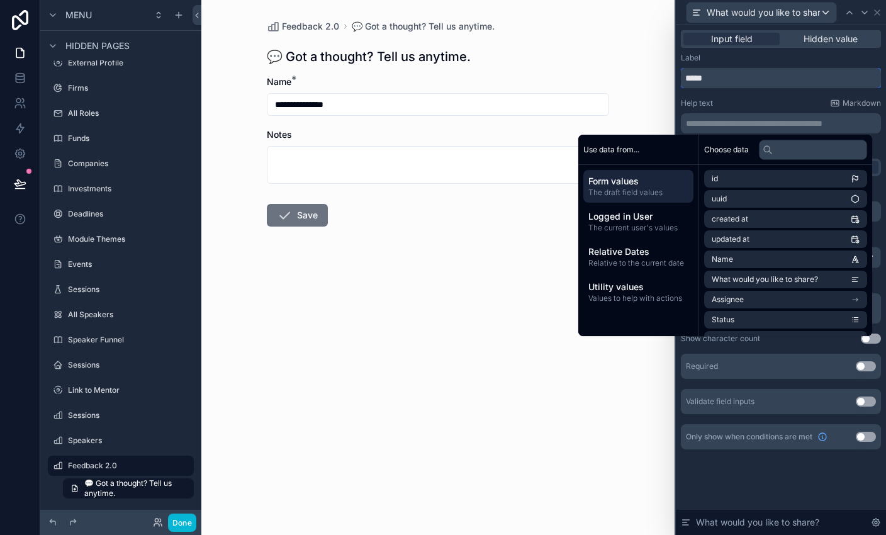
click at [586, 74] on input "*****" at bounding box center [781, 78] width 200 height 20
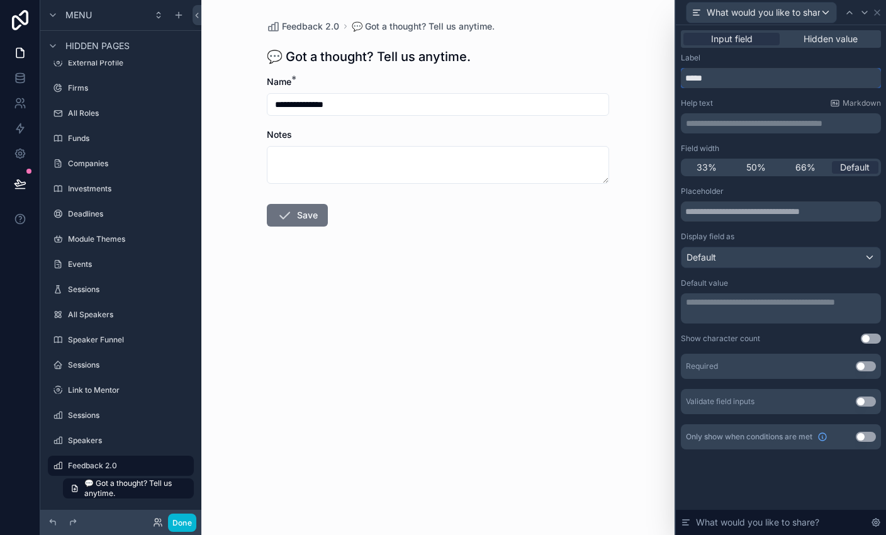
click at [586, 74] on input "*****" at bounding box center [781, 78] width 200 height 20
type input "**********"
click at [586, 107] on div "Help text Markdown" at bounding box center [781, 103] width 200 height 10
click at [586, 370] on button "Use setting" at bounding box center [866, 366] width 20 height 10
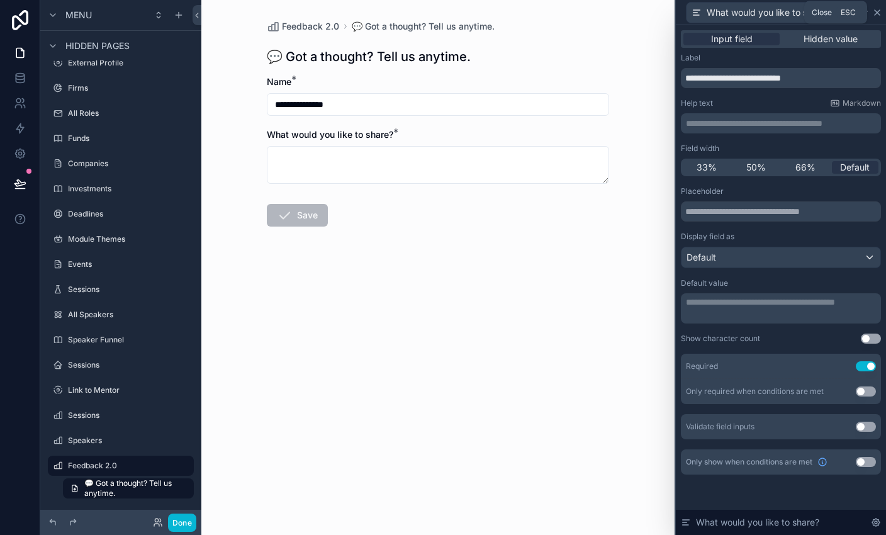
click at [586, 8] on icon at bounding box center [877, 13] width 10 height 10
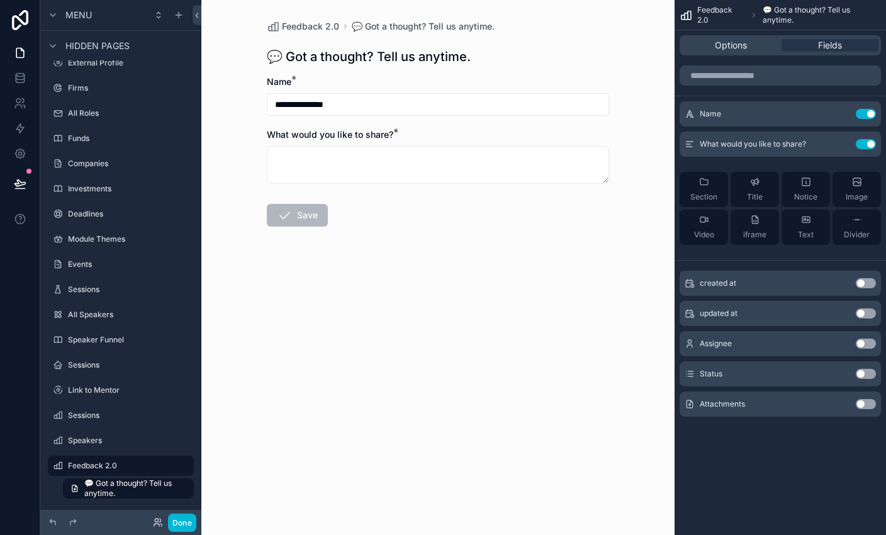
click at [407, 193] on form "**********" at bounding box center [438, 192] width 342 height 232
click at [324, 75] on div "**********" at bounding box center [438, 153] width 362 height 307
click at [409, 57] on h1 "💬 Got a thought? Tell us anytime." at bounding box center [369, 57] width 204 height 18
click at [473, 120] on form "**********" at bounding box center [438, 192] width 342 height 232
click at [415, 57] on h1 "💬 Got a thought? Tell us anytime." at bounding box center [369, 57] width 204 height 18
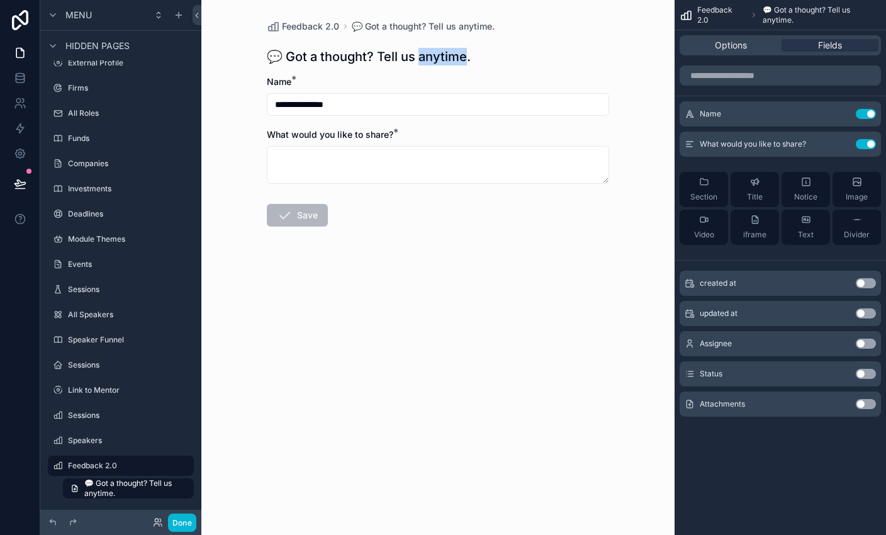
click at [415, 57] on h1 "💬 Got a thought? Tell us anytime." at bounding box center [369, 57] width 204 height 18
click at [498, 58] on div "💬 Got a thought? Tell us anytime." at bounding box center [438, 57] width 342 height 18
click at [186, 471] on div "scrollable content" at bounding box center [183, 465] width 15 height 15
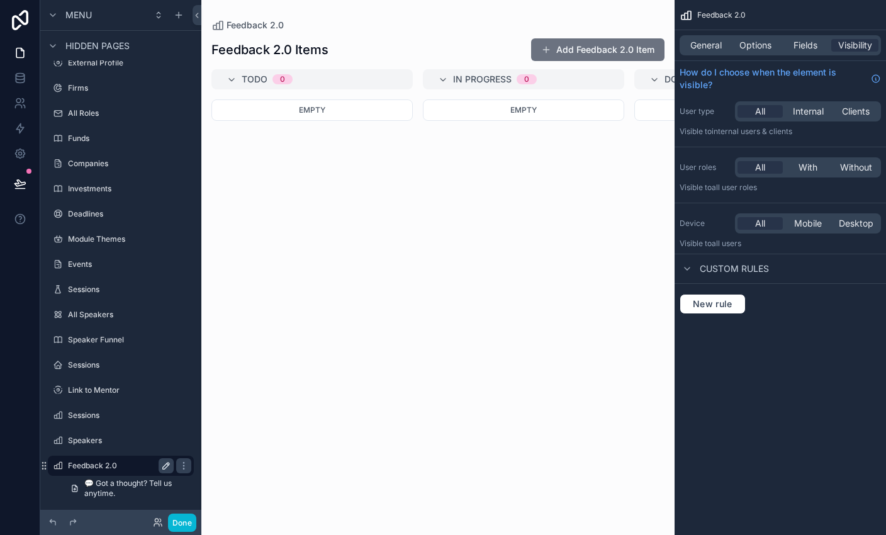
click at [168, 466] on icon "scrollable content" at bounding box center [166, 466] width 10 height 10
click at [126, 465] on input "**********" at bounding box center [111, 465] width 86 height 15
type input "********"
click at [179, 469] on icon "scrollable content" at bounding box center [184, 466] width 10 height 10
click at [130, 494] on span "💬 Got a thought? Tell us anytime." at bounding box center [135, 488] width 102 height 20
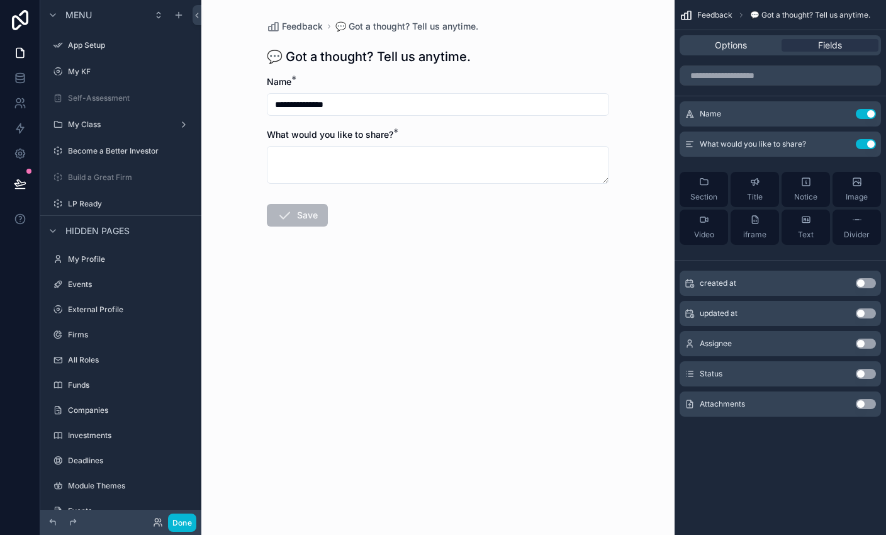
click at [367, 191] on form "**********" at bounding box center [438, 192] width 342 height 232
click at [310, 220] on span "Save" at bounding box center [297, 217] width 61 height 13
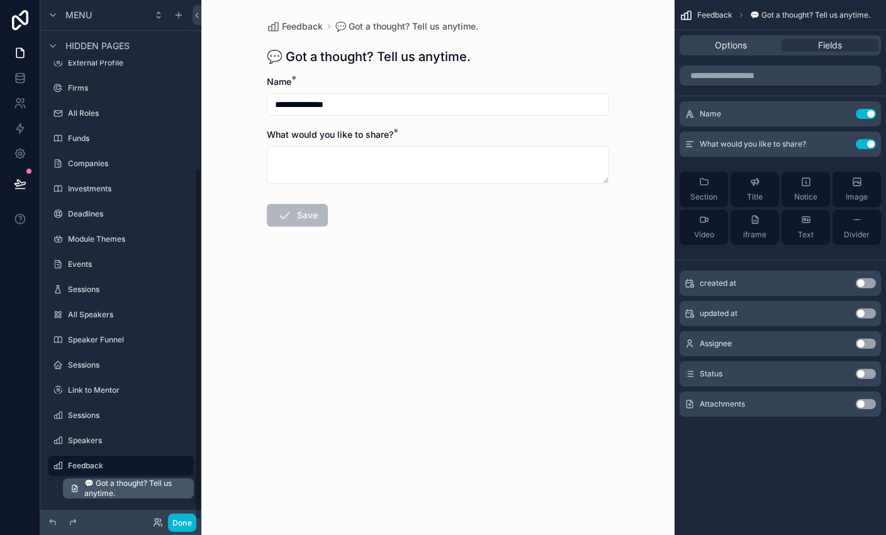
click at [121, 484] on span "💬 Got a thought? Tell us anytime." at bounding box center [135, 488] width 102 height 20
click at [305, 210] on div "Save" at bounding box center [297, 215] width 61 height 23
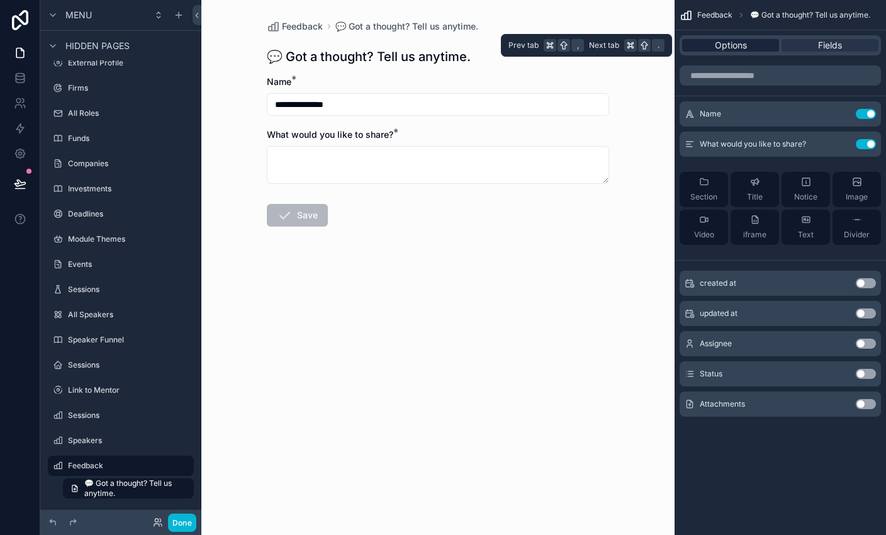
click at [586, 42] on span "Options" at bounding box center [731, 45] width 32 height 13
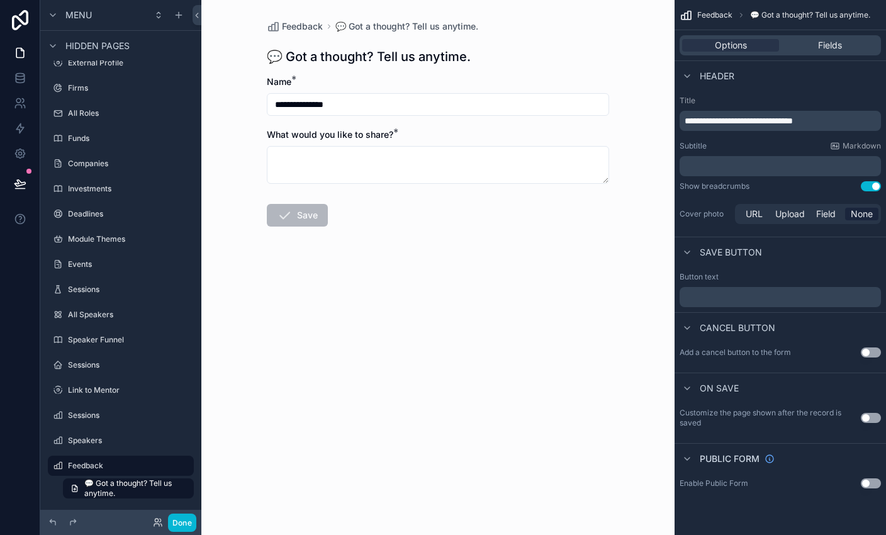
click at [586, 300] on p "﻿" at bounding box center [782, 297] width 194 height 10
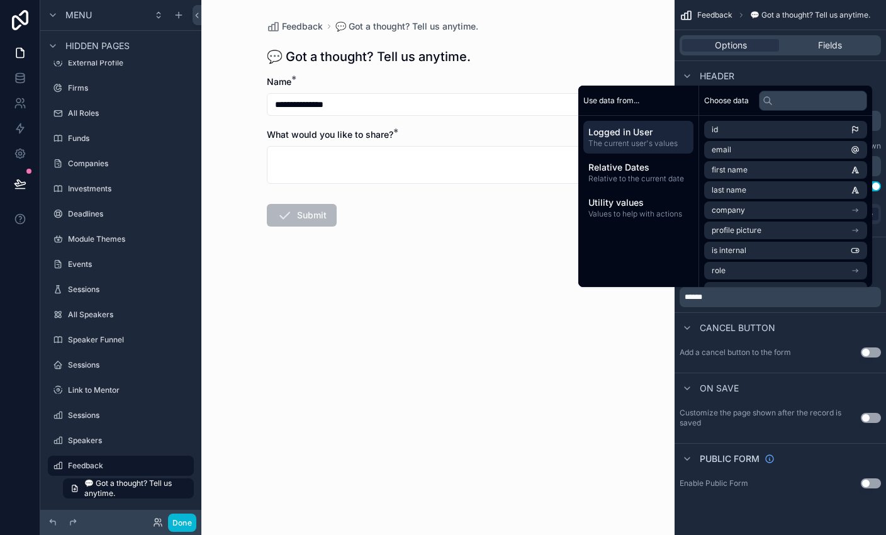
click at [586, 420] on button "Use setting" at bounding box center [871, 418] width 20 height 10
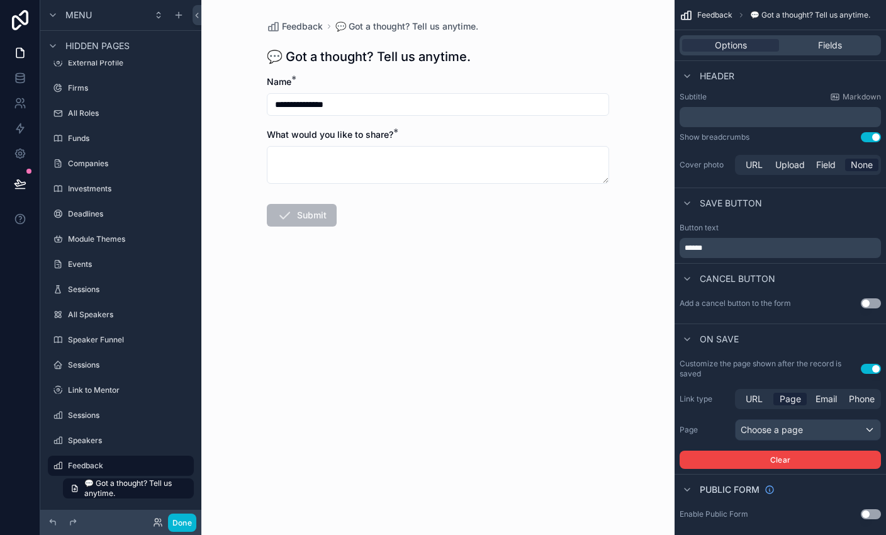
scroll to position [59, 0]
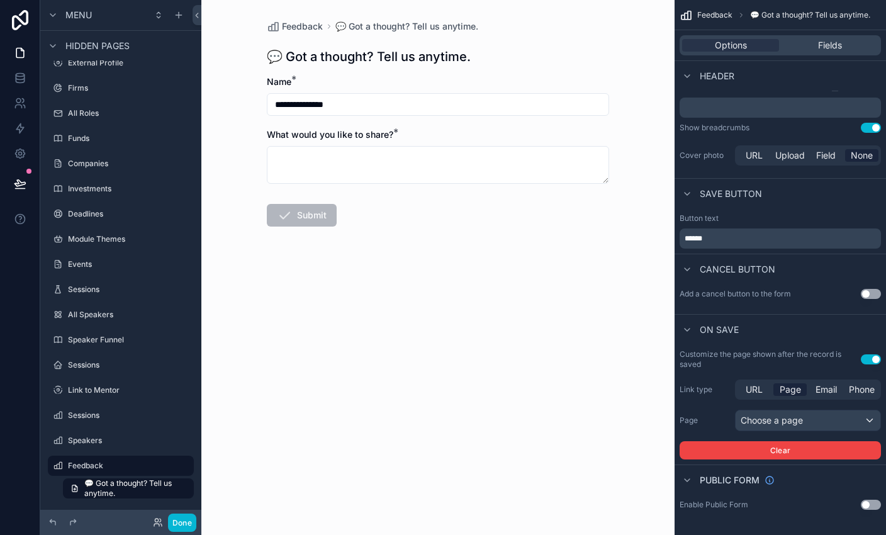
click at [586, 355] on button "Use setting" at bounding box center [871, 359] width 20 height 10
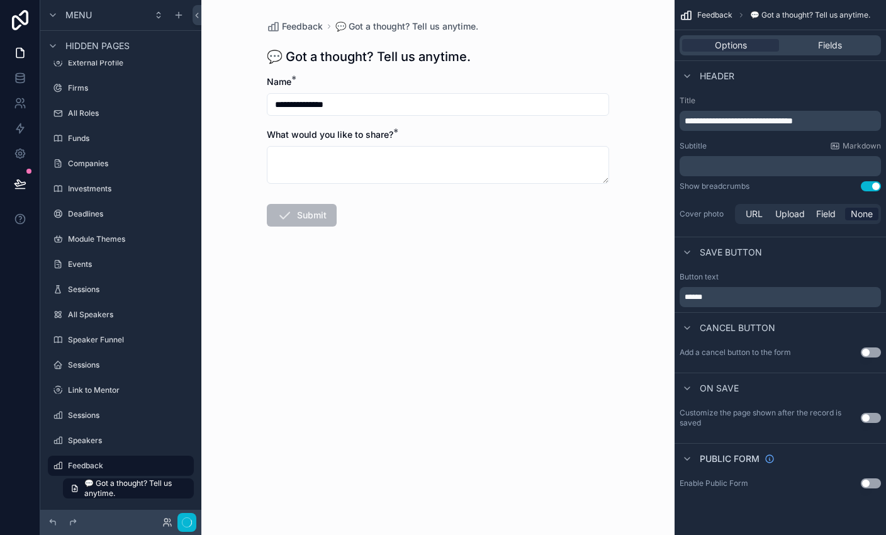
scroll to position [0, 0]
click at [586, 45] on div "Fields" at bounding box center [829, 45] width 97 height 13
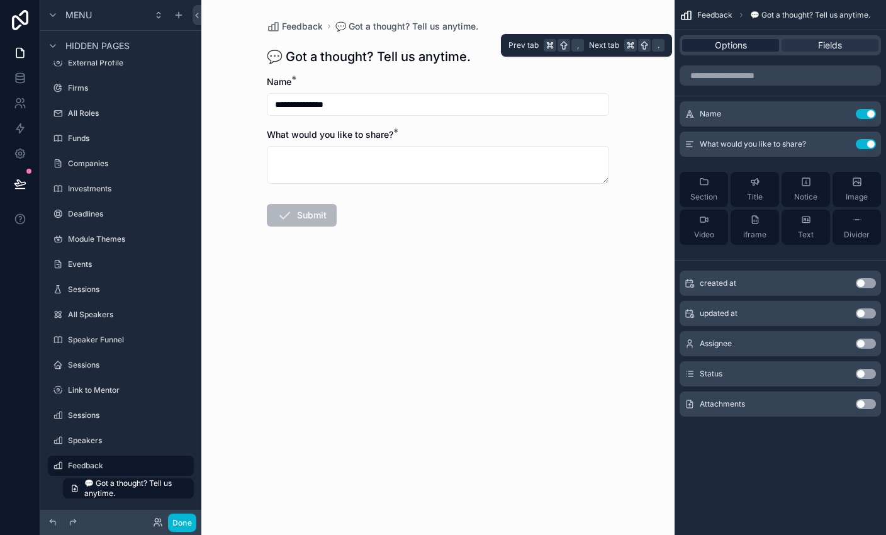
click at [586, 47] on div "Options" at bounding box center [730, 45] width 97 height 13
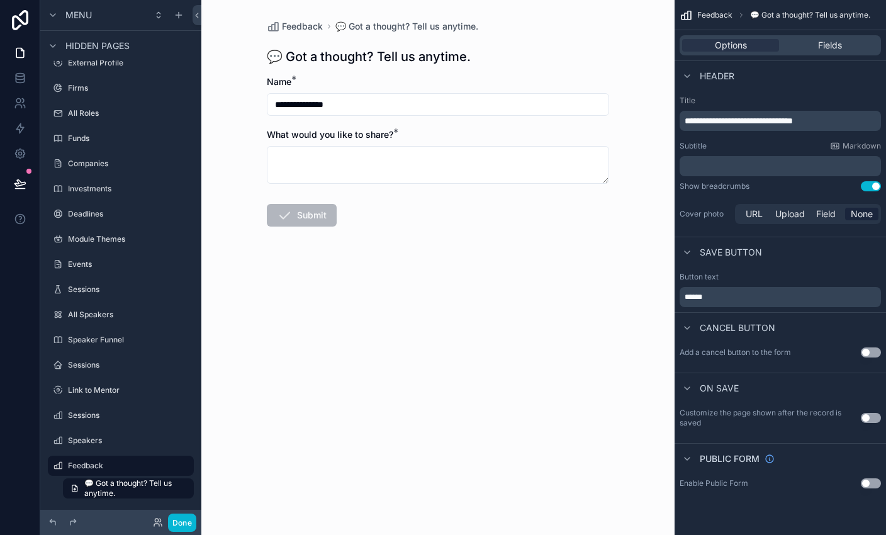
click at [467, 294] on form "**********" at bounding box center [438, 192] width 342 height 232
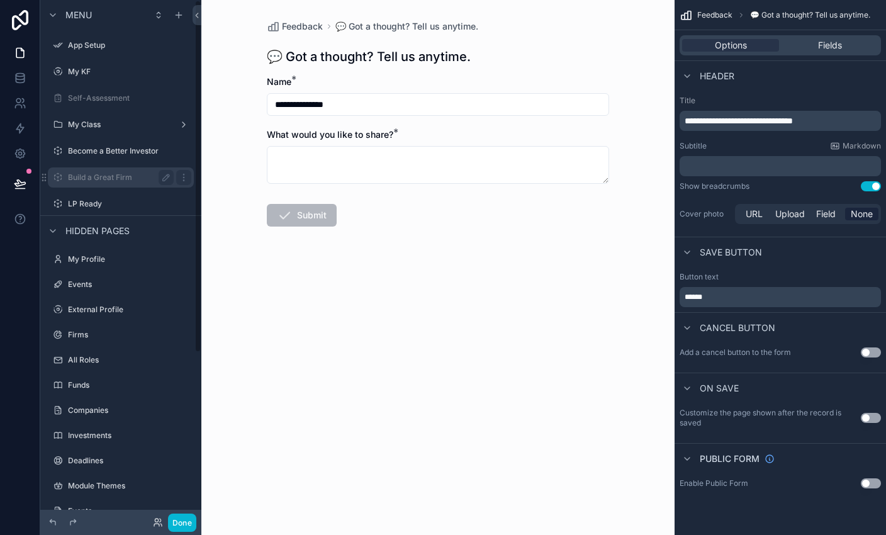
click at [108, 169] on div "Build a Great Firm" at bounding box center [120, 177] width 141 height 20
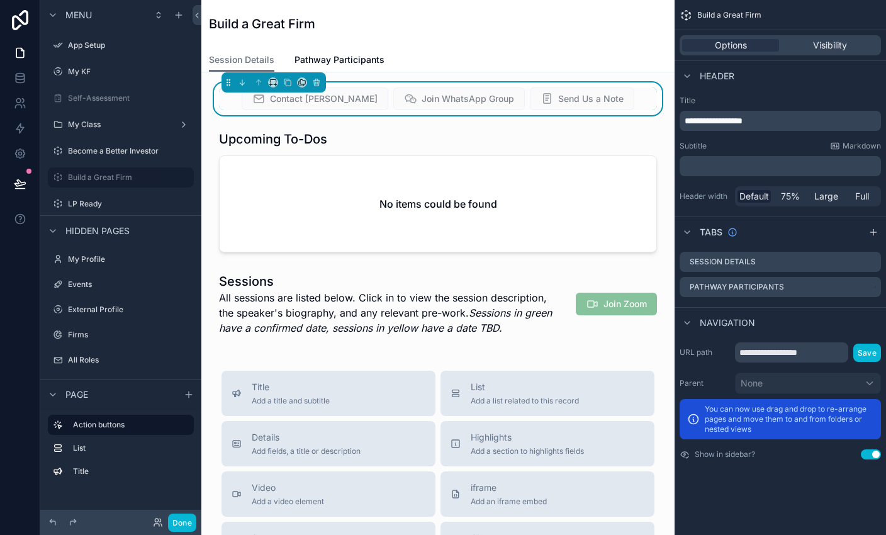
click at [436, 64] on div "Session Details Pathway Participants" at bounding box center [438, 60] width 458 height 24
click at [559, 96] on span "Send Us a Note" at bounding box center [582, 100] width 104 height 13
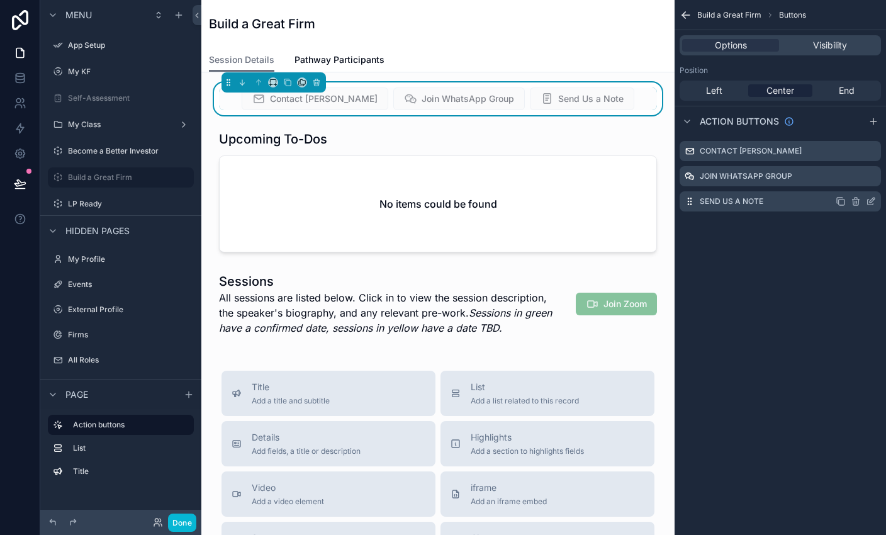
click at [586, 204] on icon "scrollable content" at bounding box center [871, 202] width 6 height 6
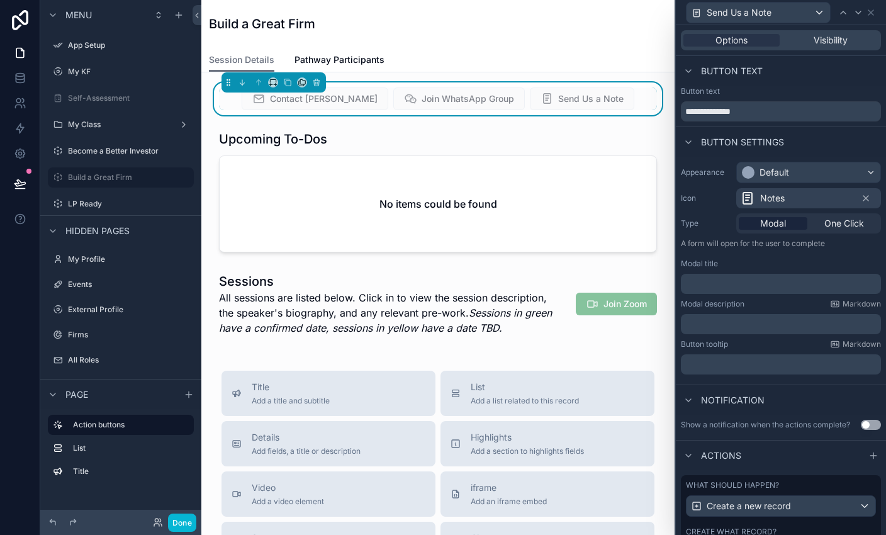
scroll to position [91, 0]
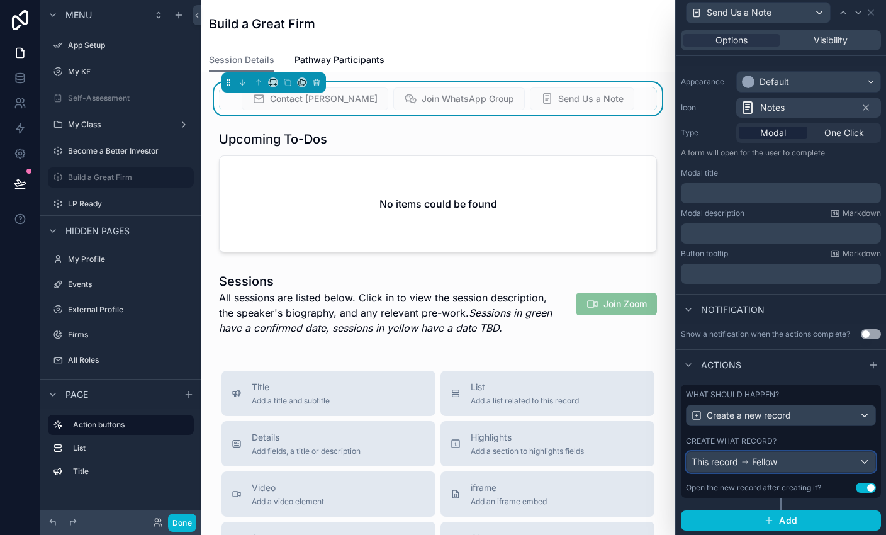
click at [586, 457] on div "This record Fellow" at bounding box center [780, 462] width 189 height 20
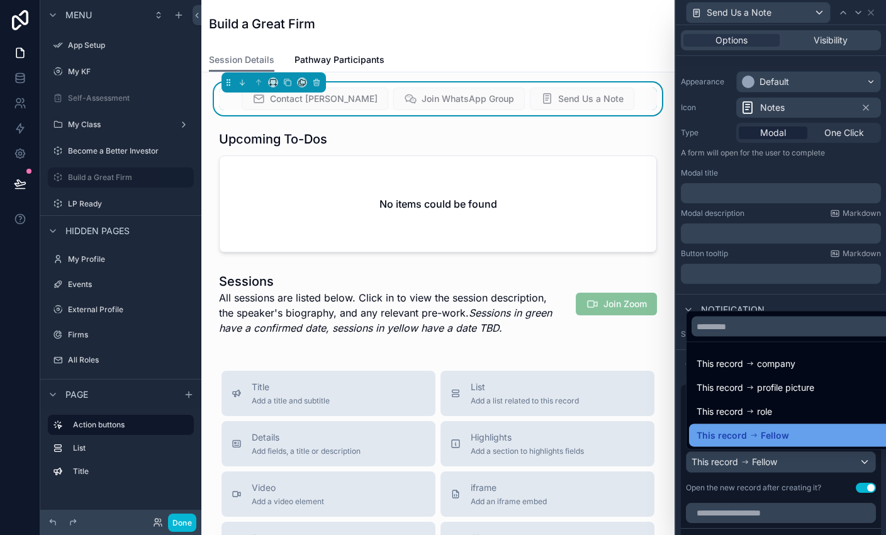
click at [586, 435] on span "Fellow" at bounding box center [775, 435] width 28 height 15
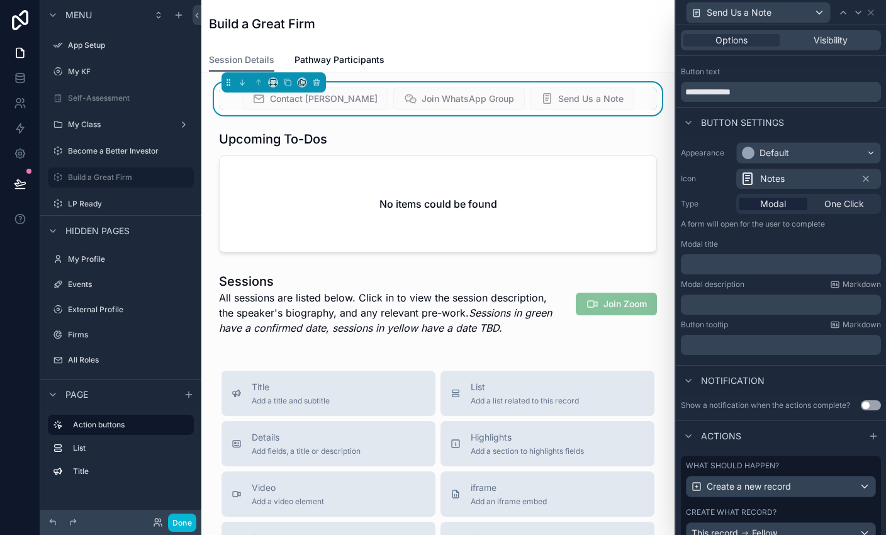
scroll to position [20, 0]
click at [586, 43] on span "Visibility" at bounding box center [831, 40] width 34 height 13
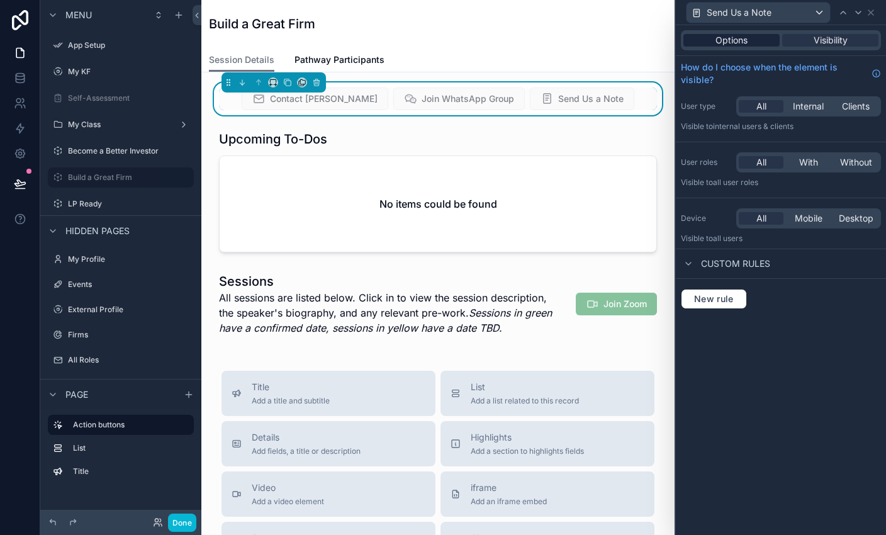
click at [586, 43] on div "Options" at bounding box center [731, 40] width 96 height 13
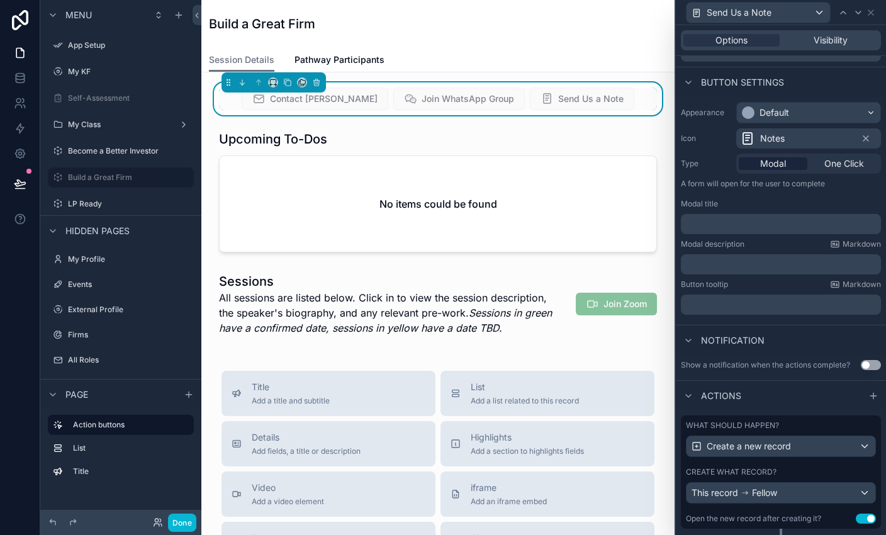
scroll to position [91, 0]
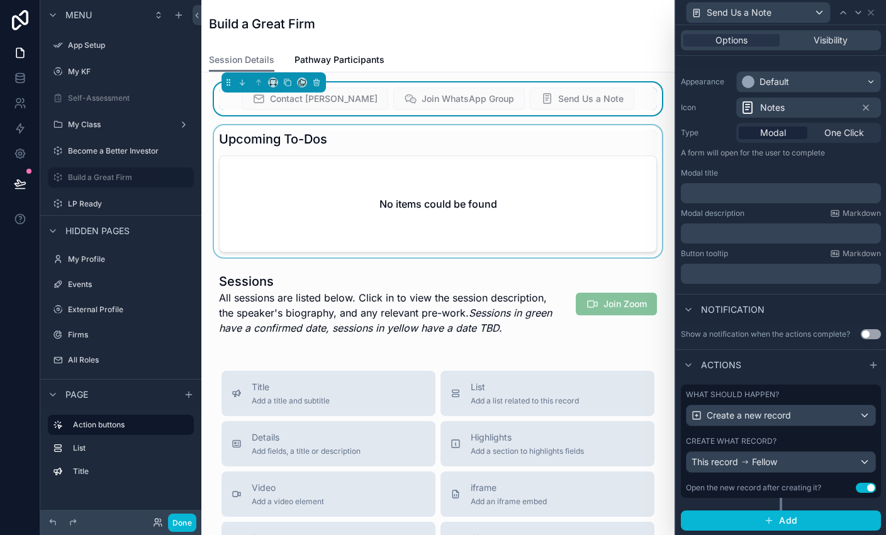
click at [323, 184] on div "scrollable content" at bounding box center [437, 191] width 453 height 132
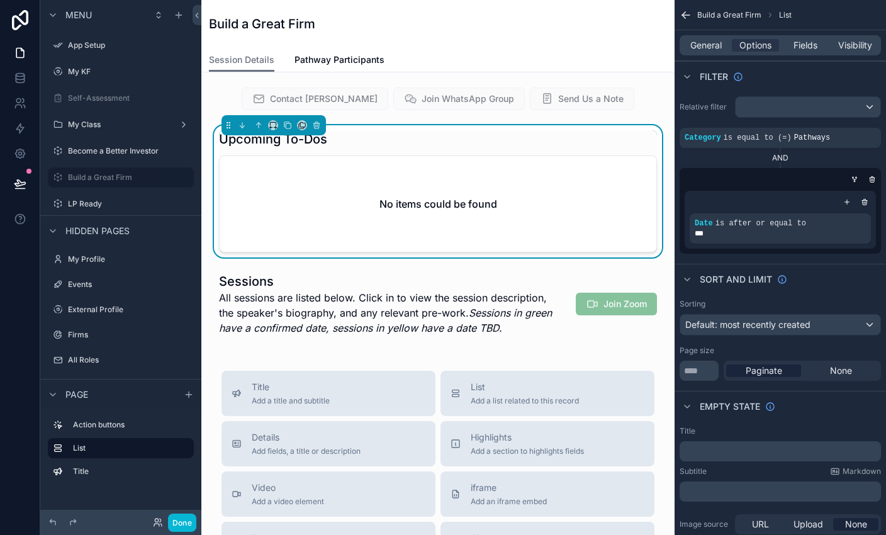
click at [506, 211] on div "No items could be found" at bounding box center [438, 204] width 437 height 96
click at [401, 165] on div "No items could be found" at bounding box center [438, 204] width 437 height 96
click at [479, 299] on div "scrollable content" at bounding box center [437, 303] width 453 height 73
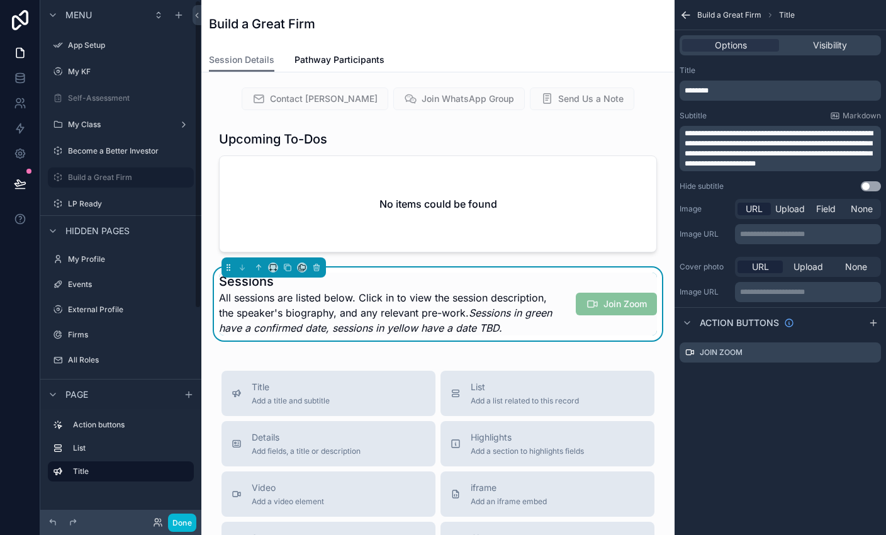
click at [210, 268] on div "Contact [PERSON_NAME] WhatsApp Group Send Us a Note Upcoming To-Dos No items co…" at bounding box center [437, 500] width 473 height 857
click at [584, 211] on div "scrollable content" at bounding box center [437, 191] width 453 height 132
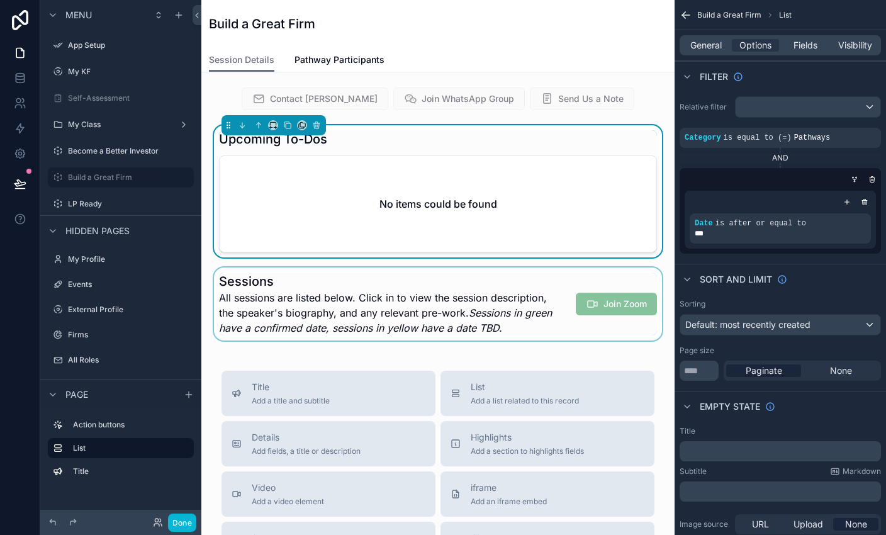
click at [584, 211] on div "No items could be found" at bounding box center [438, 204] width 437 height 96
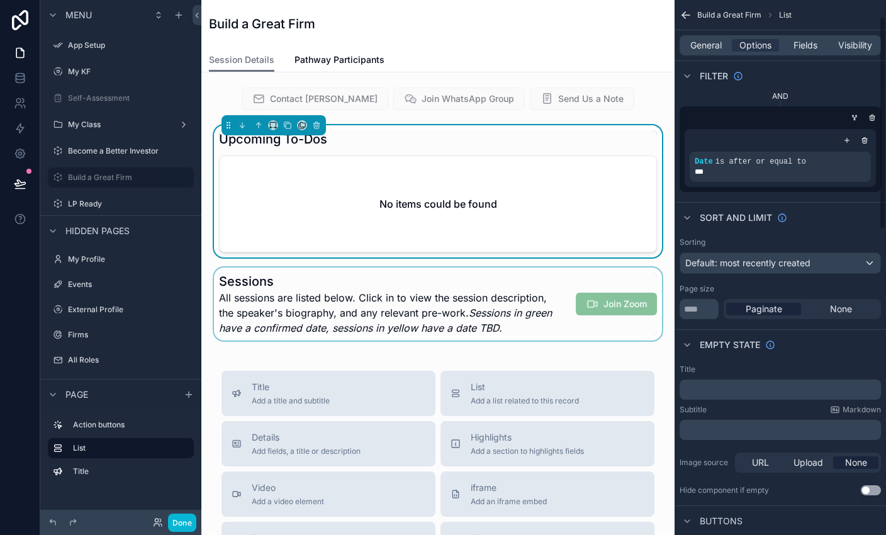
scroll to position [0, 0]
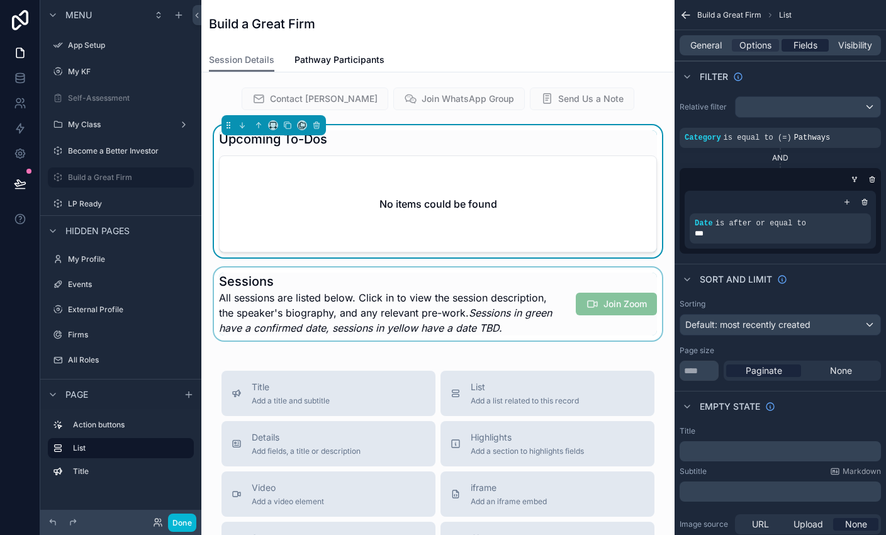
click at [586, 40] on span "Fields" at bounding box center [805, 45] width 24 height 13
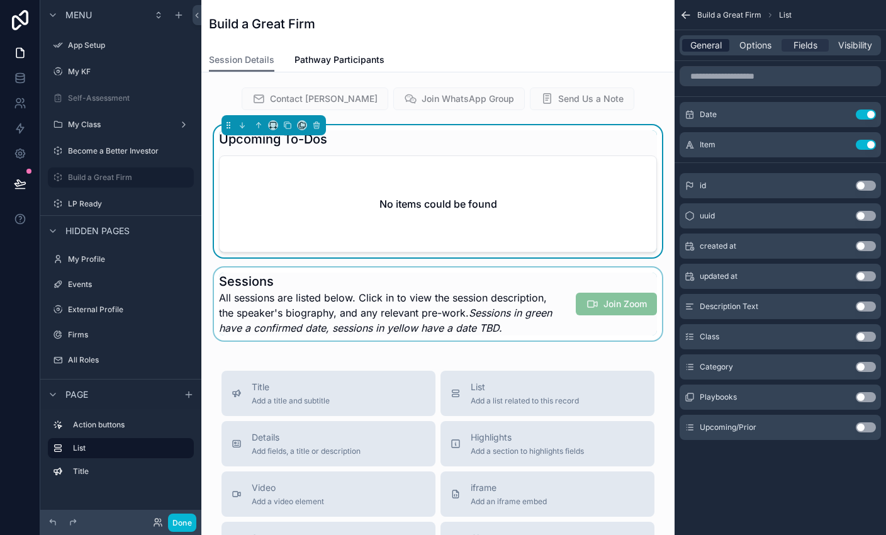
click at [586, 46] on span "General" at bounding box center [705, 45] width 31 height 13
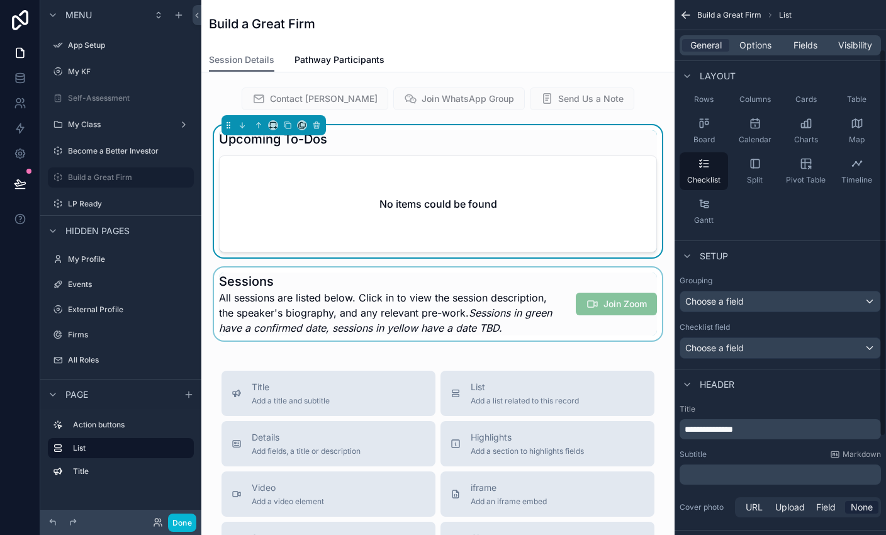
scroll to position [87, 0]
click at [586, 306] on span "Choose a field" at bounding box center [714, 300] width 59 height 11
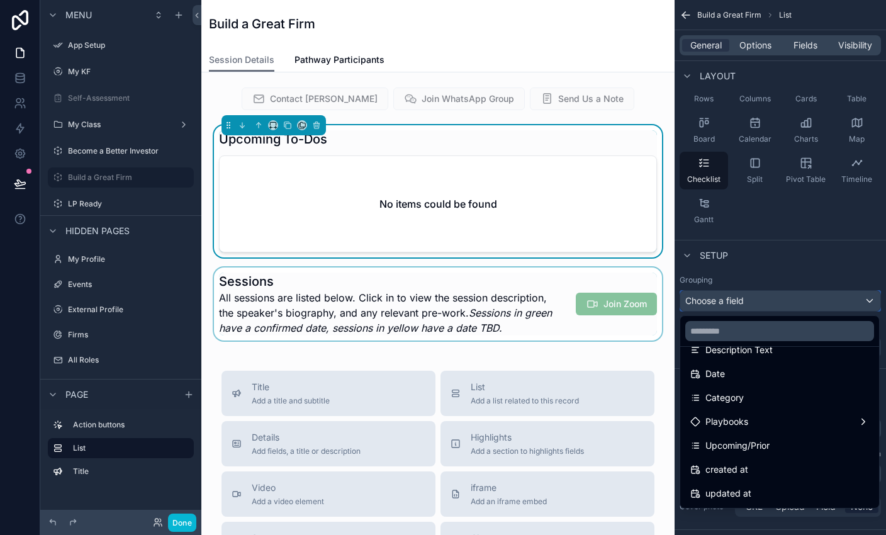
scroll to position [137, 0]
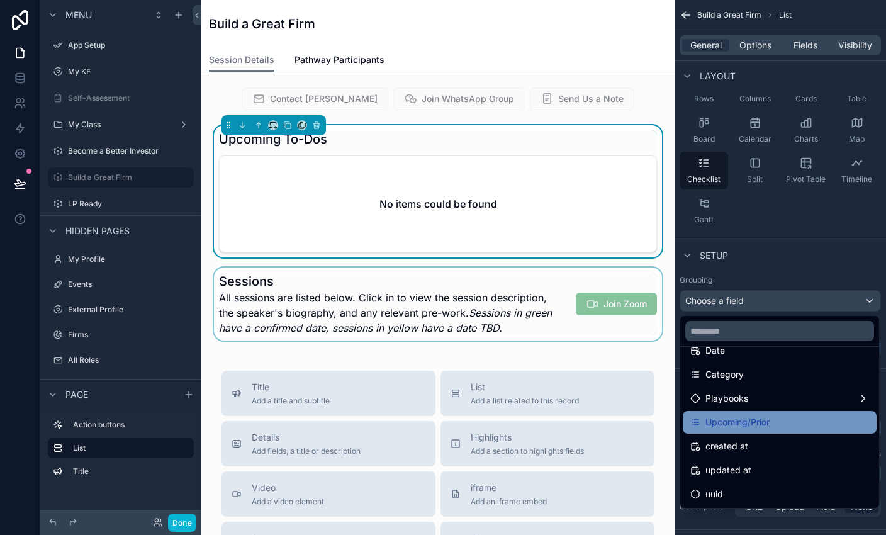
click at [586, 415] on span "Upcoming/Prior" at bounding box center [737, 422] width 64 height 15
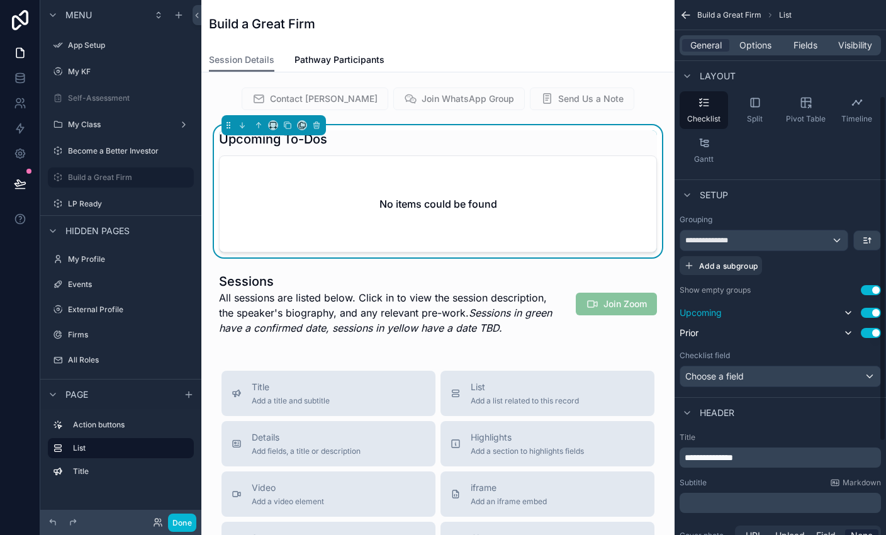
scroll to position [148, 0]
click at [586, 380] on div "Choose a field" at bounding box center [780, 376] width 200 height 20
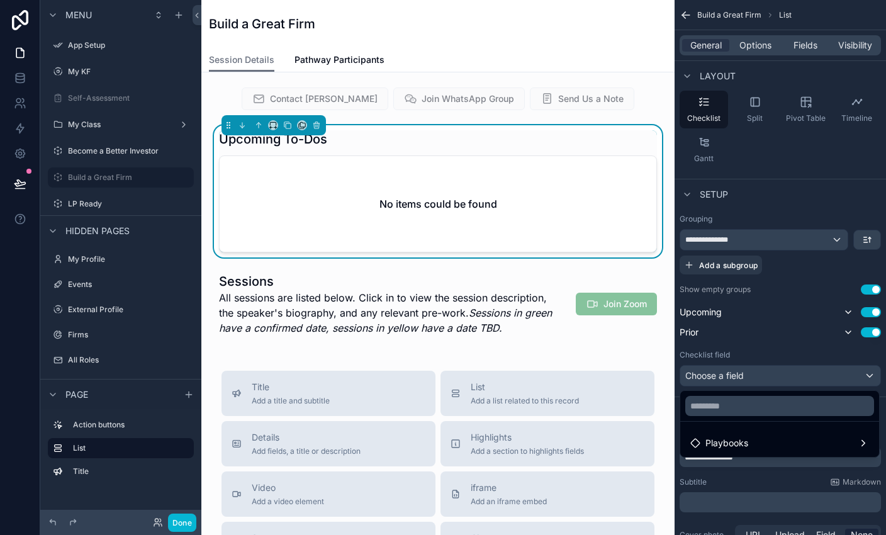
click at [586, 380] on div "scrollable content" at bounding box center [443, 267] width 886 height 535
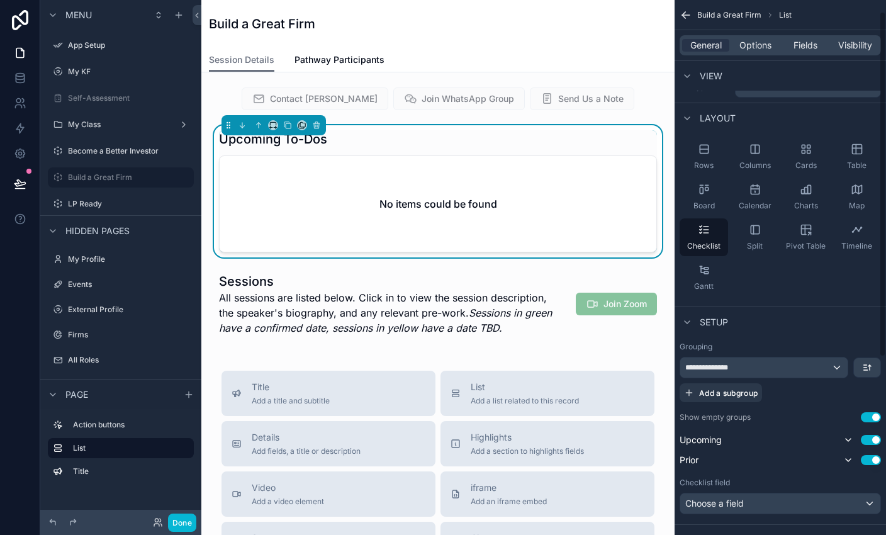
scroll to position [0, 0]
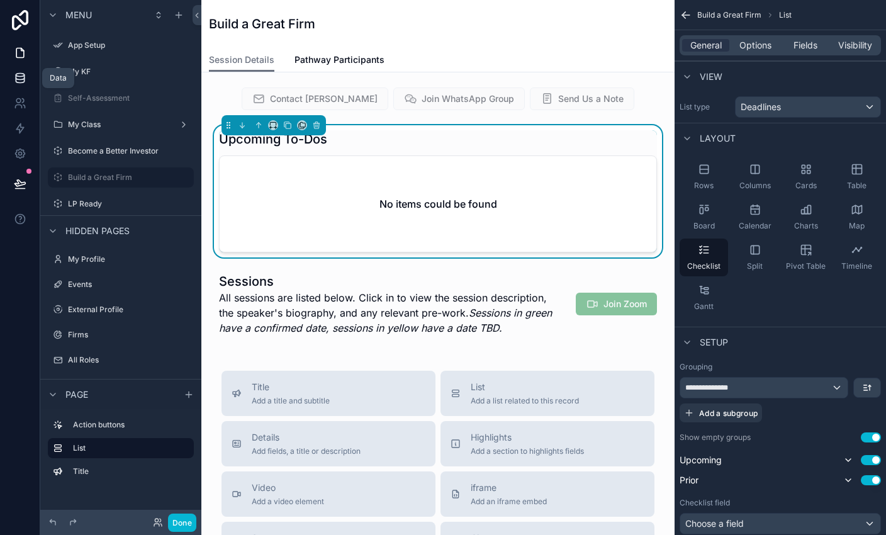
click at [21, 85] on link at bounding box center [20, 77] width 40 height 25
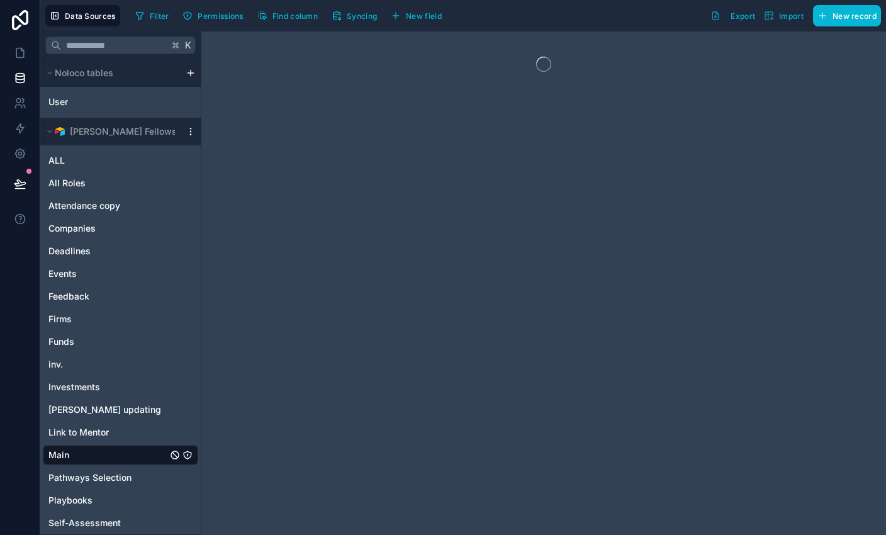
click at [190, 134] on icon "scrollable content" at bounding box center [190, 134] width 1 height 1
click at [229, 174] on span "Queue data sync" at bounding box center [255, 178] width 91 height 10
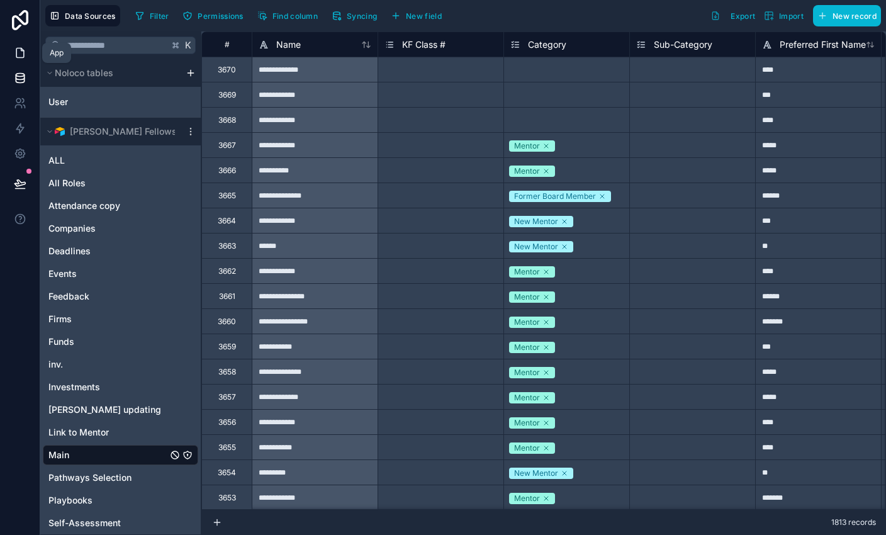
click at [22, 48] on icon at bounding box center [20, 52] width 8 height 9
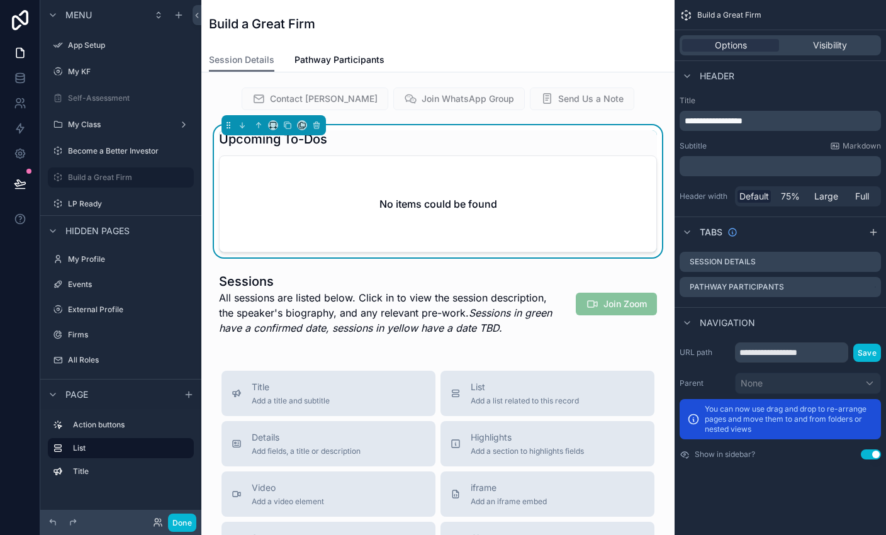
click at [437, 219] on div "No items could be found" at bounding box center [438, 204] width 437 height 96
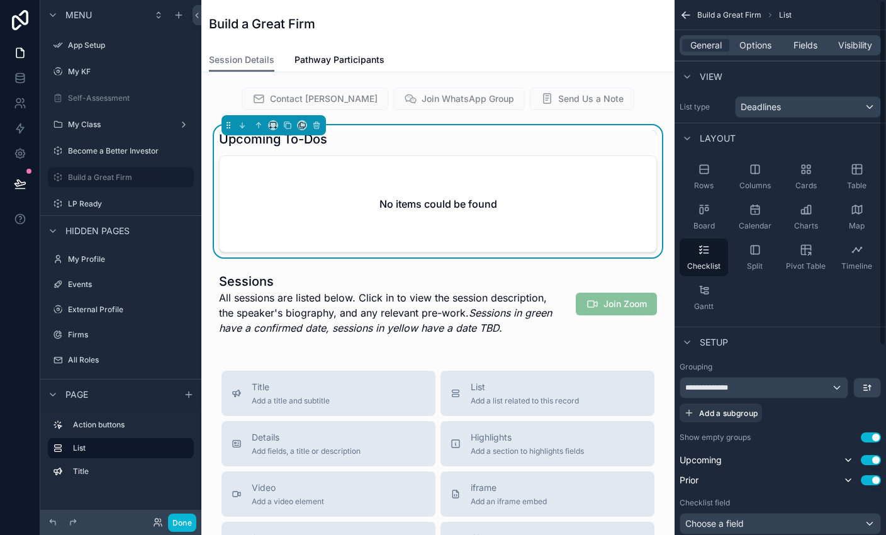
click at [525, 221] on div "No items could be found" at bounding box center [438, 204] width 437 height 96
click at [586, 47] on span "Options" at bounding box center [755, 45] width 32 height 13
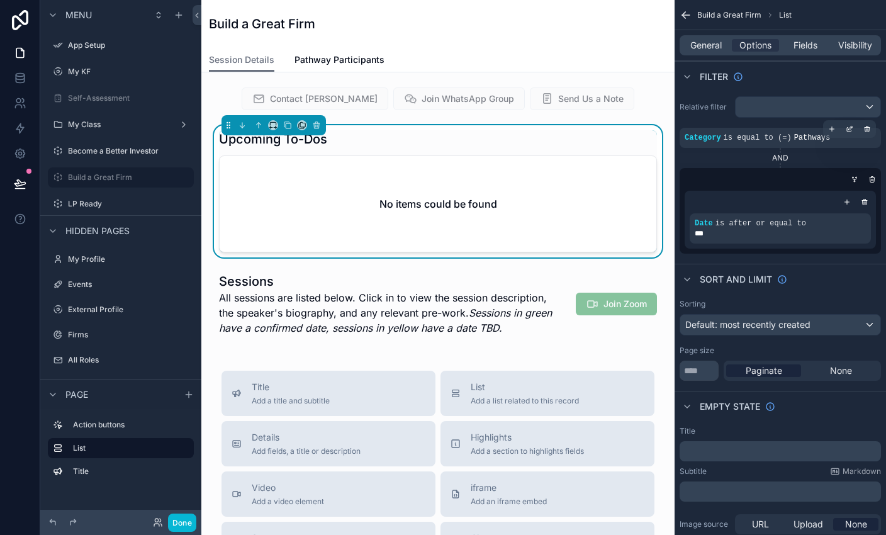
click at [586, 137] on span "Pathways" at bounding box center [812, 137] width 36 height 9
click at [586, 127] on icon "scrollable content" at bounding box center [850, 129] width 8 height 8
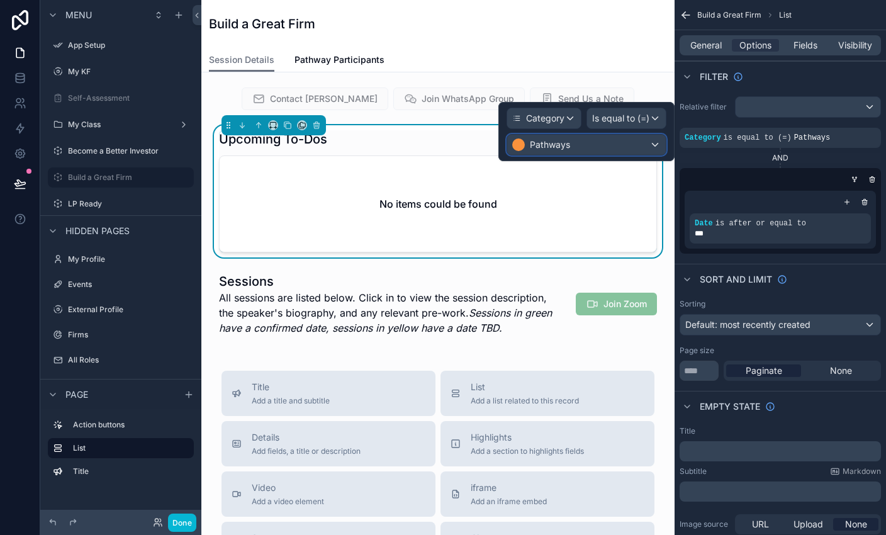
click at [585, 147] on div "Pathways" at bounding box center [586, 145] width 159 height 20
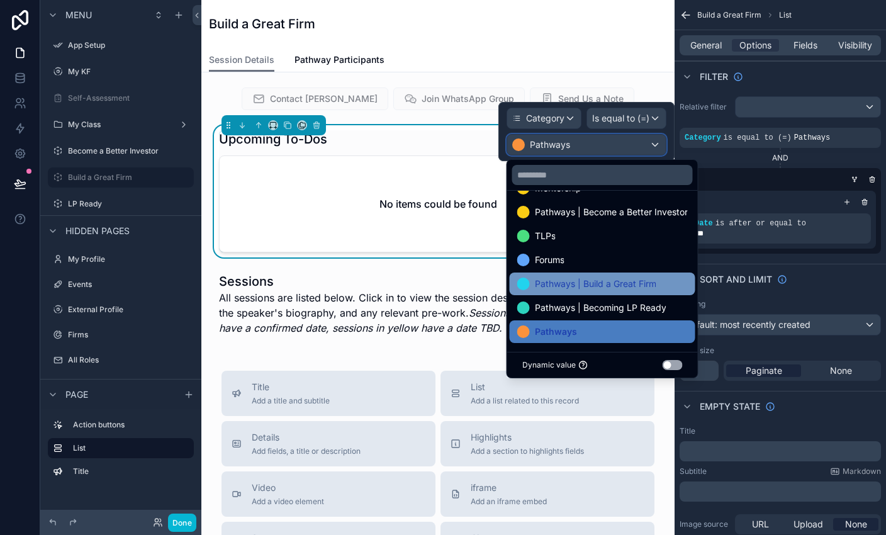
scroll to position [25, 0]
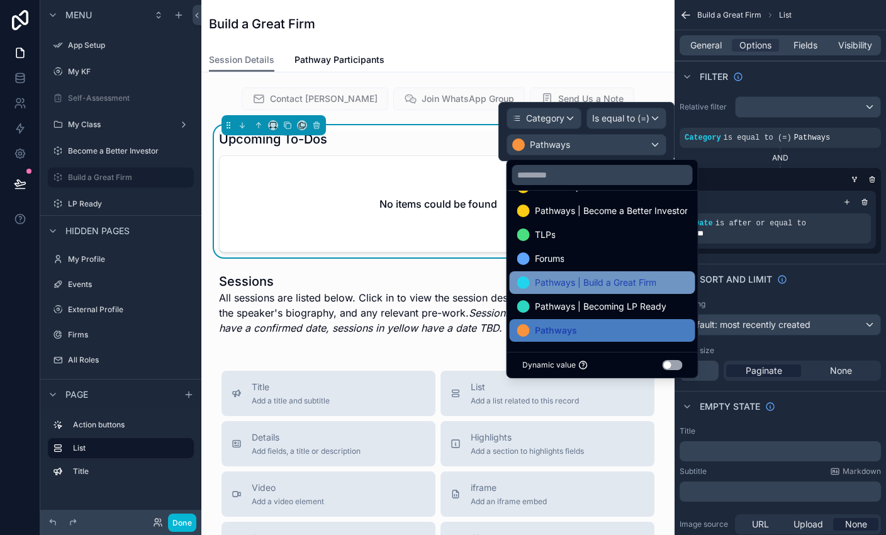
click at [574, 284] on span "Pathways | Build a Great Firm" at bounding box center [595, 282] width 121 height 15
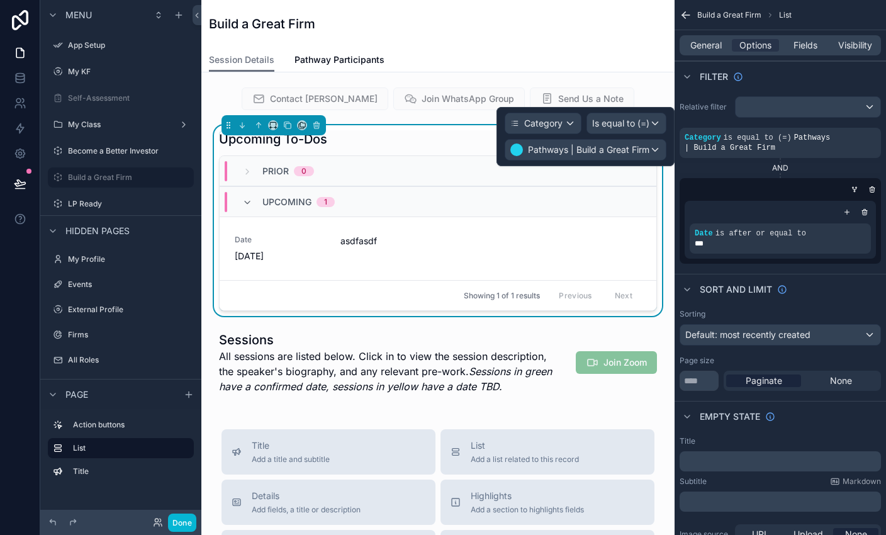
click at [586, 94] on div "Relative filter Category is equal to (=) Pathways | Build a Great Firm AND Date…" at bounding box center [779, 179] width 211 height 177
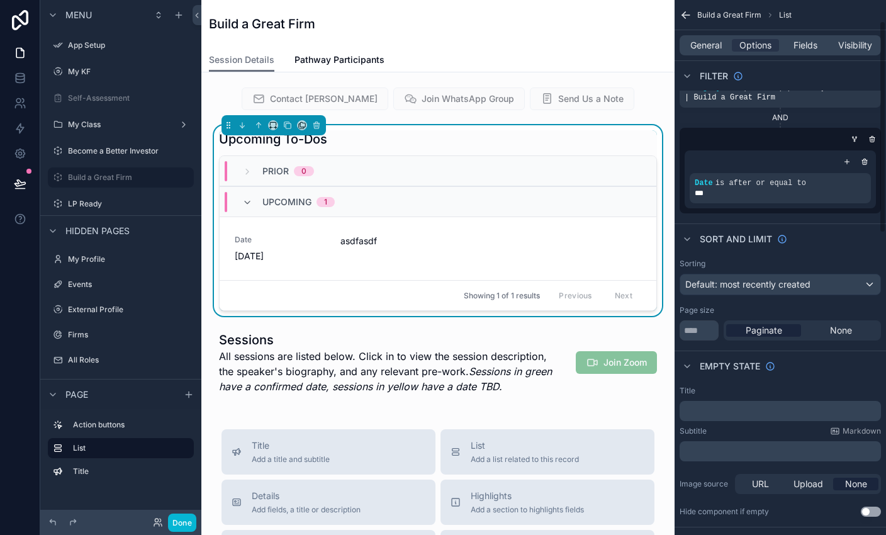
scroll to position [53, 0]
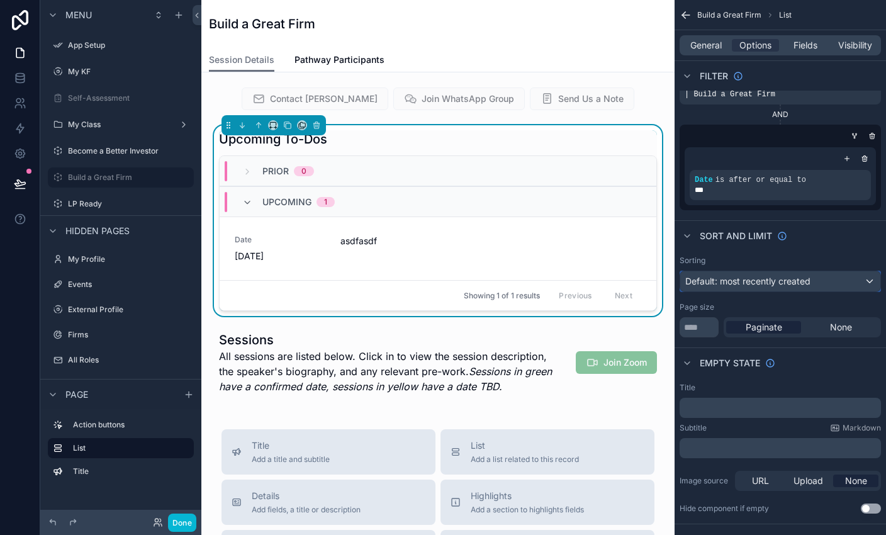
click at [586, 284] on span "Default: most recently created" at bounding box center [747, 281] width 125 height 11
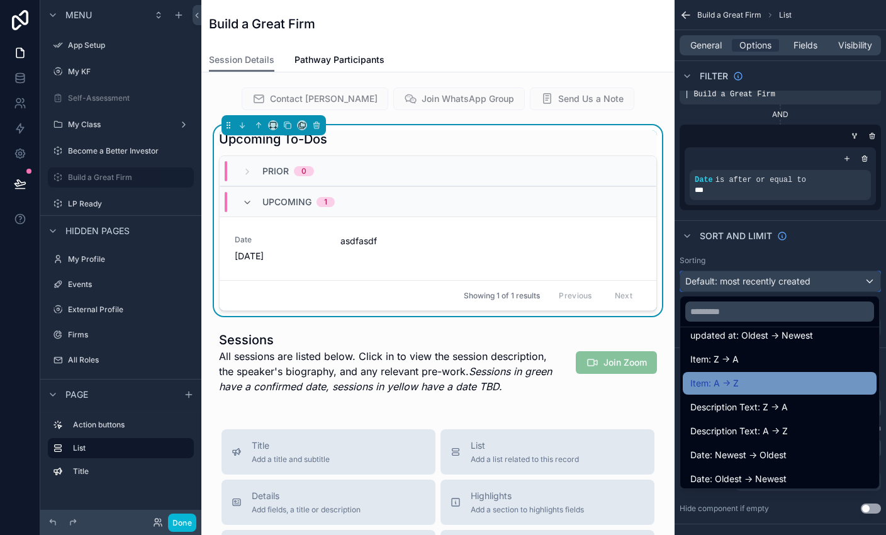
scroll to position [113, 0]
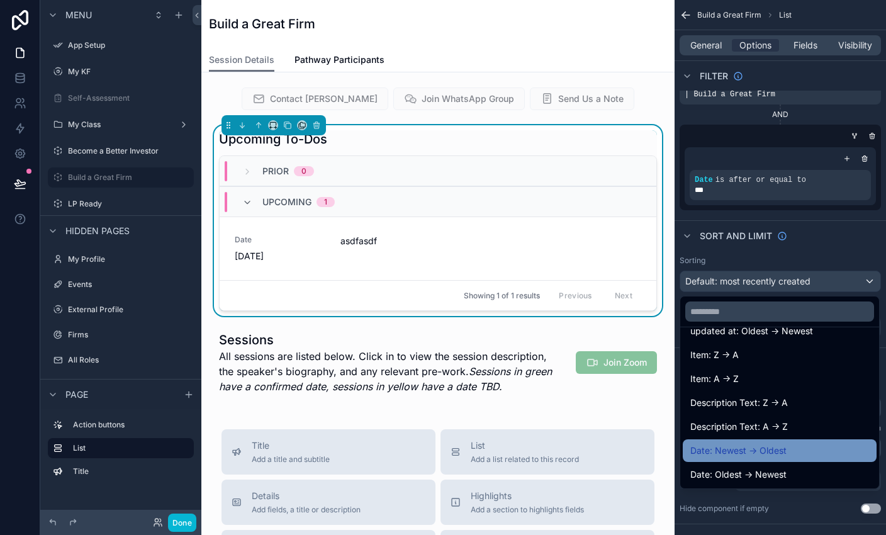
click at [586, 456] on span "Date: Newest -> Oldest" at bounding box center [738, 450] width 96 height 15
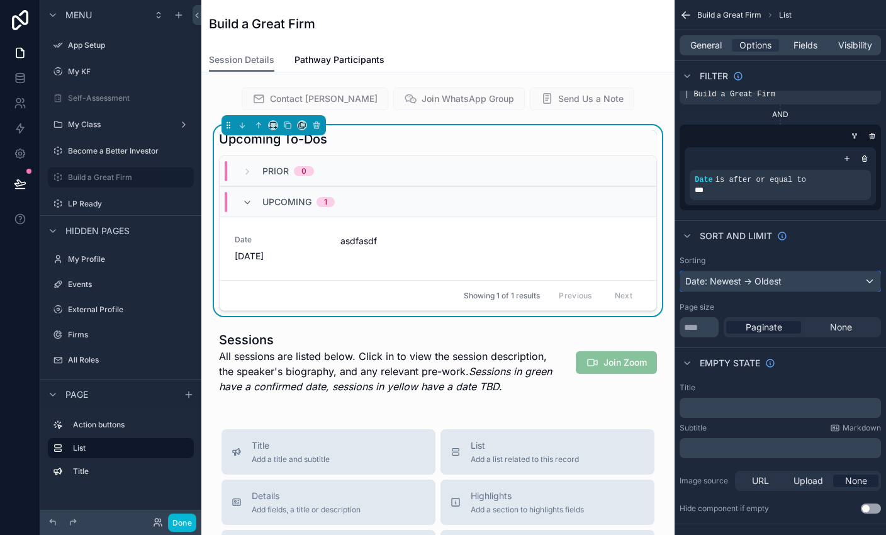
click at [586, 289] on div "Date: Newest -> Oldest" at bounding box center [780, 281] width 200 height 20
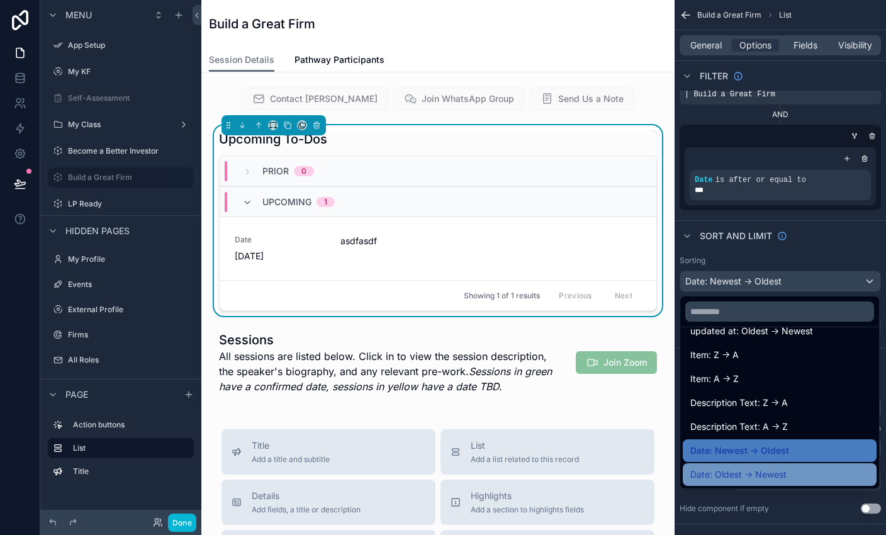
click at [586, 473] on span "Date: Oldest -> Newest" at bounding box center [738, 474] width 96 height 15
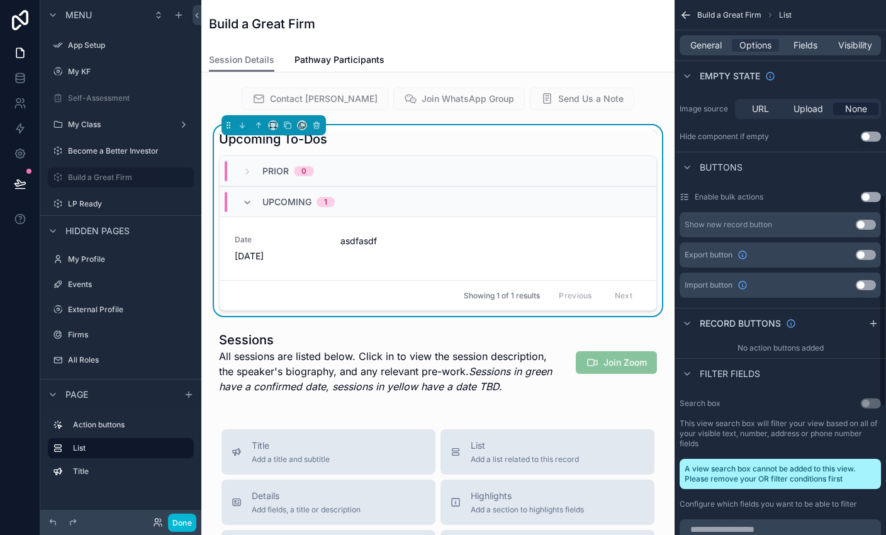
scroll to position [503, 0]
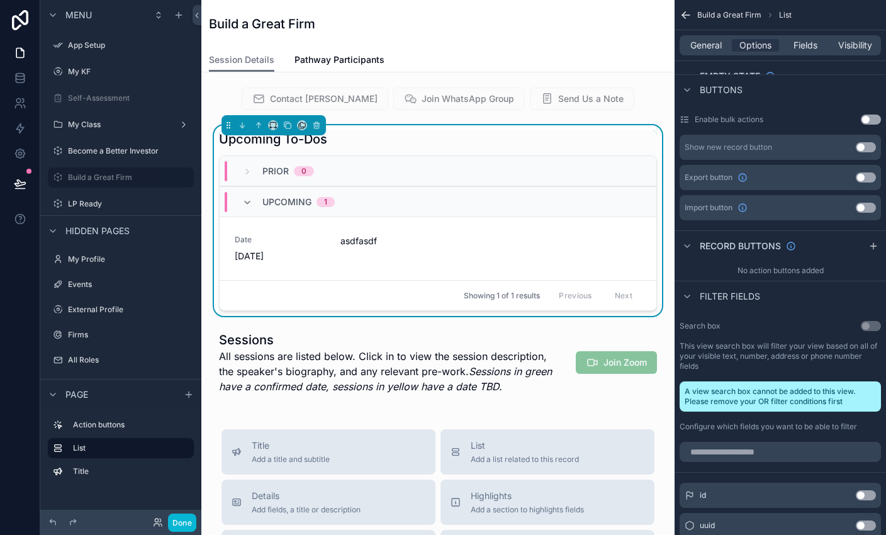
click at [409, 202] on div "Upcoming 1" at bounding box center [438, 201] width 437 height 30
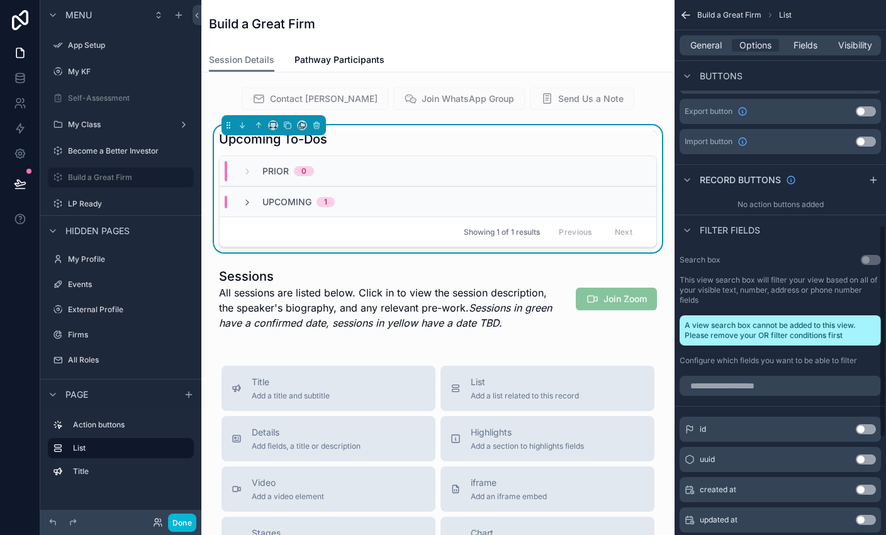
scroll to position [0, 0]
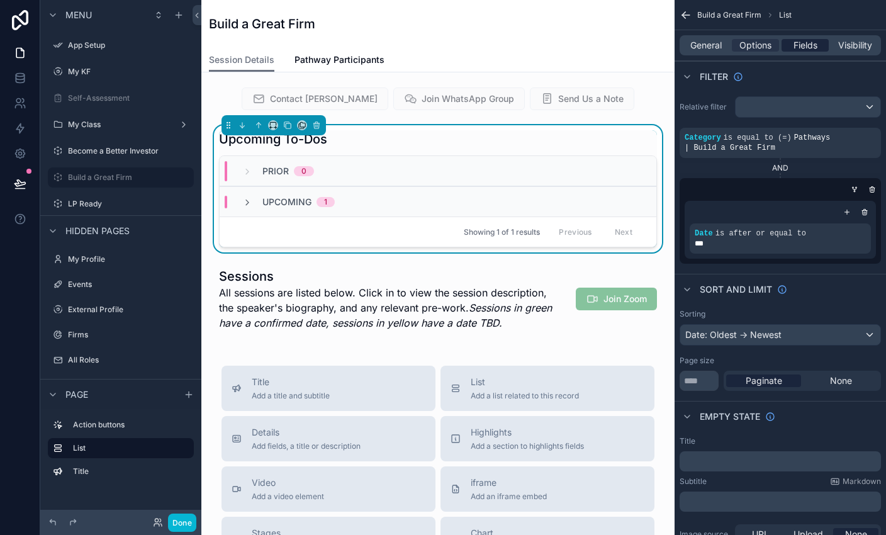
click at [586, 43] on span "Fields" at bounding box center [805, 45] width 24 height 13
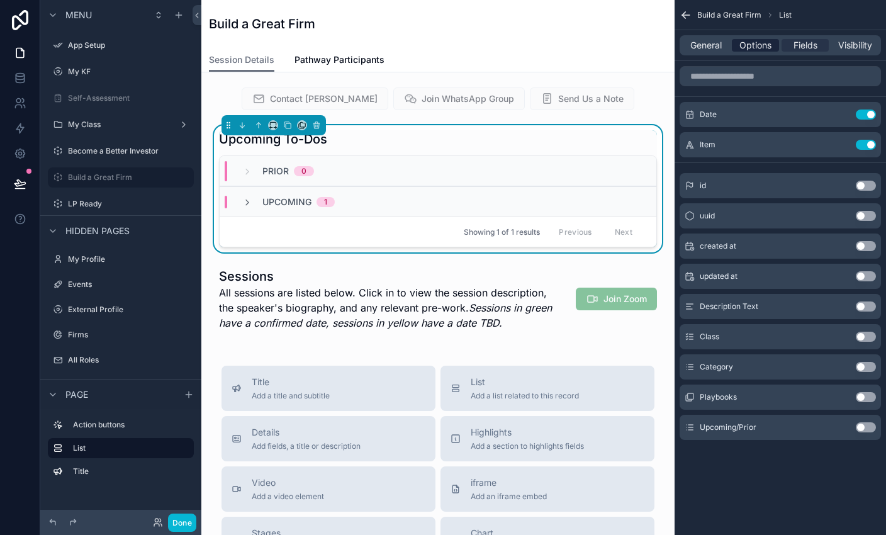
click at [586, 49] on span "Options" at bounding box center [755, 45] width 32 height 13
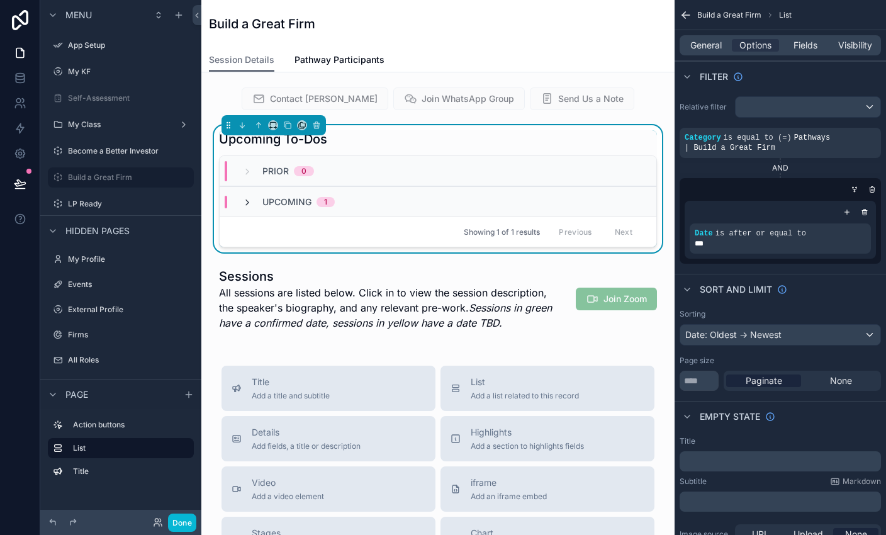
click at [243, 198] on icon "scrollable content" at bounding box center [247, 203] width 10 height 10
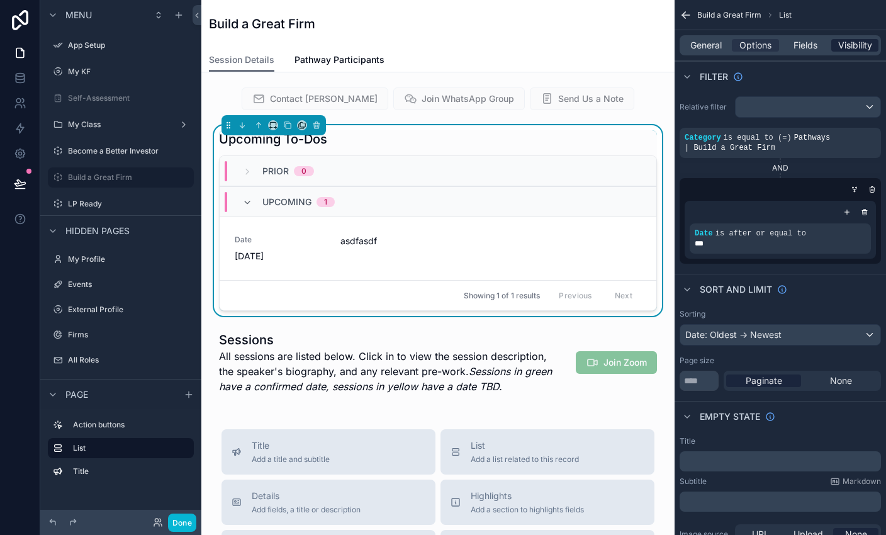
click at [586, 43] on span "Visibility" at bounding box center [855, 45] width 34 height 13
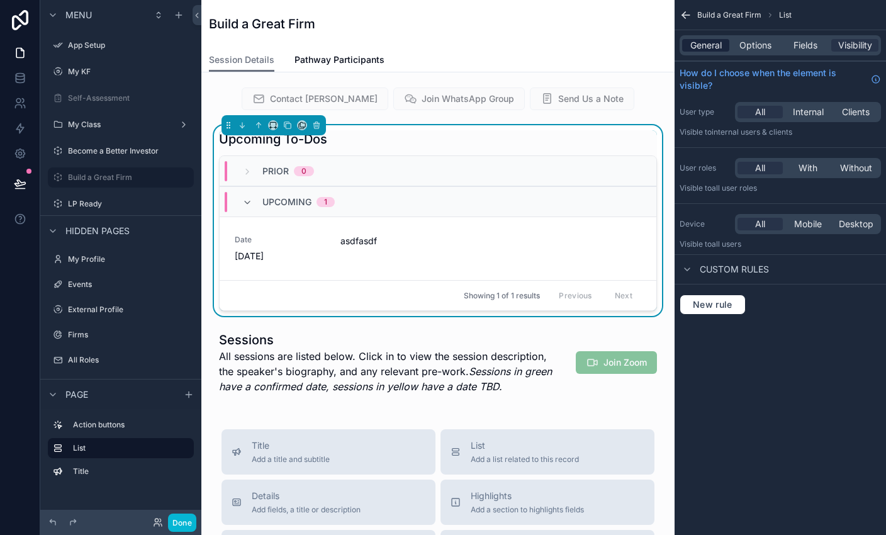
click at [586, 51] on span "General" at bounding box center [705, 45] width 31 height 13
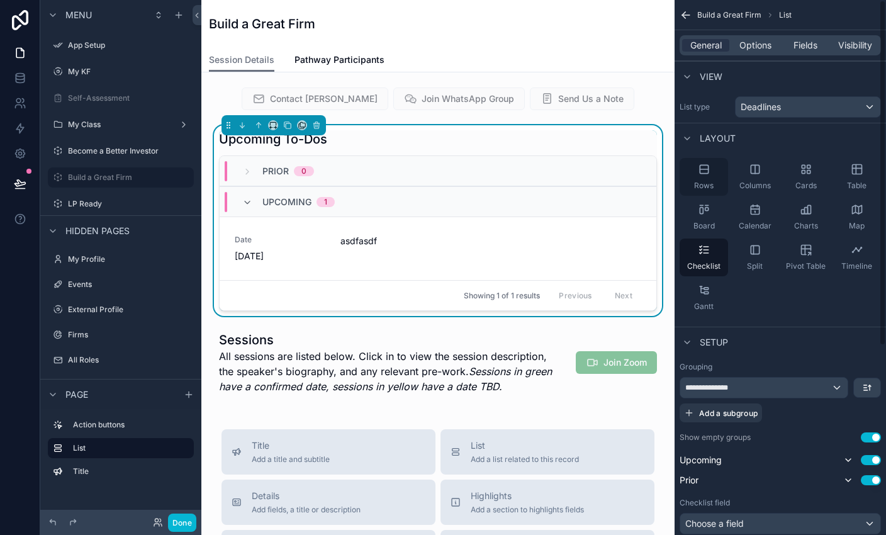
click at [586, 185] on span "Rows" at bounding box center [704, 186] width 20 height 10
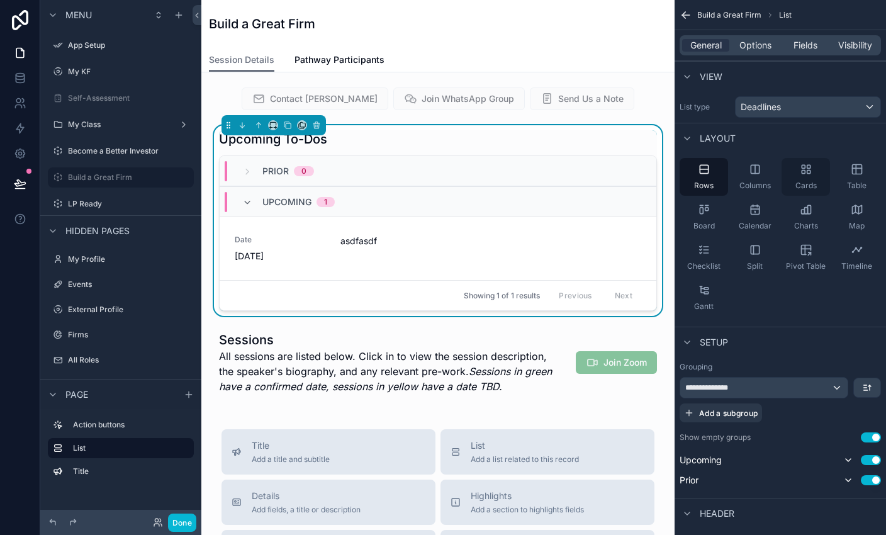
click at [586, 182] on span "Cards" at bounding box center [805, 186] width 21 height 10
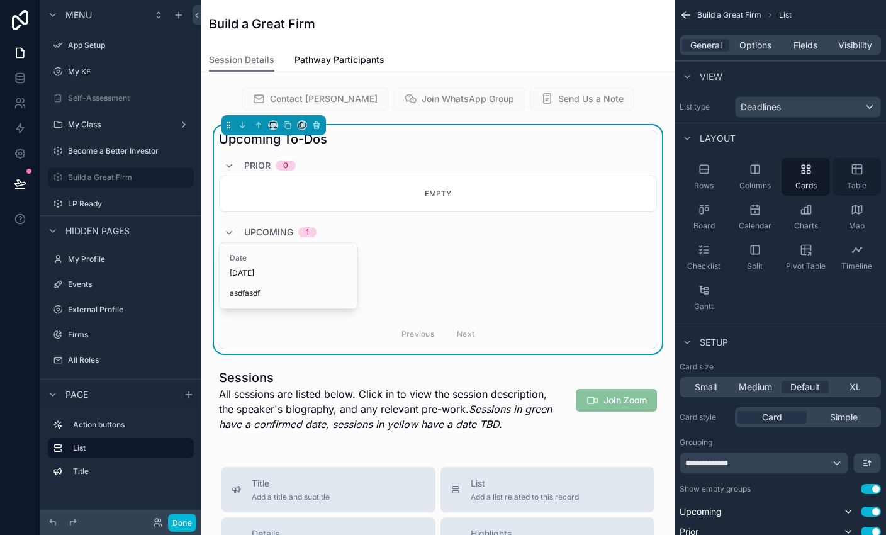
click at [586, 186] on span "Table" at bounding box center [857, 186] width 20 height 10
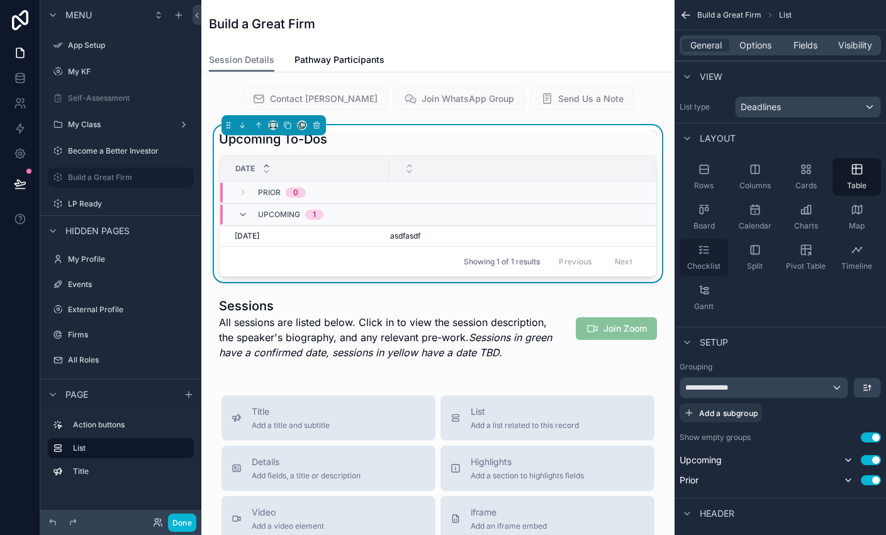
click at [586, 257] on div "Checklist" at bounding box center [704, 257] width 48 height 38
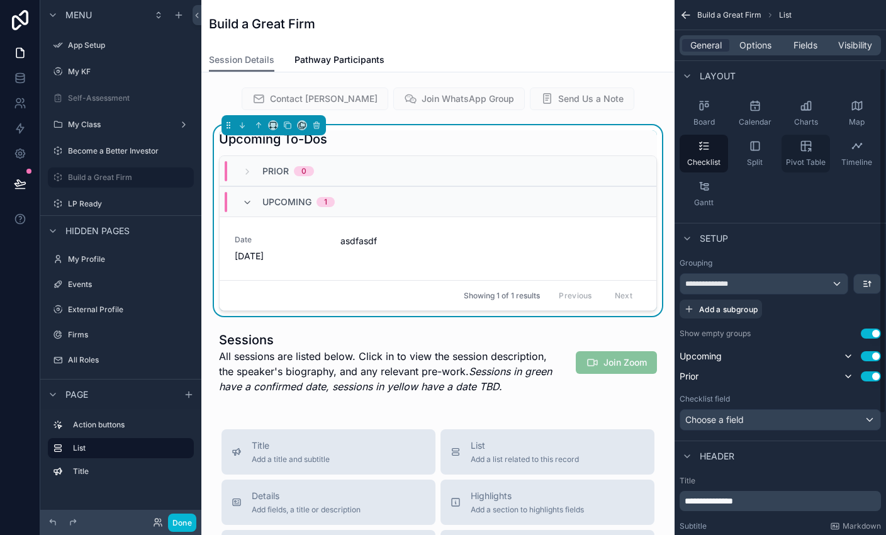
scroll to position [120, 0]
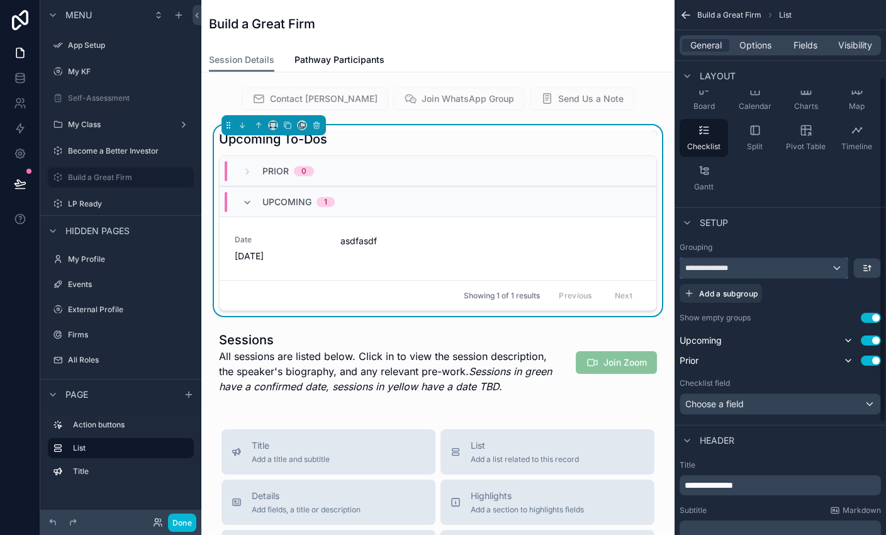
click at [586, 266] on div "**********" at bounding box center [763, 268] width 167 height 20
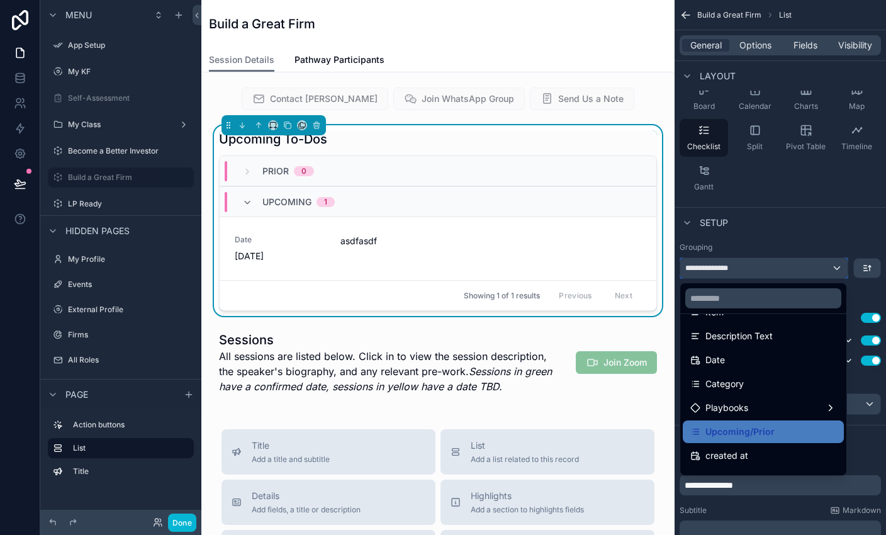
scroll to position [137, 0]
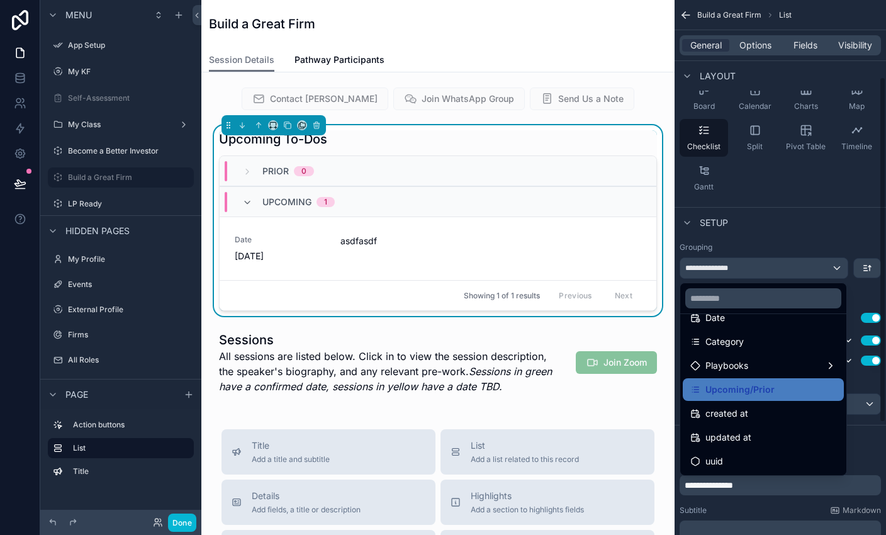
click at [586, 234] on div "scrollable content" at bounding box center [443, 267] width 886 height 535
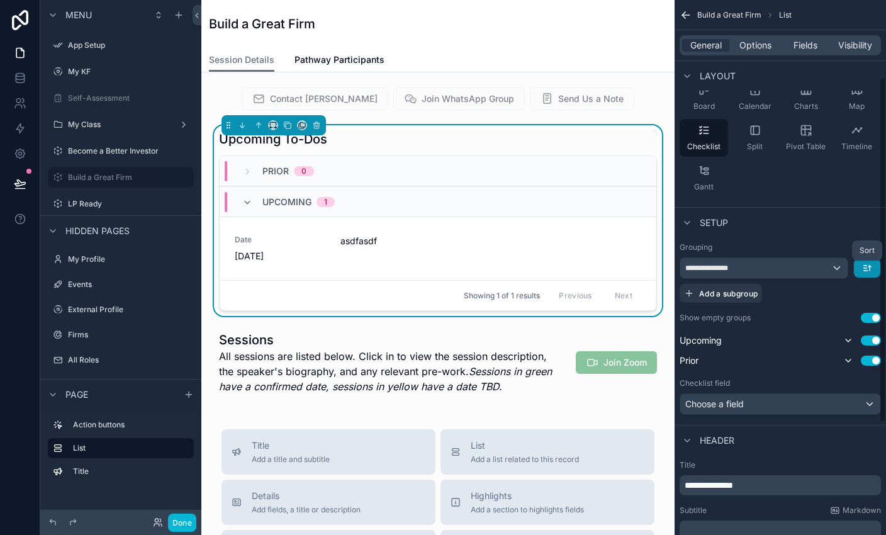
click at [586, 265] on icon "scrollable content" at bounding box center [867, 268] width 10 height 10
click at [586, 322] on span "Last -> First" at bounding box center [843, 320] width 48 height 15
click at [586, 234] on div "Setup" at bounding box center [779, 222] width 211 height 30
click at [586, 363] on button "Use setting" at bounding box center [871, 360] width 20 height 10
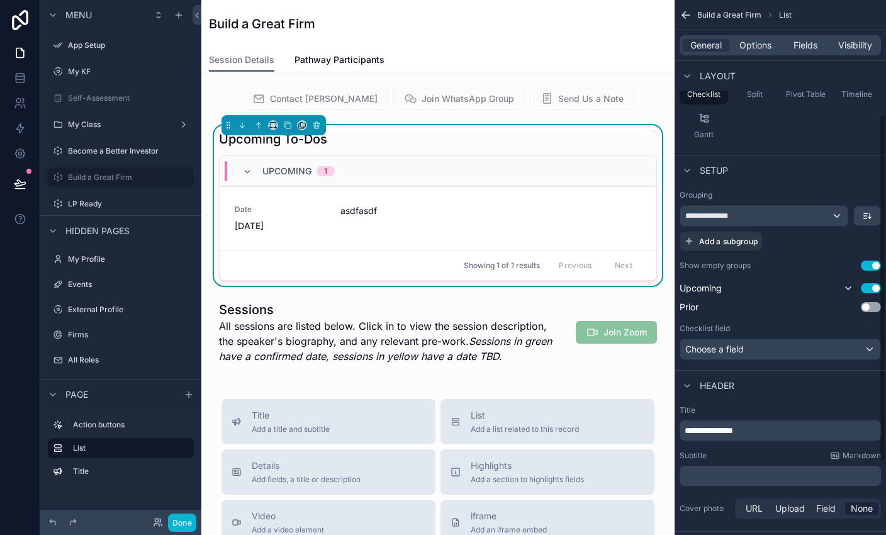
scroll to position [177, 0]
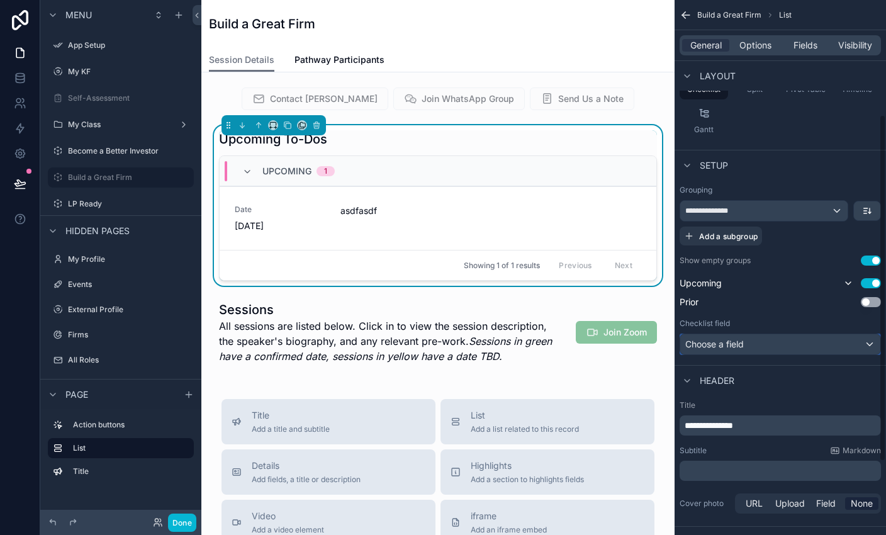
click at [586, 350] on span "Choose a field" at bounding box center [714, 344] width 59 height 13
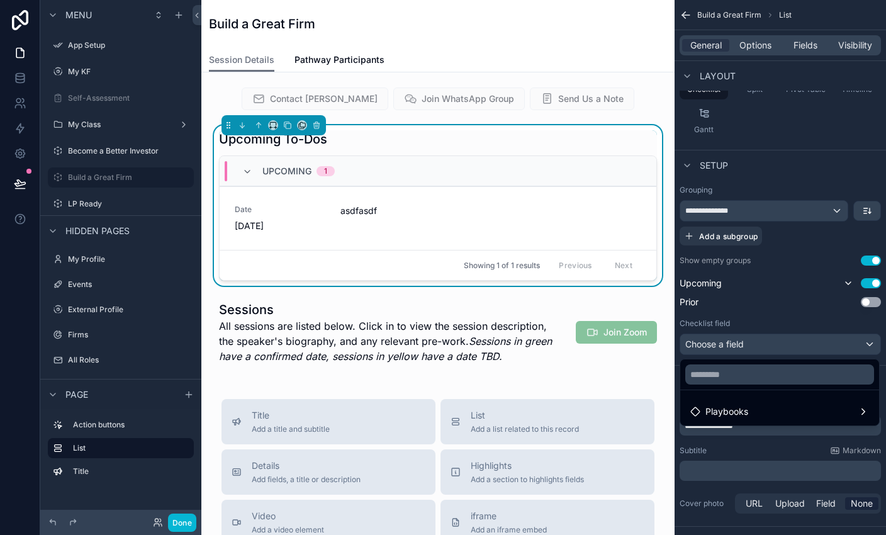
click at [586, 350] on div "scrollable content" at bounding box center [443, 267] width 886 height 535
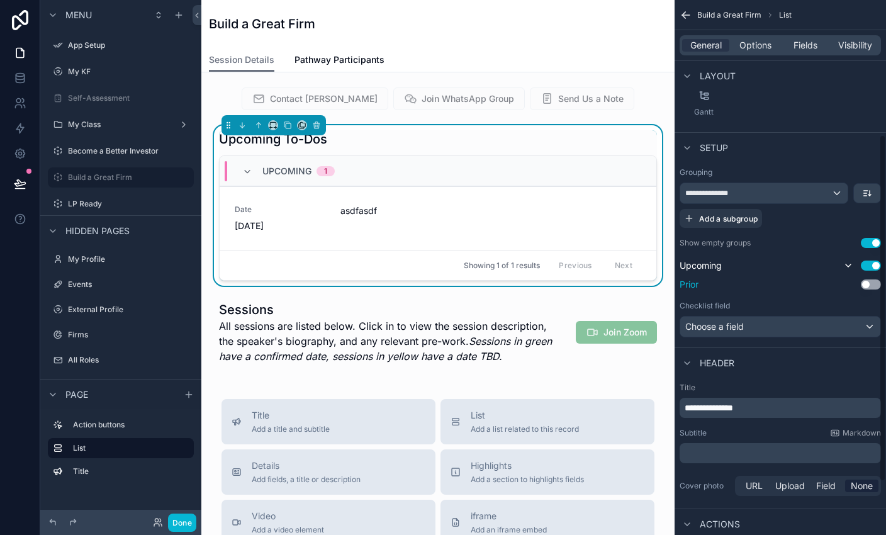
scroll to position [189, 0]
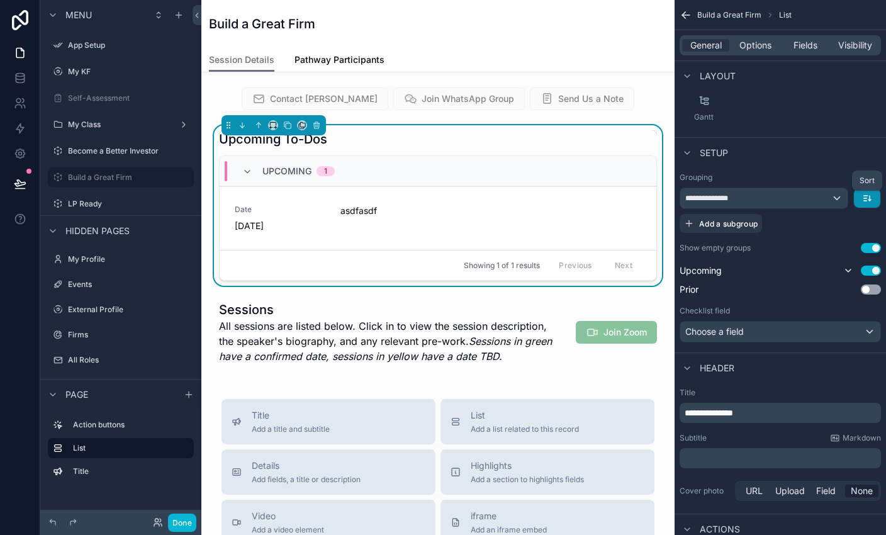
click at [586, 196] on icon "scrollable content" at bounding box center [867, 198] width 10 height 10
click at [586, 231] on span "First -> Last" at bounding box center [843, 226] width 48 height 15
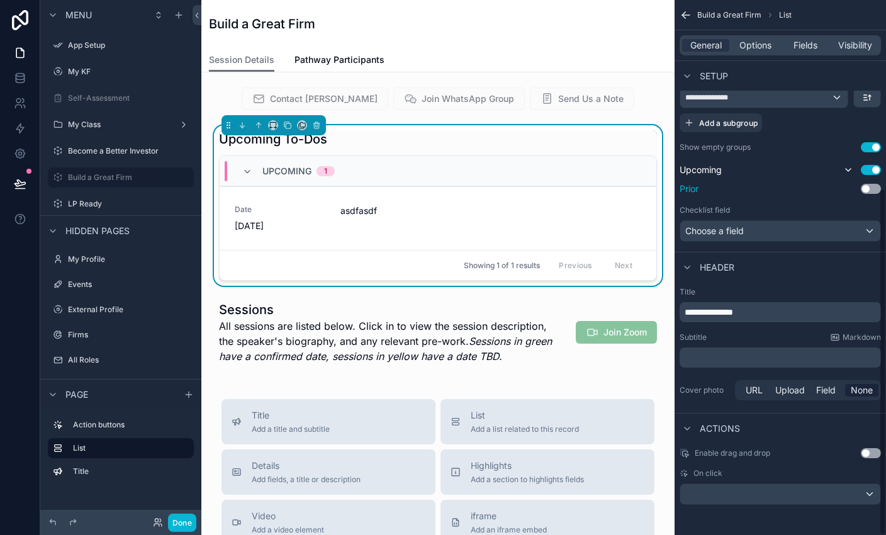
click at [586, 189] on button "Use setting" at bounding box center [871, 189] width 20 height 10
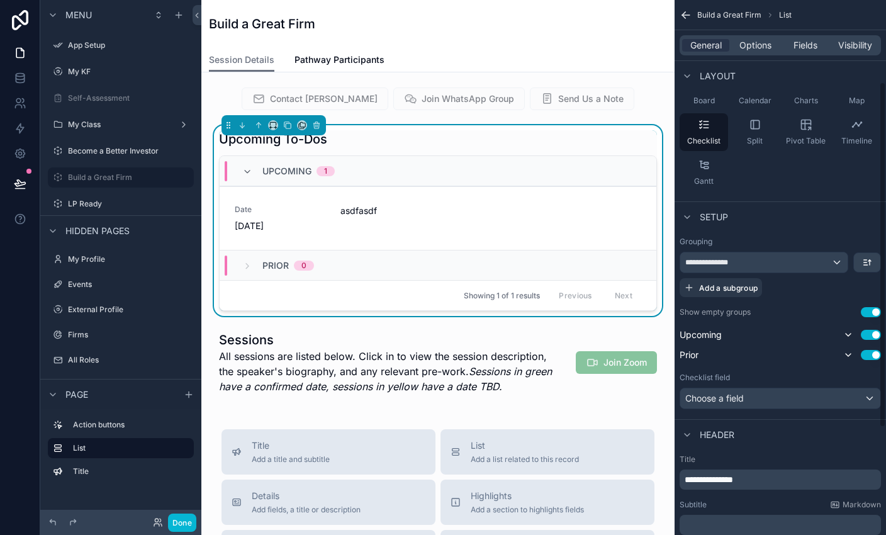
scroll to position [123, 0]
click at [586, 359] on icon "scrollable content" at bounding box center [848, 357] width 10 height 10
click at [586, 355] on icon "scrollable content" at bounding box center [848, 357] width 10 height 10
click at [586, 359] on icon "scrollable content" at bounding box center [848, 357] width 10 height 10
click at [586, 206] on div "Setup" at bounding box center [779, 218] width 211 height 30
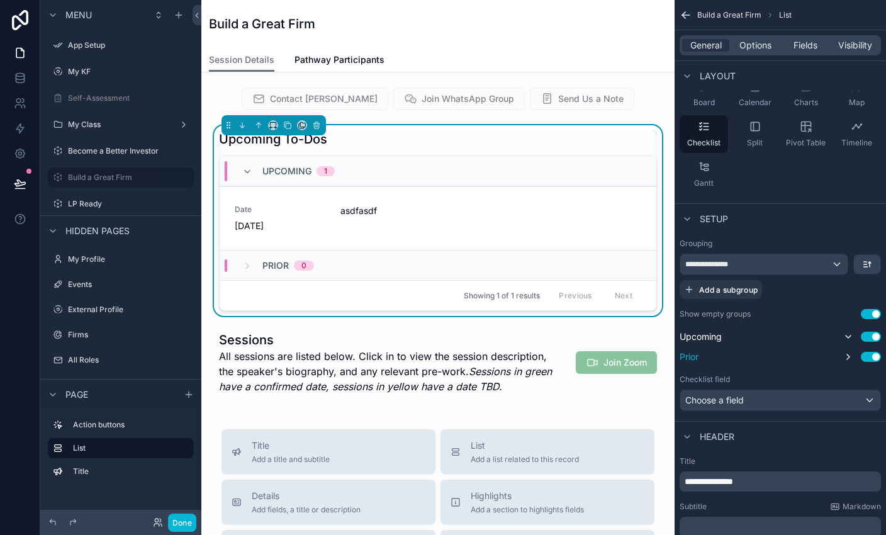
click at [478, 29] on div "Build a Great Firm" at bounding box center [438, 24] width 458 height 18
click at [571, 58] on div "Session Details Pathway Participants" at bounding box center [438, 60] width 458 height 24
click at [471, 63] on div "Session Details Pathway Participants" at bounding box center [438, 60] width 458 height 24
click at [586, 16] on icon "scrollable content" at bounding box center [686, 15] width 13 height 13
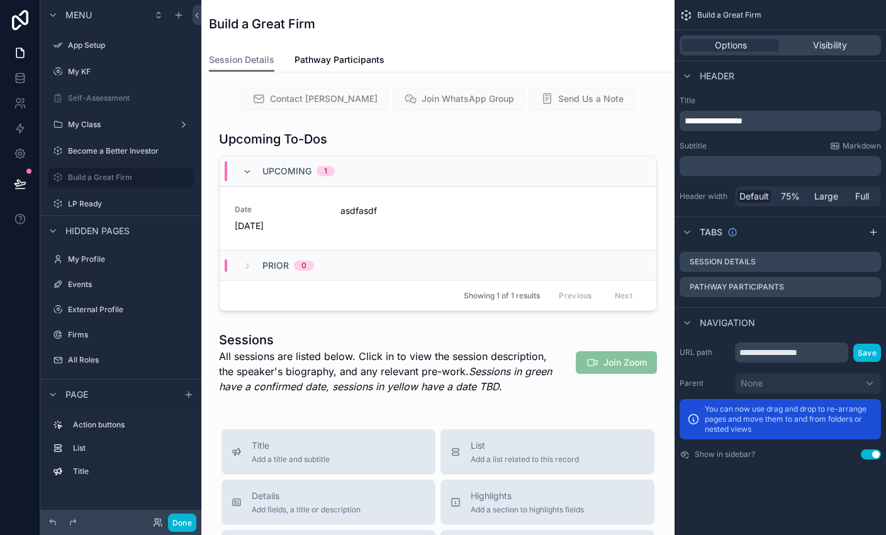
scroll to position [0, 0]
click at [551, 76] on div "Contact [PERSON_NAME] WhatsApp Group Send Us a Note Upcoming To-Dos Upcoming 1 …" at bounding box center [437, 529] width 473 height 915
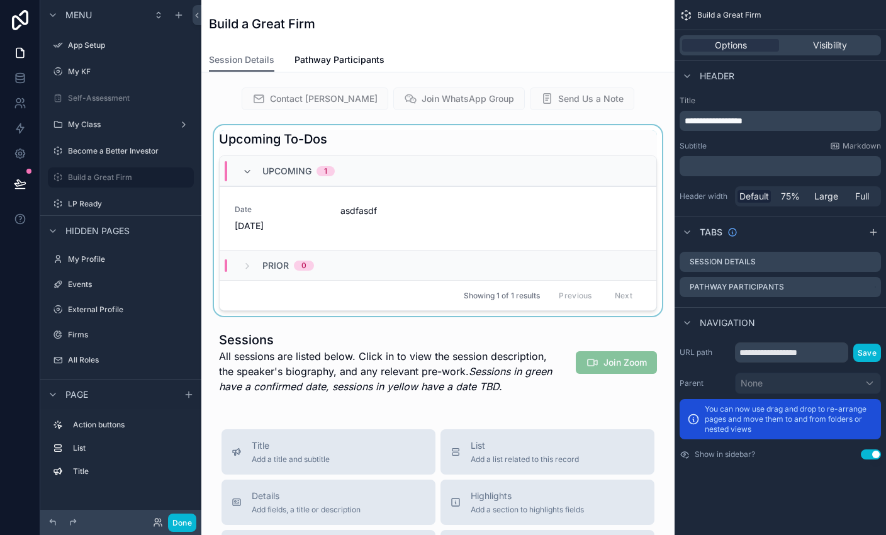
click at [501, 278] on div "Prior 0" at bounding box center [438, 265] width 437 height 30
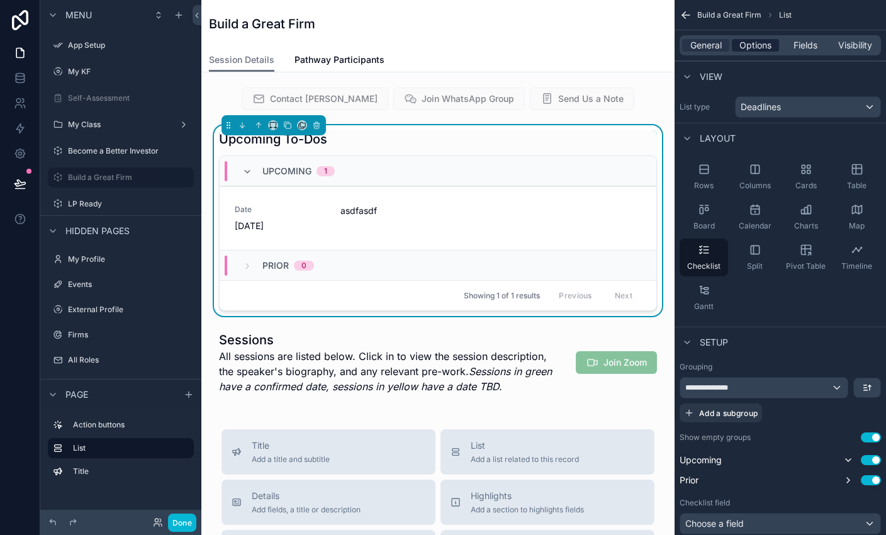
click at [586, 50] on span "Options" at bounding box center [755, 45] width 32 height 13
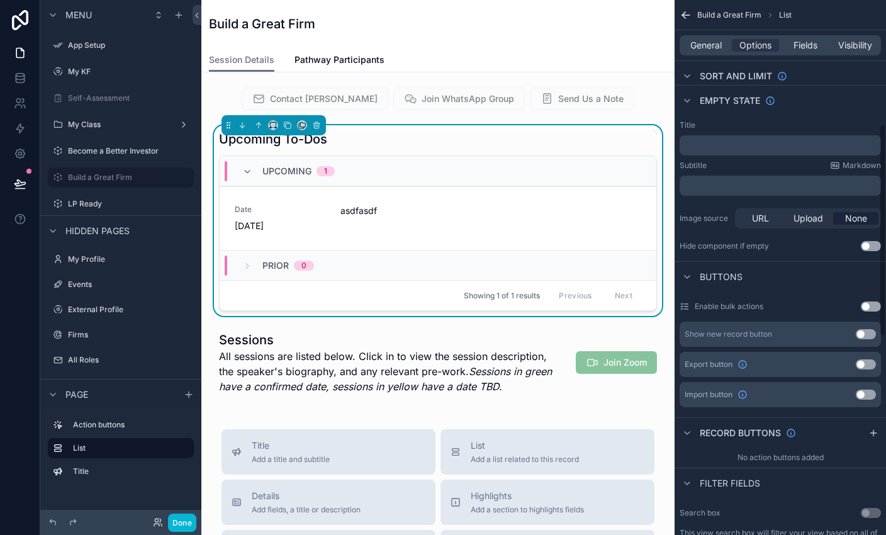
scroll to position [325, 0]
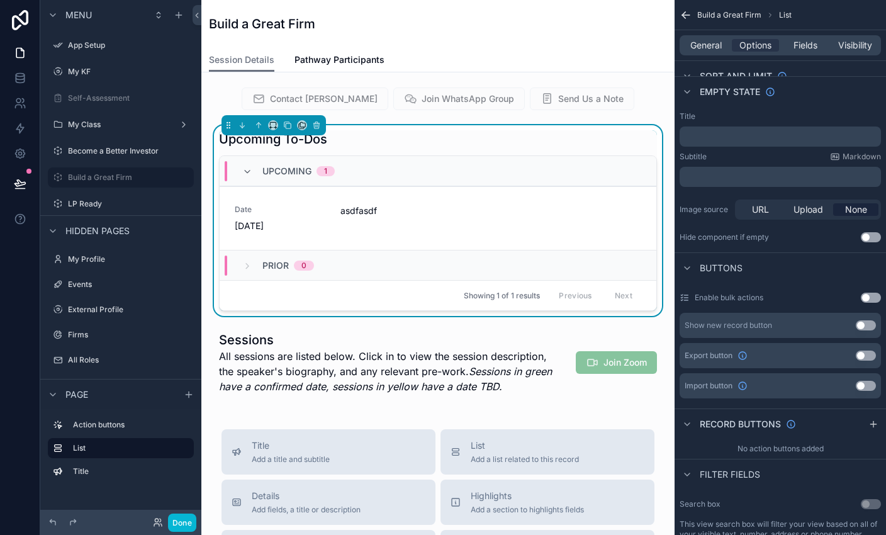
click at [586, 236] on button "Use setting" at bounding box center [871, 237] width 20 height 10
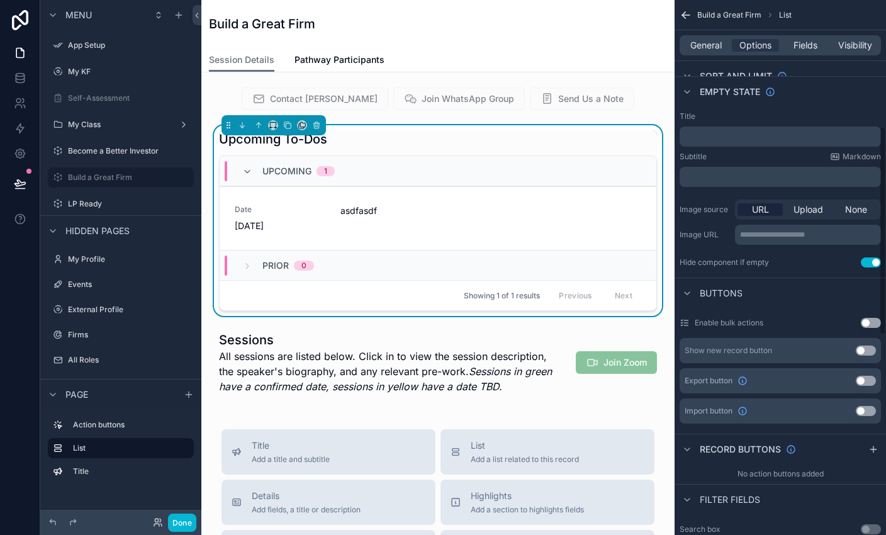
click at [586, 264] on button "Use setting" at bounding box center [871, 262] width 20 height 10
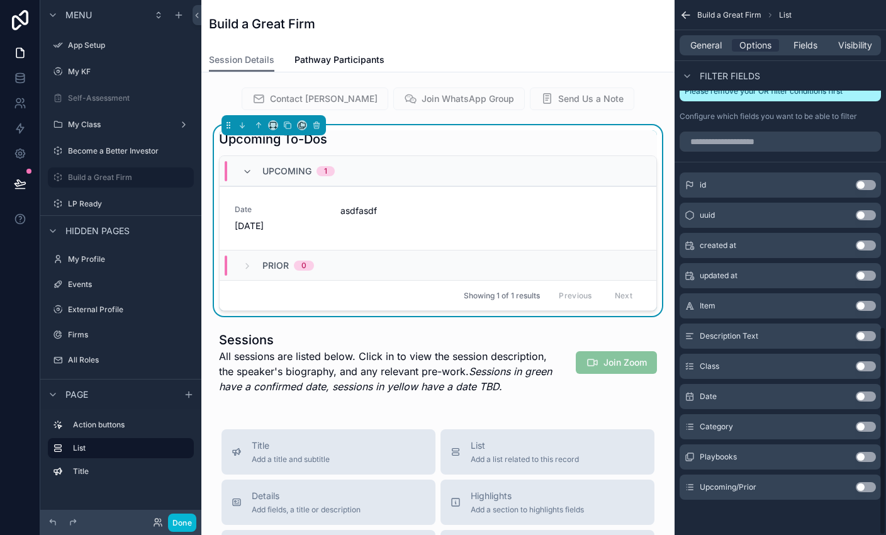
scroll to position [0, 0]
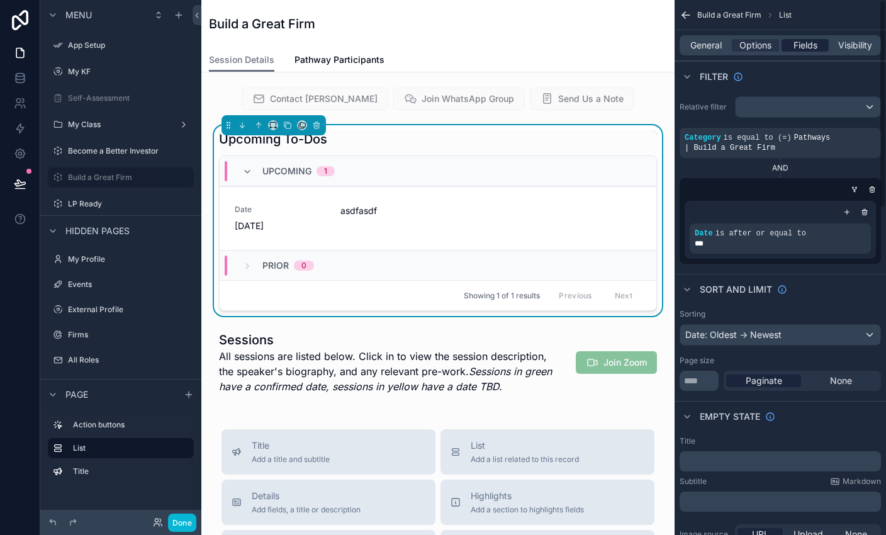
click at [586, 47] on span "Fields" at bounding box center [805, 45] width 24 height 13
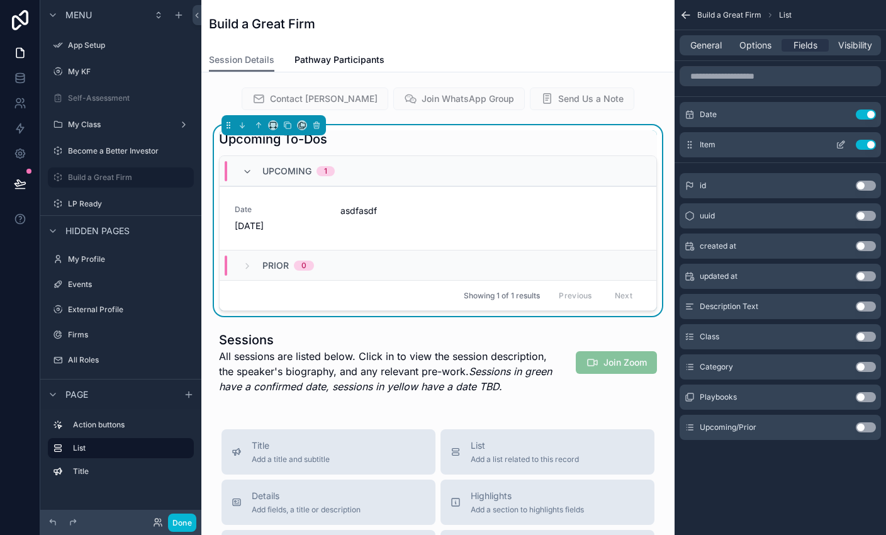
click at [586, 146] on icon "scrollable content" at bounding box center [840, 146] width 6 height 6
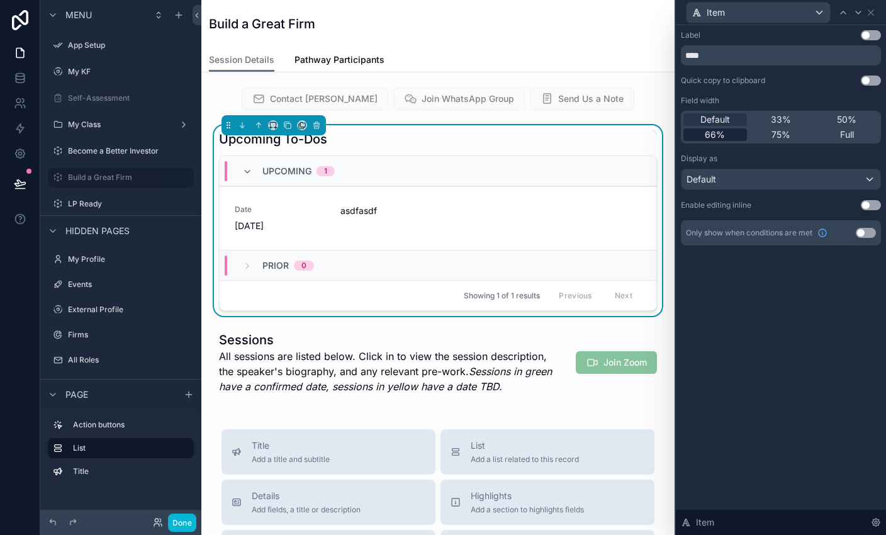
click at [586, 131] on div "66%" at bounding box center [715, 134] width 64 height 13
click at [586, 117] on span "50%" at bounding box center [847, 119] width 20 height 13
click at [586, 120] on span "Default" at bounding box center [715, 119] width 30 height 13
click at [586, 181] on div "Default" at bounding box center [780, 179] width 199 height 20
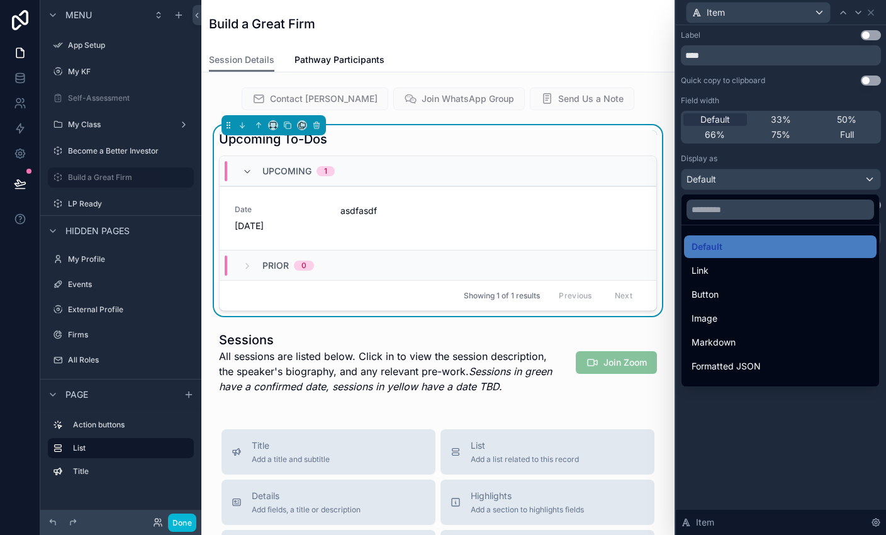
click at [586, 401] on div at bounding box center [781, 267] width 210 height 535
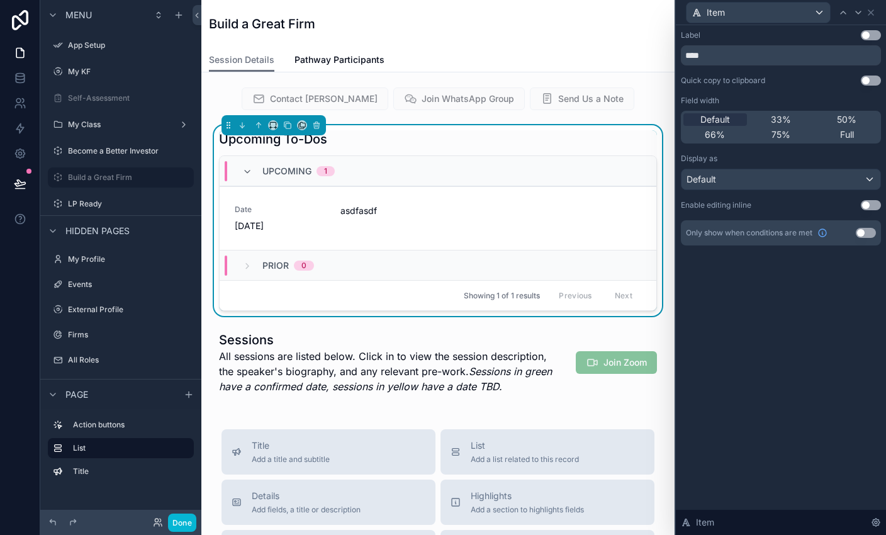
click at [586, 36] on button "Use setting" at bounding box center [871, 35] width 20 height 10
click at [586, 14] on div "Item" at bounding box center [757, 13] width 143 height 20
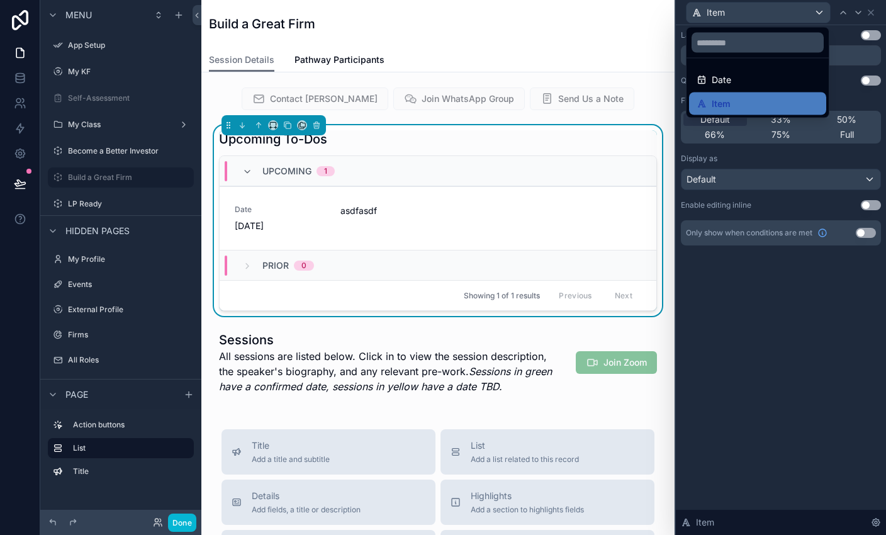
click at [586, 65] on ul "Date Item" at bounding box center [757, 88] width 142 height 59
click at [586, 79] on div "Date" at bounding box center [758, 79] width 122 height 15
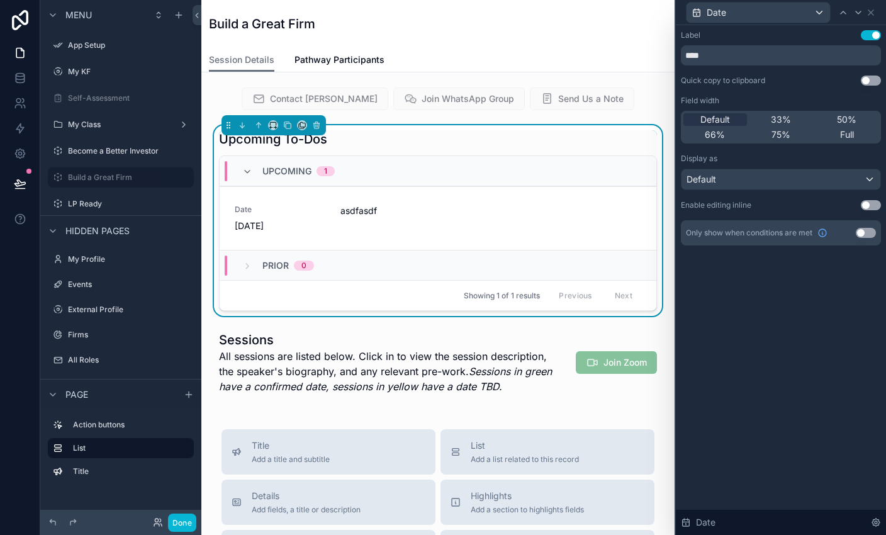
click at [586, 36] on button "Use setting" at bounding box center [871, 35] width 20 height 10
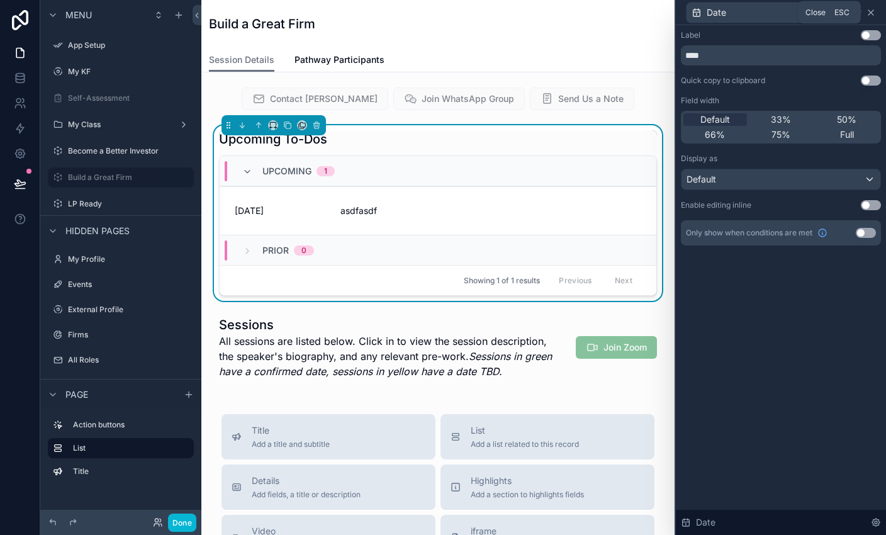
click at [586, 12] on icon at bounding box center [871, 13] width 10 height 10
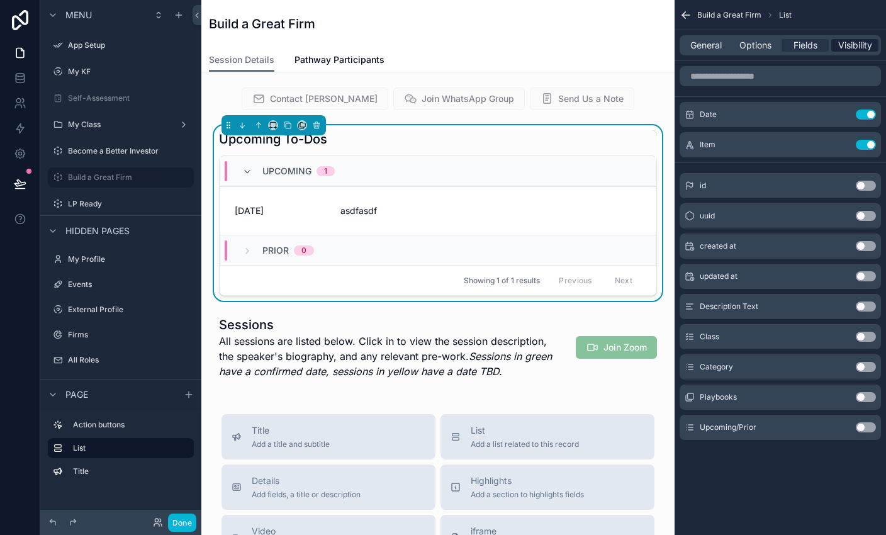
click at [586, 48] on span "Visibility" at bounding box center [855, 45] width 34 height 13
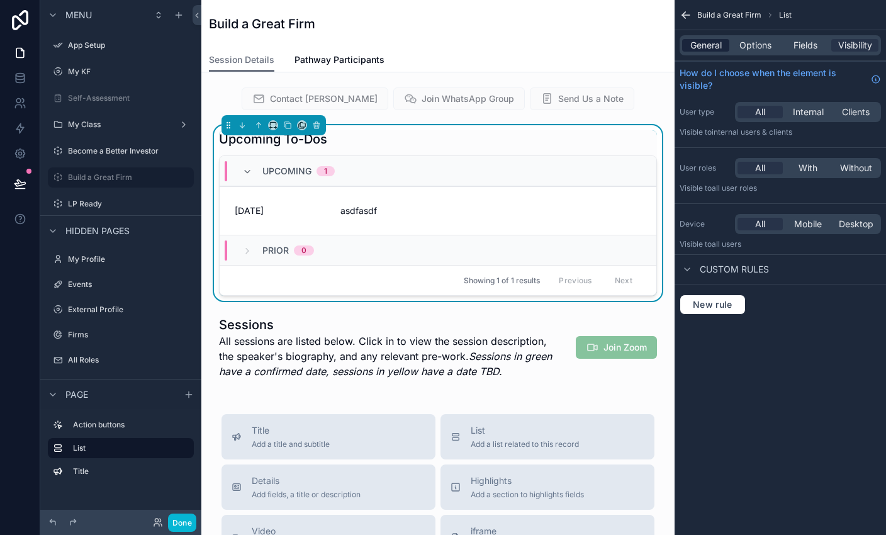
click at [586, 47] on span "General" at bounding box center [705, 45] width 31 height 13
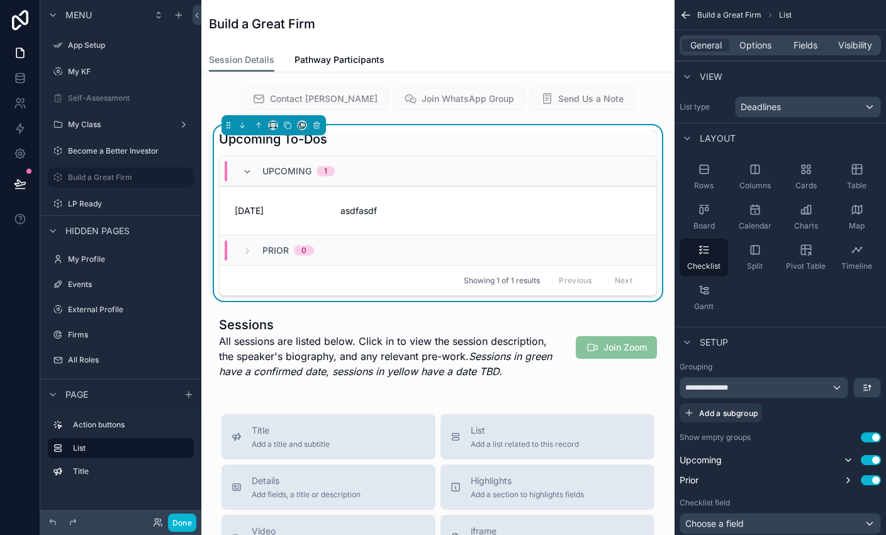
click at [586, 20] on icon "scrollable content" at bounding box center [686, 15] width 13 height 13
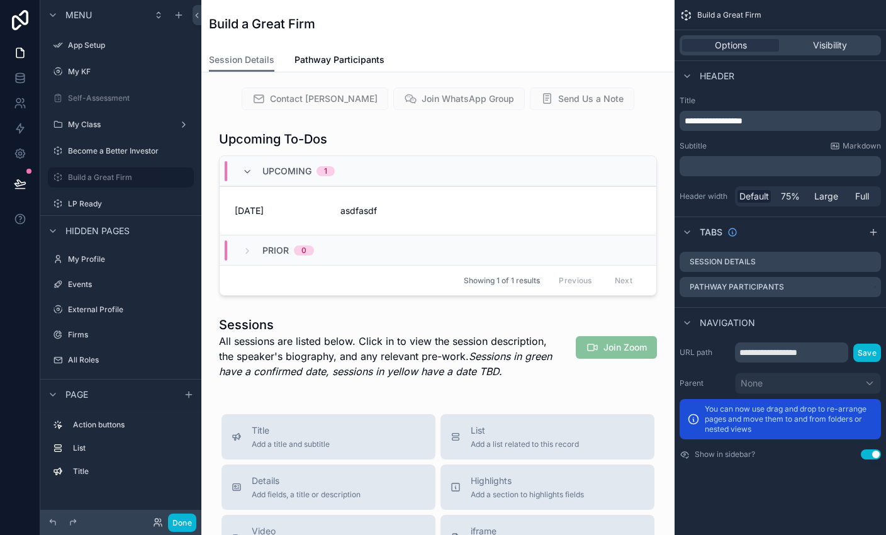
click at [586, 22] on div "Build a Great Firm" at bounding box center [438, 24] width 458 height 18
click at [586, 26] on div "Build a Great Firm" at bounding box center [438, 24] width 458 height 18
click at [90, 204] on label "LP Ready" at bounding box center [118, 204] width 101 height 10
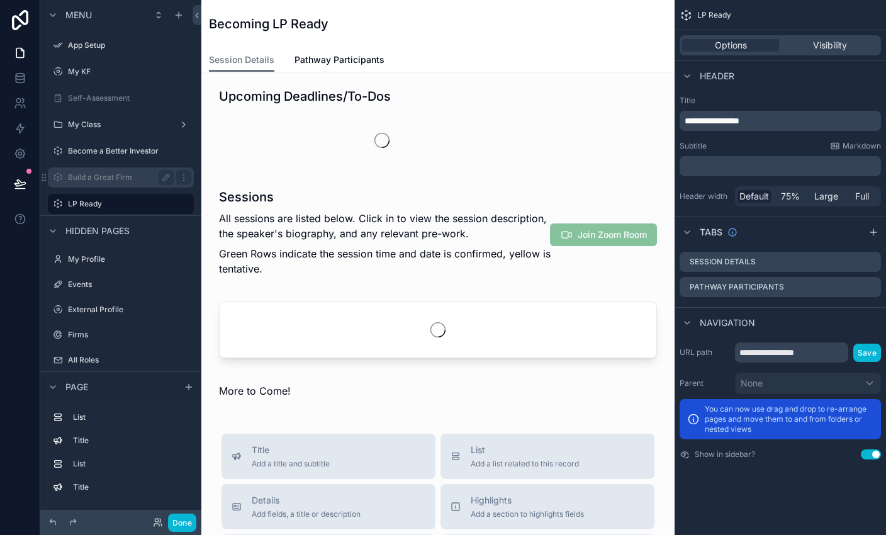
click at [114, 176] on label "Build a Great Firm" at bounding box center [118, 177] width 101 height 10
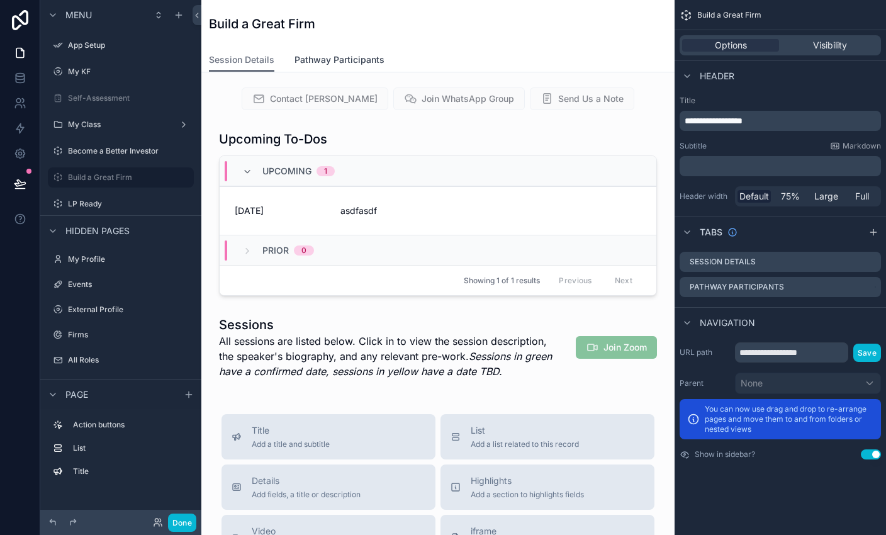
click at [336, 52] on link "Pathway Participants" at bounding box center [339, 60] width 90 height 25
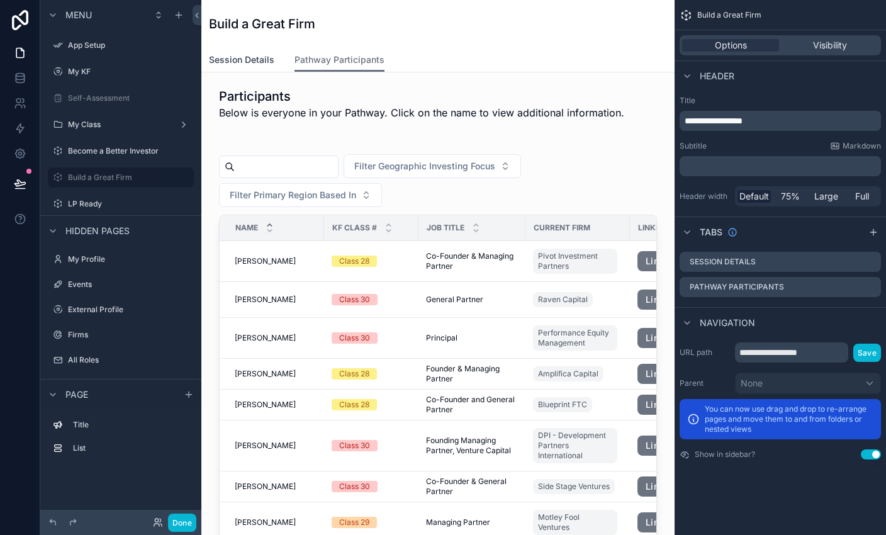
click at [223, 60] on span "Session Details" at bounding box center [241, 59] width 65 height 13
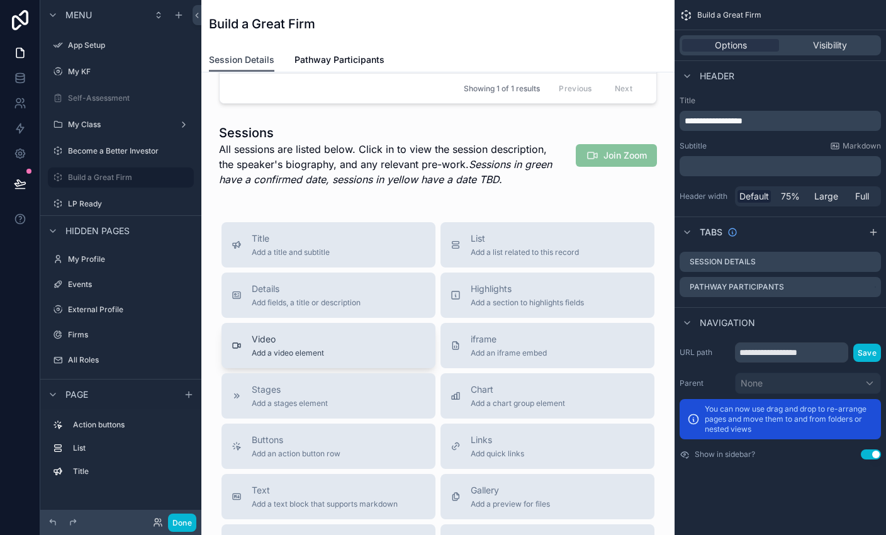
scroll to position [198, 0]
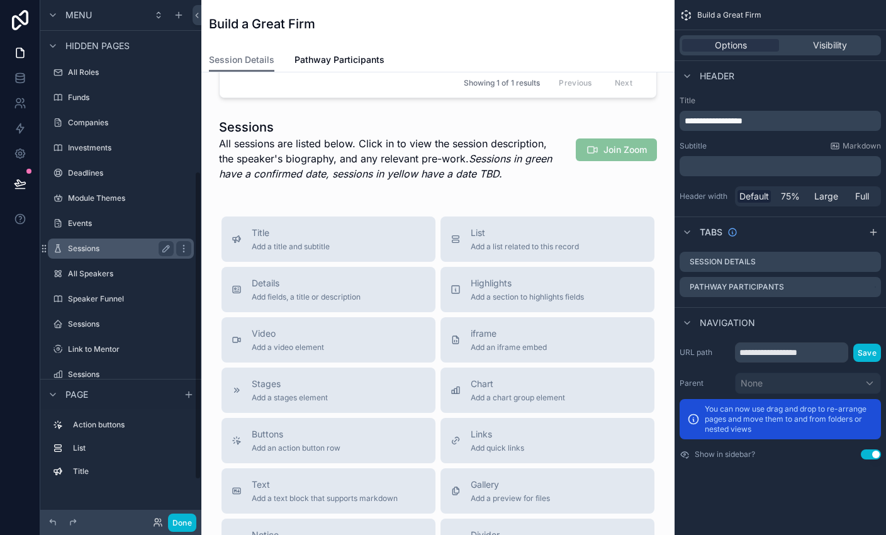
click at [87, 250] on label "Sessions" at bounding box center [118, 248] width 101 height 10
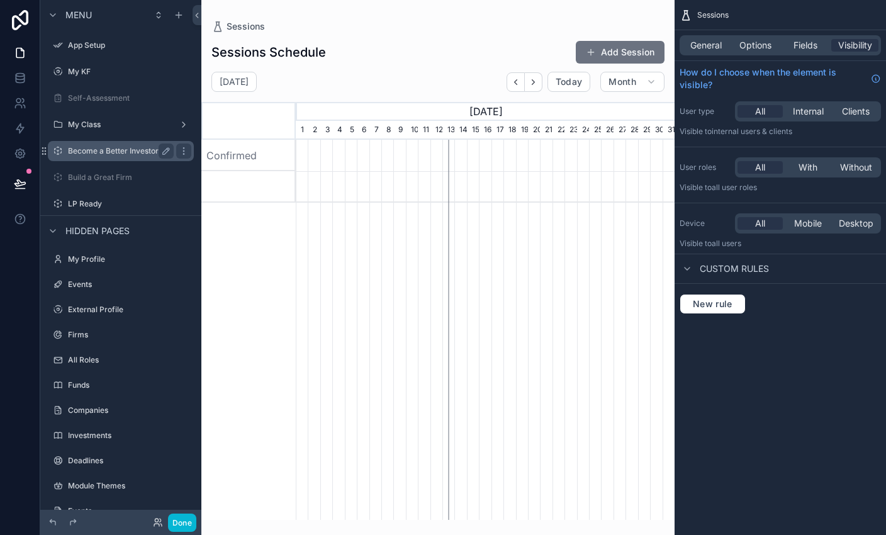
click at [104, 156] on div "Become a Better Investor" at bounding box center [121, 150] width 106 height 15
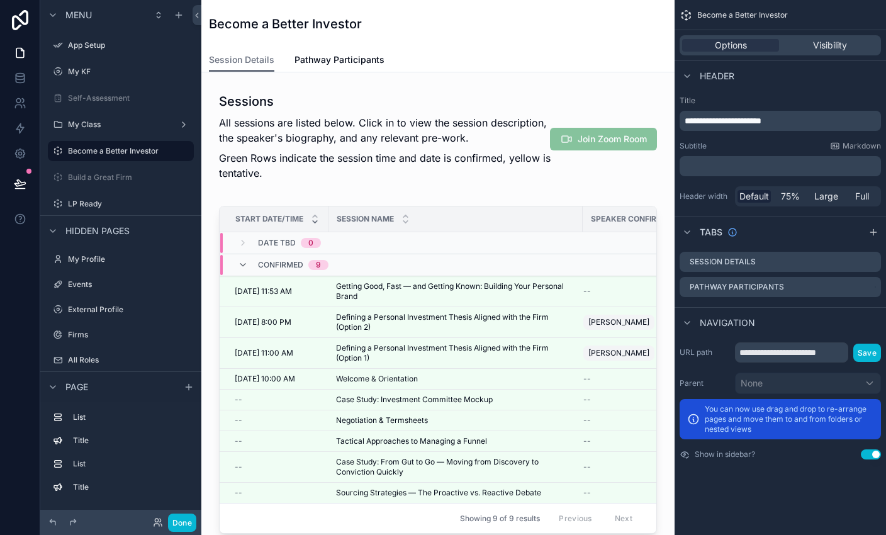
scroll to position [172, 0]
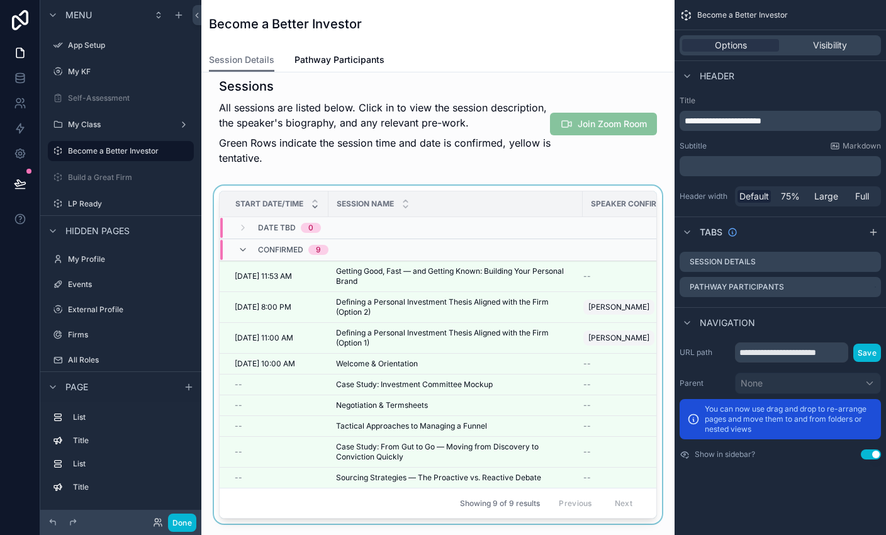
click at [315, 191] on th "Start Date/Time" at bounding box center [274, 204] width 109 height 26
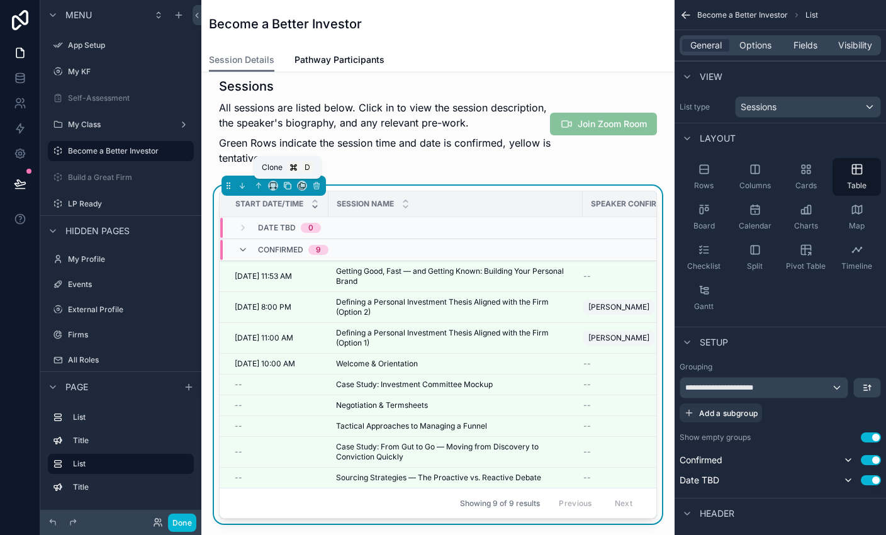
click at [293, 189] on button "scrollable content" at bounding box center [288, 186] width 14 height 14
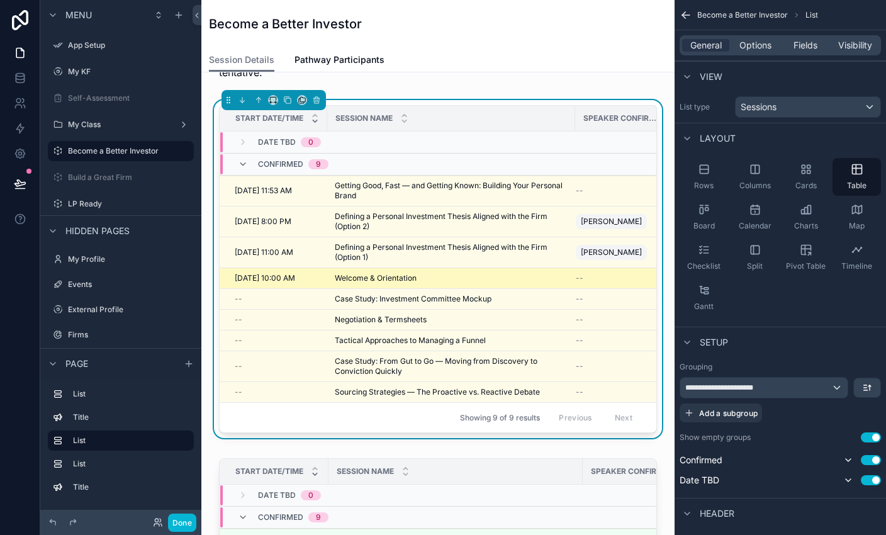
scroll to position [126, 0]
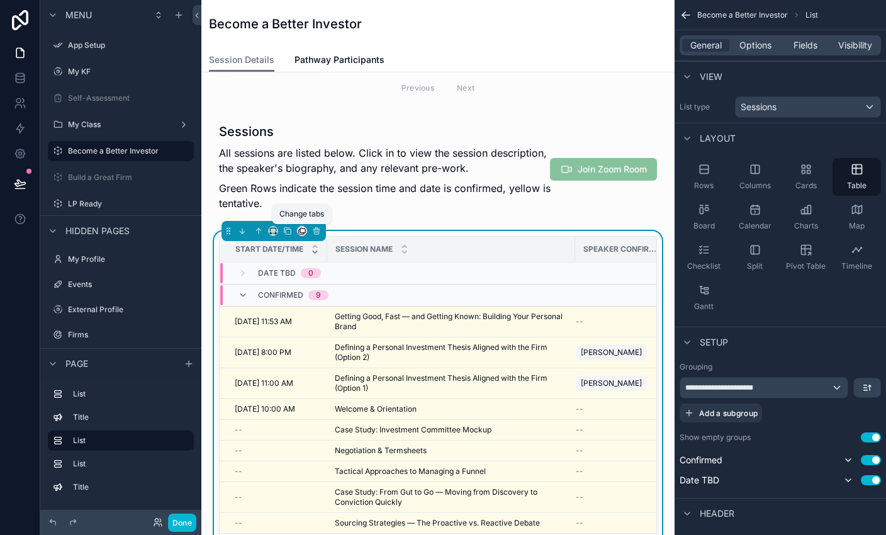
click at [304, 232] on icon "scrollable content" at bounding box center [302, 231] width 9 height 9
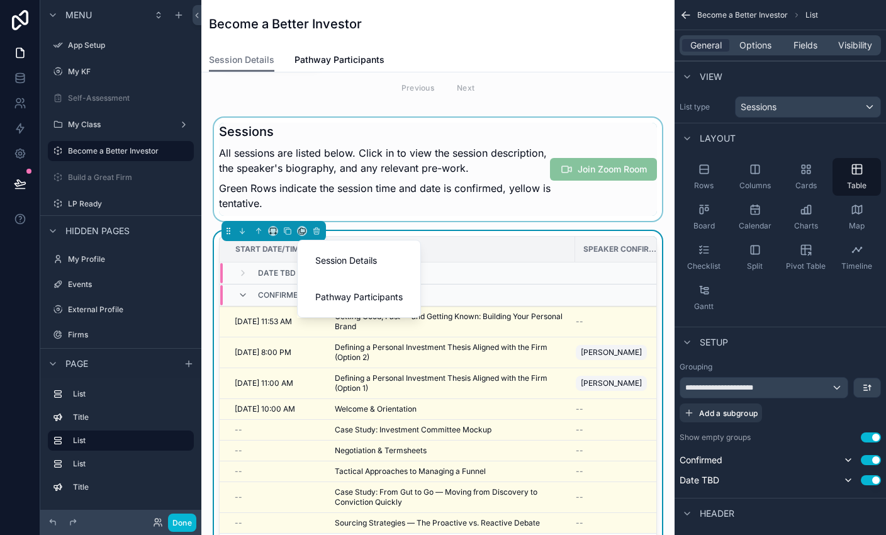
click at [377, 191] on div "scrollable content" at bounding box center [443, 267] width 886 height 535
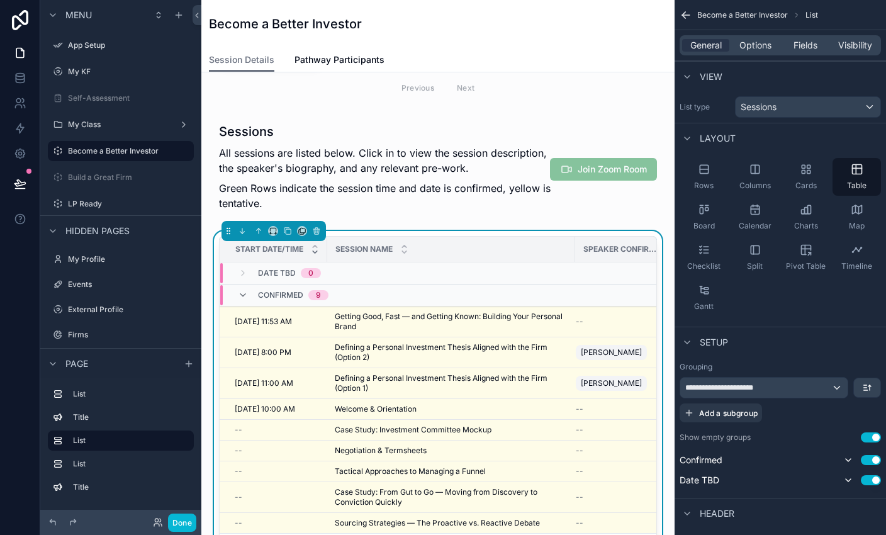
click at [448, 248] on div "Session Name" at bounding box center [451, 249] width 247 height 24
click at [586, 16] on icon "scrollable content" at bounding box center [686, 15] width 13 height 13
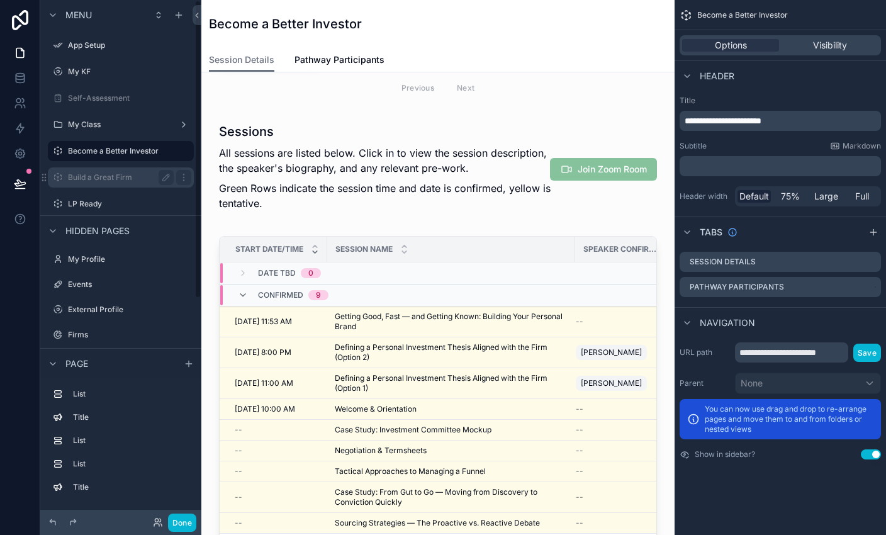
click at [113, 171] on div "Build a Great Firm" at bounding box center [121, 177] width 106 height 15
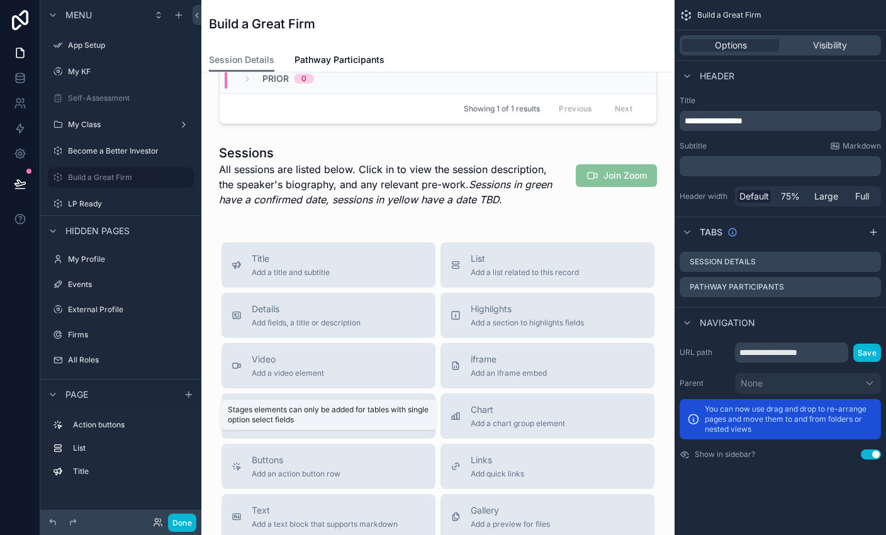
scroll to position [133, 0]
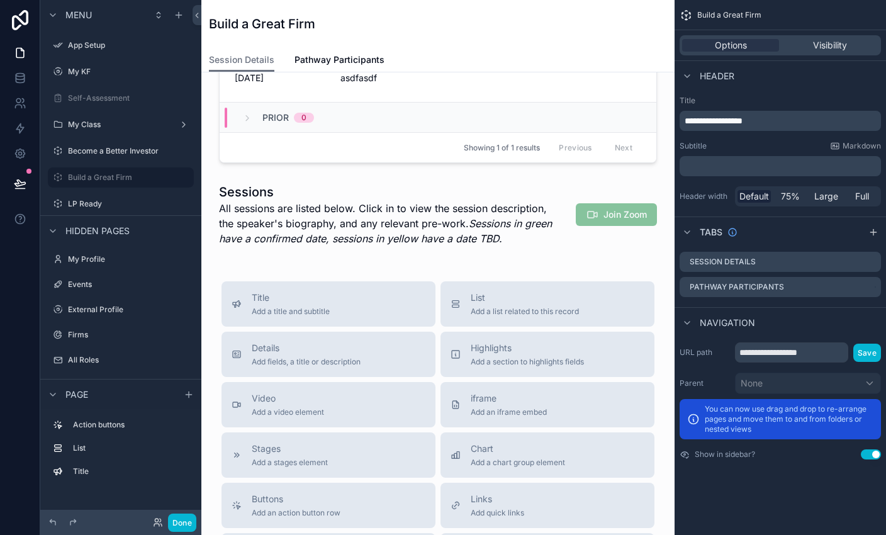
click at [288, 259] on div "Contact [PERSON_NAME] WhatsApp Group Send Us a Note Upcoming To-Dos Upcoming 1 …" at bounding box center [437, 390] width 473 height 900
click at [301, 269] on div "Contact [PERSON_NAME] WhatsApp Group Send Us a Note Upcoming To-Dos Upcoming 1 …" at bounding box center [437, 390] width 473 height 900
click at [102, 157] on div "Become a Better Investor" at bounding box center [121, 150] width 106 height 15
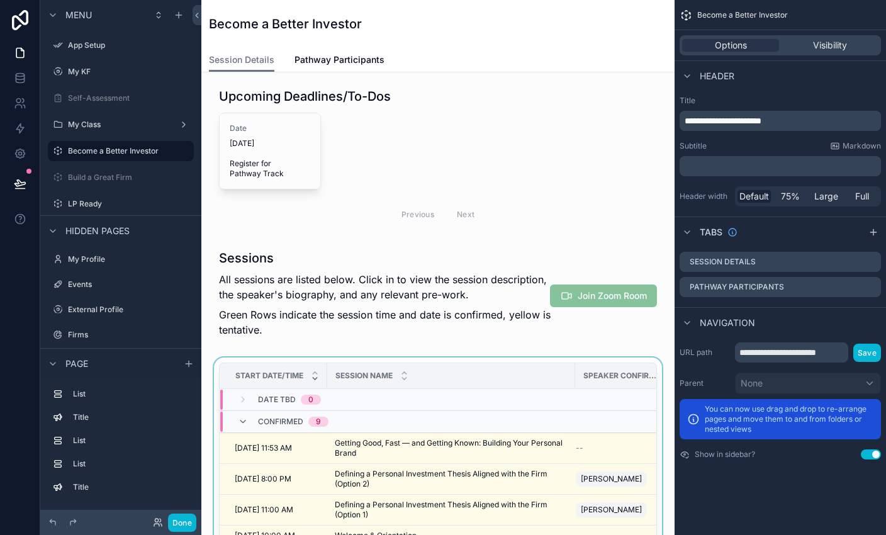
click at [323, 367] on div "Start Date/Time" at bounding box center [273, 376] width 106 height 24
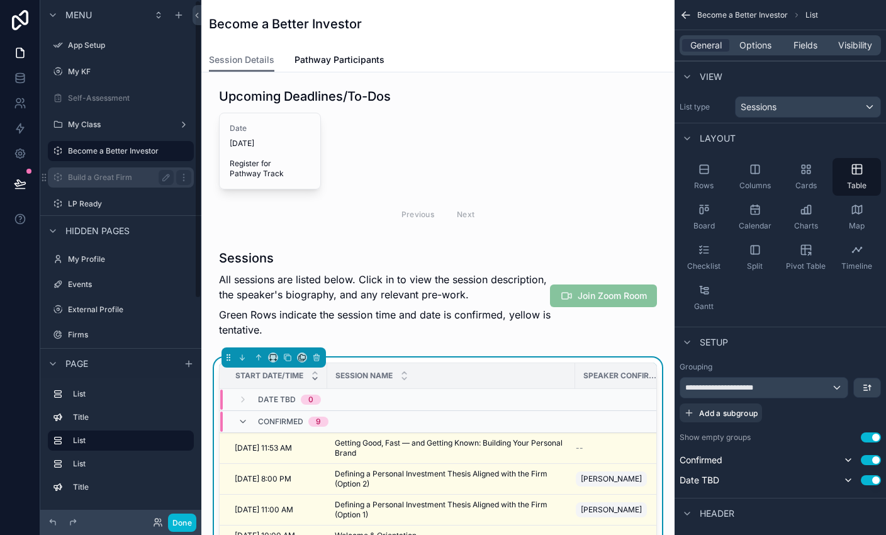
click at [115, 178] on label "Build a Great Firm" at bounding box center [118, 177] width 101 height 10
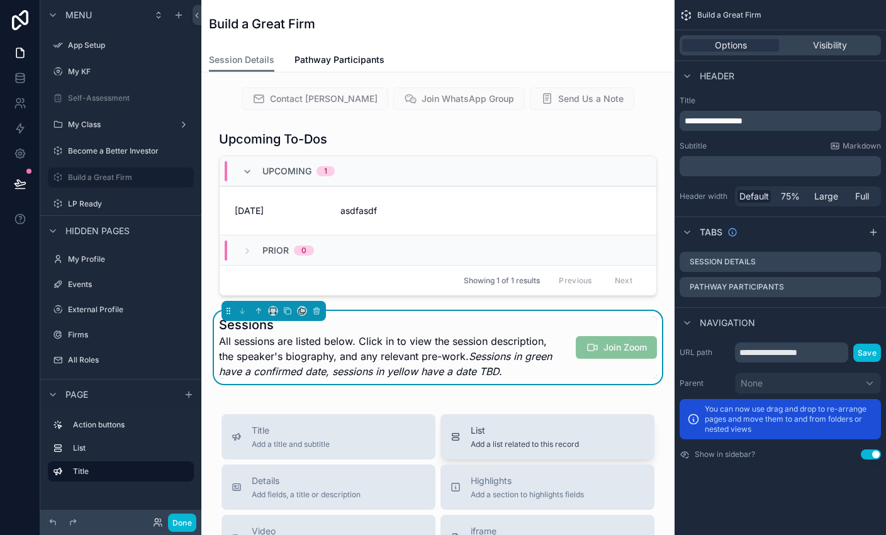
click at [561, 434] on span "List" at bounding box center [525, 430] width 108 height 13
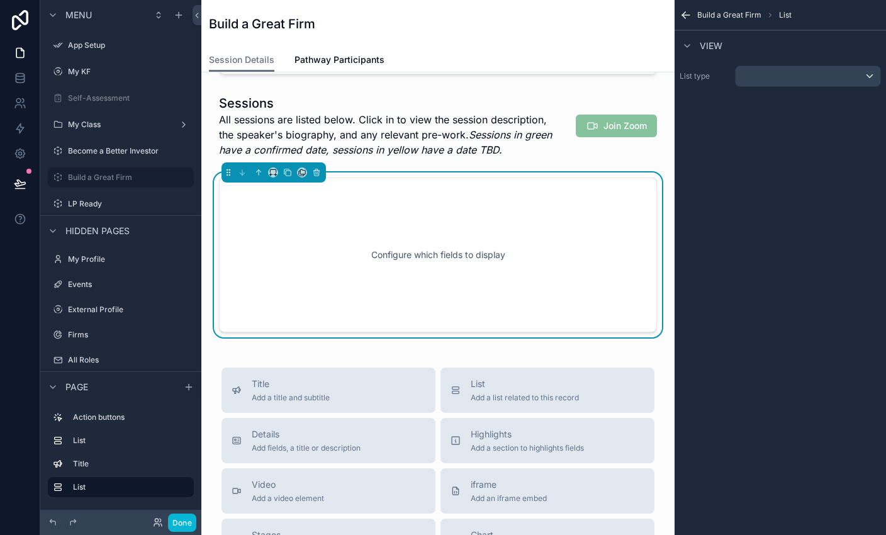
scroll to position [222, 0]
click at [586, 75] on div "scrollable content" at bounding box center [808, 76] width 145 height 20
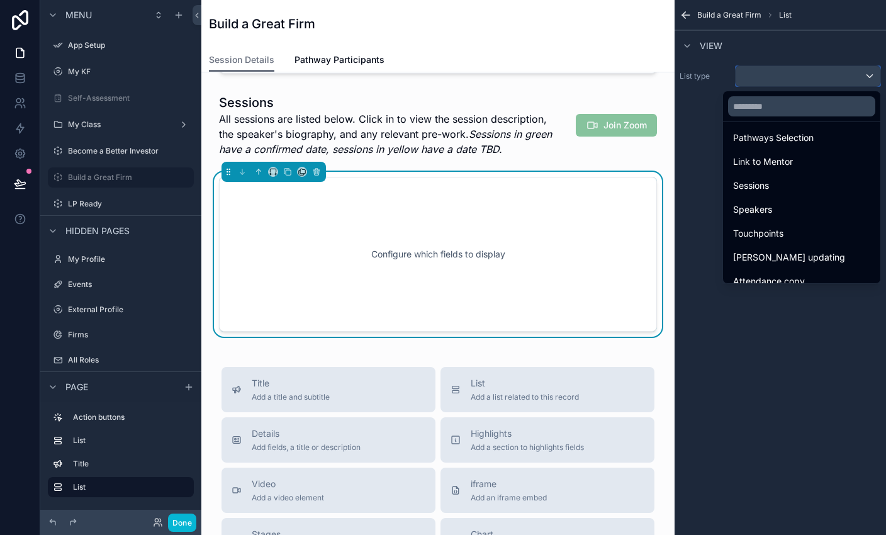
scroll to position [393, 0]
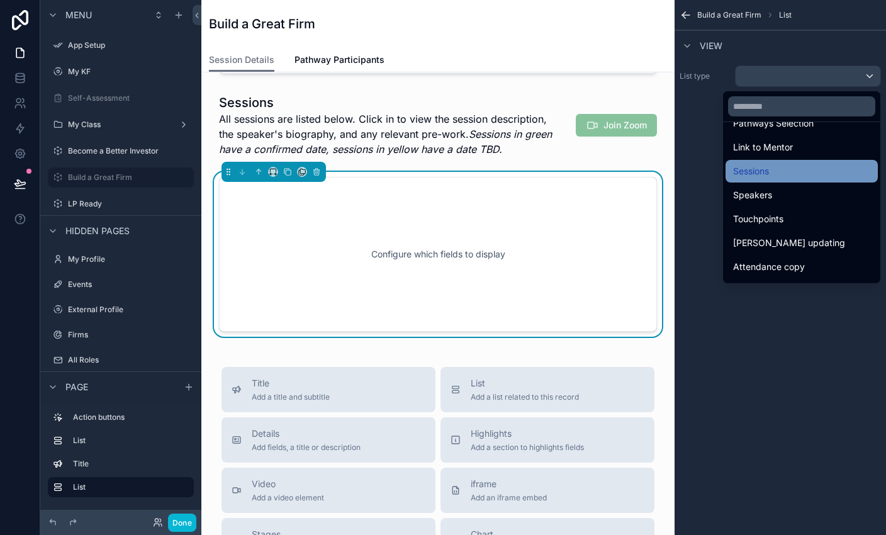
click at [586, 166] on span "Sessions" at bounding box center [751, 171] width 36 height 15
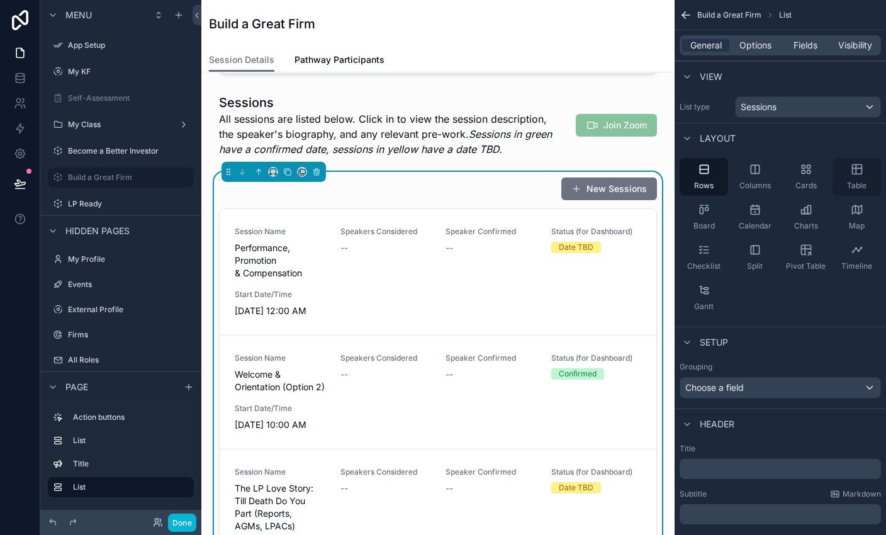
click at [586, 169] on icon "scrollable content" at bounding box center [856, 169] width 0 height 9
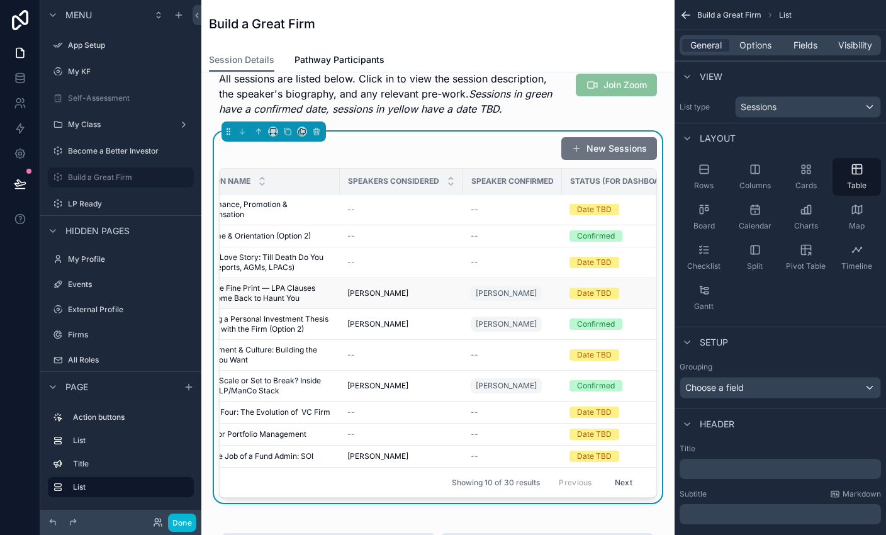
scroll to position [0, 0]
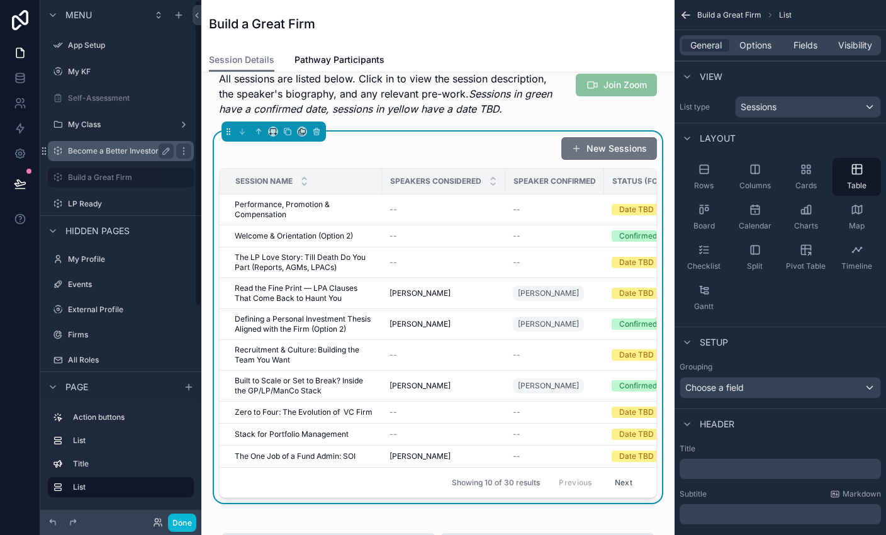
click at [106, 142] on div "Become a Better Investor" at bounding box center [120, 151] width 141 height 20
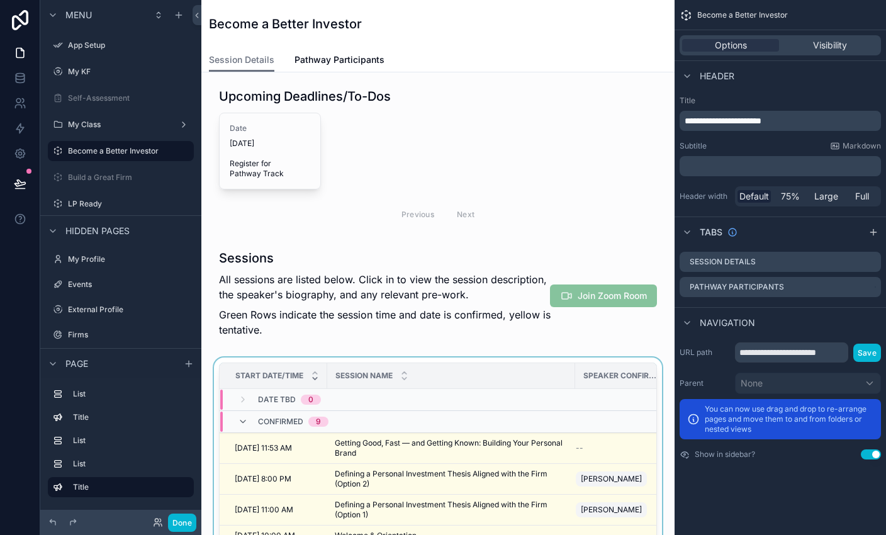
click at [454, 386] on div "Session Name" at bounding box center [451, 376] width 247 height 24
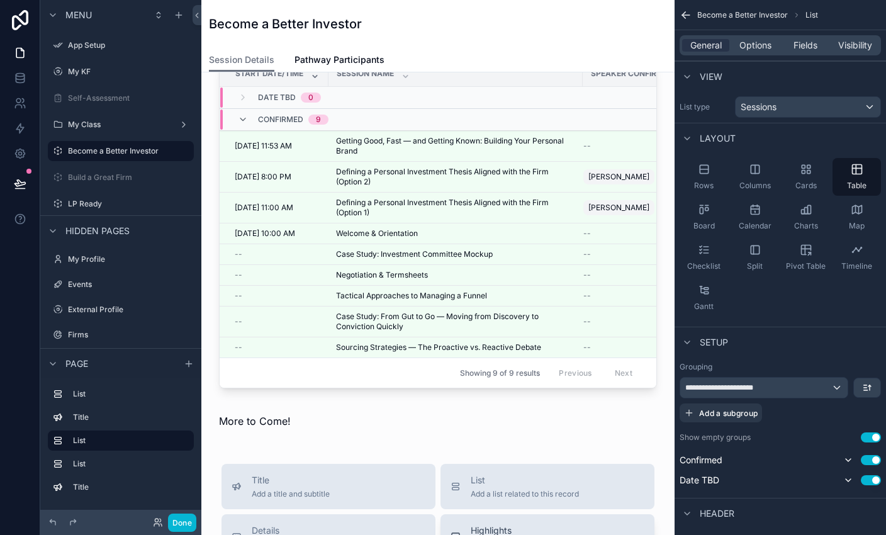
scroll to position [415, 0]
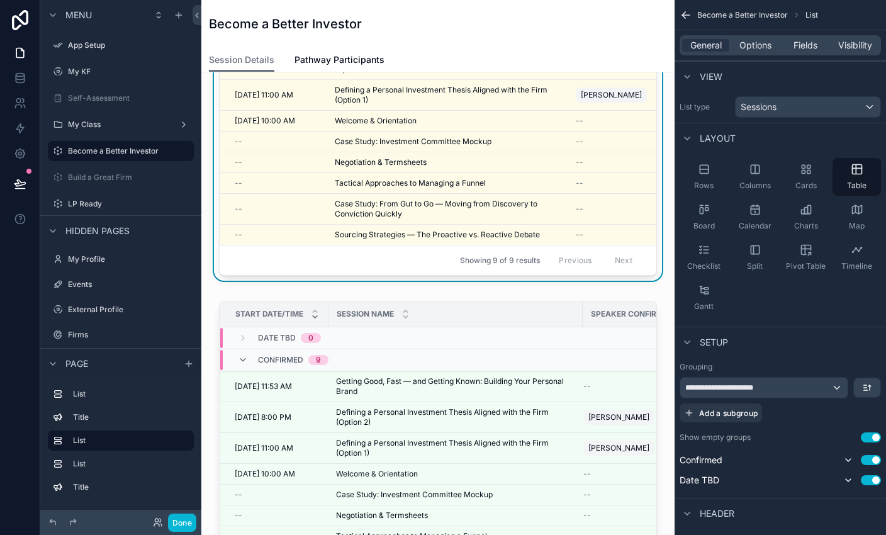
click at [290, 299] on div "Upcoming Deadlines/To-Dos Date [DATE] Register for Pathway Track Previous Next …" at bounding box center [437, 460] width 473 height 1605
click at [290, 317] on div "Start Date/Time" at bounding box center [274, 314] width 108 height 24
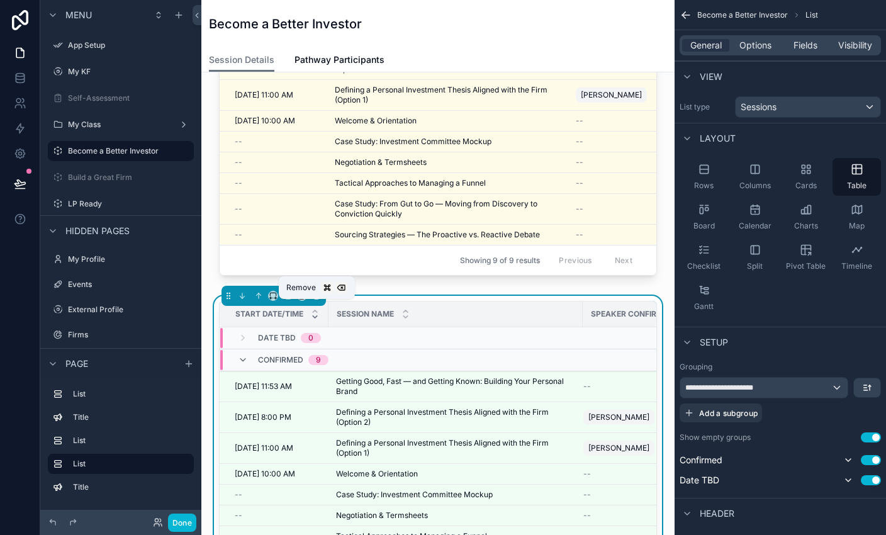
click at [316, 294] on icon "scrollable content" at bounding box center [316, 294] width 6 height 0
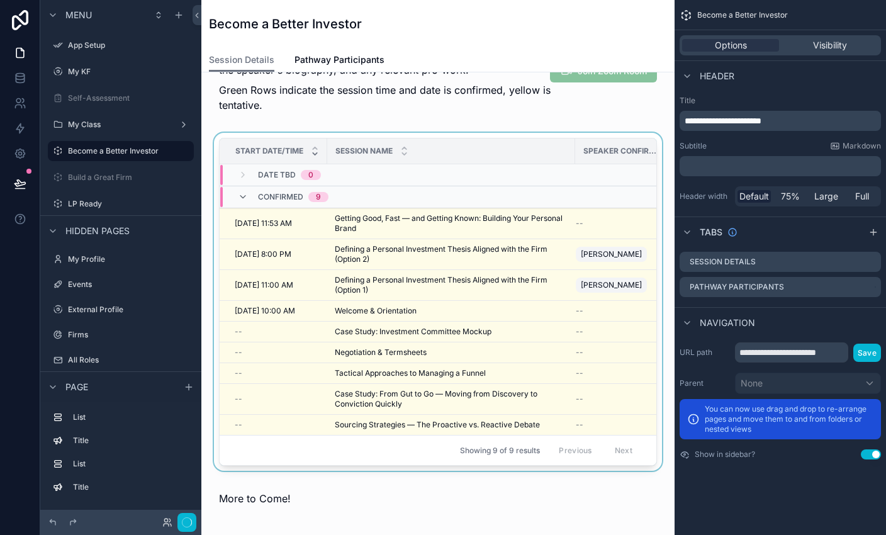
scroll to position [193, 0]
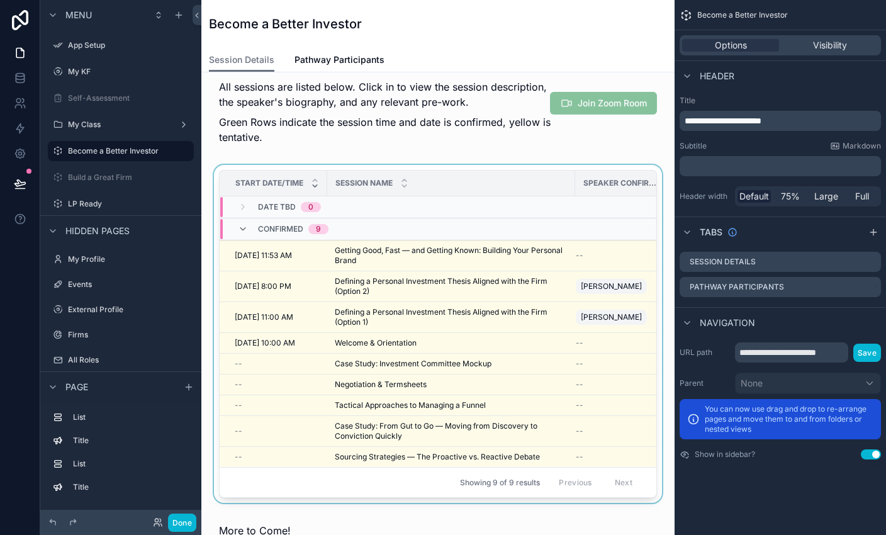
click at [332, 222] on div "Confirmed 9" at bounding box center [283, 229] width 121 height 20
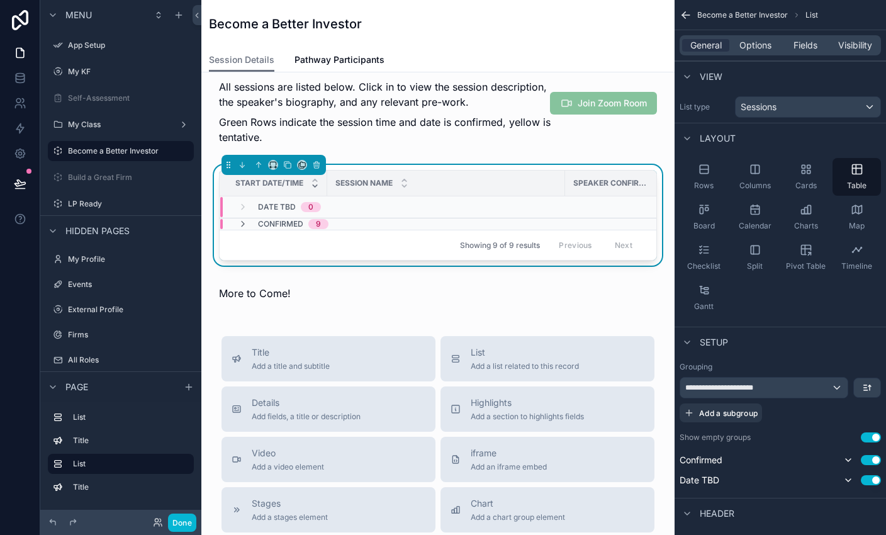
click at [369, 175] on div "Session Name" at bounding box center [446, 183] width 237 height 24
click at [369, 225] on div "Confirmed 9" at bounding box center [439, 224] width 439 height 10
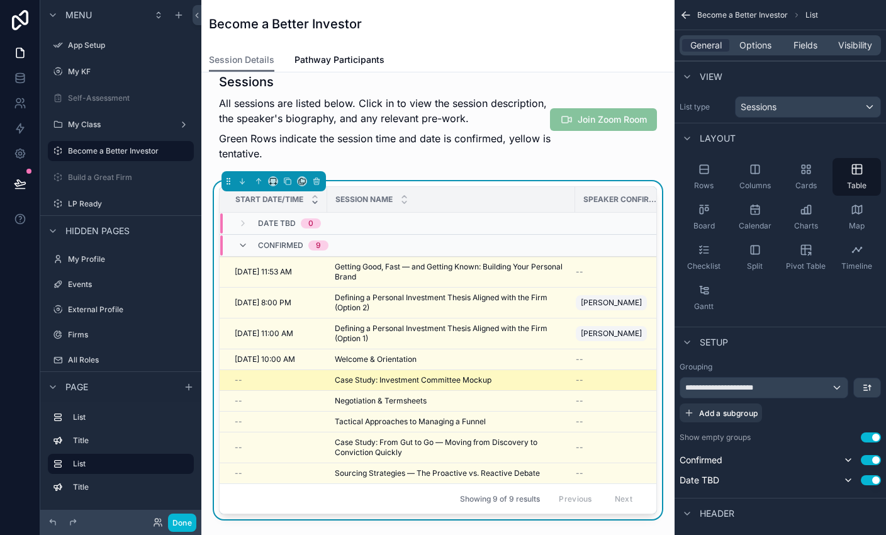
scroll to position [176, 0]
